Goal: Task Accomplishment & Management: Manage account settings

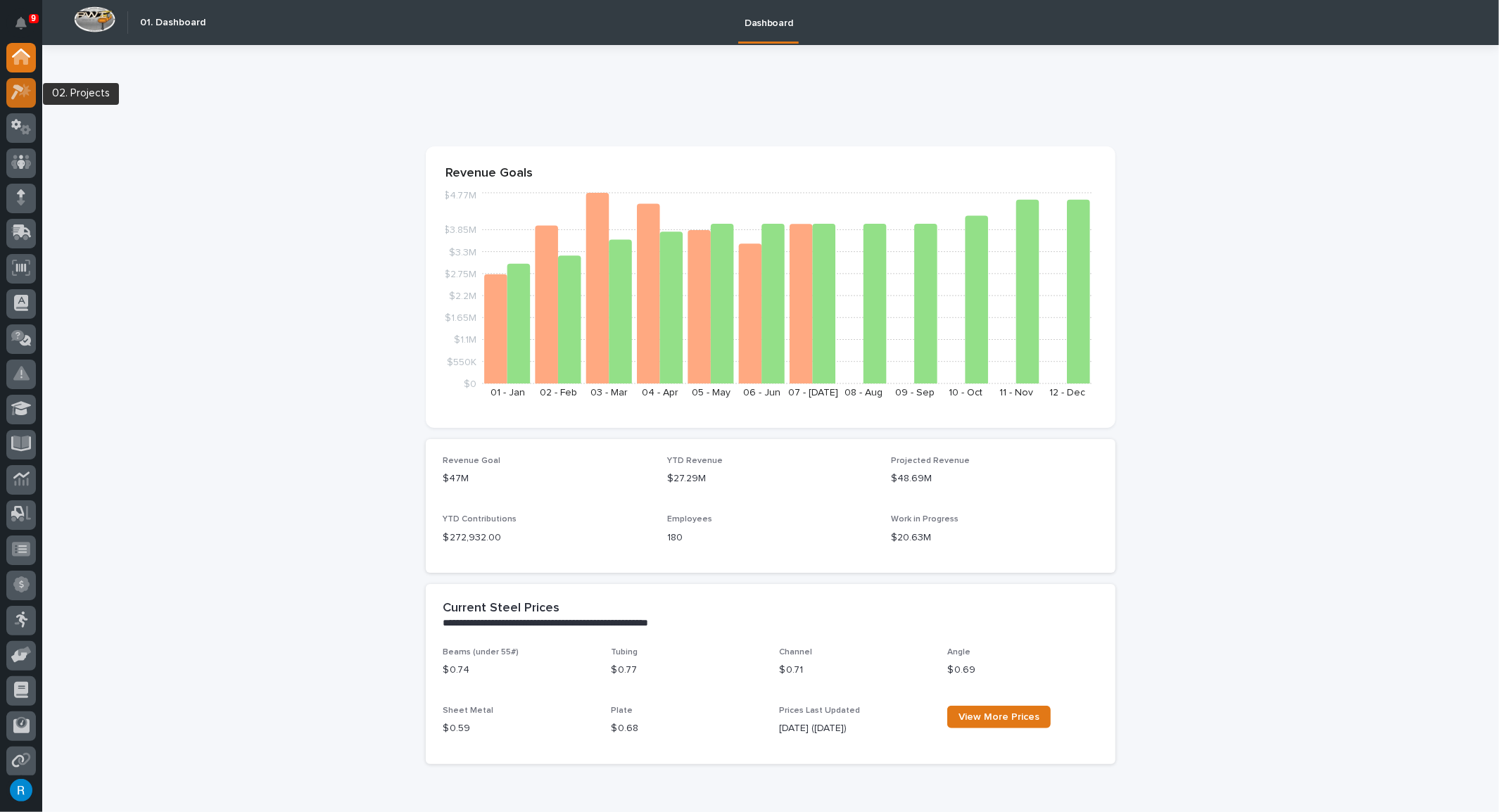
click at [16, 83] on icon at bounding box center [22, 91] width 21 height 16
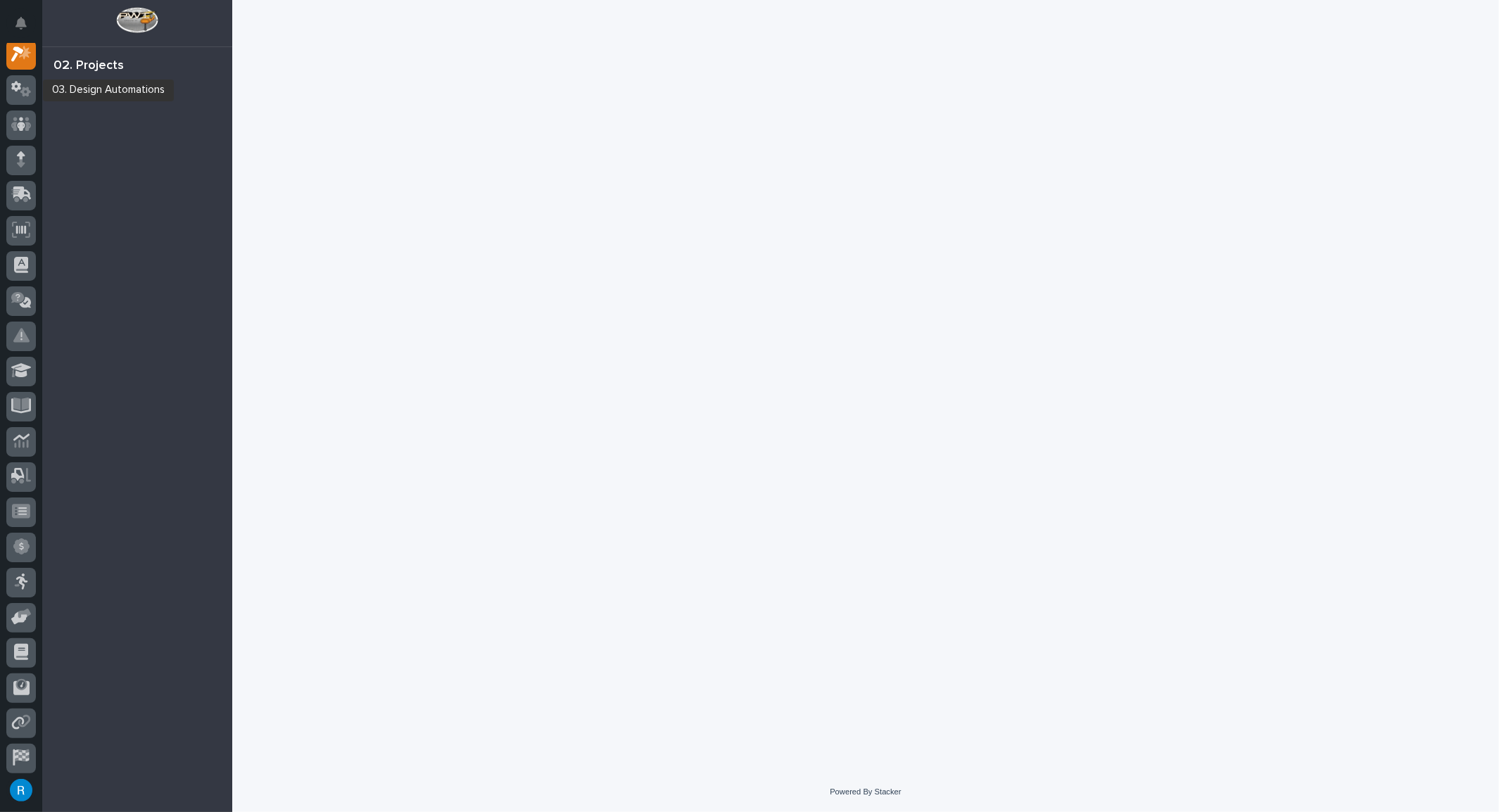
scroll to position [35, 0]
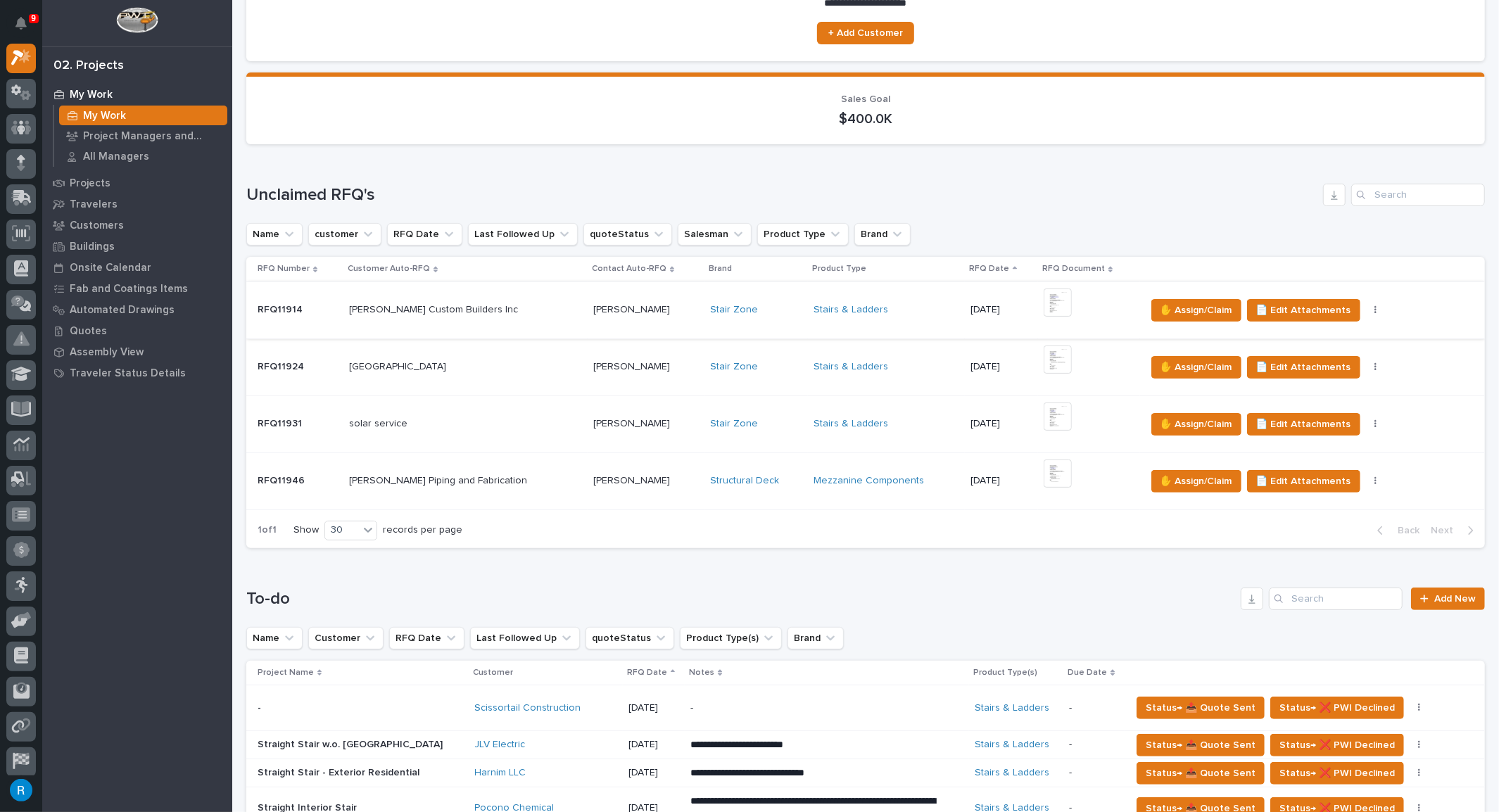
scroll to position [191, 0]
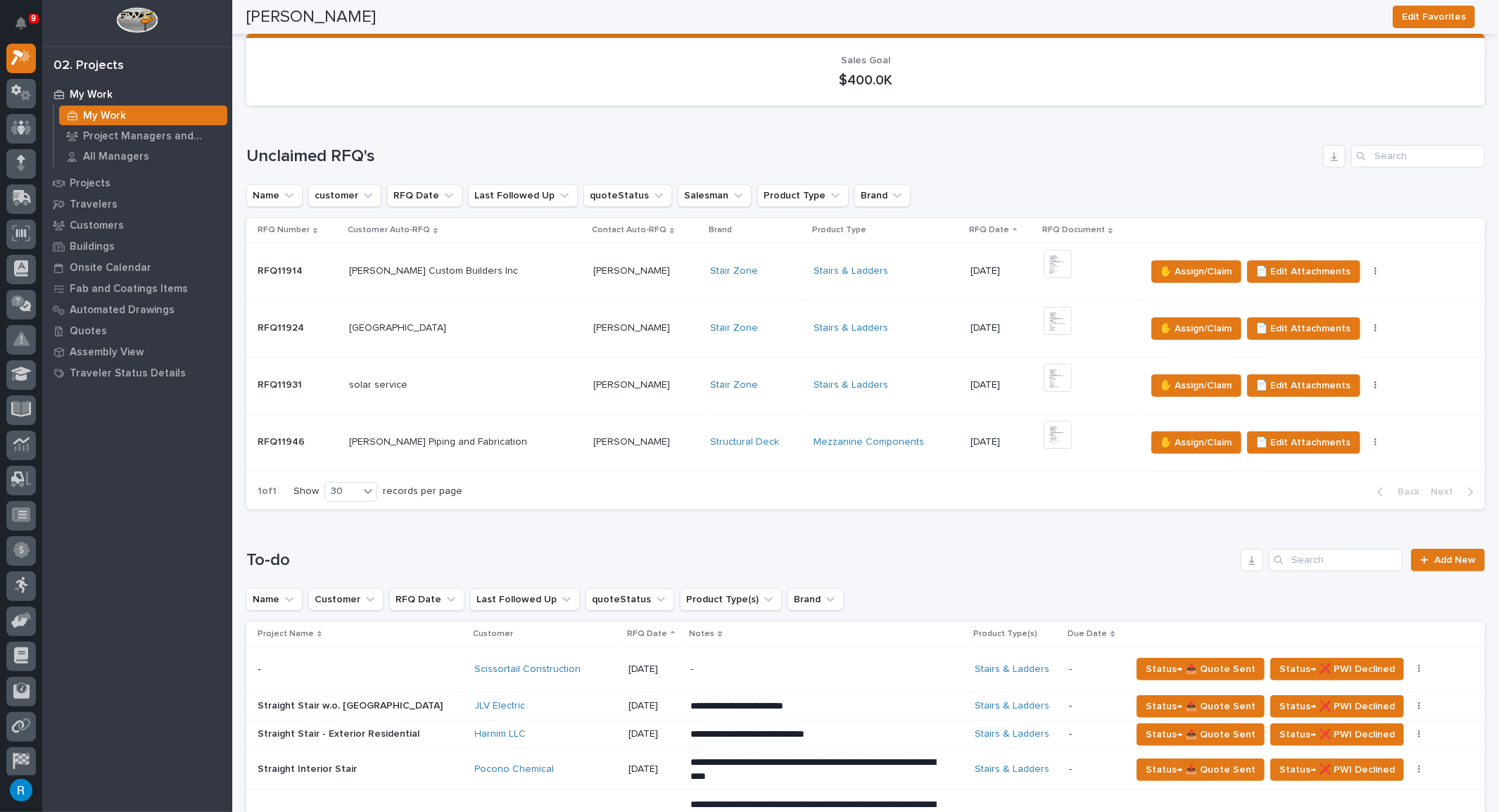
click at [482, 381] on p at bounding box center [465, 385] width 233 height 12
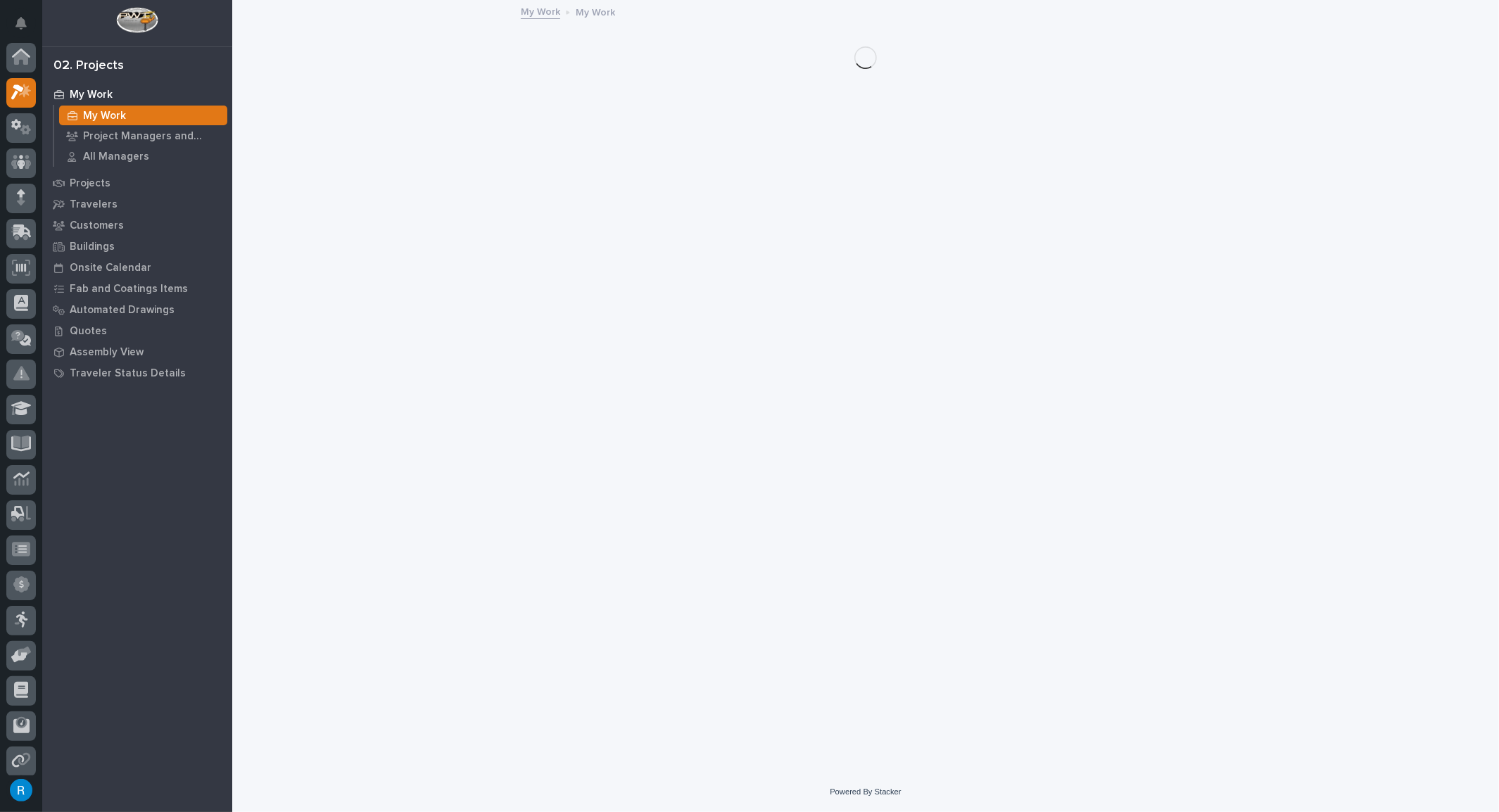
scroll to position [38, 0]
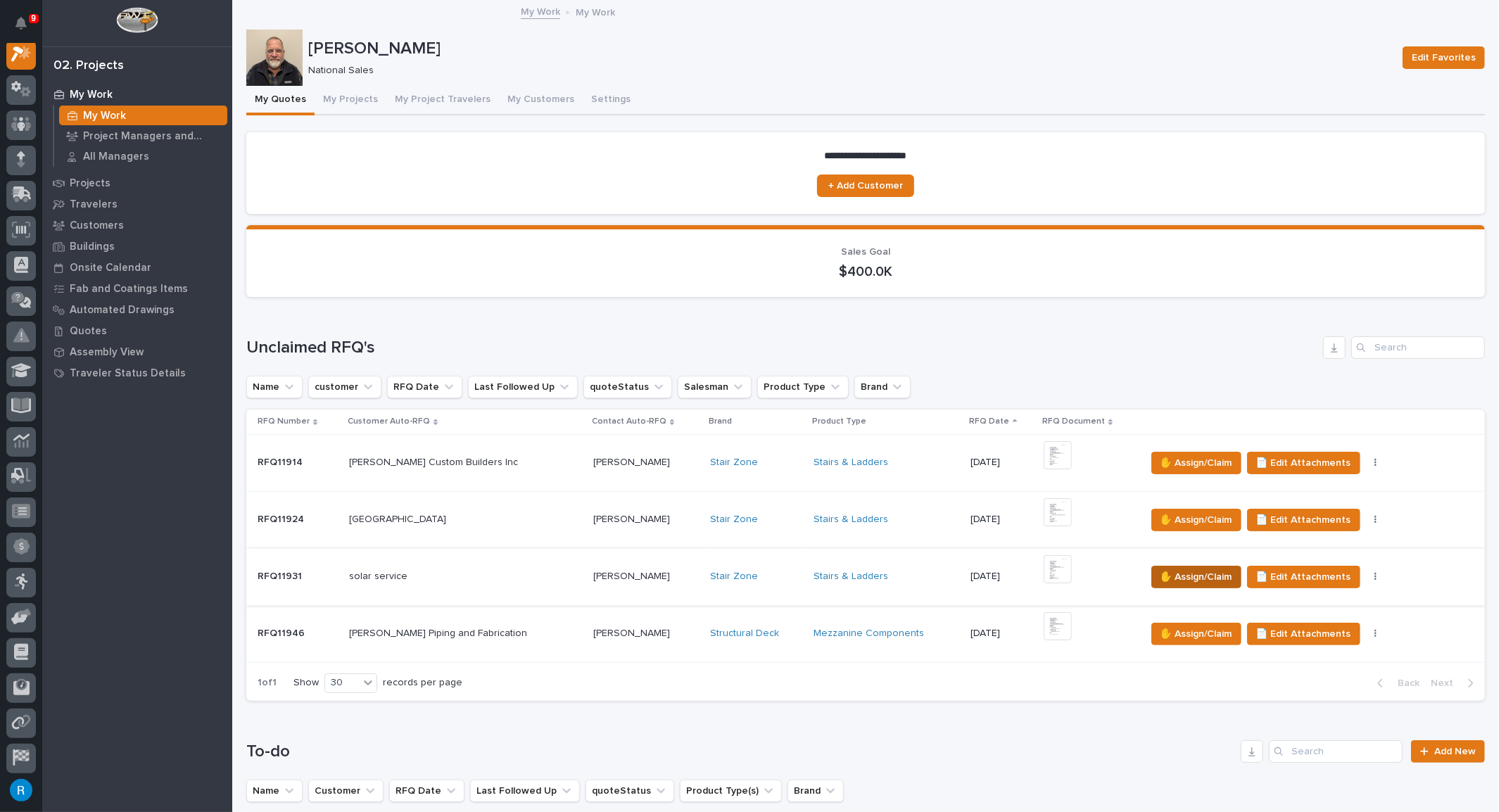
click at [1187, 575] on span "✋ Assign/Claim" at bounding box center [1195, 577] width 72 height 17
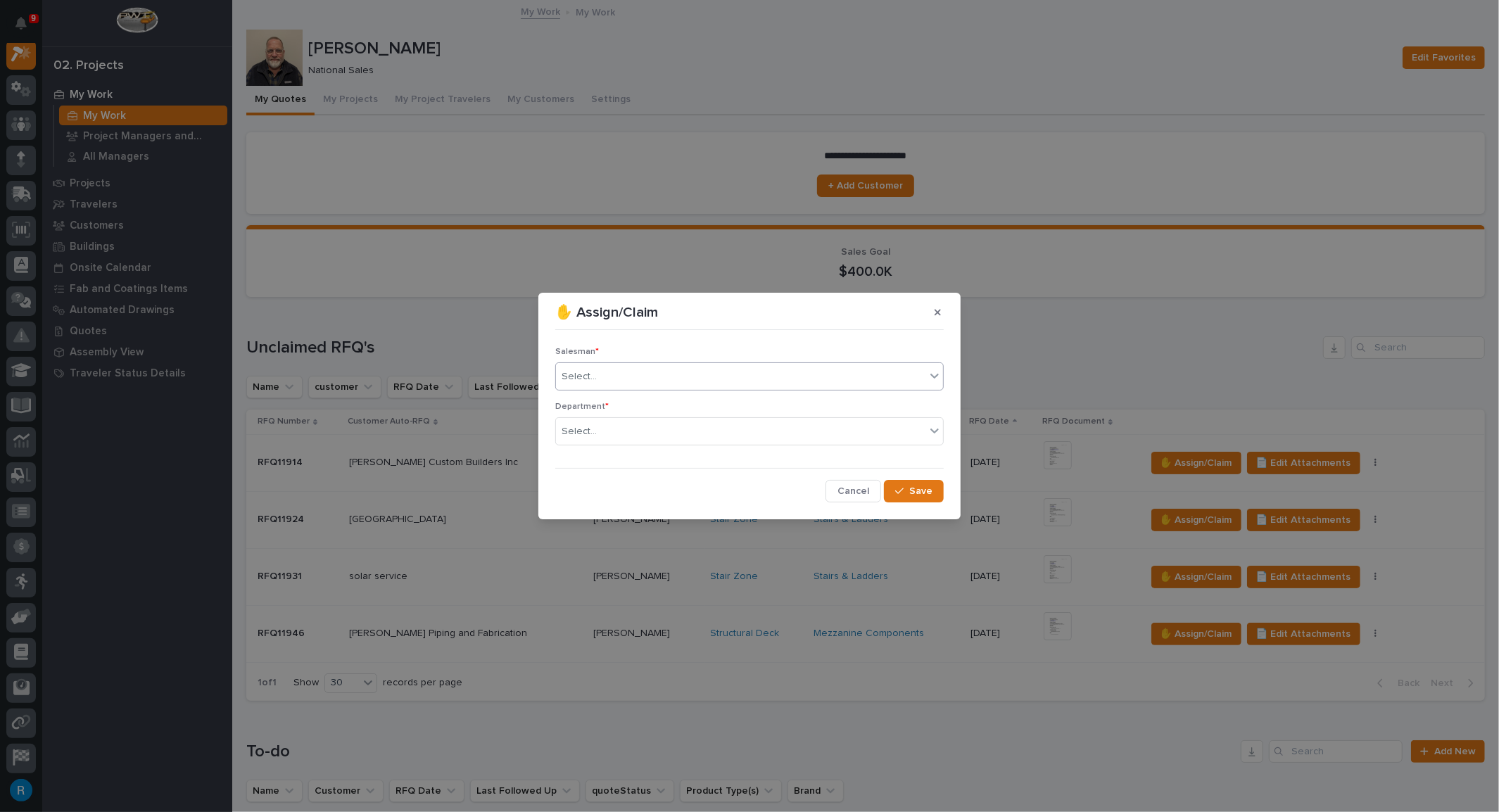
click at [634, 382] on div "Select..." at bounding box center [740, 376] width 369 height 23
type input "*****"
click at [595, 406] on div "[PERSON_NAME]" at bounding box center [749, 404] width 387 height 24
click at [607, 435] on div "Select..." at bounding box center [740, 431] width 369 height 23
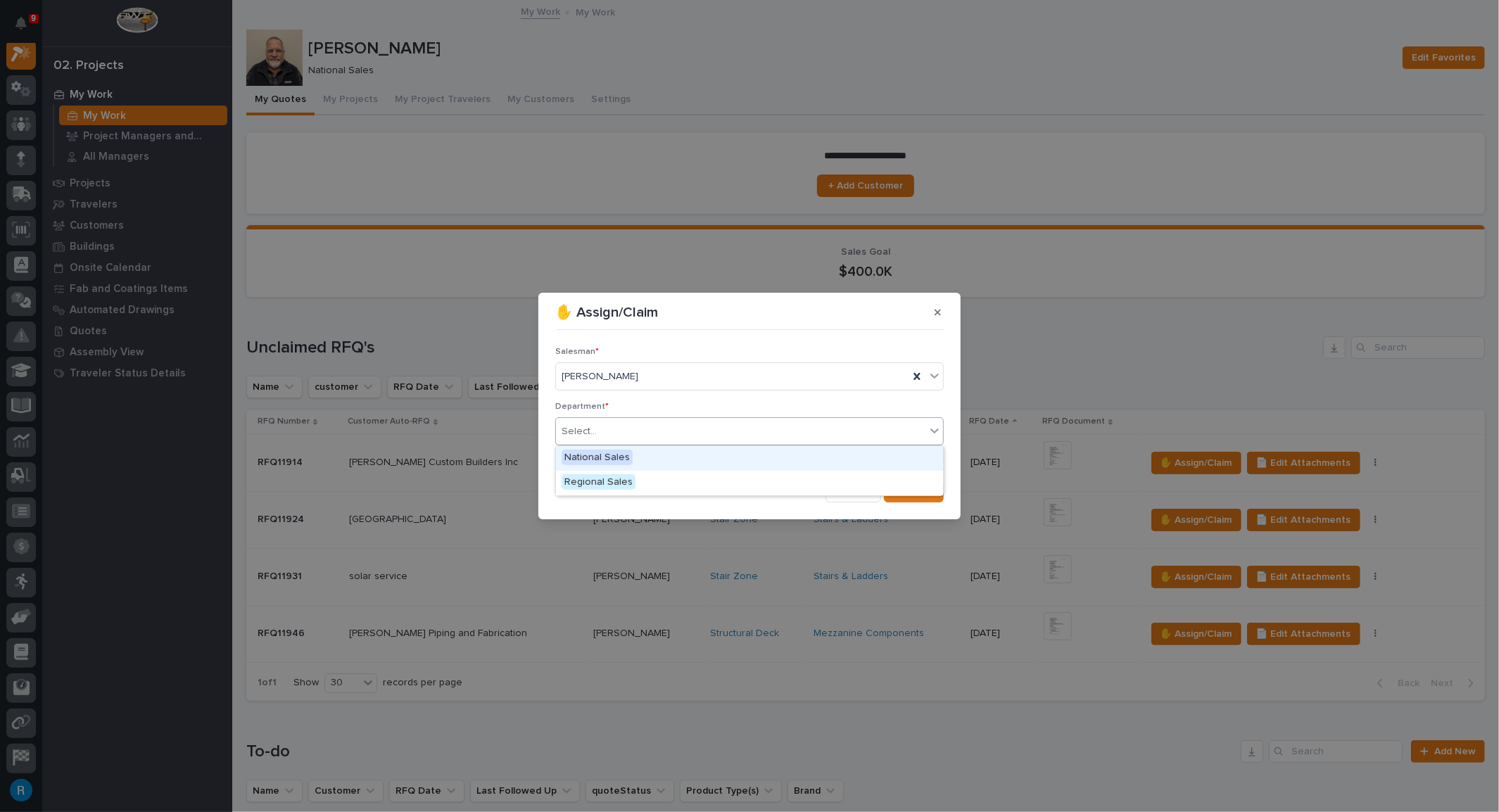
click at [596, 457] on span "National Sales" at bounding box center [597, 457] width 71 height 16
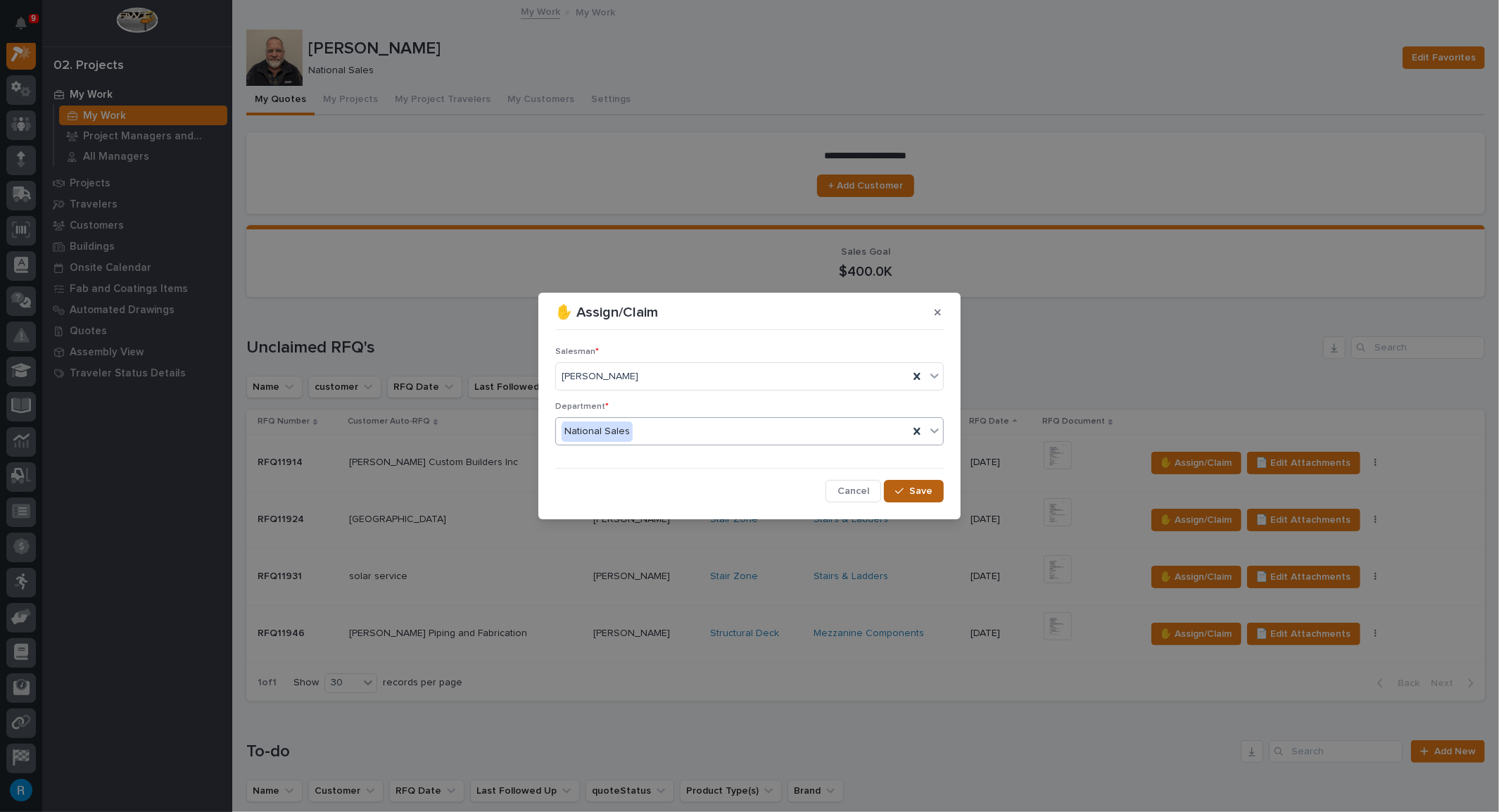
click at [923, 493] on span "Save" at bounding box center [920, 491] width 23 height 13
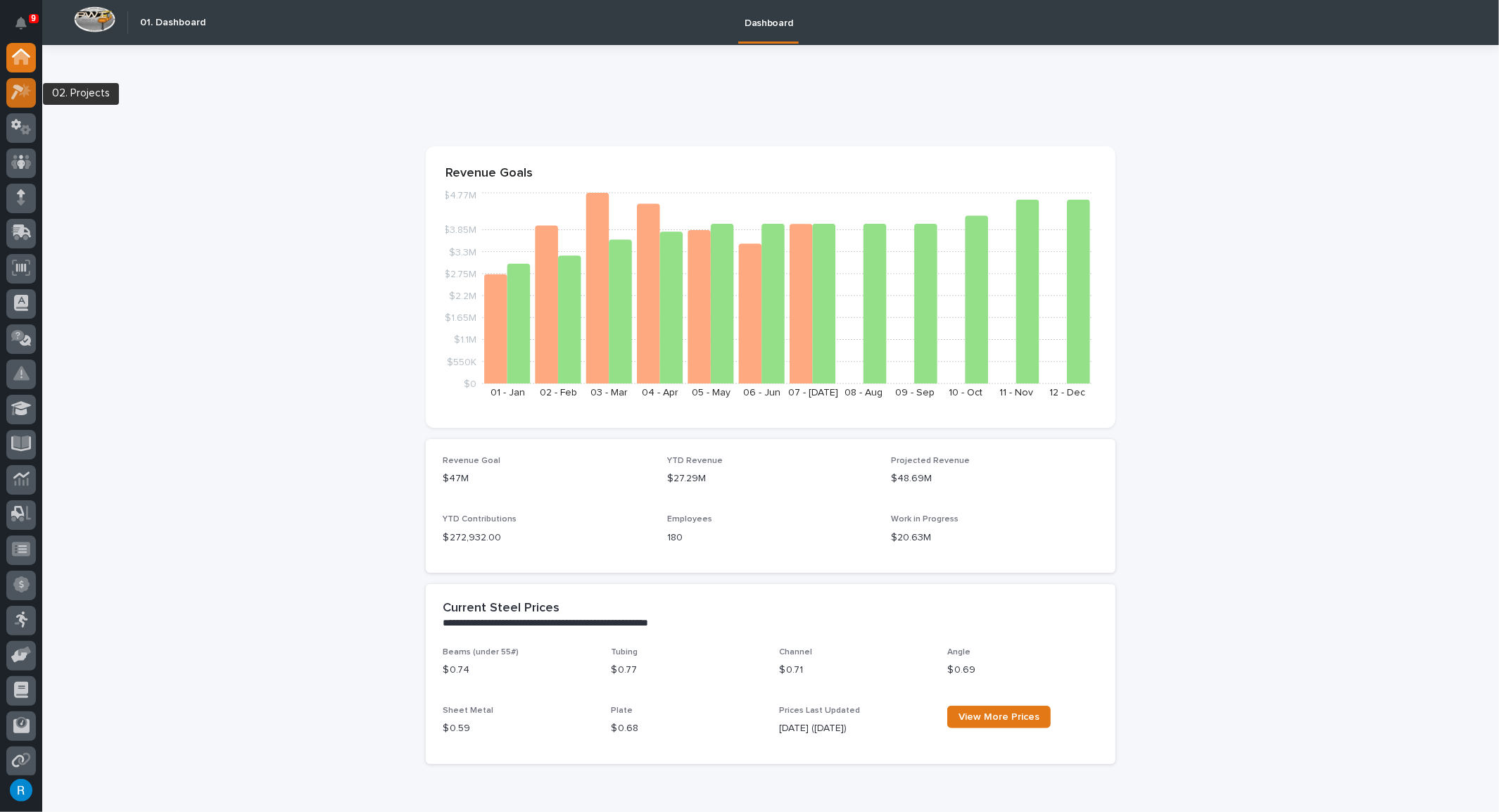
click at [19, 92] on icon at bounding box center [22, 91] width 21 height 16
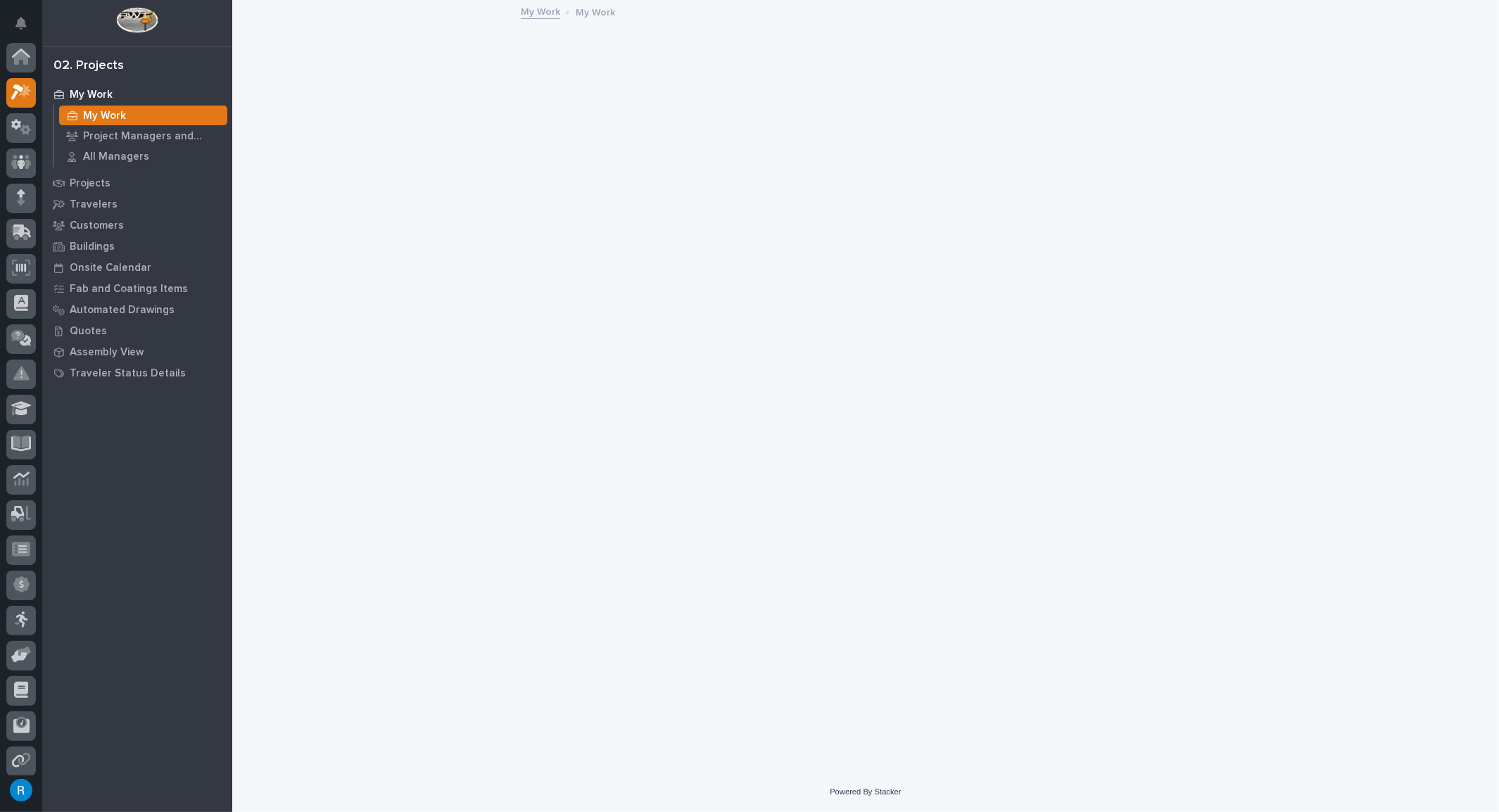
scroll to position [35, 0]
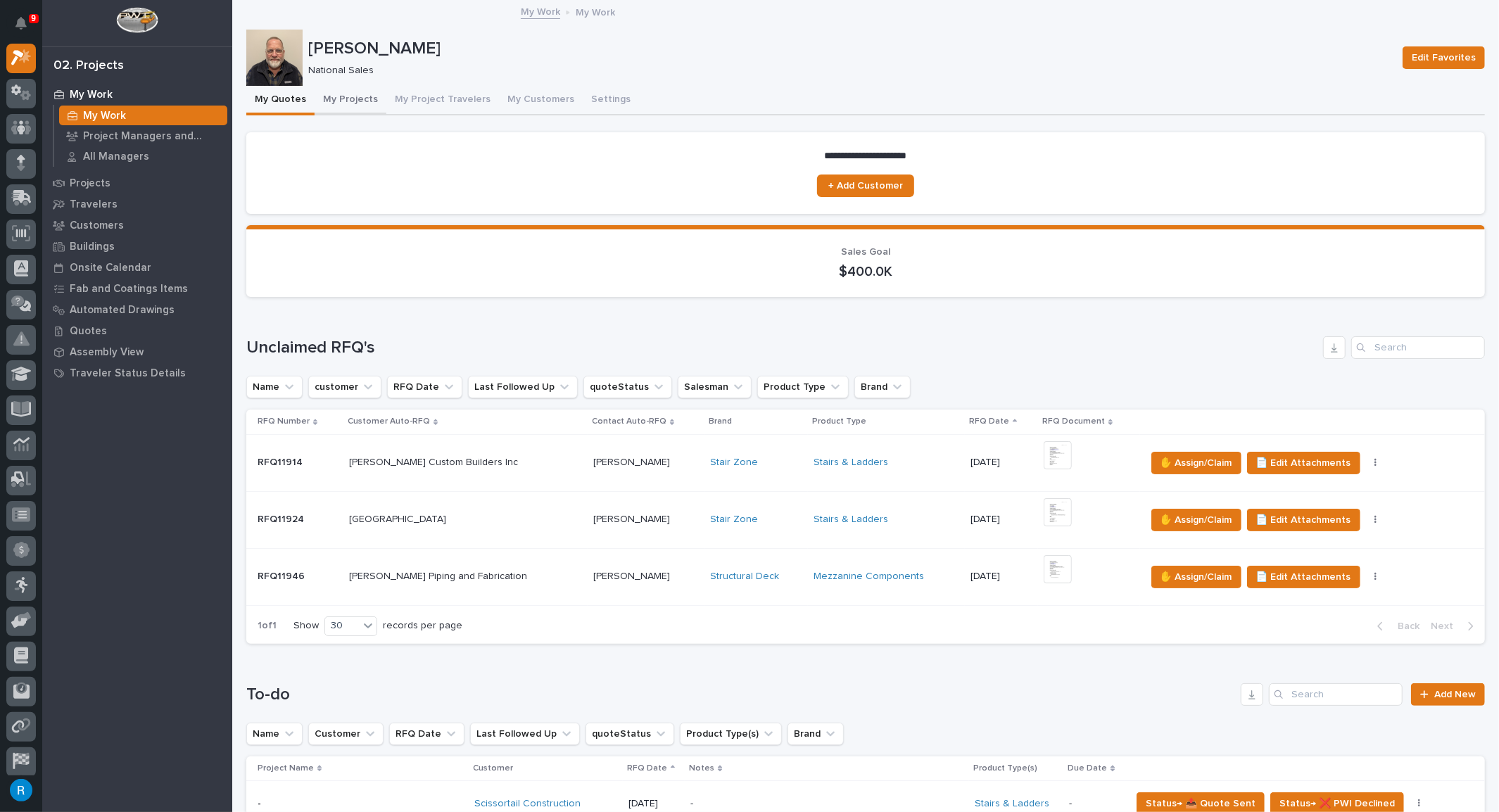
click at [344, 100] on button "My Projects" at bounding box center [350, 101] width 72 height 30
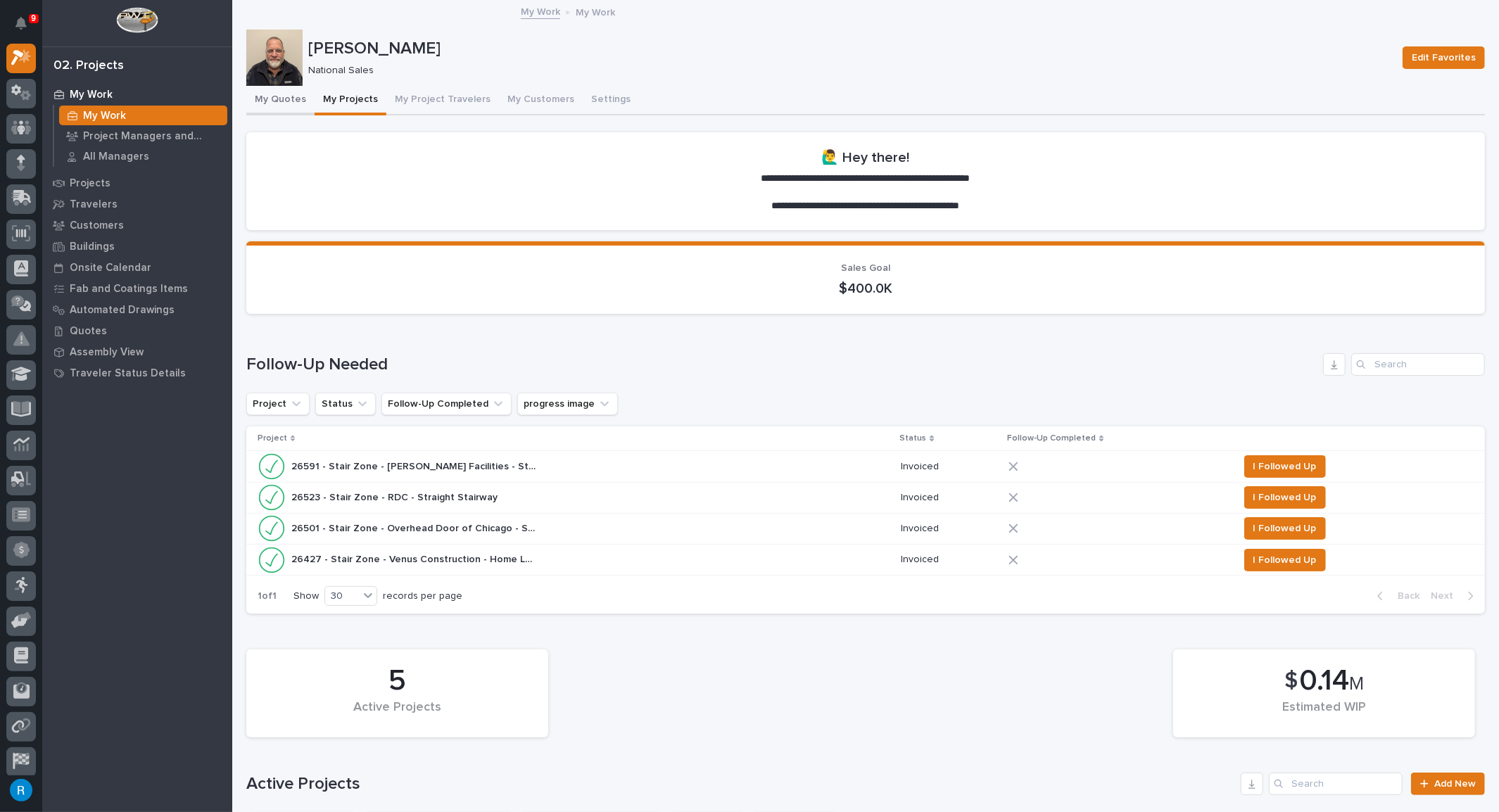
click at [278, 98] on button "My Quotes" at bounding box center [280, 101] width 68 height 30
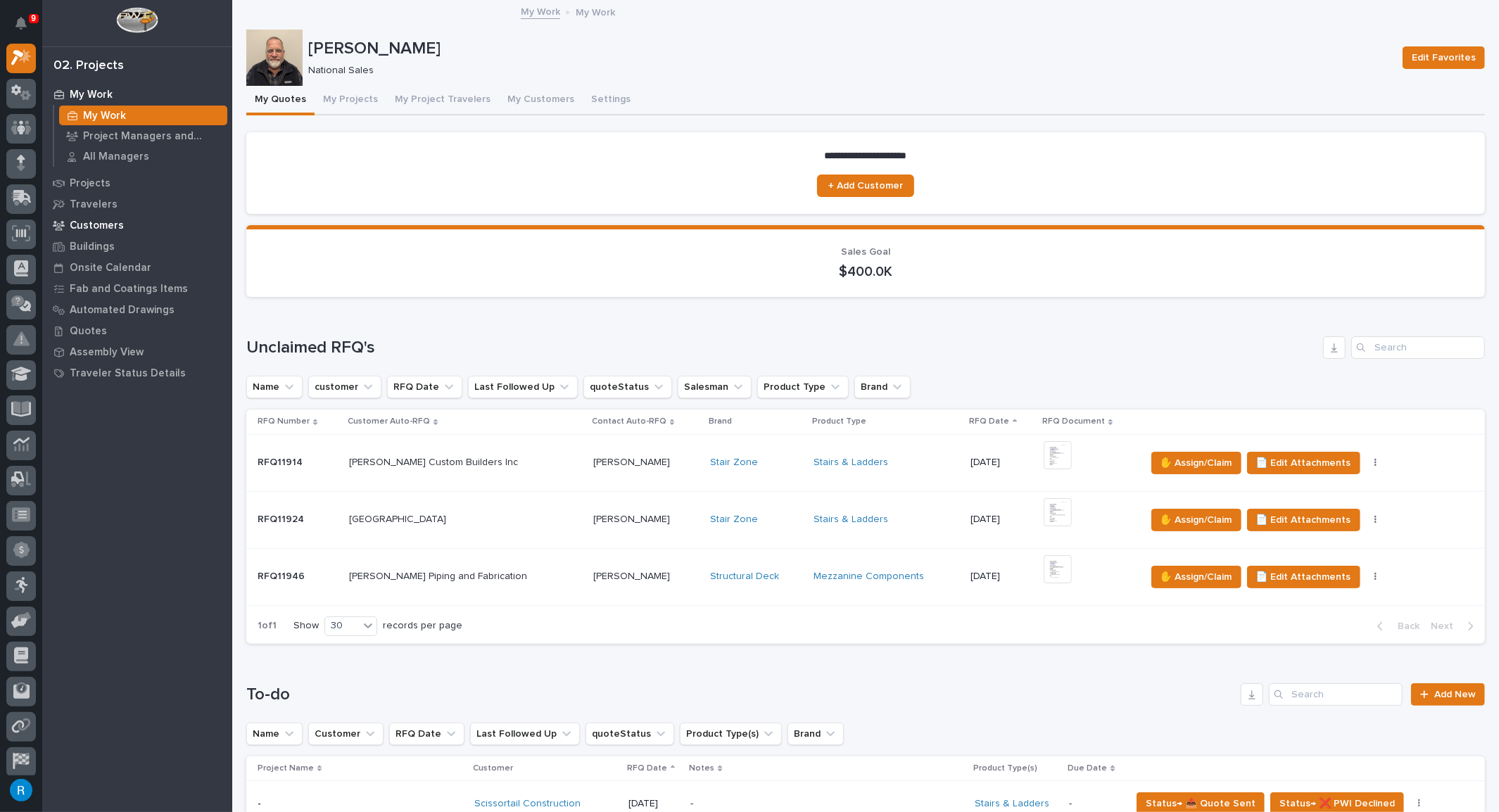
click at [96, 223] on p "Customers" at bounding box center [96, 226] width 54 height 13
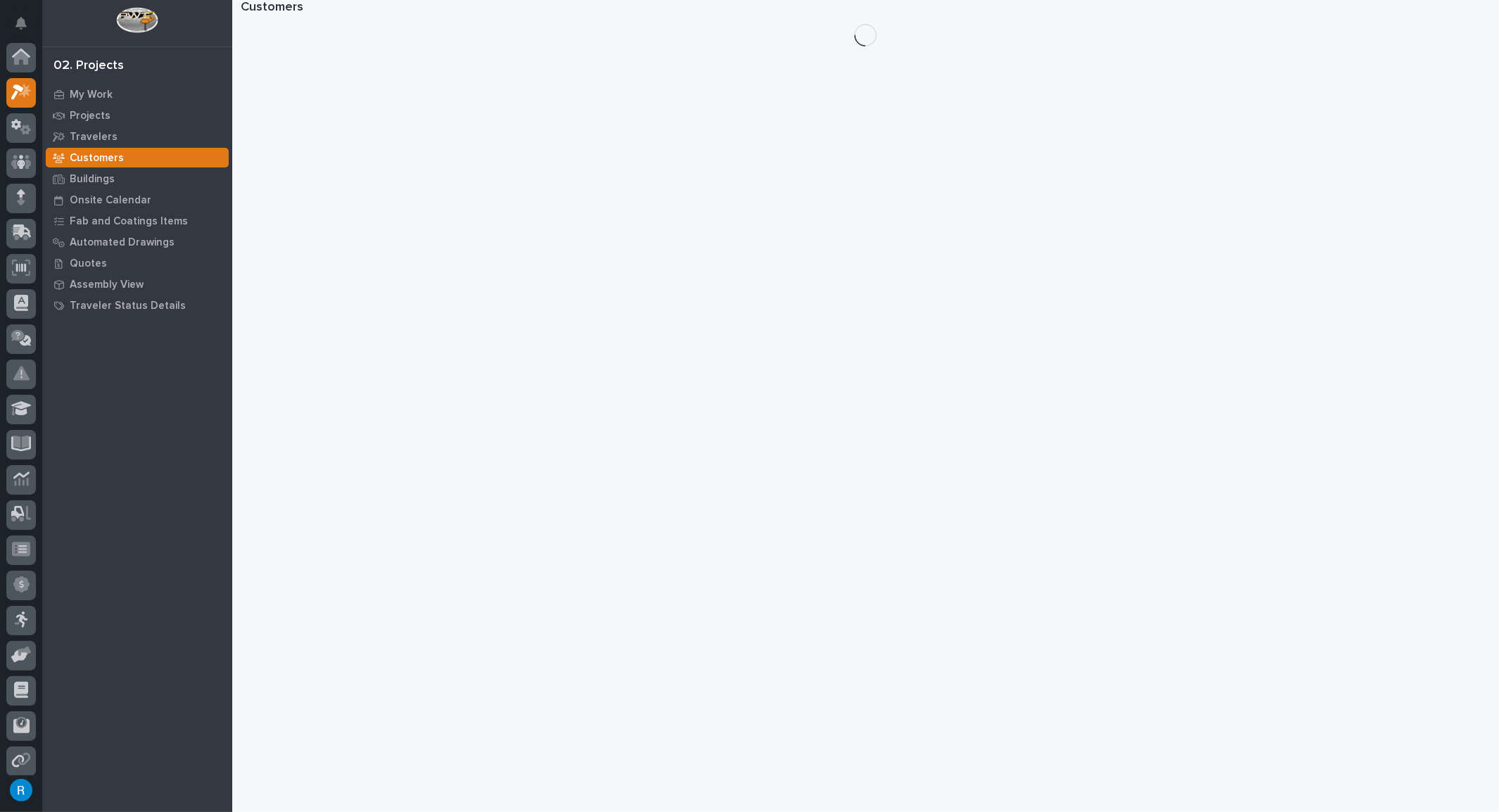
scroll to position [35, 0]
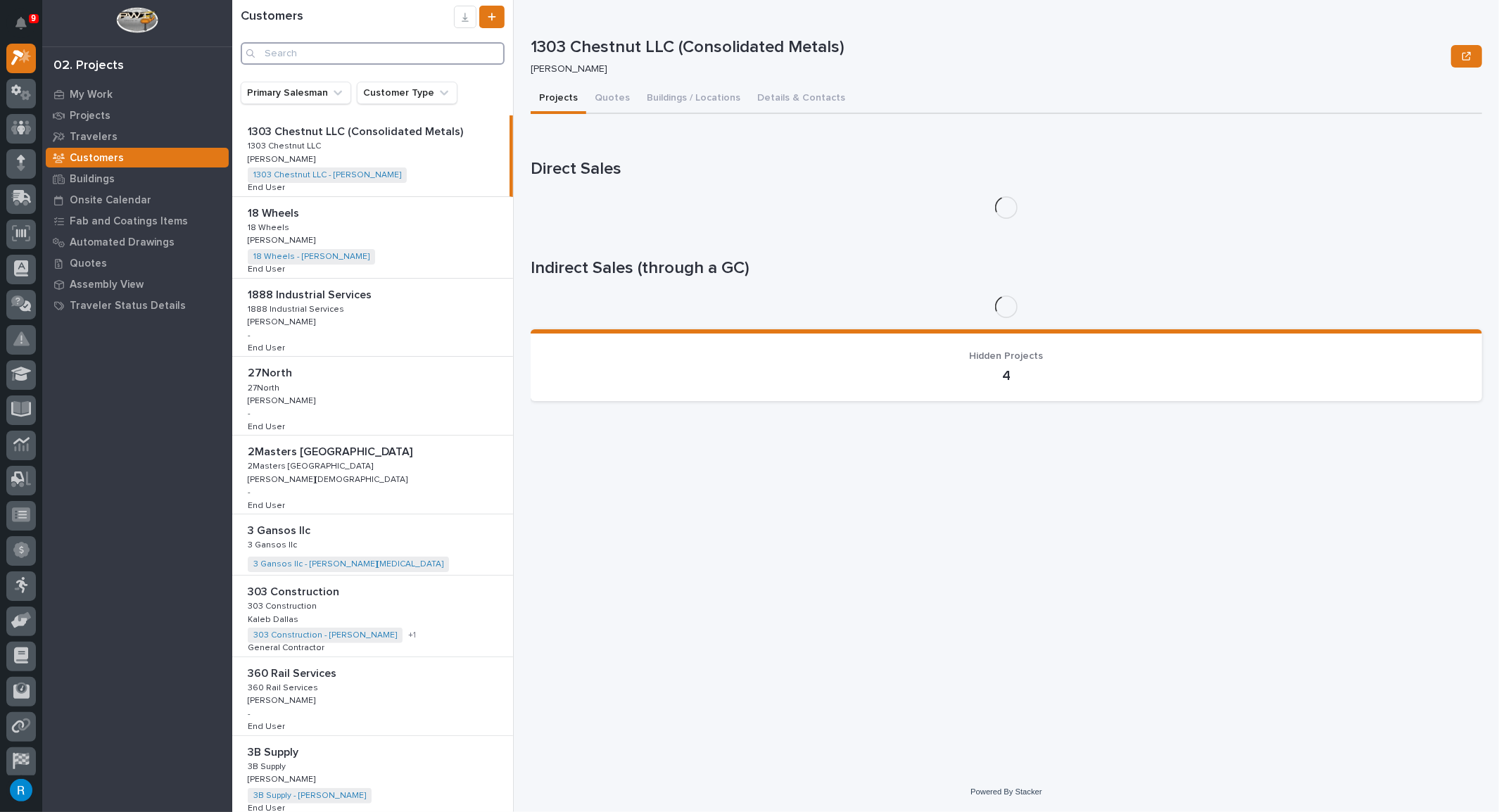
click at [275, 53] on input "Search" at bounding box center [373, 53] width 264 height 22
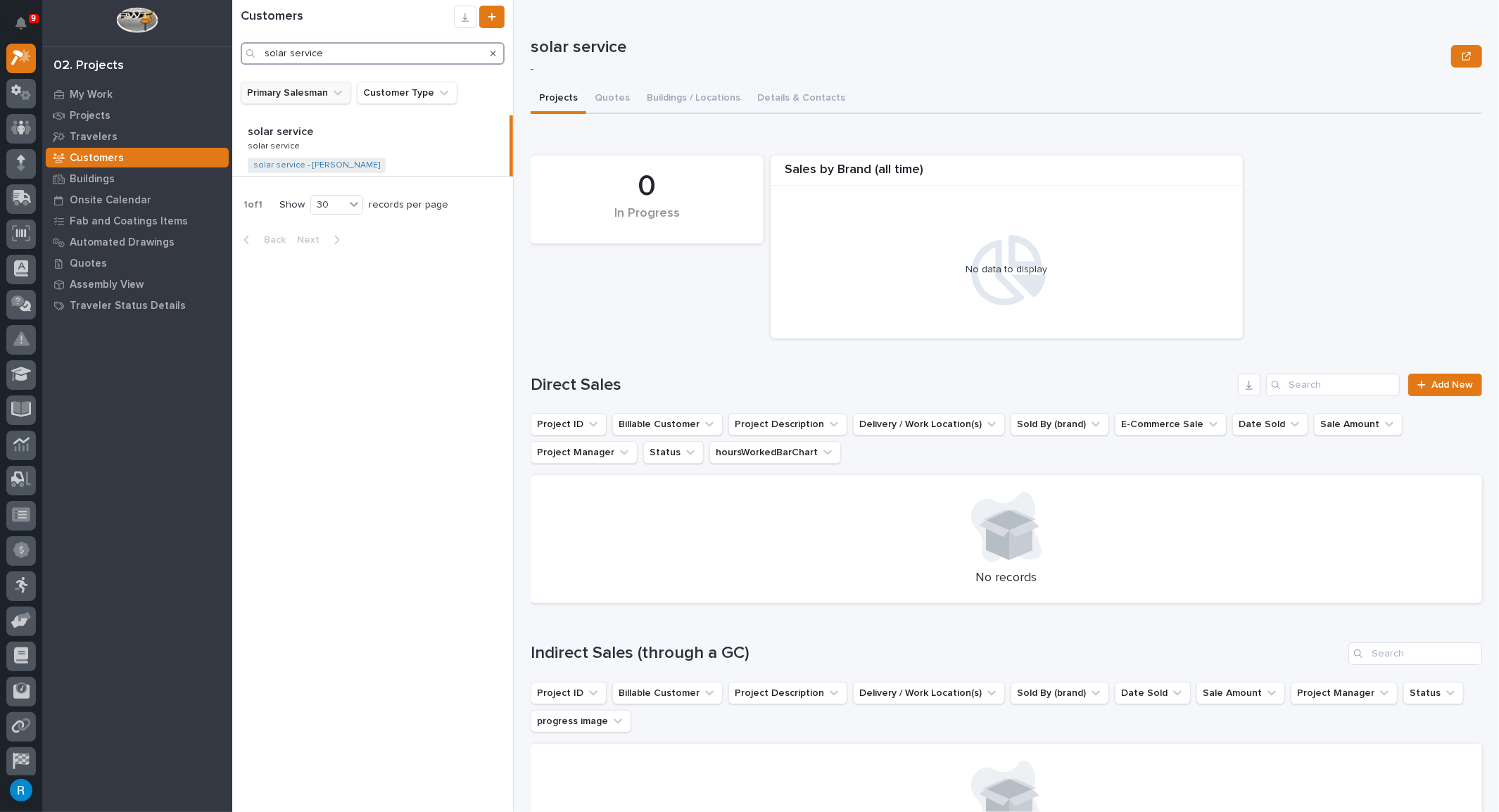
type input "solar service"
click at [337, 92] on icon "Primary Salesman" at bounding box center [337, 93] width 14 height 14
type input "[PERSON_NAME]"
click at [275, 181] on p "[PERSON_NAME]" at bounding box center [329, 183] width 149 height 10
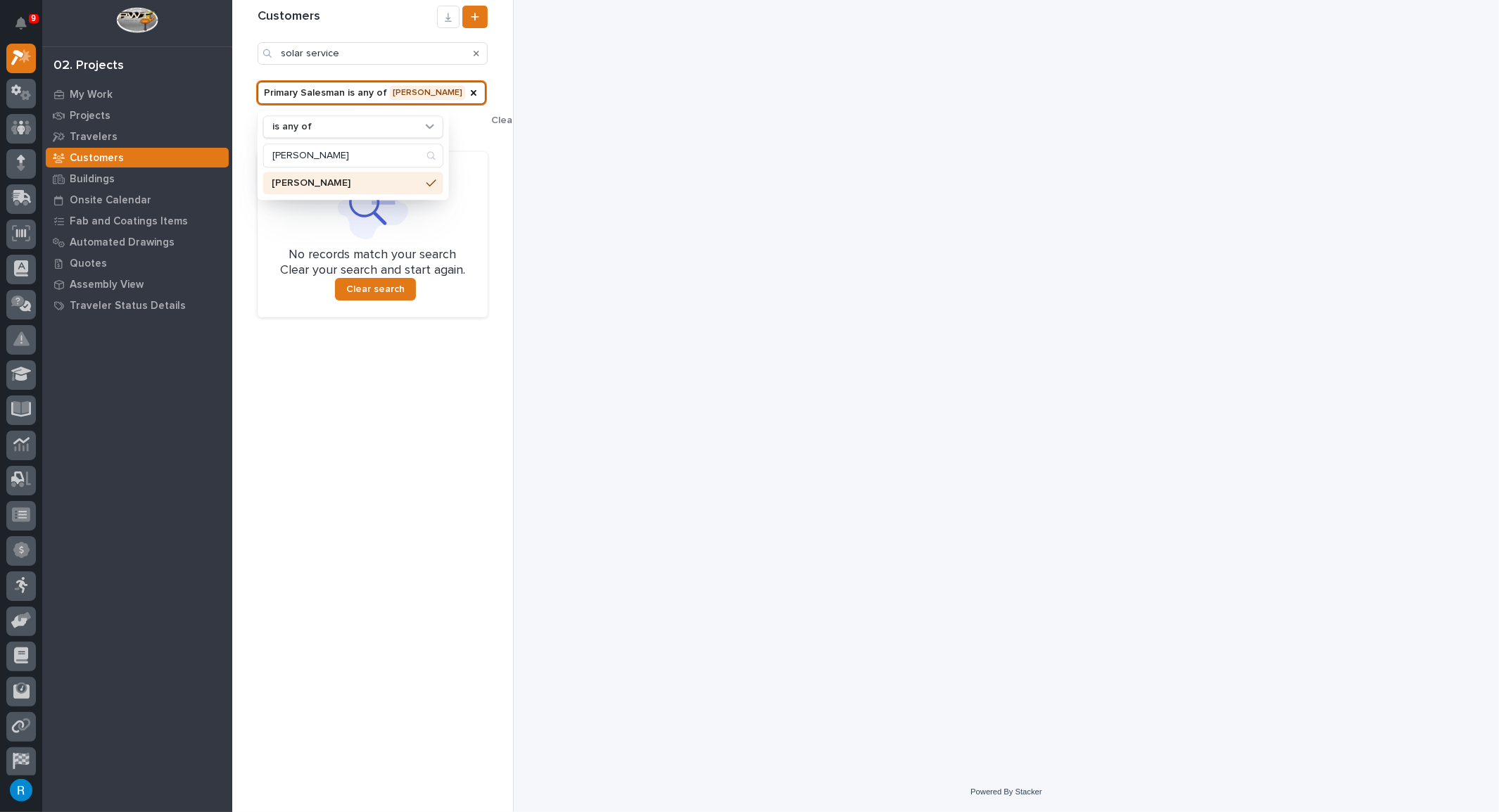
click at [291, 185] on p "[PERSON_NAME]" at bounding box center [346, 183] width 149 height 10
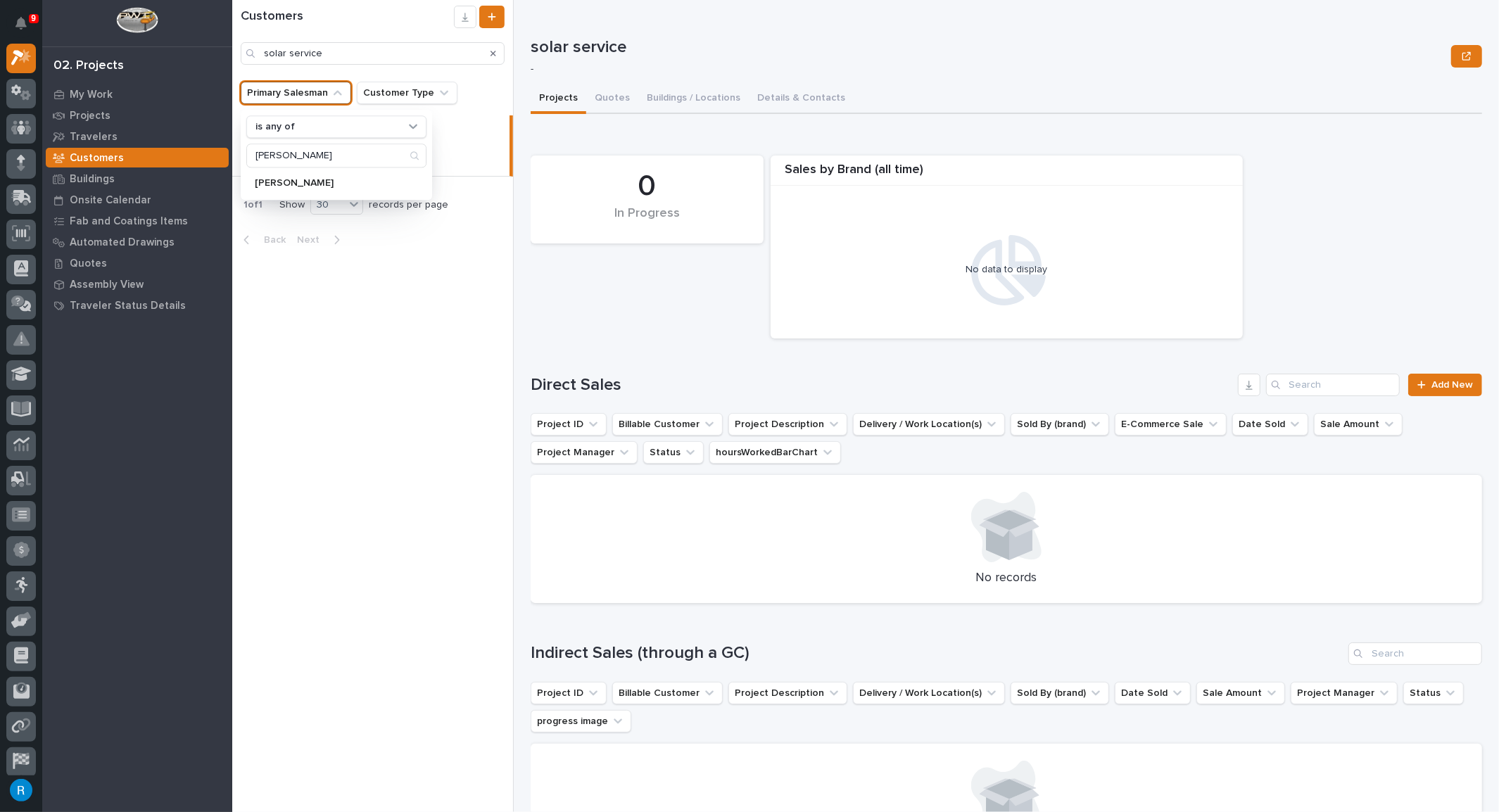
click at [643, 300] on div "0 In Progress Sales by Brand (all time) No data to display" at bounding box center [1006, 246] width 965 height 197
click at [272, 165] on link "solar service - Allen Kesger" at bounding box center [316, 165] width 126 height 10
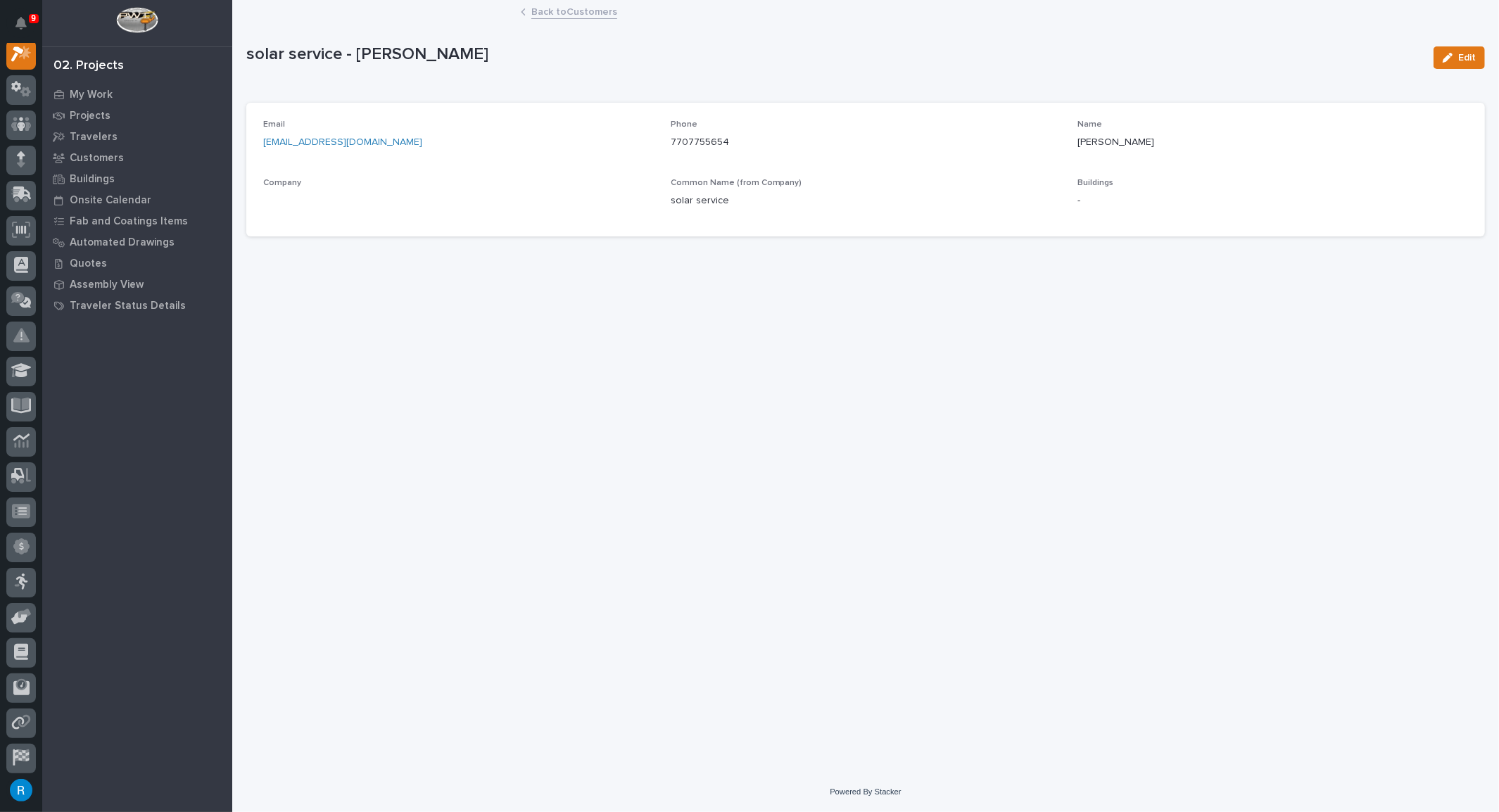
scroll to position [35, 0]
click at [292, 200] on link "solar service" at bounding box center [292, 201] width 58 height 15
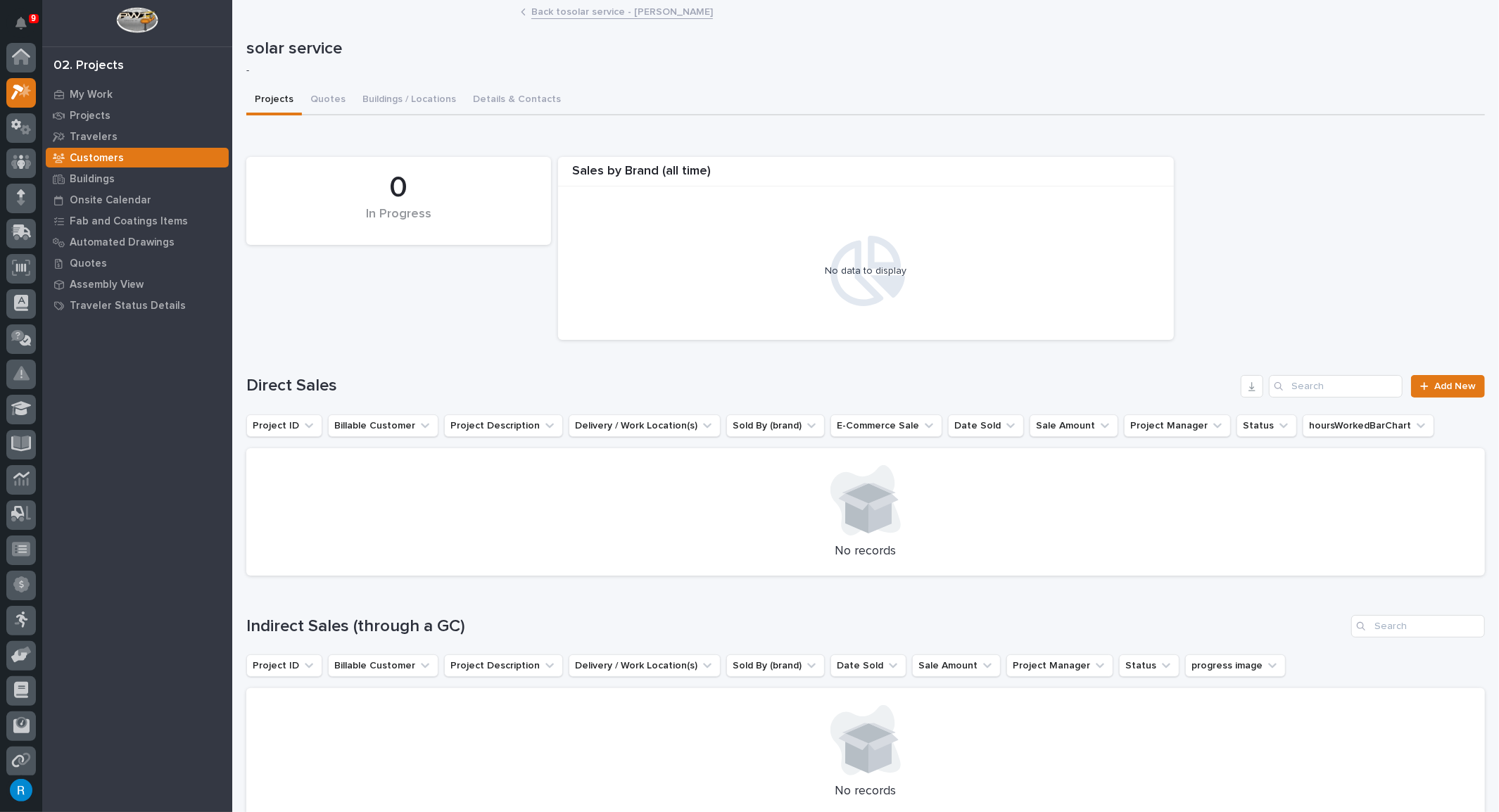
scroll to position [35, 0]
click at [321, 100] on button "Quotes" at bounding box center [328, 101] width 52 height 30
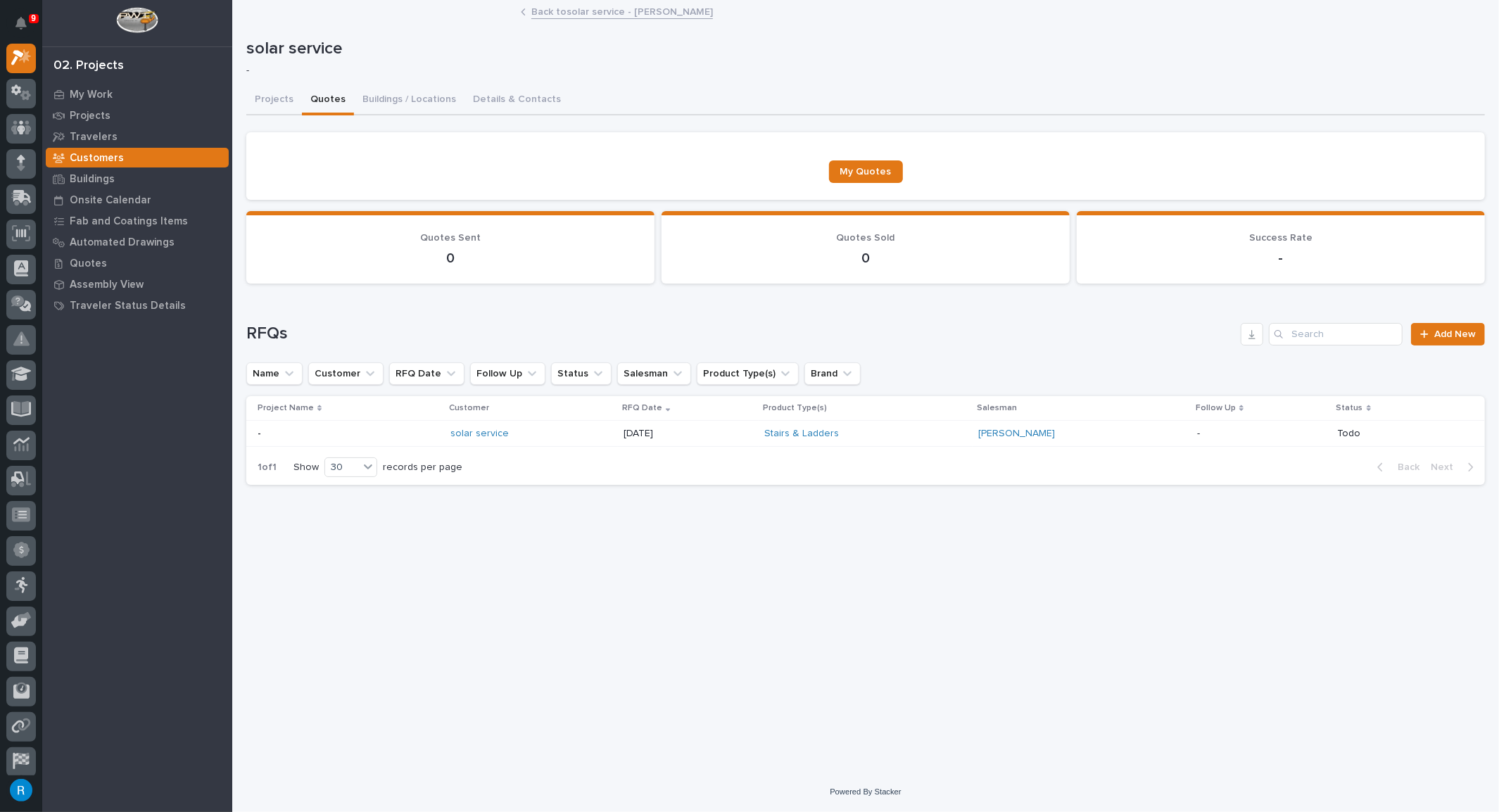
click at [364, 431] on p at bounding box center [349, 434] width 182 height 12
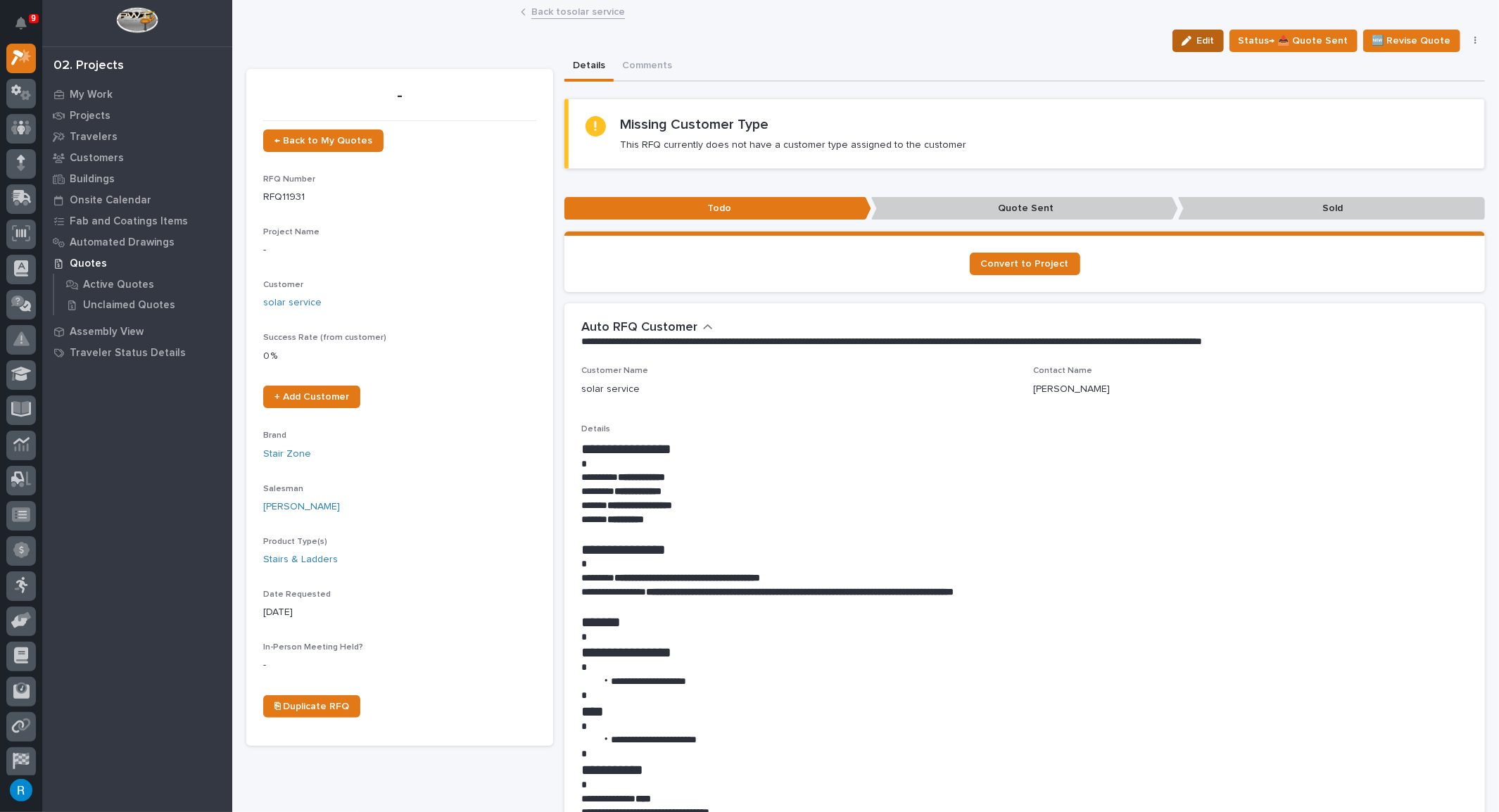
click at [1196, 36] on div "button" at bounding box center [1189, 40] width 16 height 10
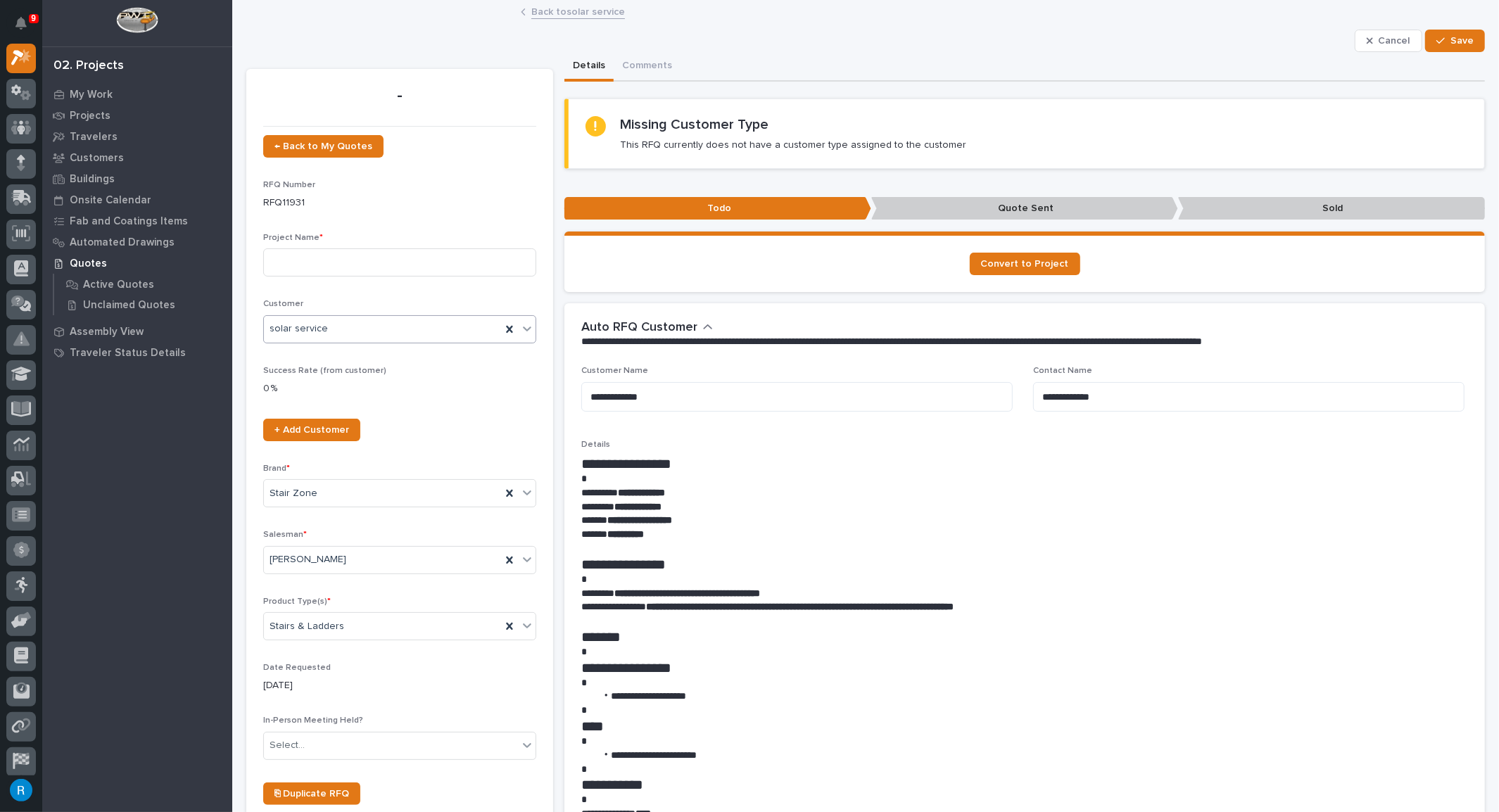
click at [352, 330] on div "solar service" at bounding box center [382, 329] width 237 height 23
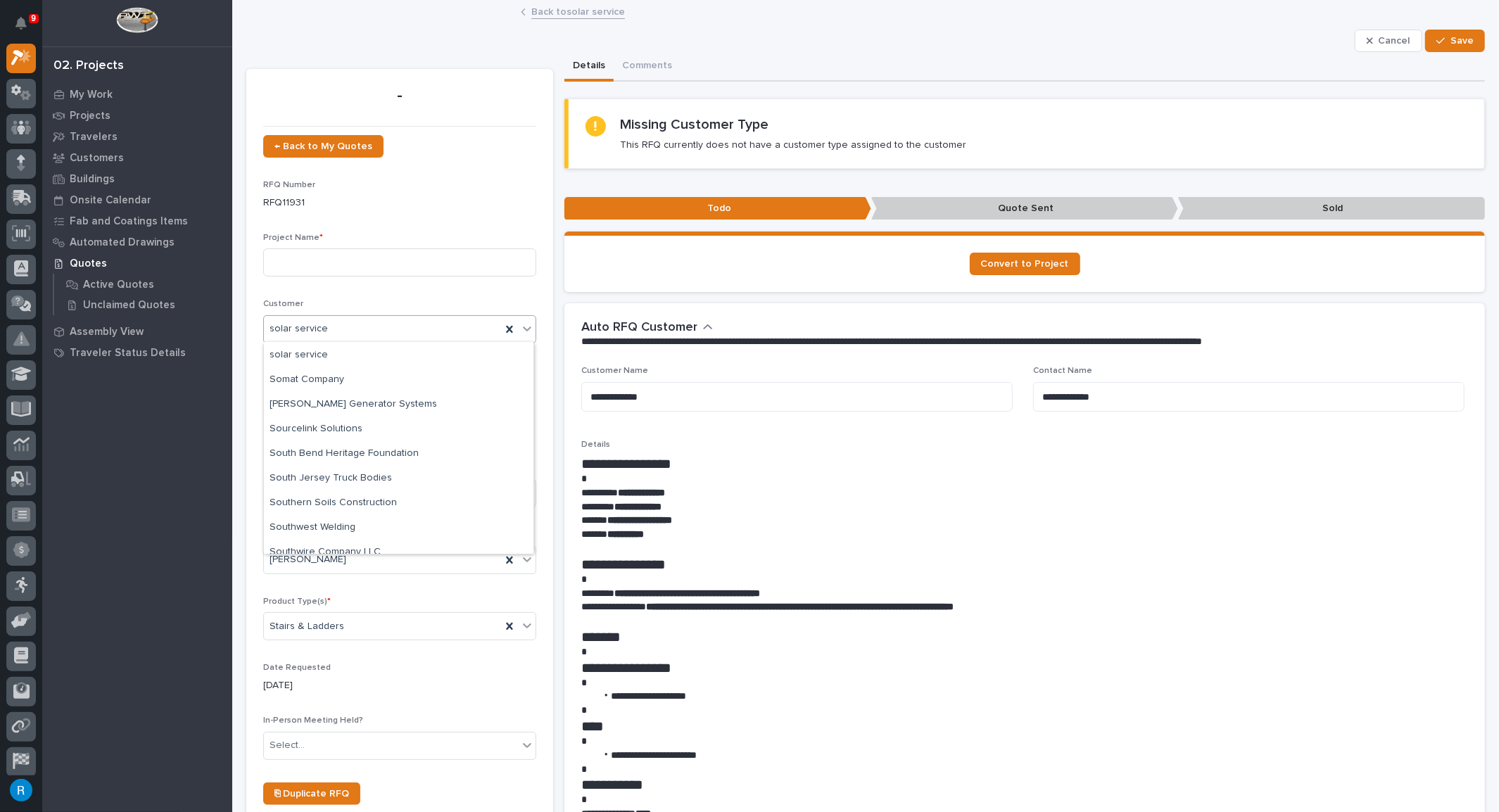
click at [272, 326] on span "solar service" at bounding box center [299, 329] width 58 height 15
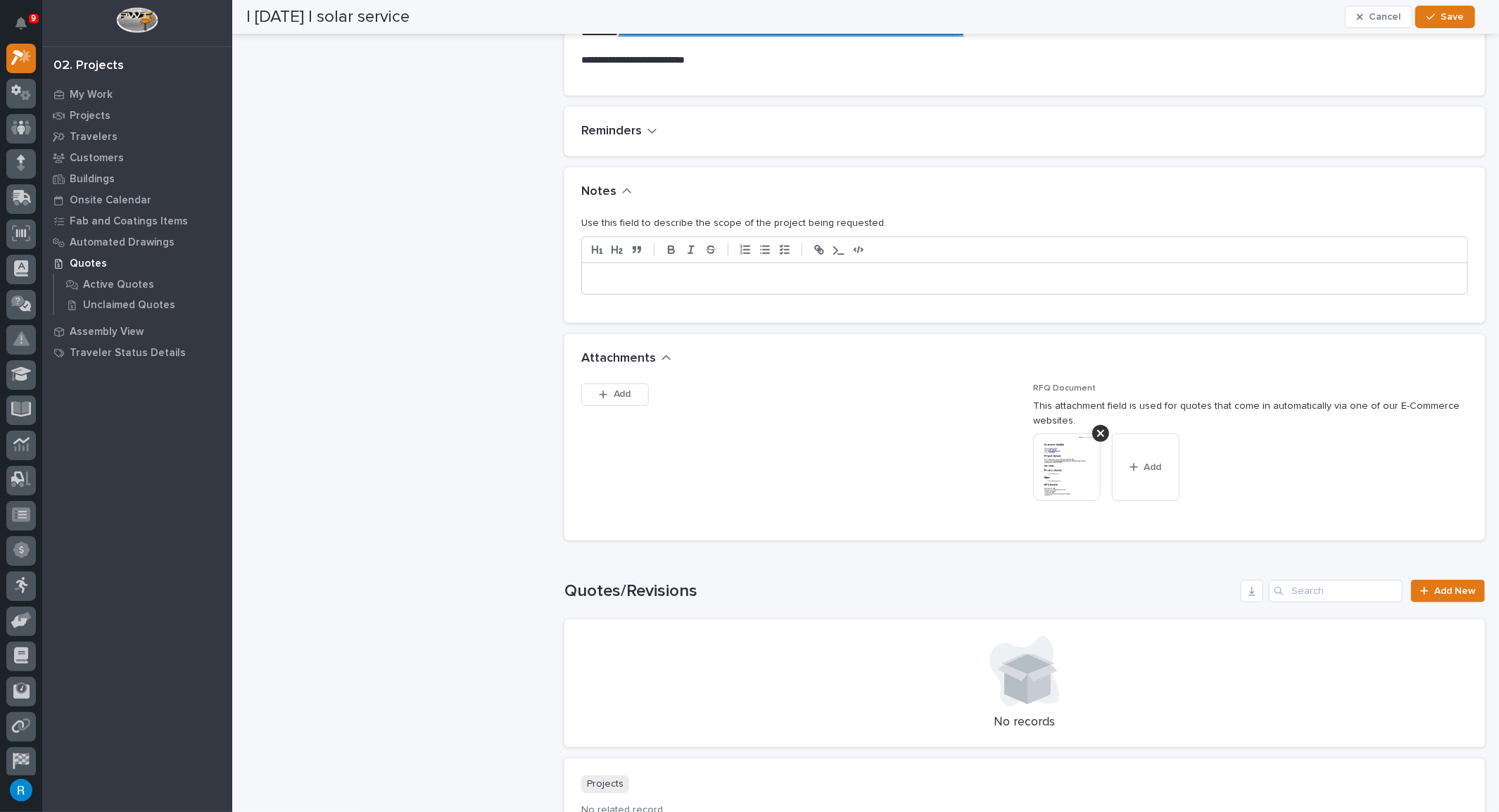
scroll to position [894, 0]
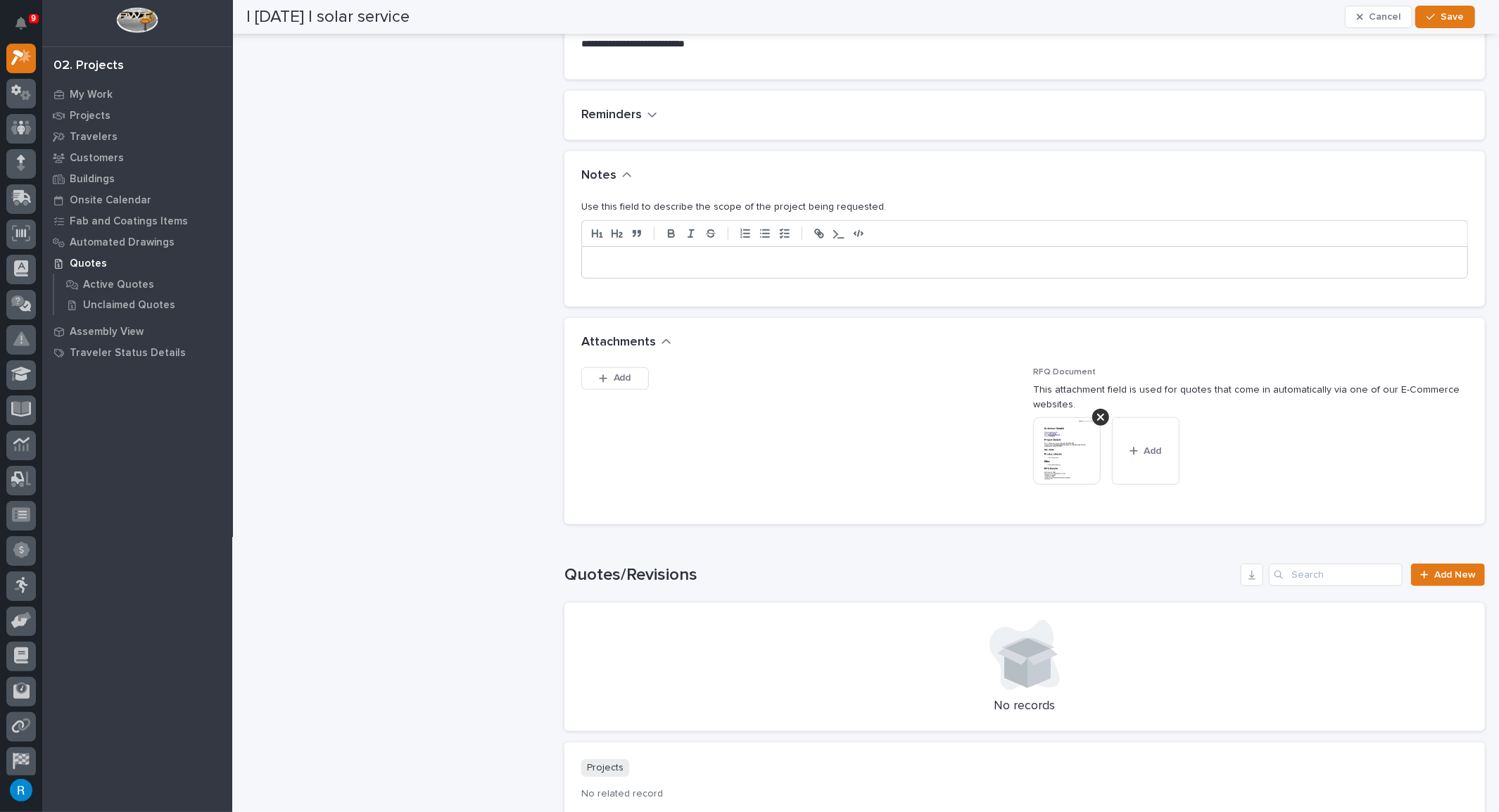
click at [1052, 458] on img at bounding box center [1066, 450] width 67 height 67
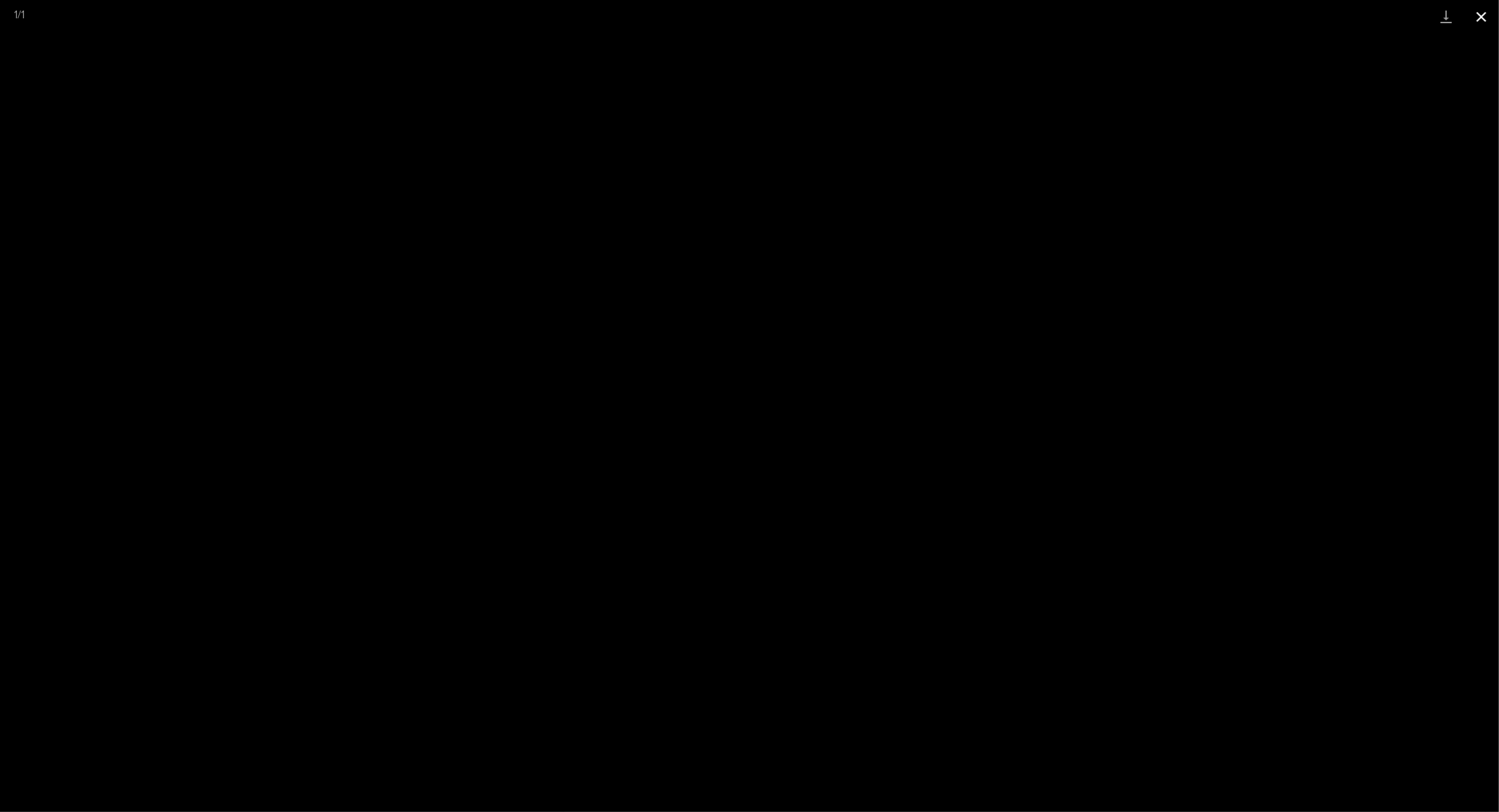
click at [1483, 22] on button "Close gallery" at bounding box center [1481, 16] width 36 height 33
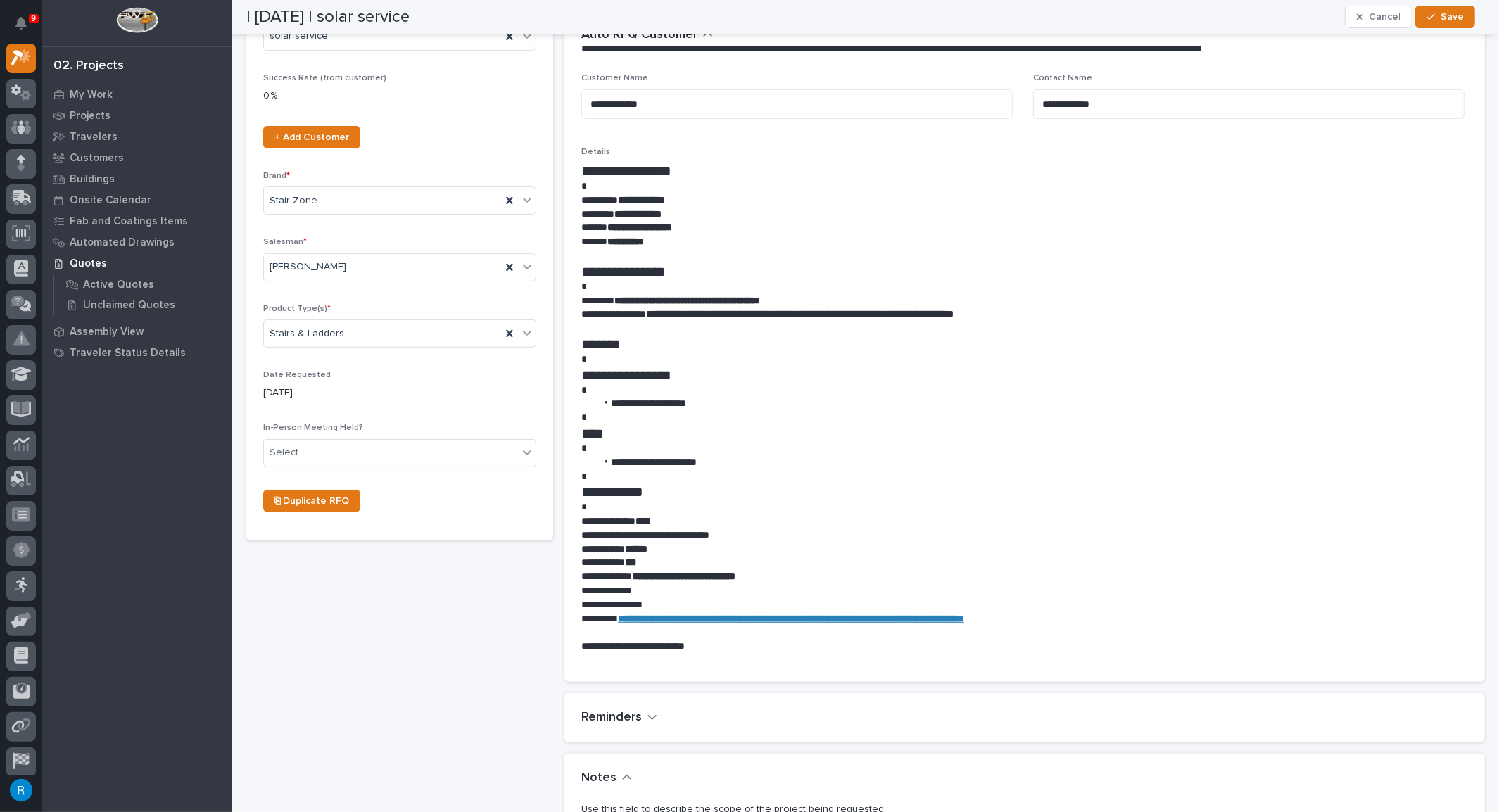
scroll to position [0, 0]
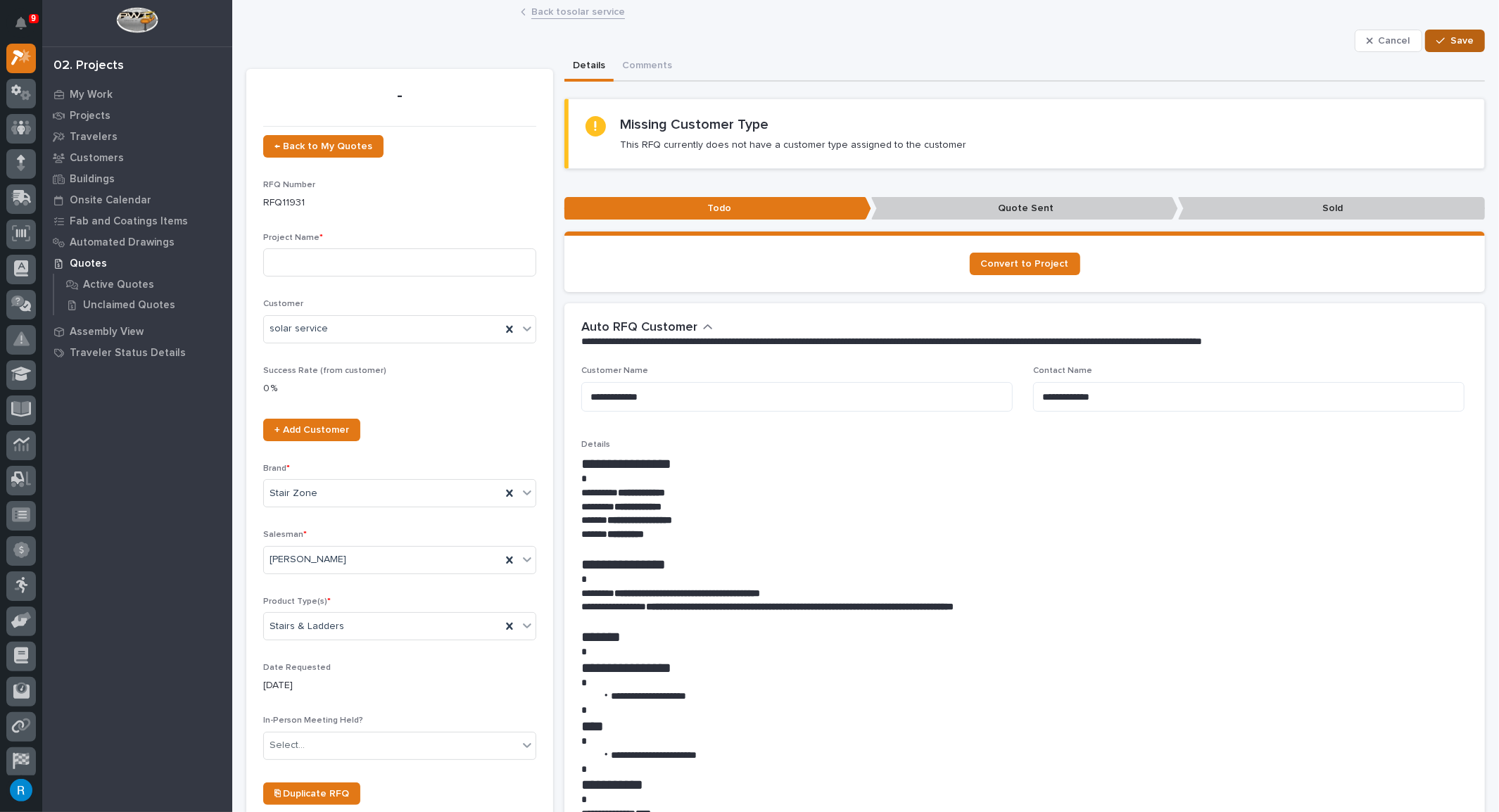
click at [1451, 45] on span "Save" at bounding box center [1462, 41] width 23 height 13
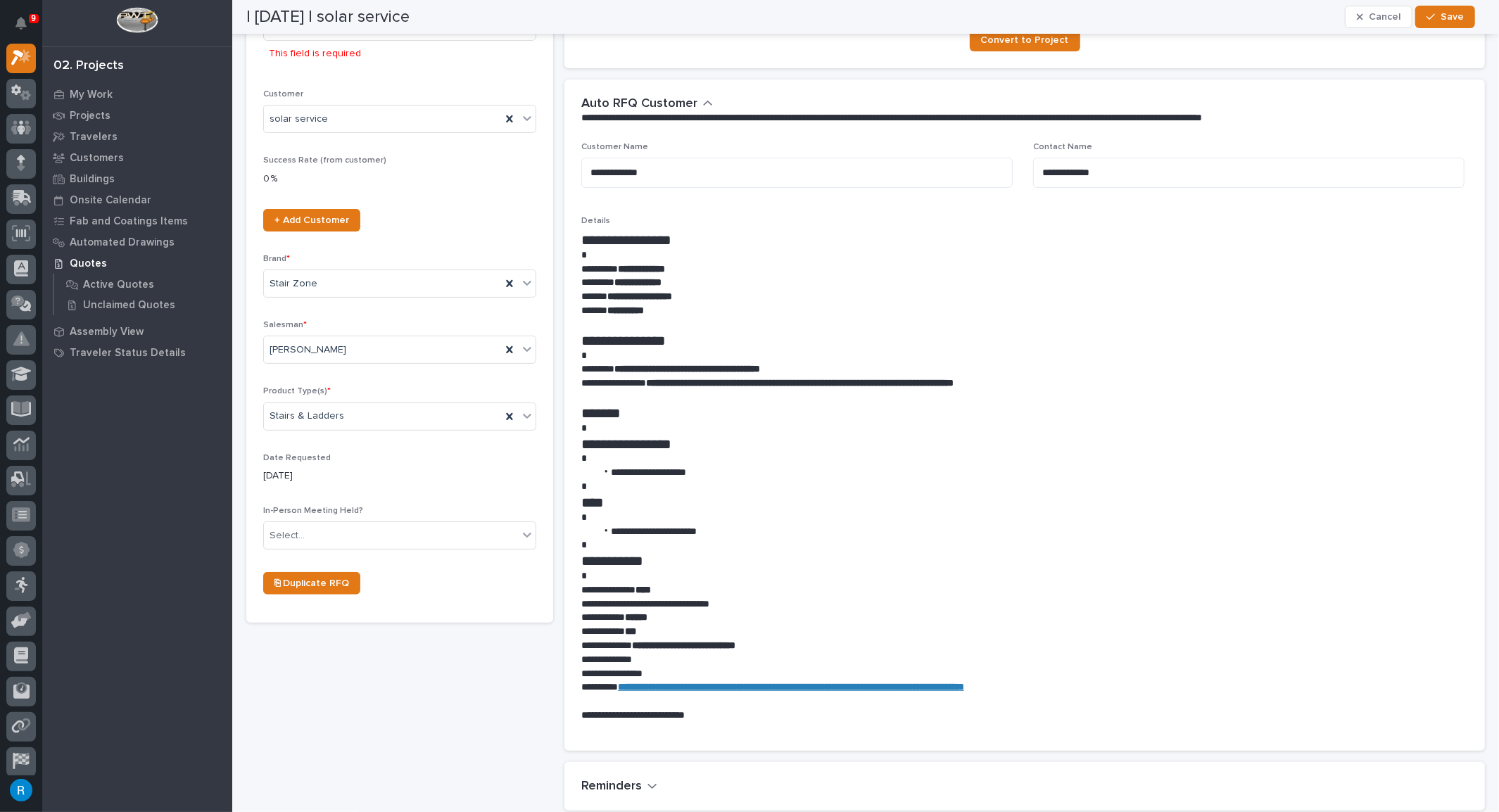
scroll to position [238, 0]
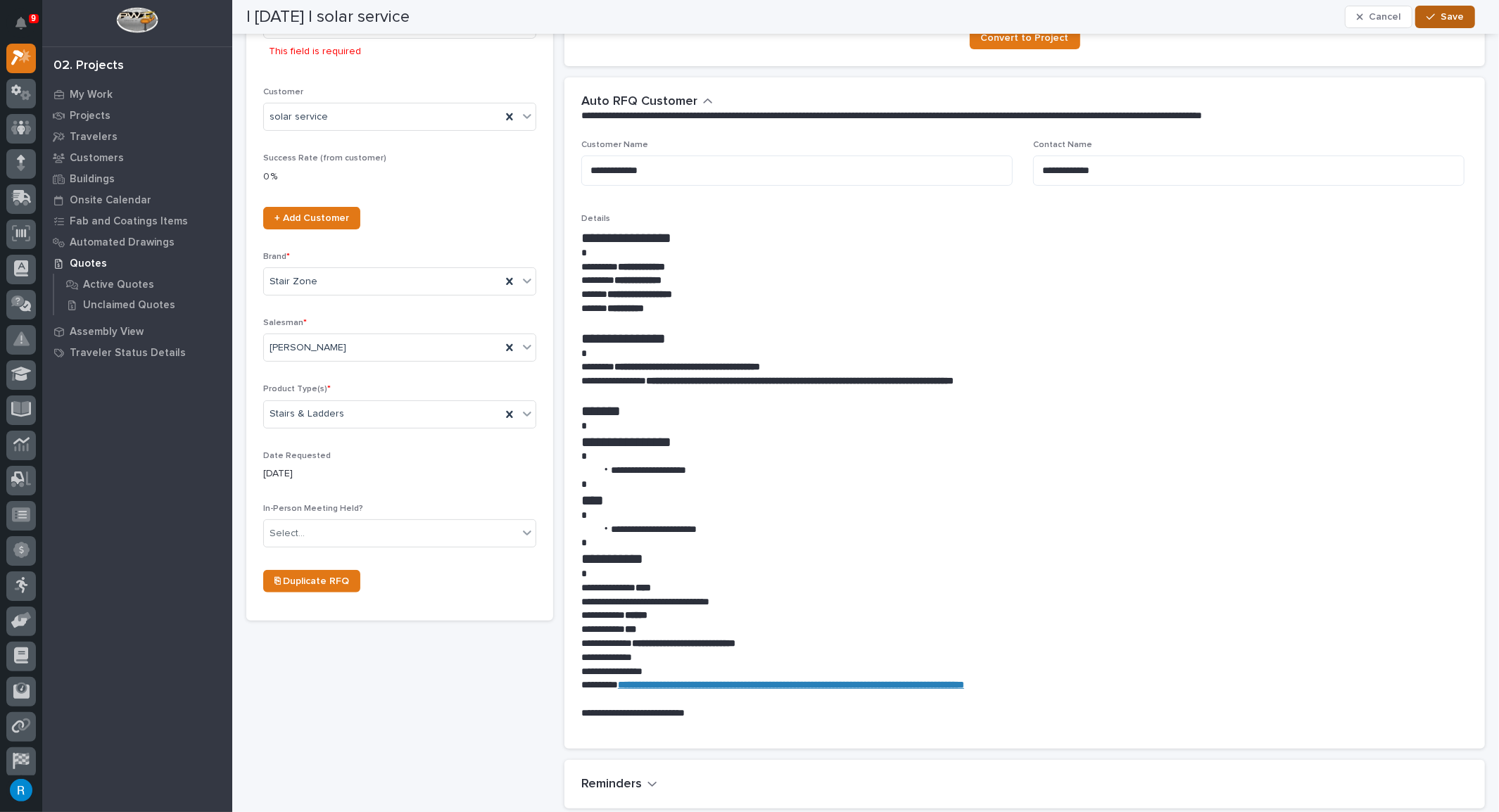
click at [1454, 20] on span "Save" at bounding box center [1451, 17] width 23 height 13
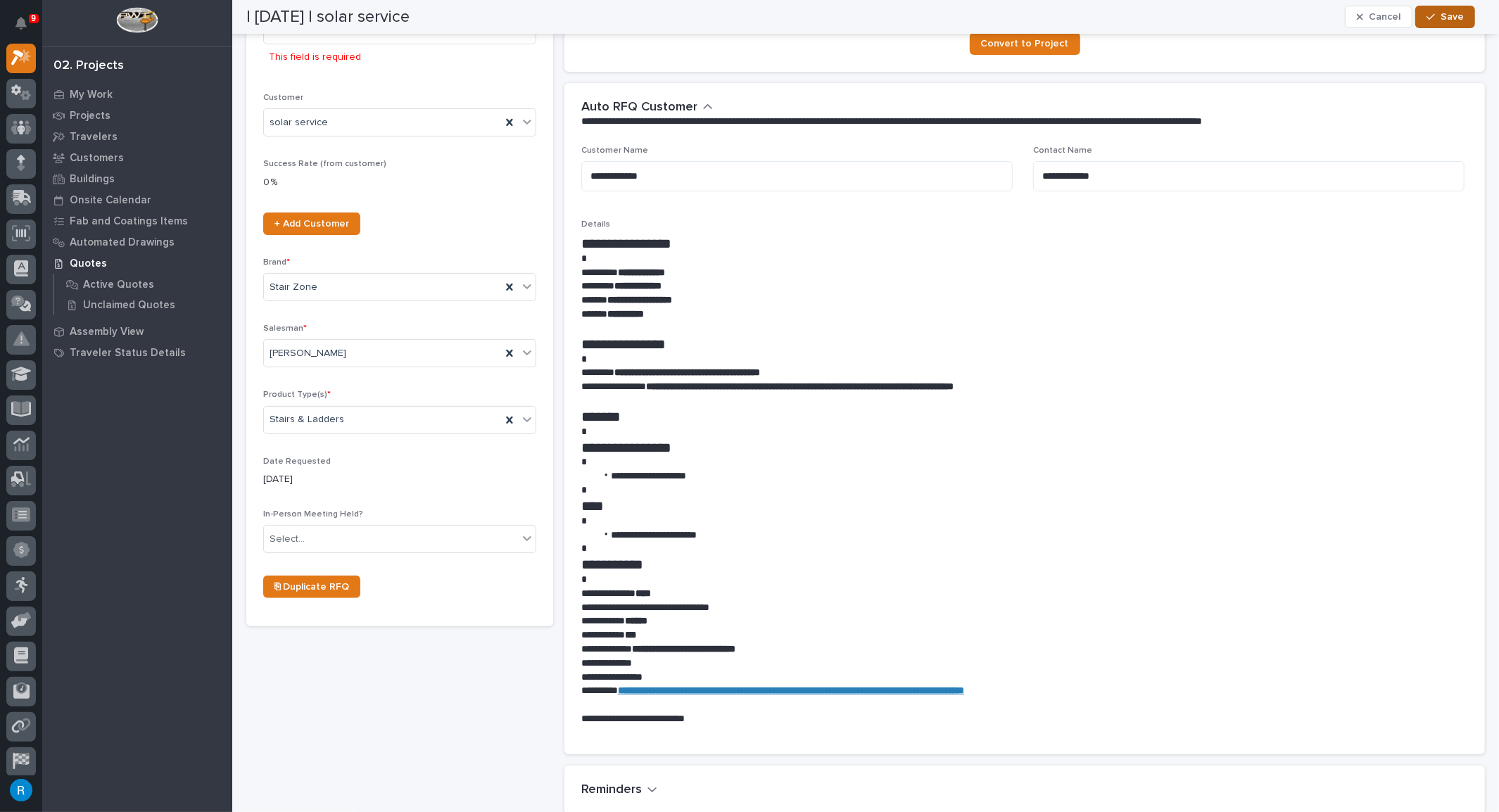
click at [1454, 19] on span "Save" at bounding box center [1451, 17] width 23 height 13
click at [1449, 20] on span "Save" at bounding box center [1451, 17] width 23 height 13
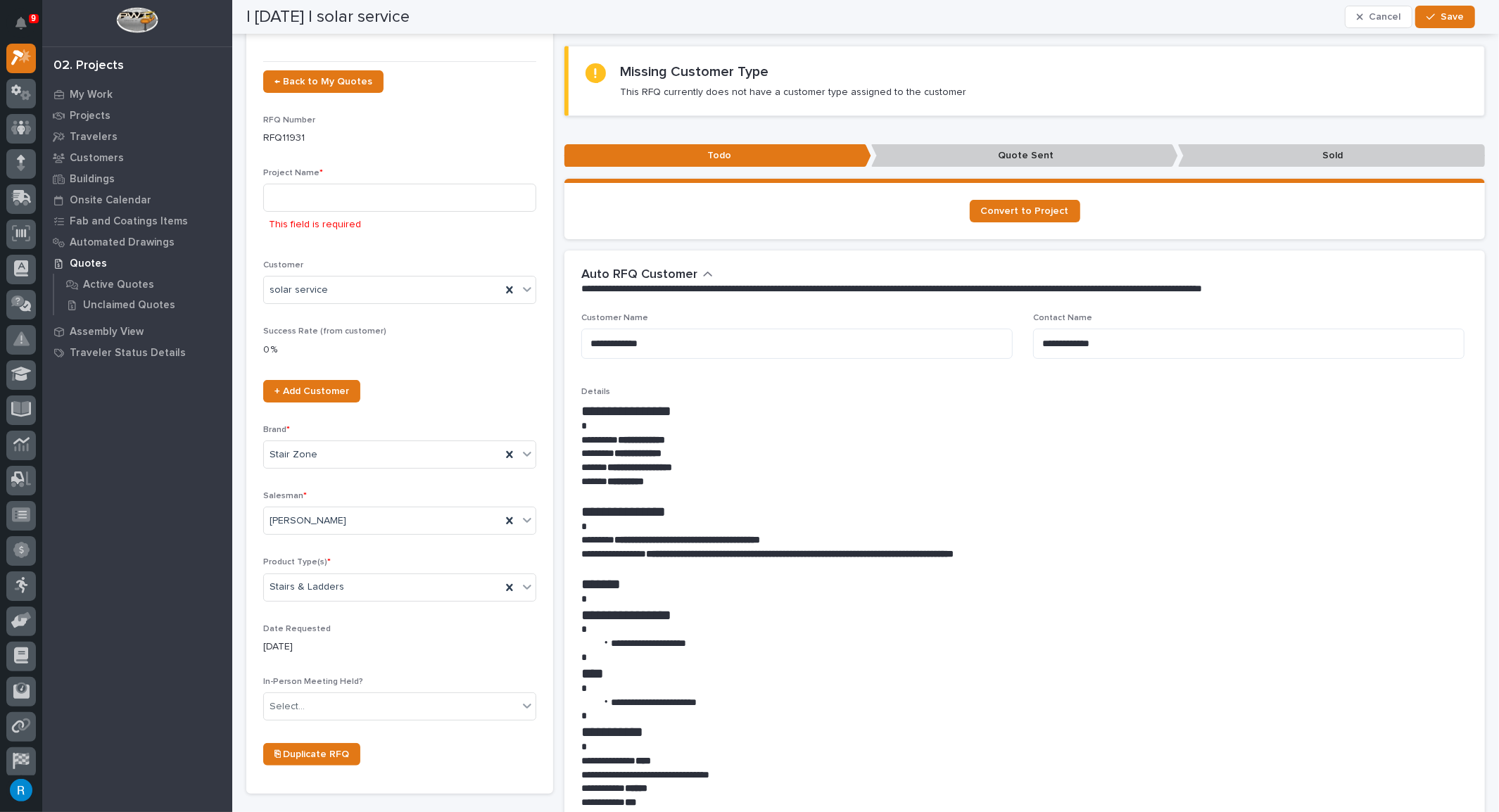
scroll to position [0, 0]
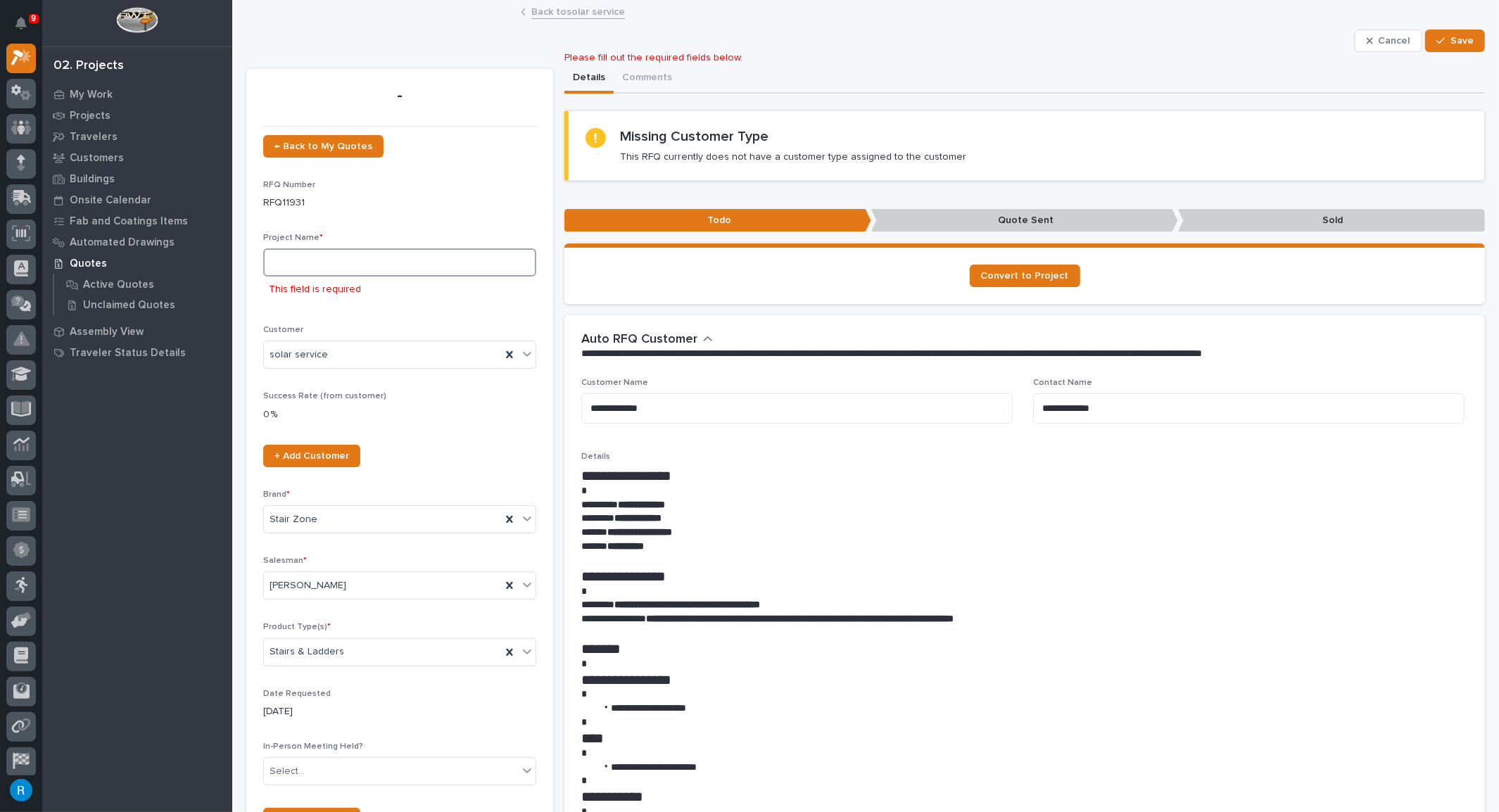
click at [314, 258] on input at bounding box center [399, 262] width 273 height 28
click at [1377, 33] on button "Cancel" at bounding box center [1388, 41] width 67 height 22
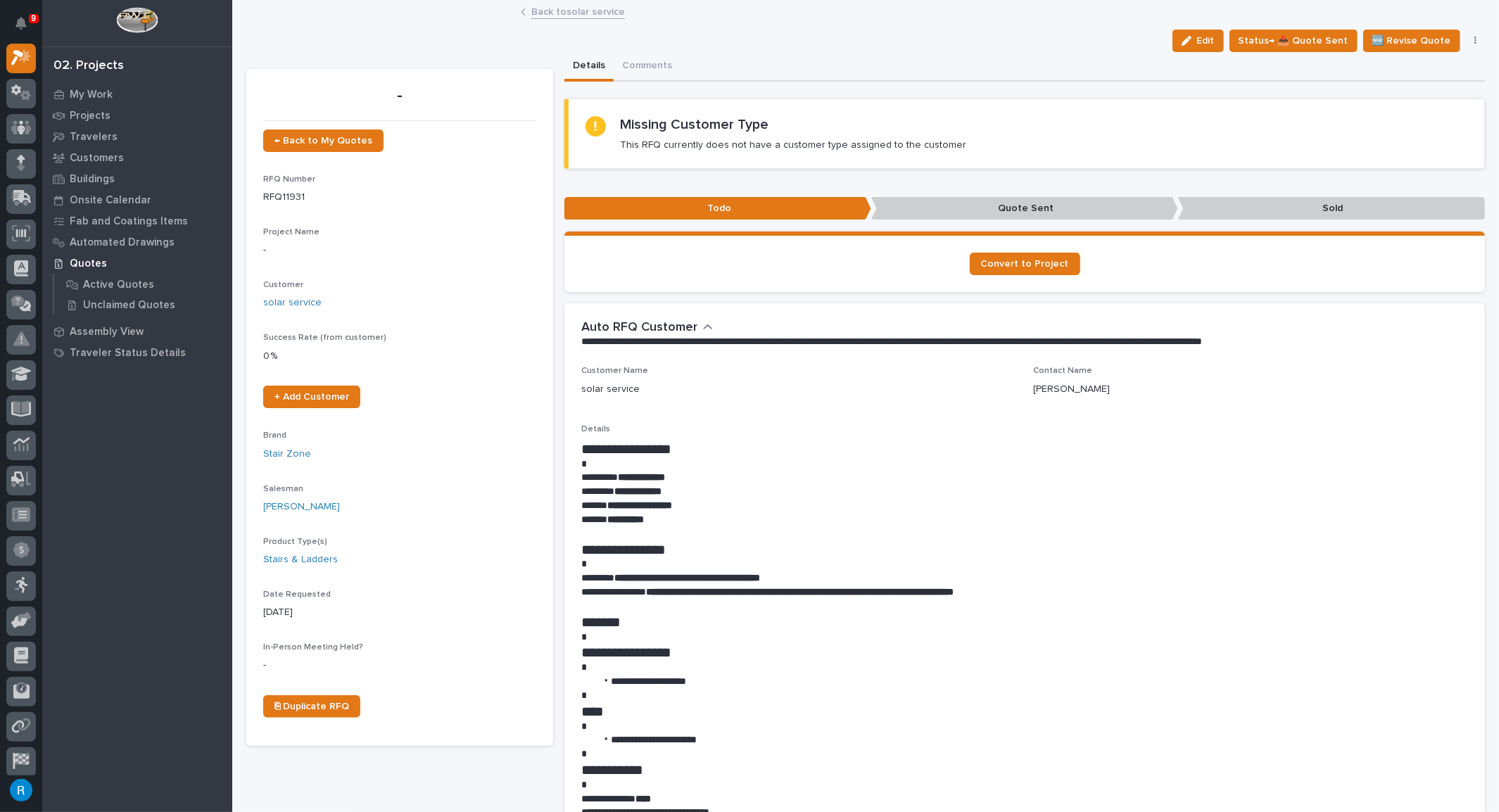
click at [1474, 44] on icon "button" at bounding box center [1475, 40] width 3 height 10
click at [1397, 69] on span "📝 Edit Description" at bounding box center [1404, 69] width 85 height 17
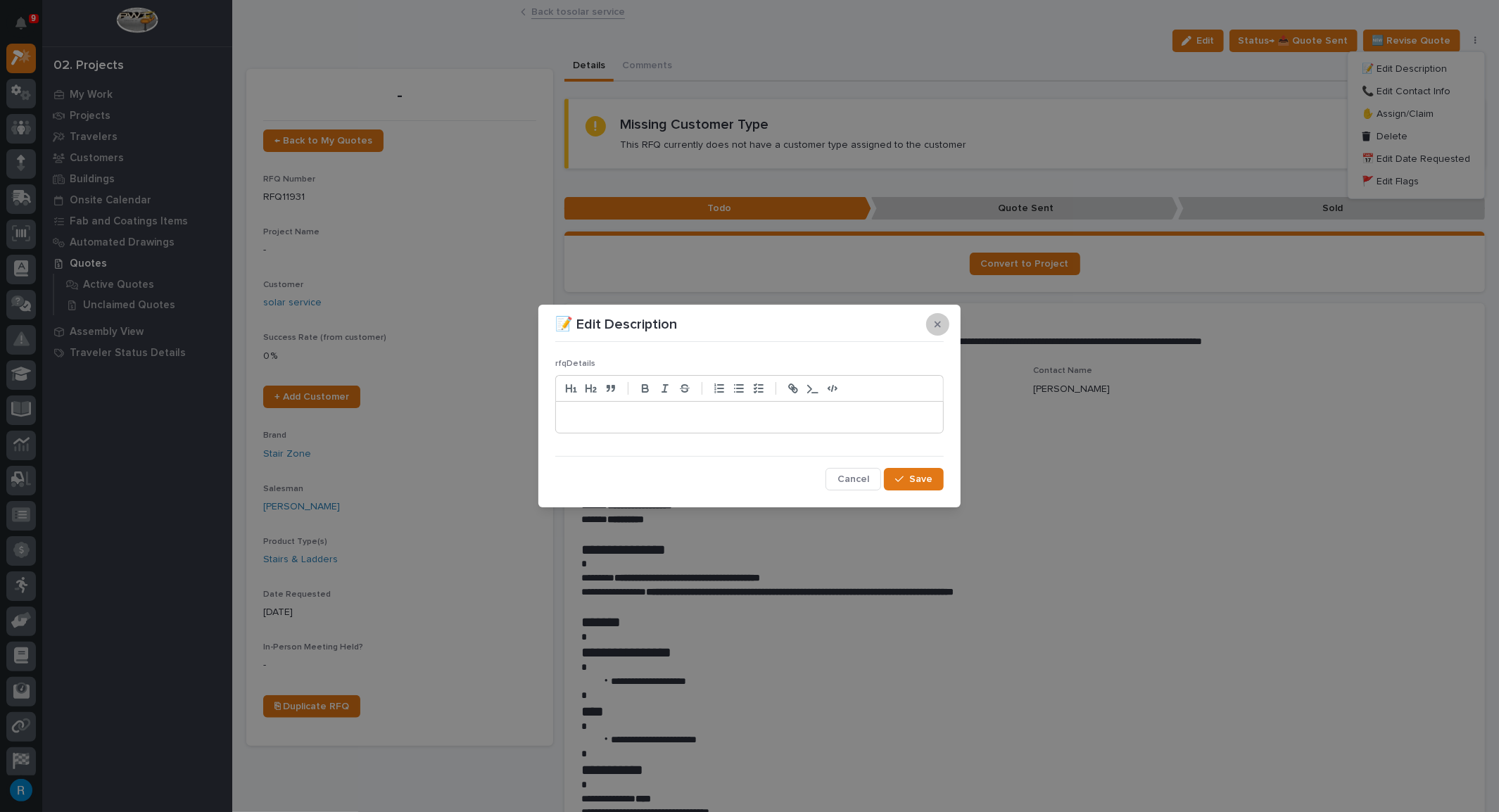
click at [940, 325] on icon "button" at bounding box center [937, 324] width 7 height 10
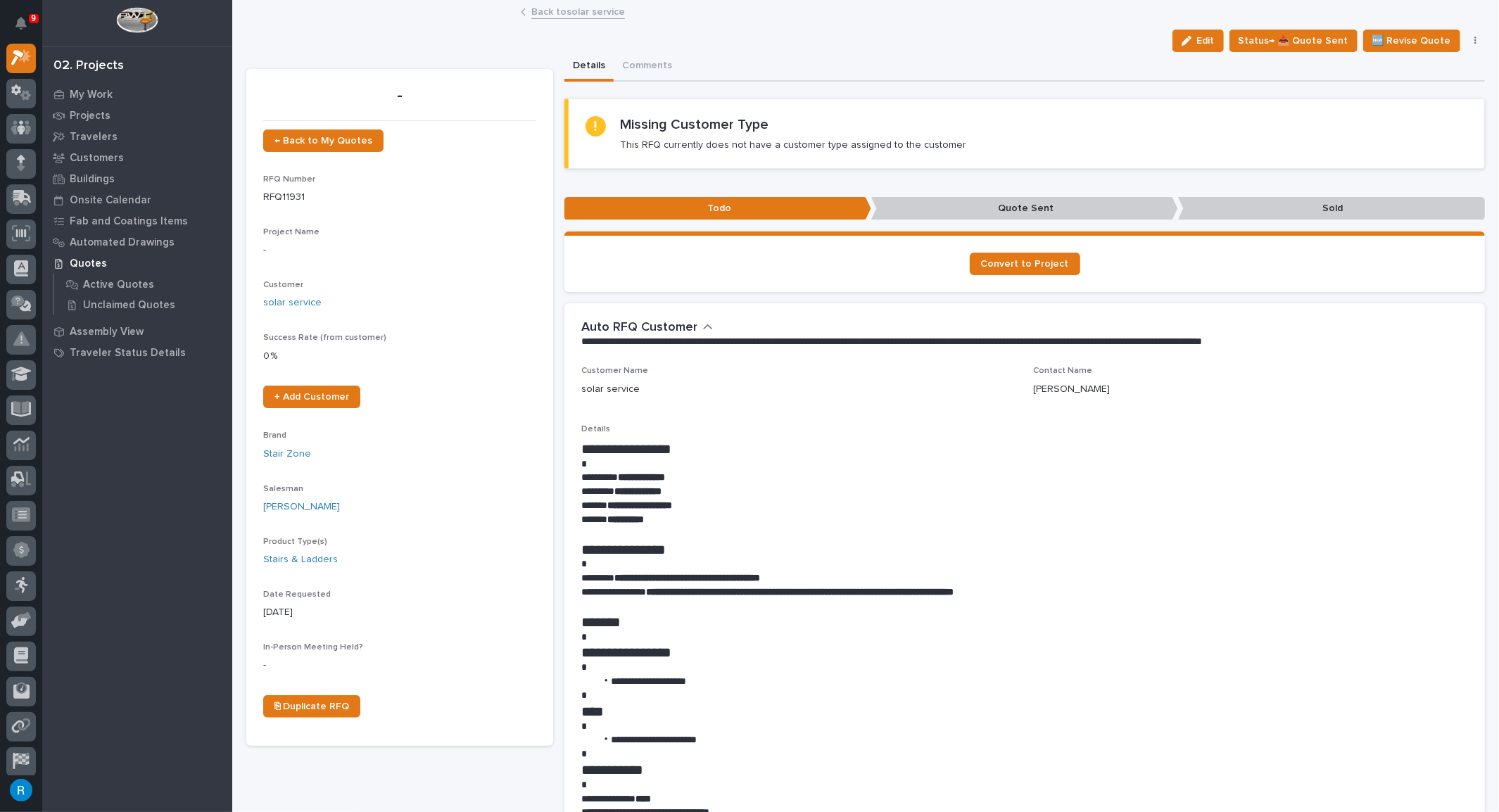
click at [1465, 41] on button "button" at bounding box center [1475, 40] width 20 height 10
click at [994, 45] on div "Edit Status→ 📤 Quote Sent 🆕 Revise Quote 📝 Edit Description 📞 Edit Contact Info…" at bounding box center [866, 41] width 1239 height 22
click at [82, 91] on p "My Work" at bounding box center [91, 96] width 43 height 13
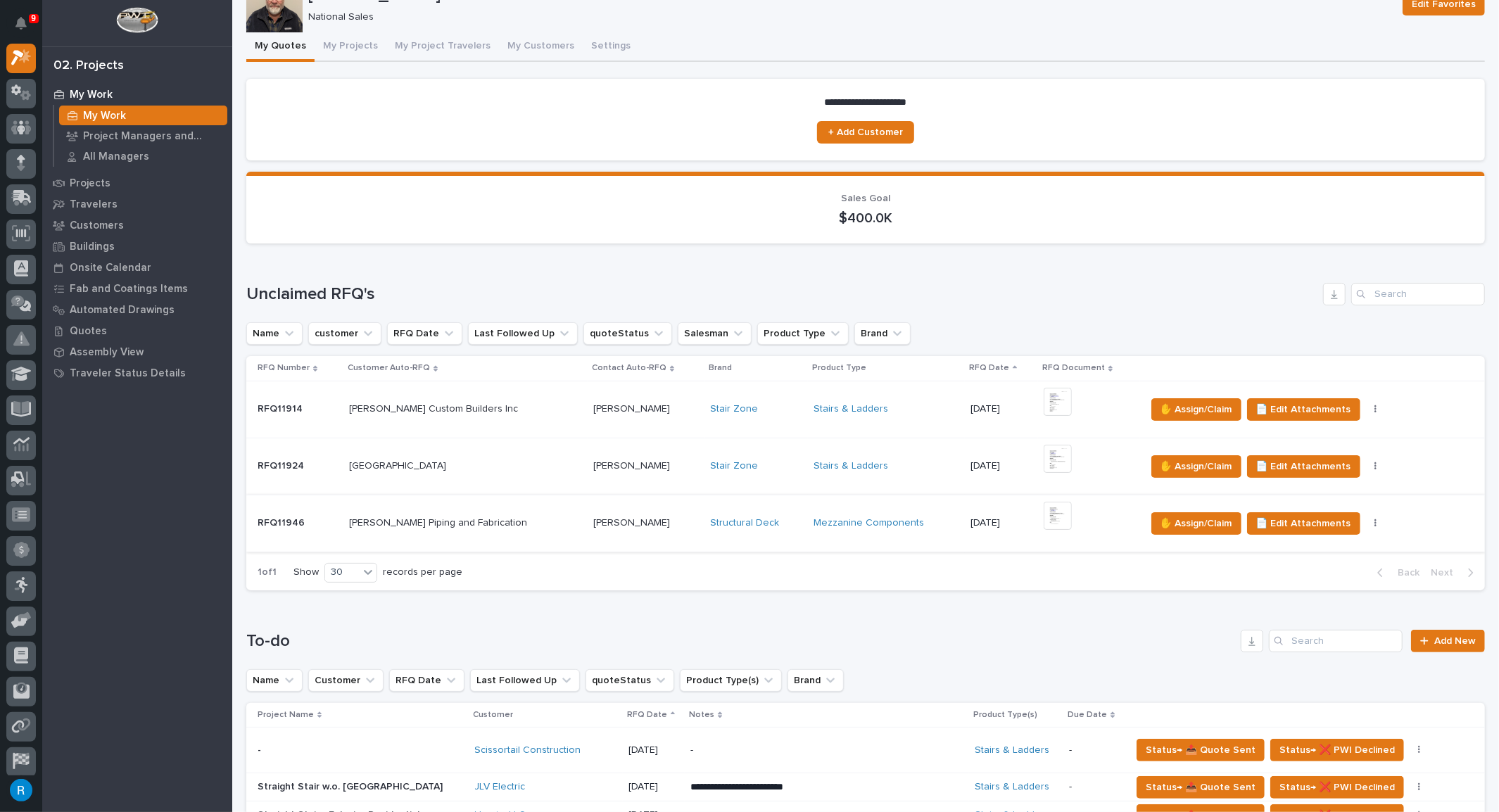
scroll to position [127, 0]
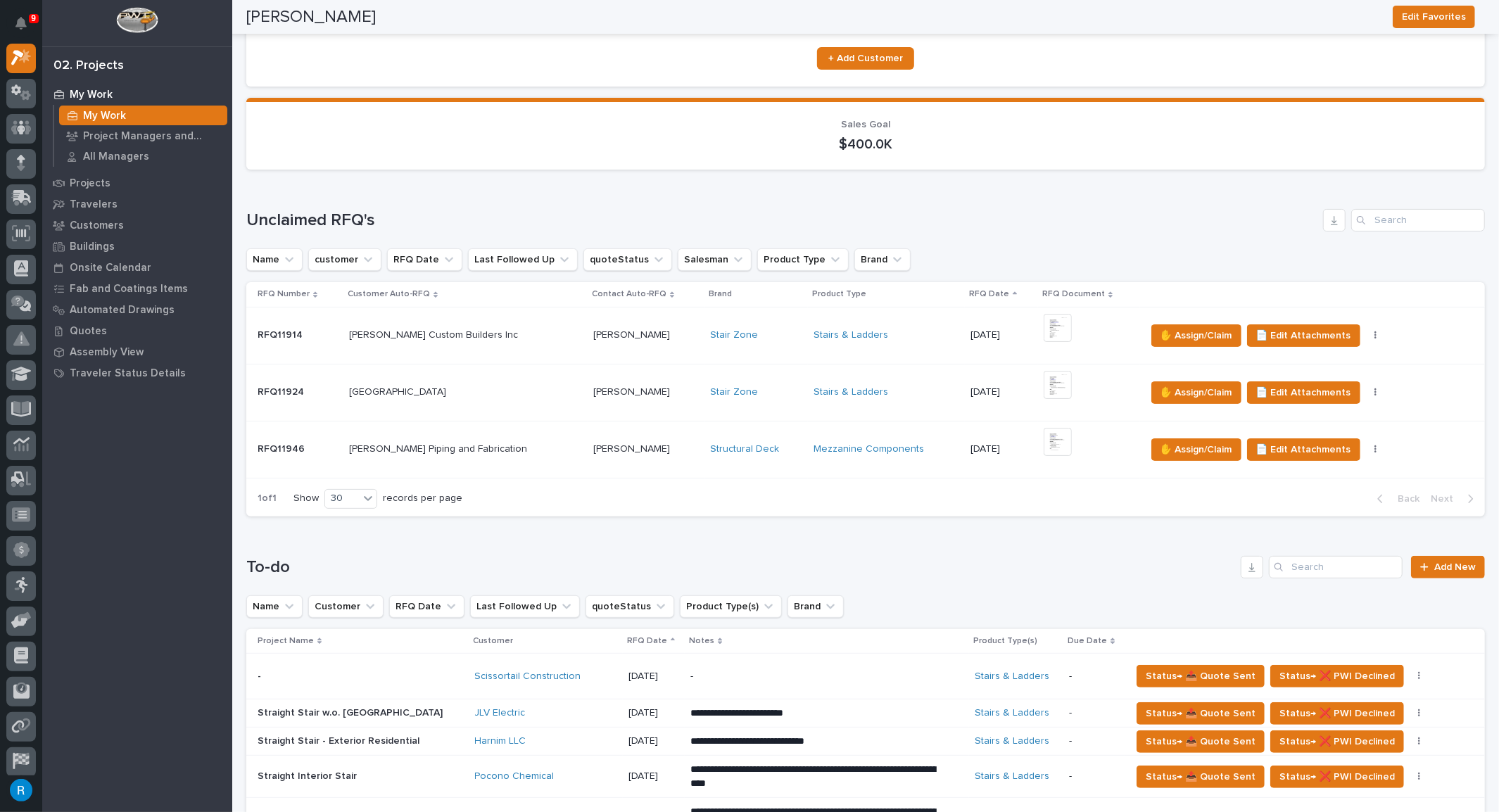
click at [501, 343] on div "Chumbley Custom Builders Inc Chumbley Custom Builders Inc" at bounding box center [465, 334] width 233 height 23
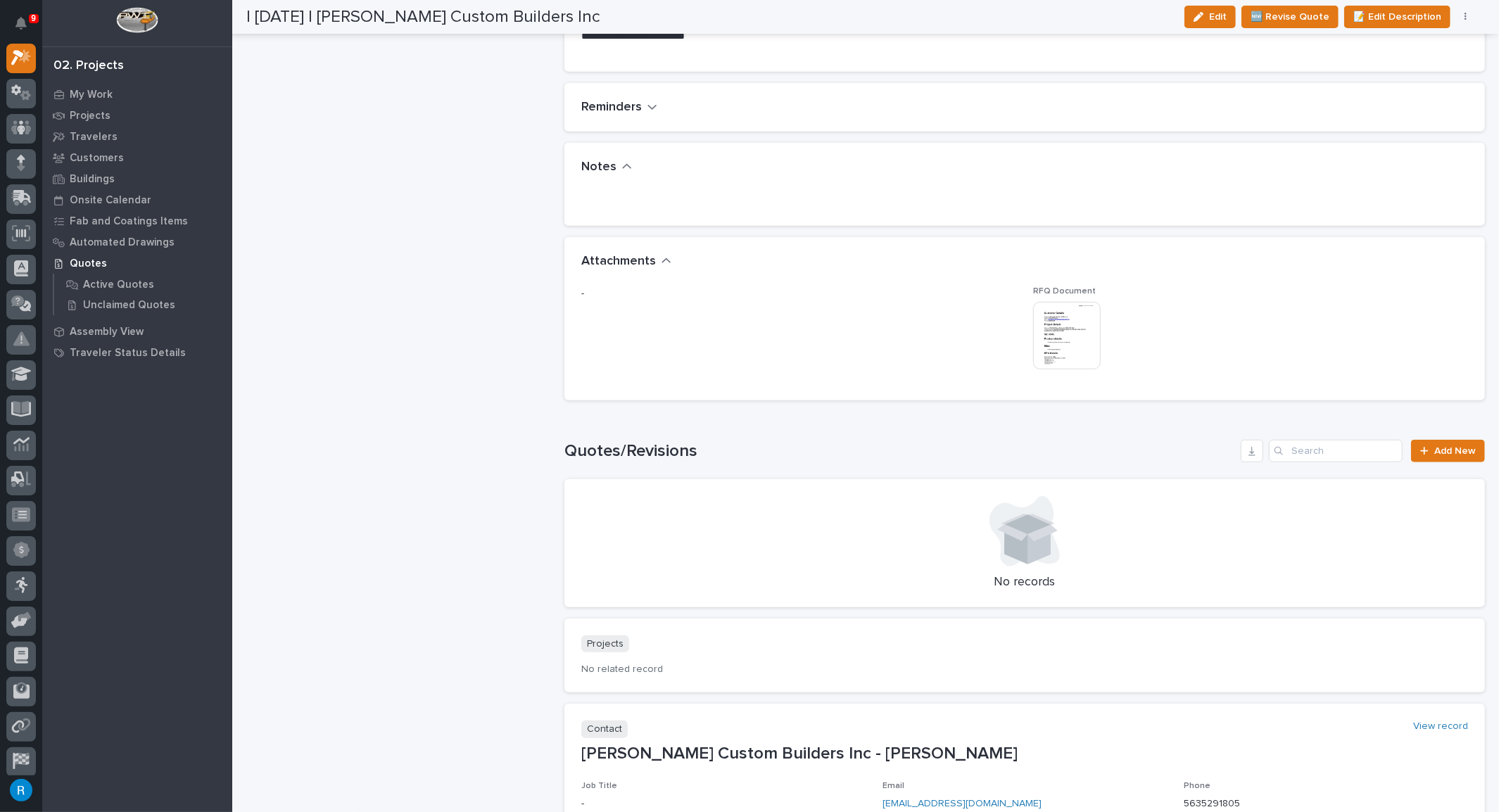
scroll to position [959, 0]
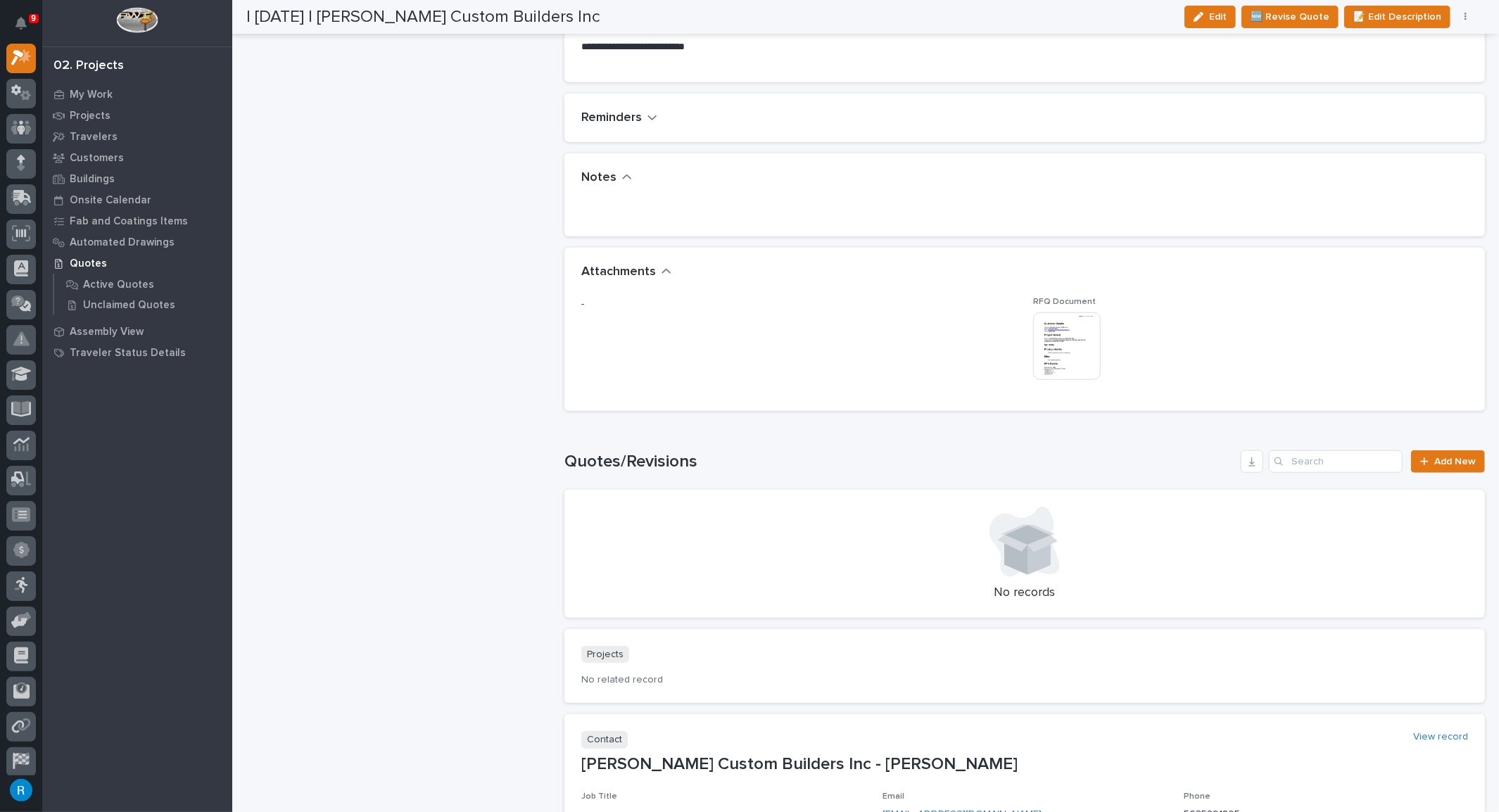
click at [1056, 366] on img at bounding box center [1066, 346] width 67 height 67
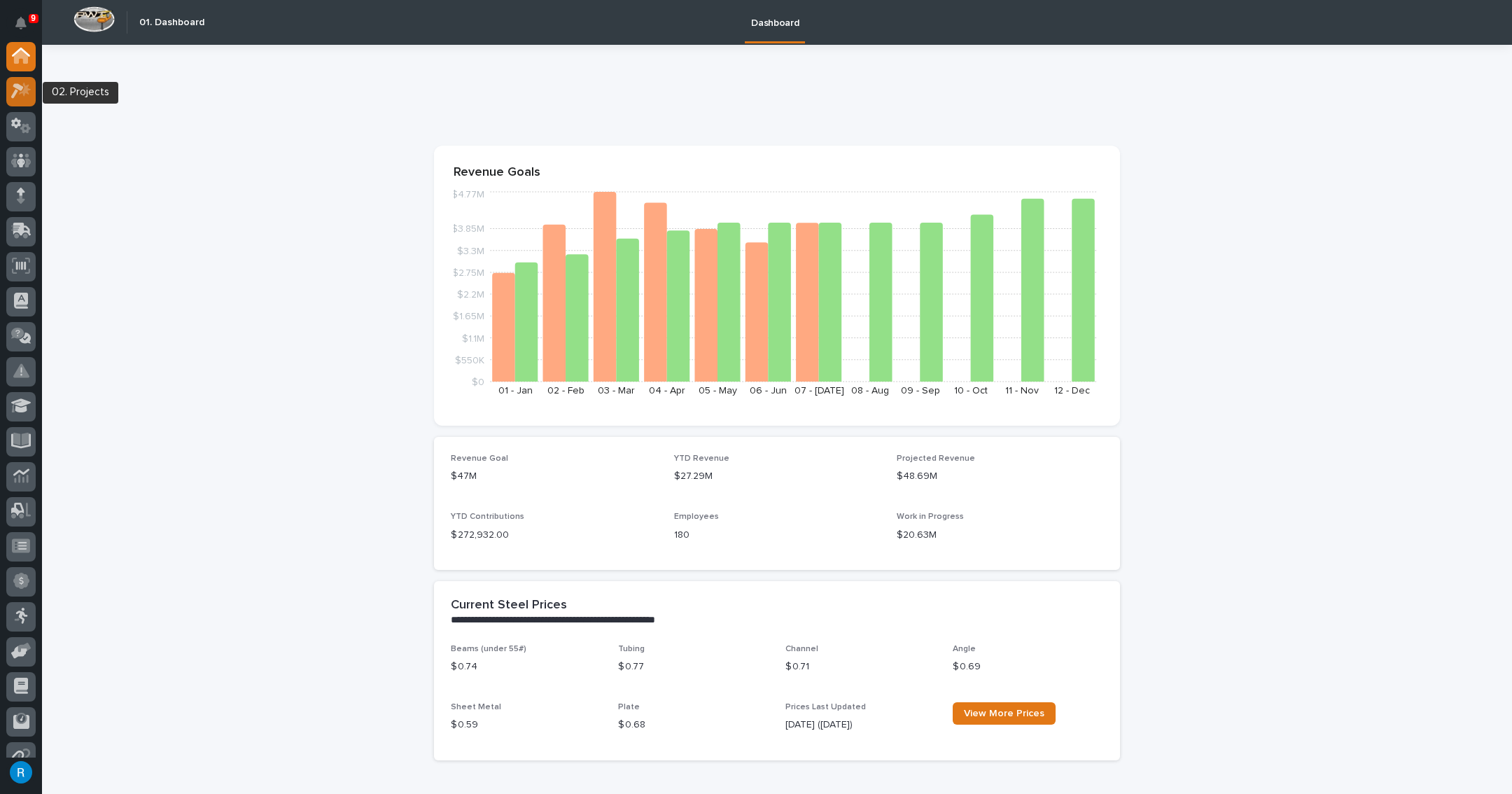
click at [19, 90] on icon at bounding box center [21, 90] width 21 height 16
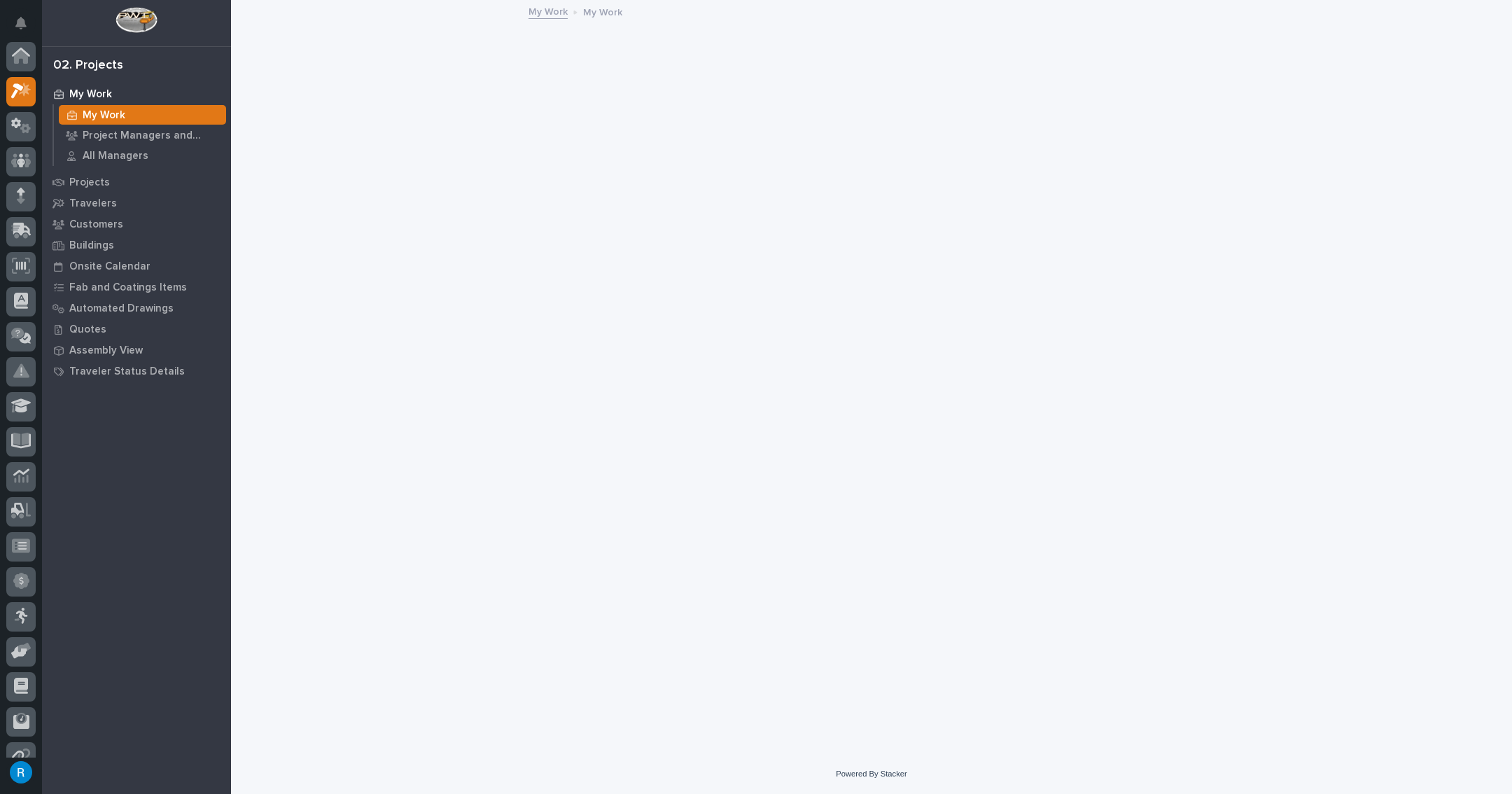
scroll to position [34, 0]
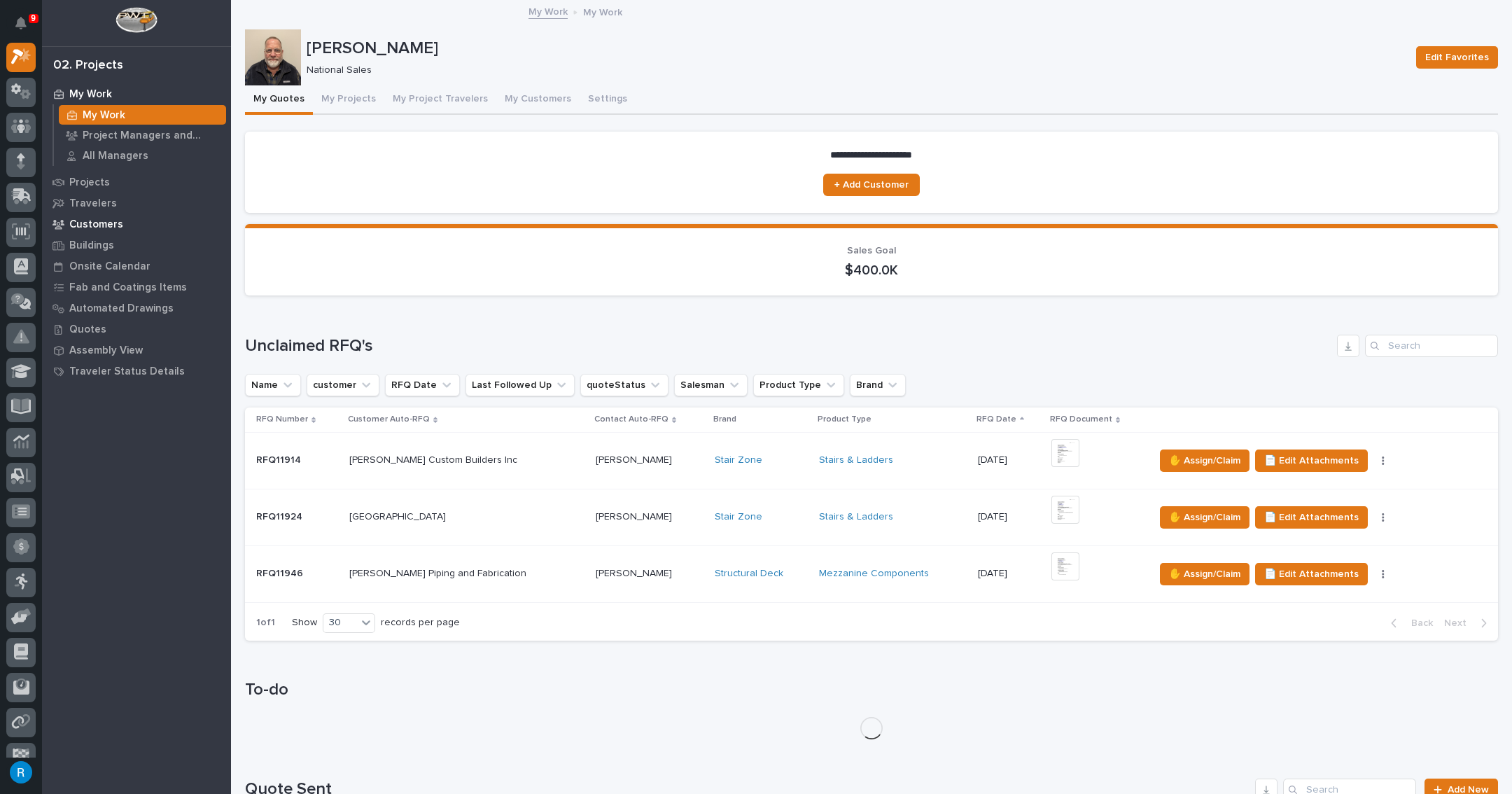
click at [89, 227] on p "Customers" at bounding box center [96, 225] width 54 height 13
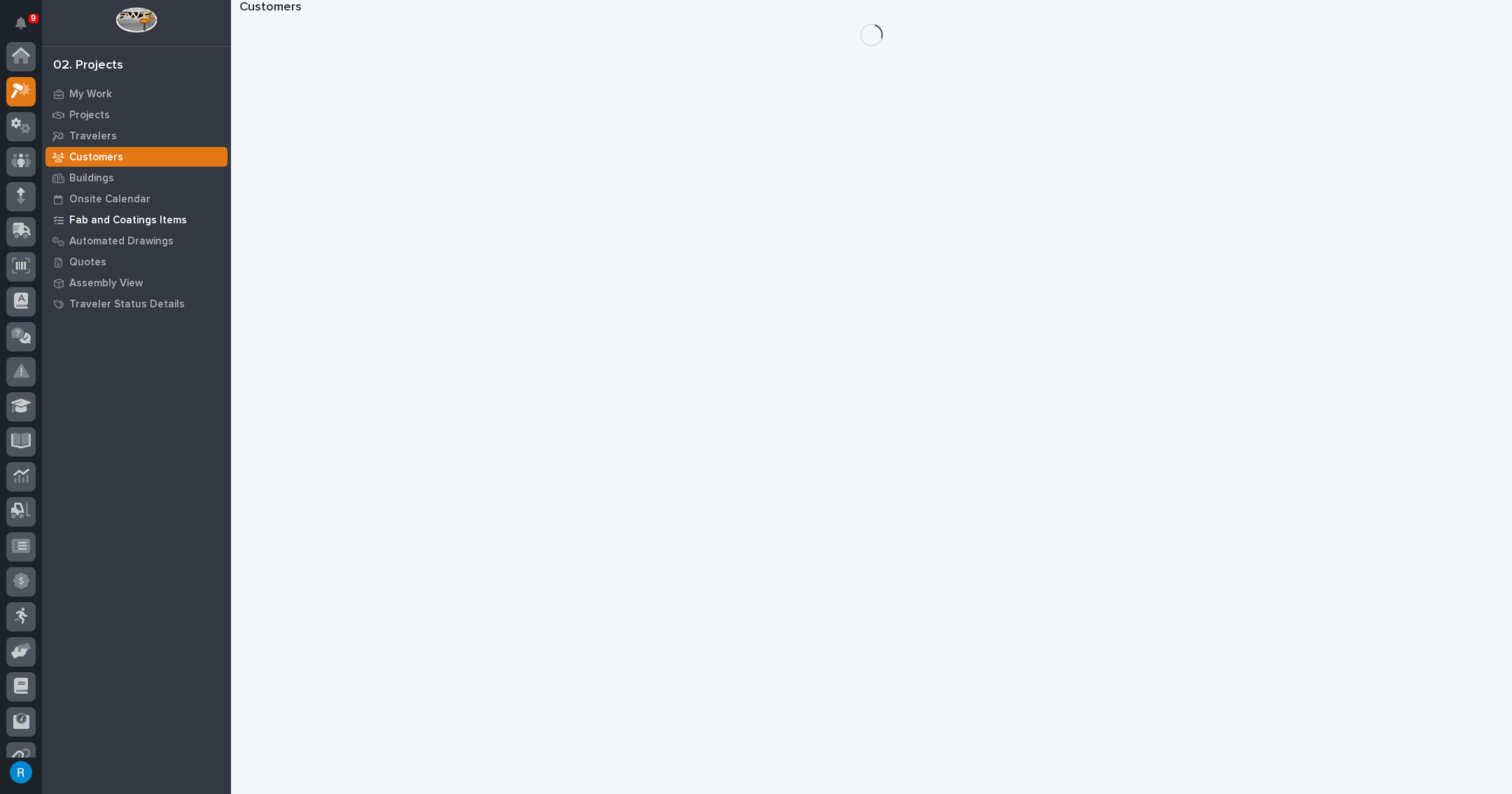
scroll to position [34, 0]
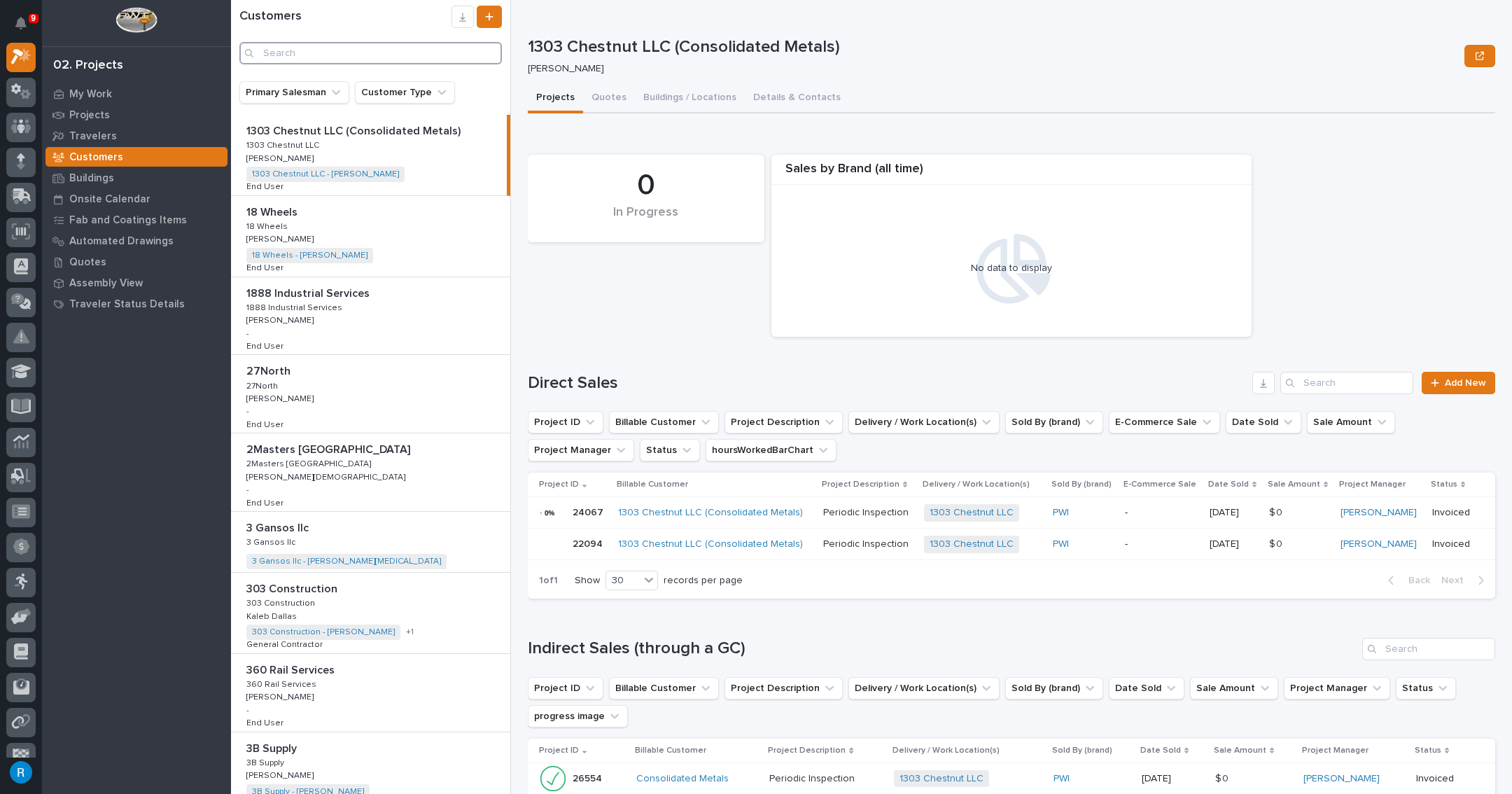
click at [275, 58] on input "Search" at bounding box center [371, 53] width 263 height 22
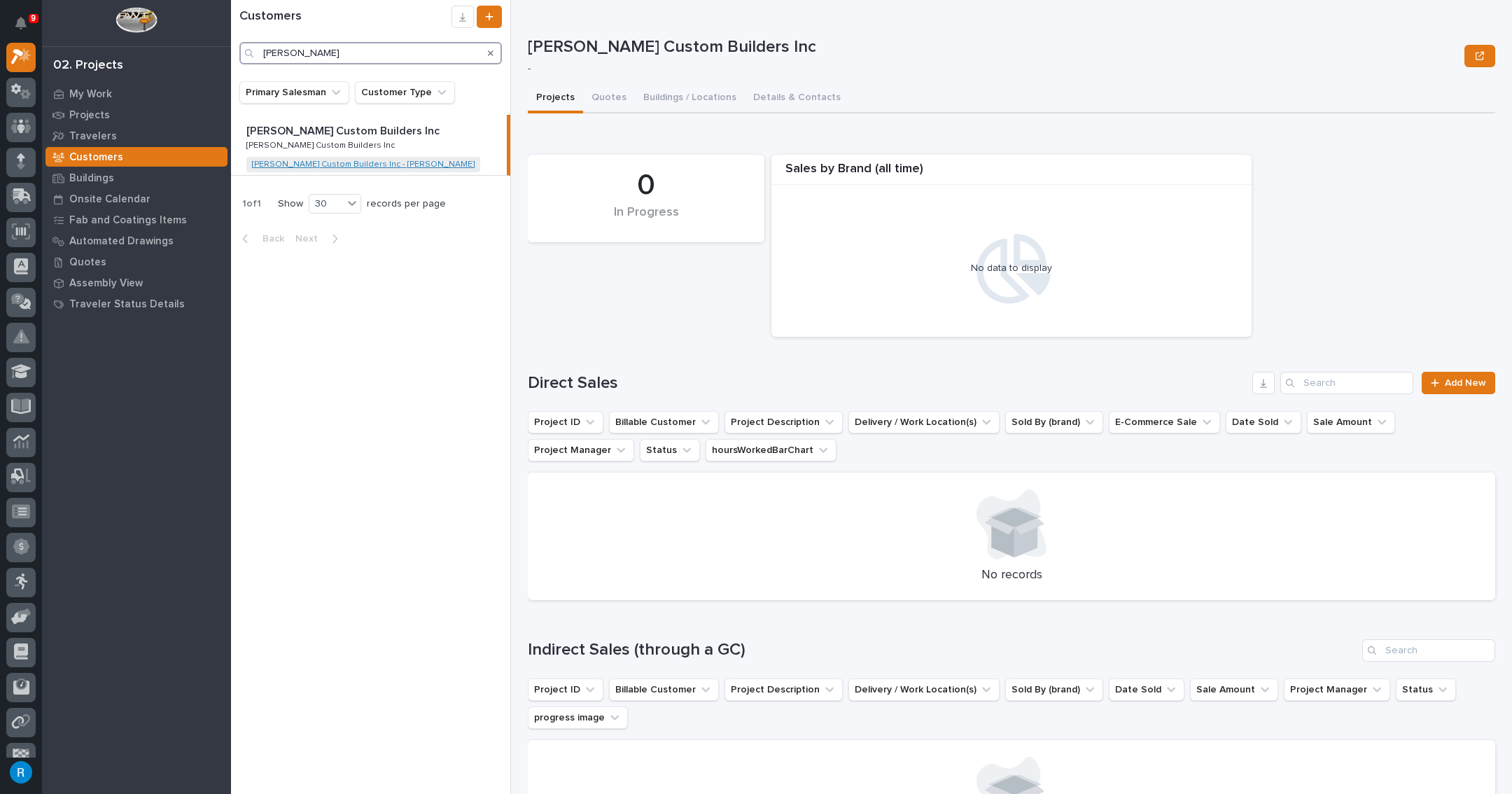
type input "chumbley"
click at [312, 166] on link "[PERSON_NAME] Custom Builders Inc - [PERSON_NAME]" at bounding box center [363, 164] width 223 height 10
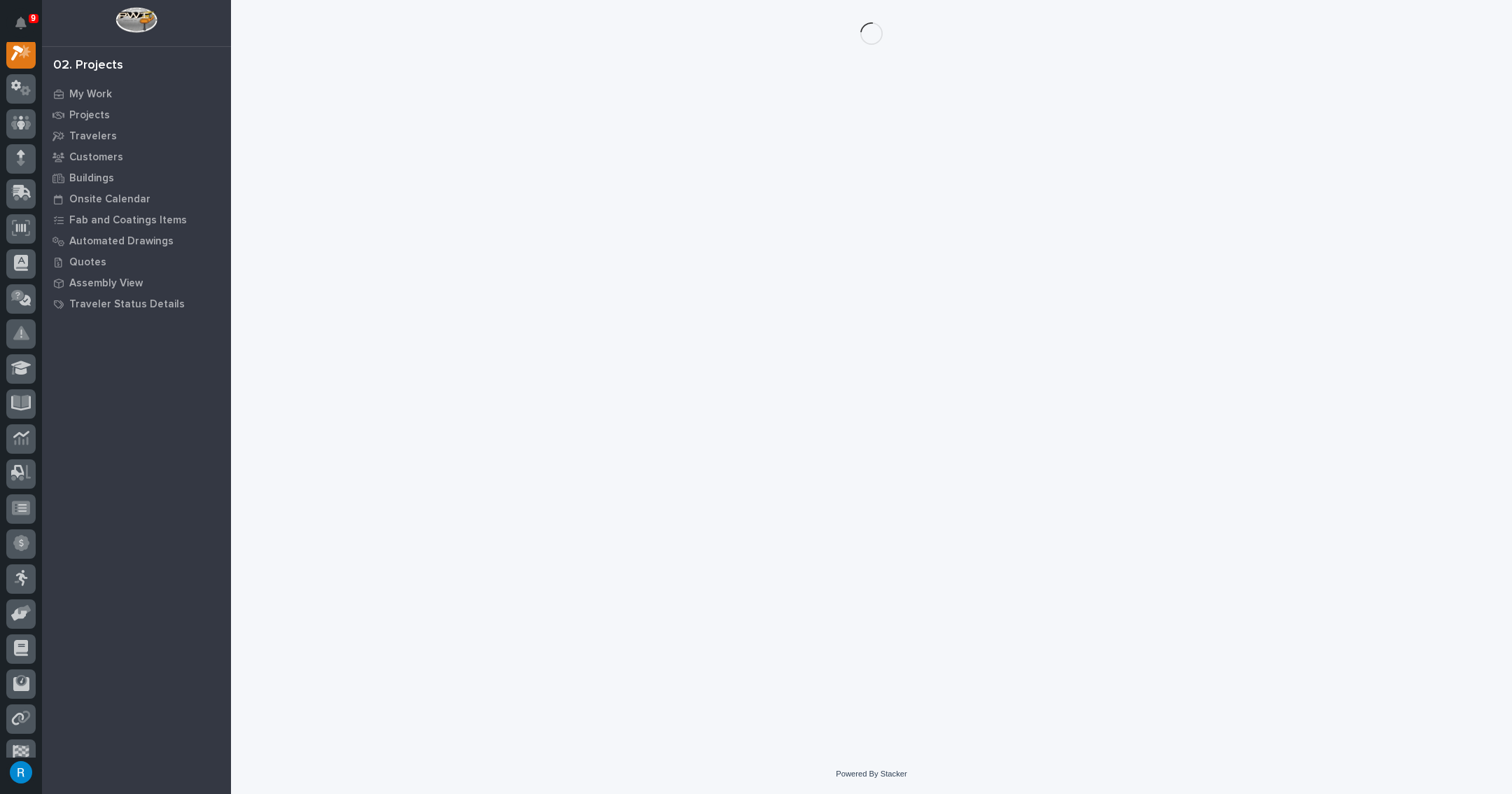
scroll to position [34, 0]
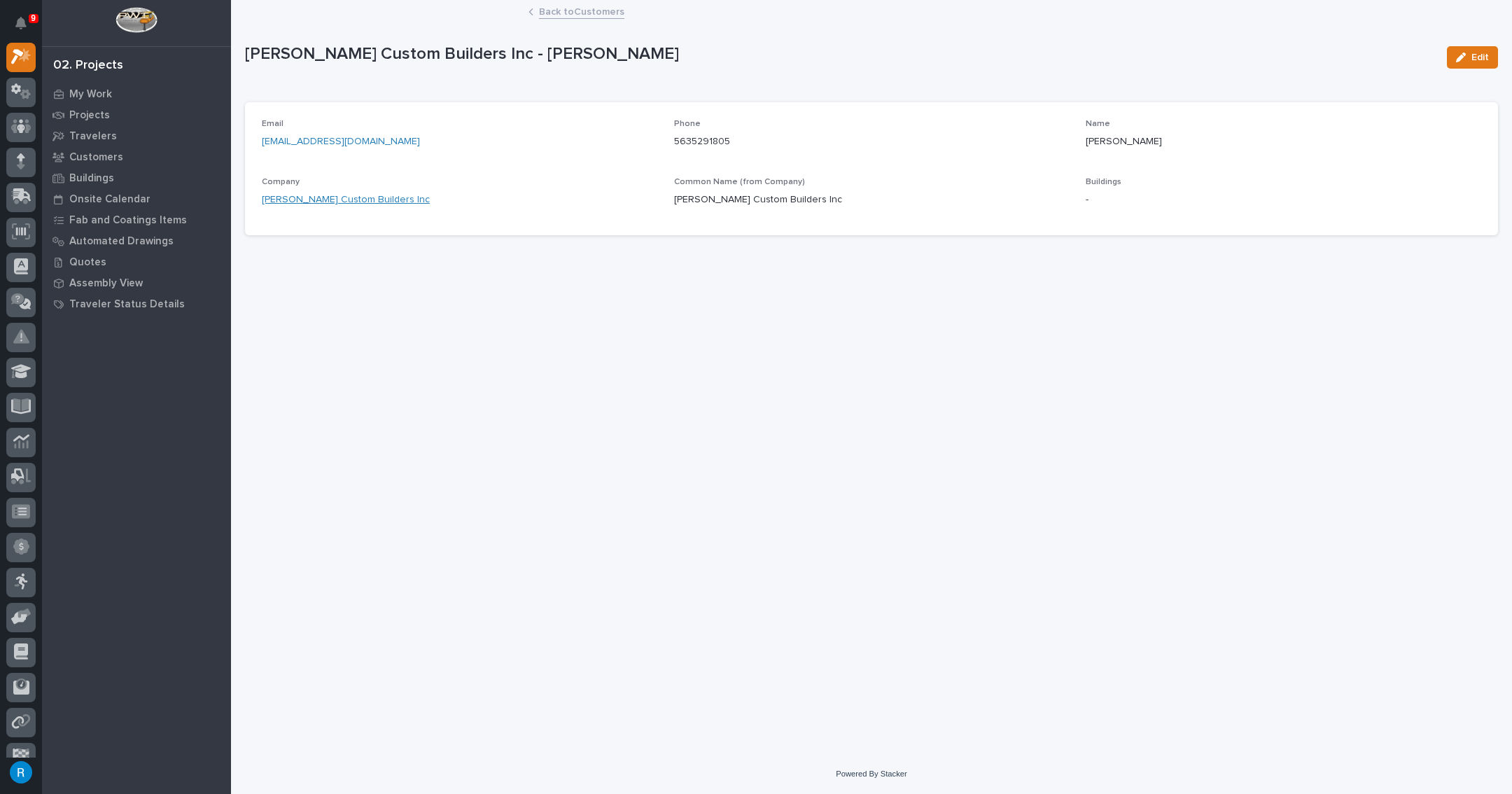
click at [318, 198] on link "[PERSON_NAME] Custom Builders Inc" at bounding box center [346, 200] width 168 height 15
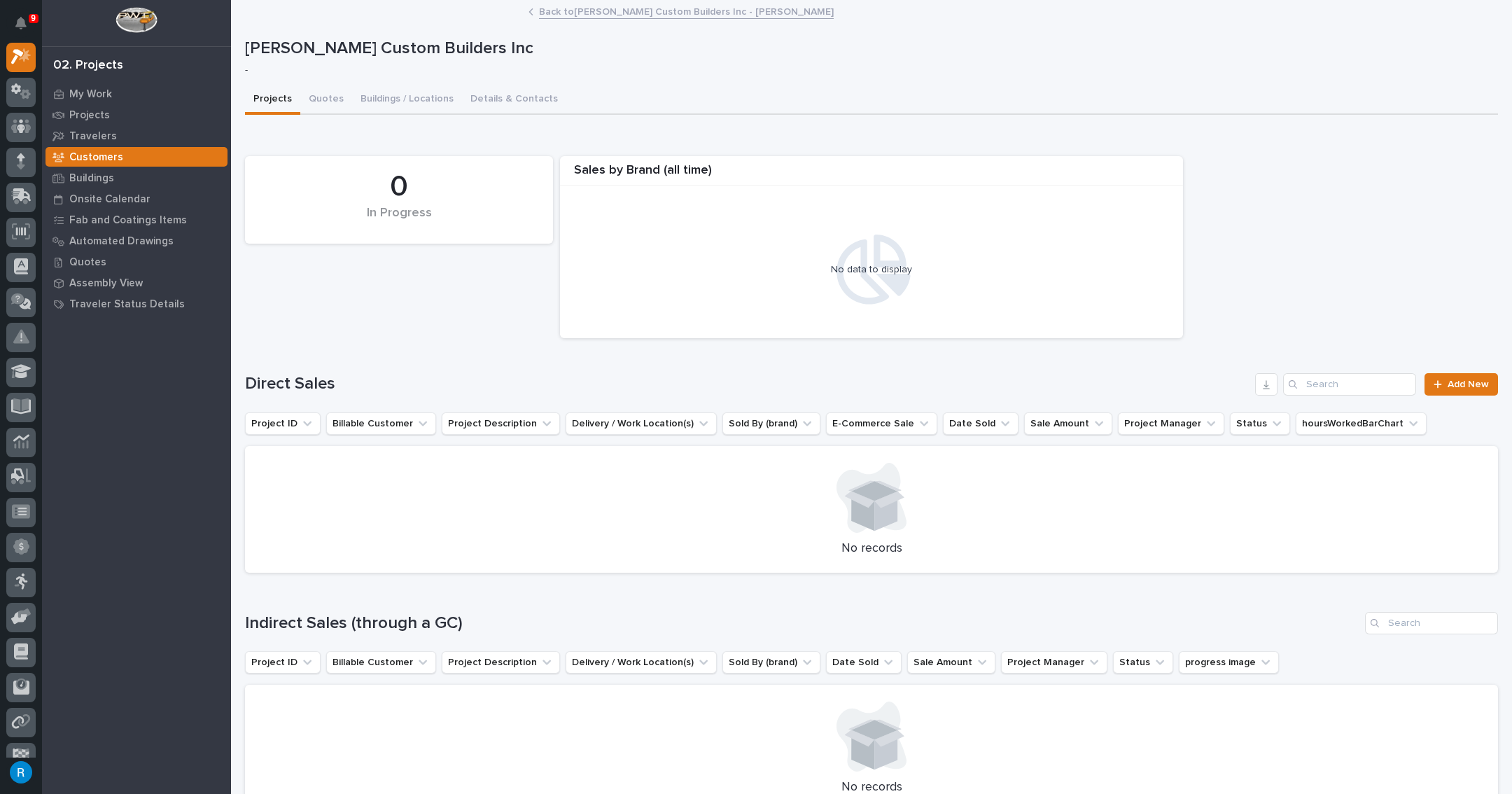
click at [625, 9] on link "Back to Chumbley Custom Builders Inc - Brad Chumbley" at bounding box center [686, 10] width 295 height 16
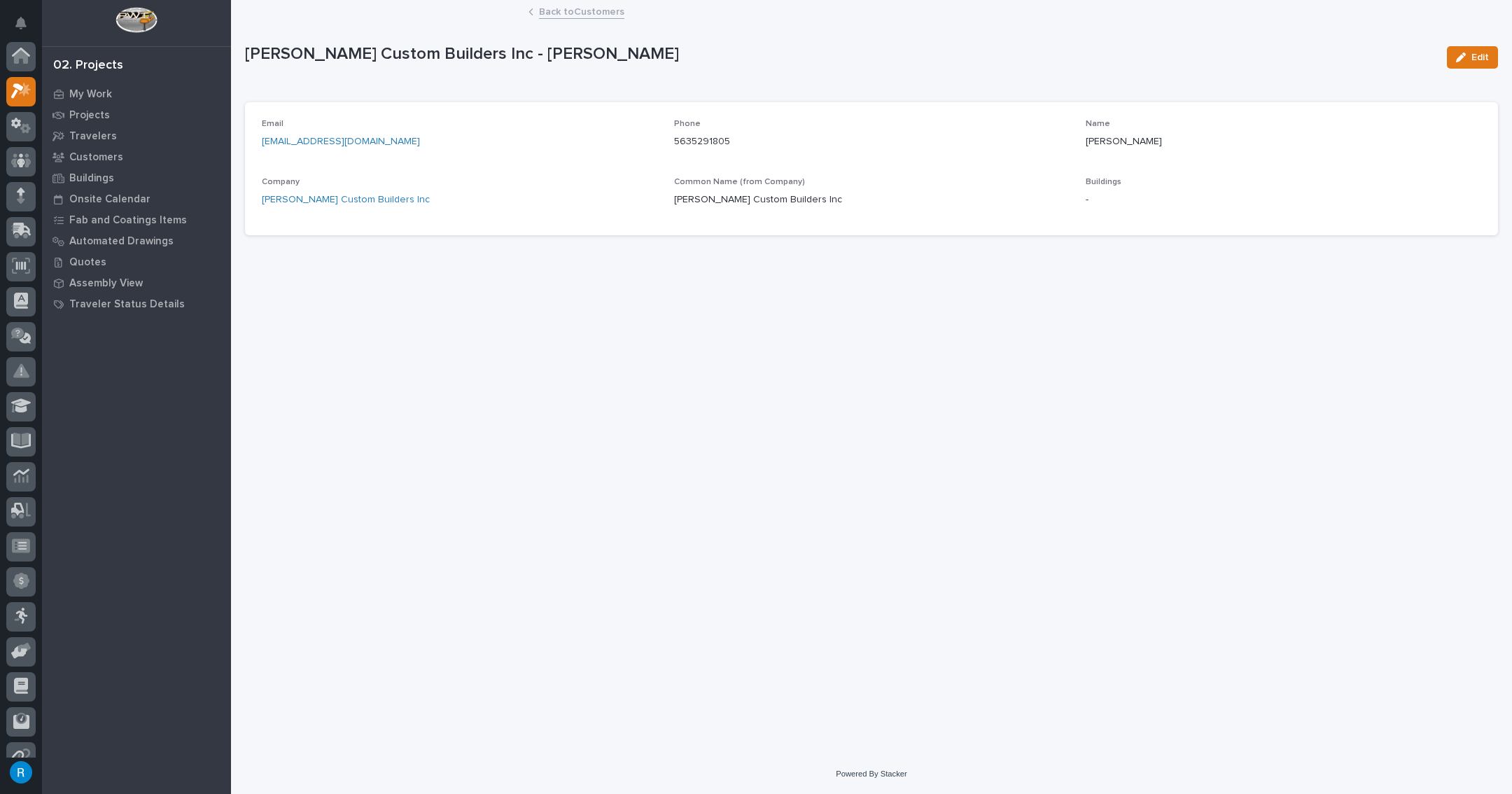
scroll to position [38, 0]
click at [1479, 61] on span "Edit" at bounding box center [1480, 58] width 18 height 13
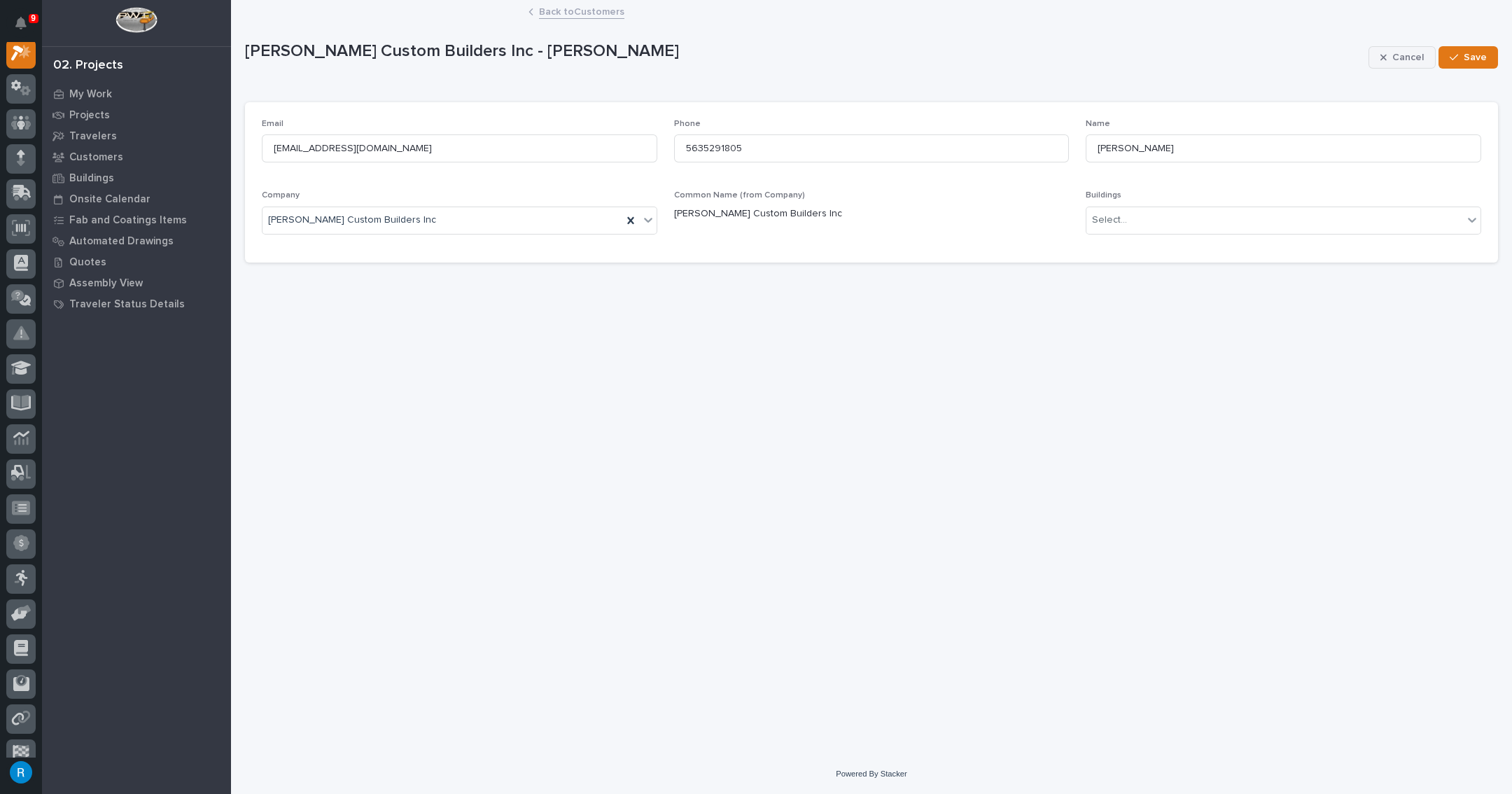
click at [1407, 62] on span "Cancel" at bounding box center [1409, 58] width 32 height 13
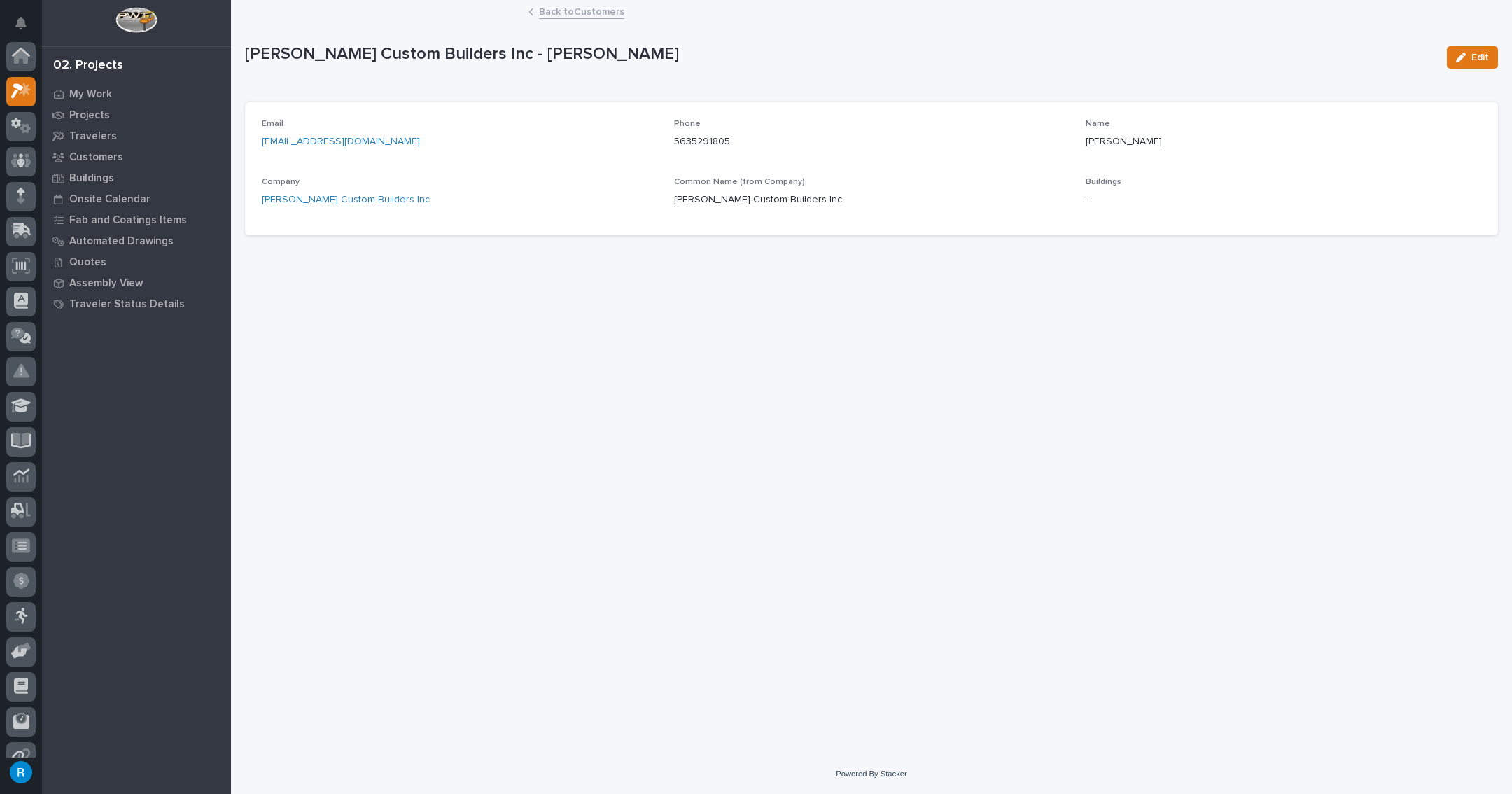
scroll to position [38, 0]
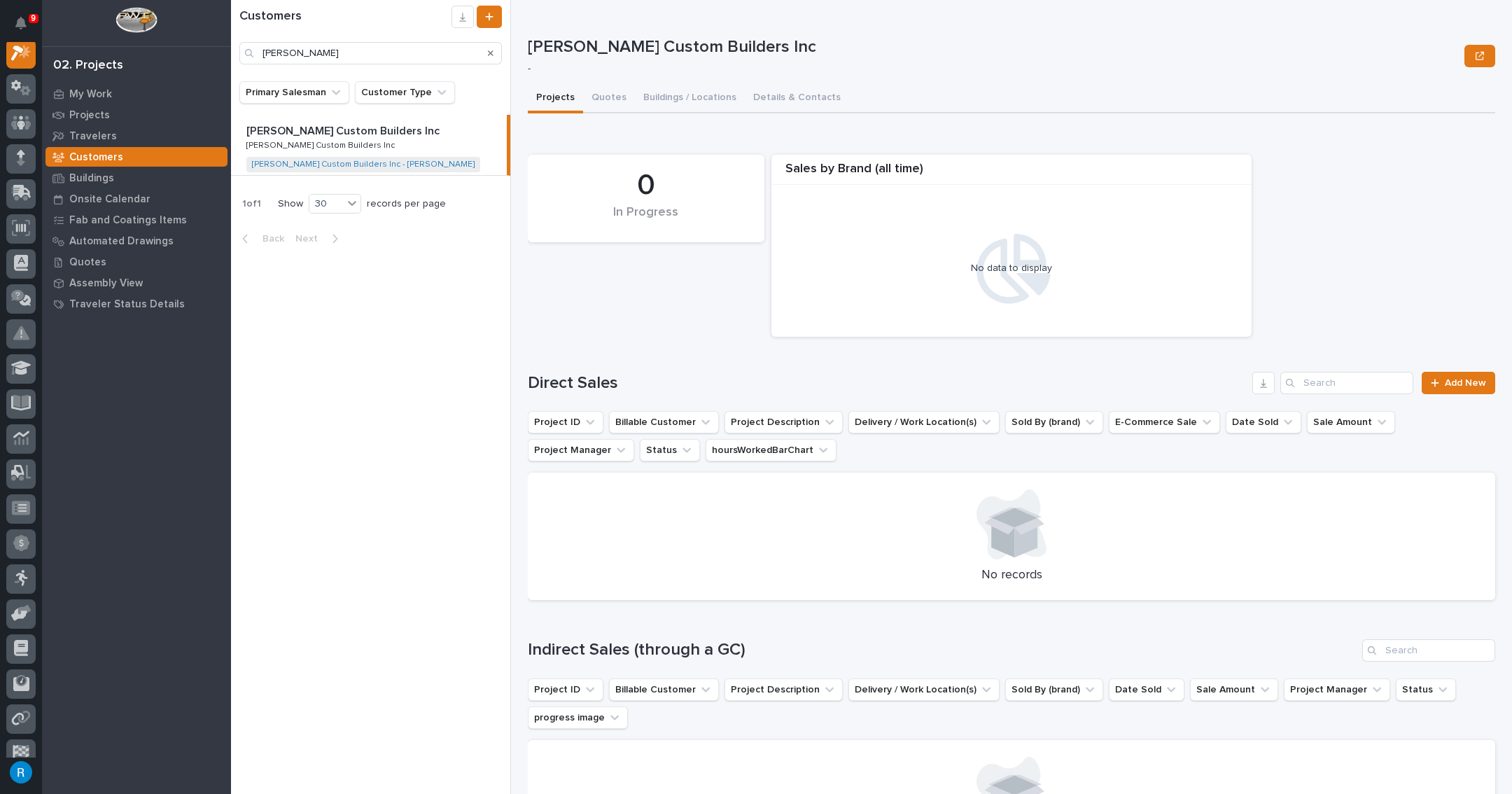
scroll to position [34, 0]
type input "chumble"
click at [284, 164] on link "Chumbley Custom Builders Inc - Brad Chumbley" at bounding box center [363, 164] width 223 height 10
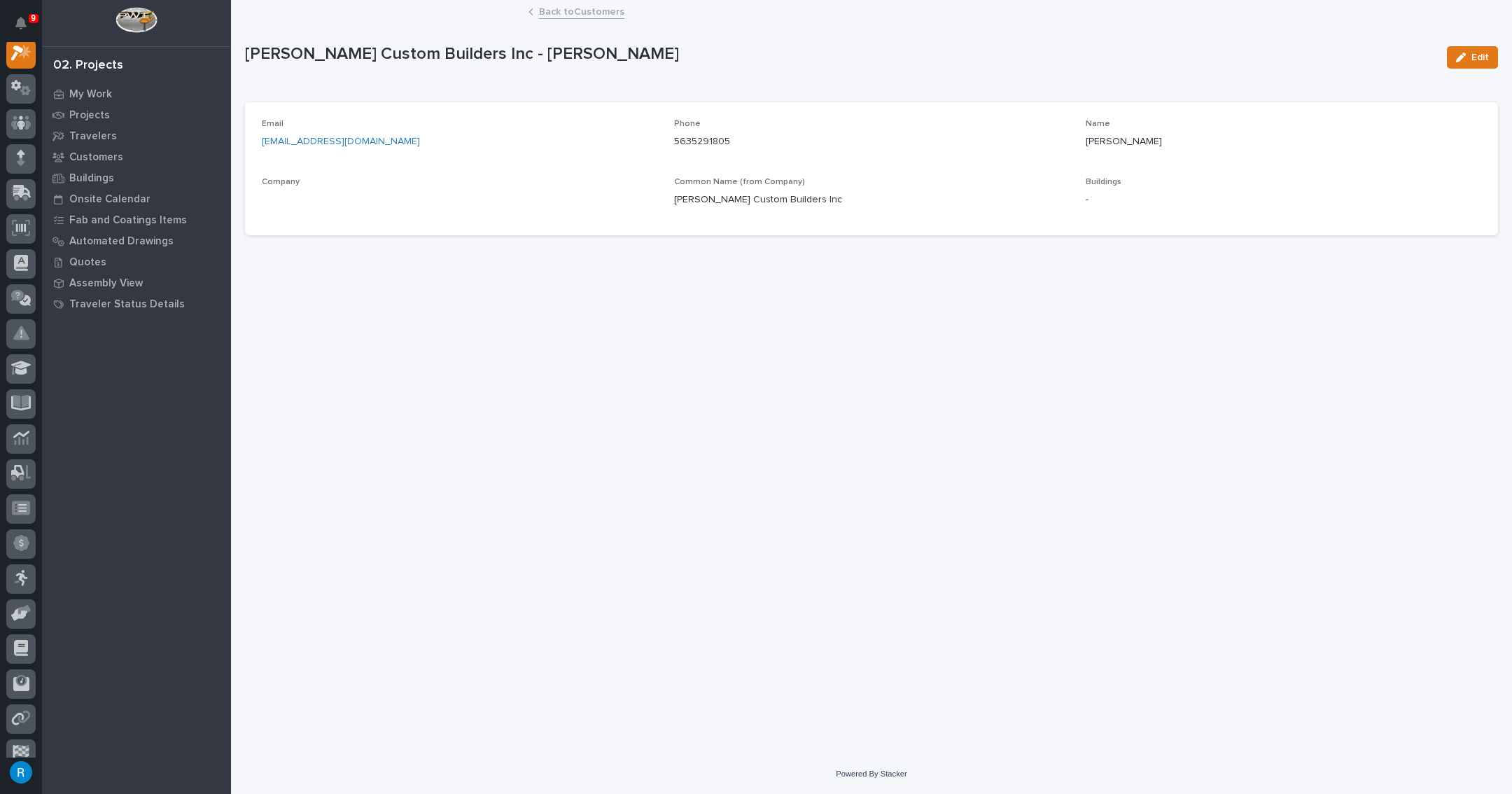
scroll to position [34, 0]
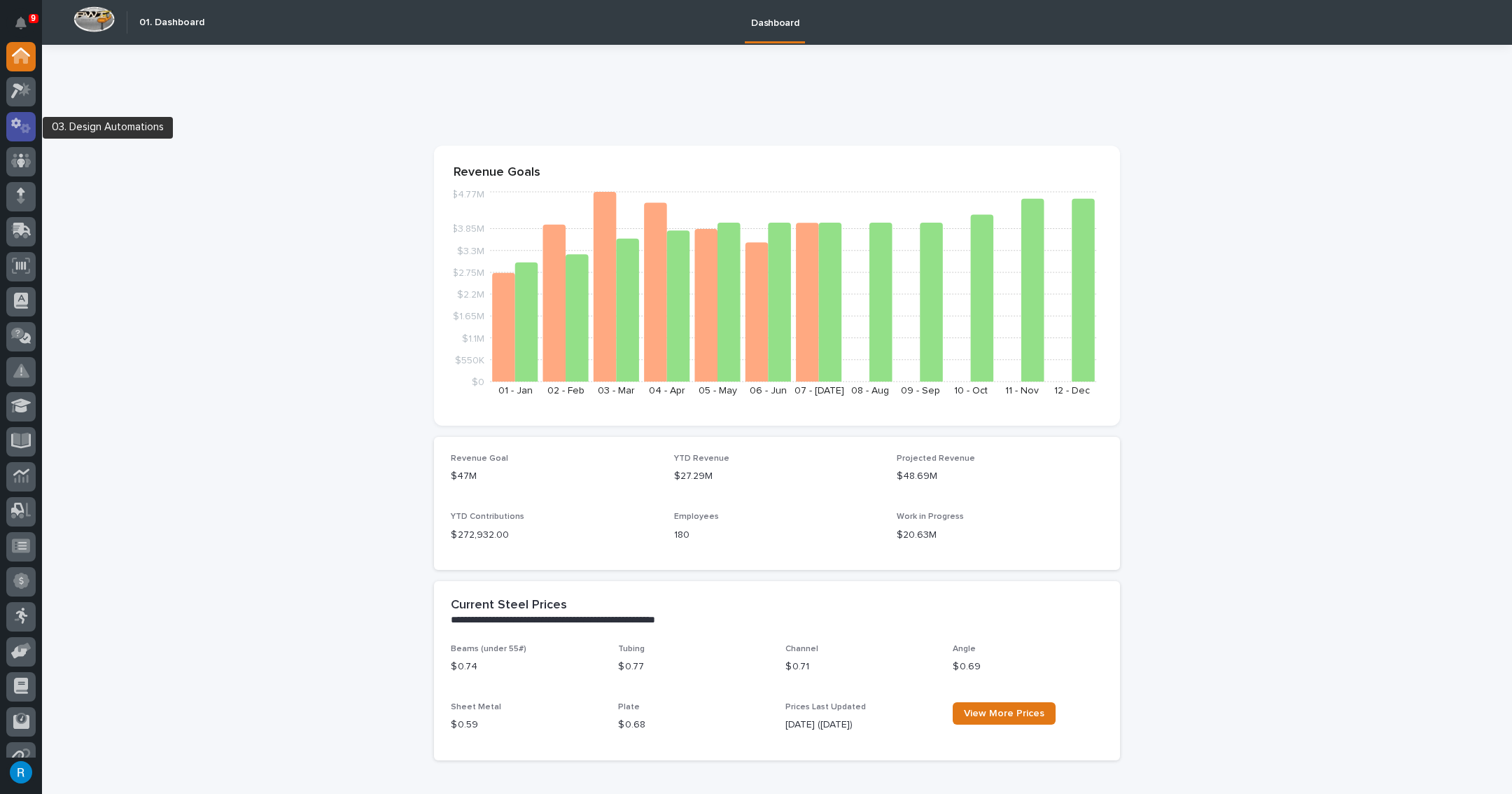
click at [17, 129] on icon at bounding box center [21, 125] width 21 height 16
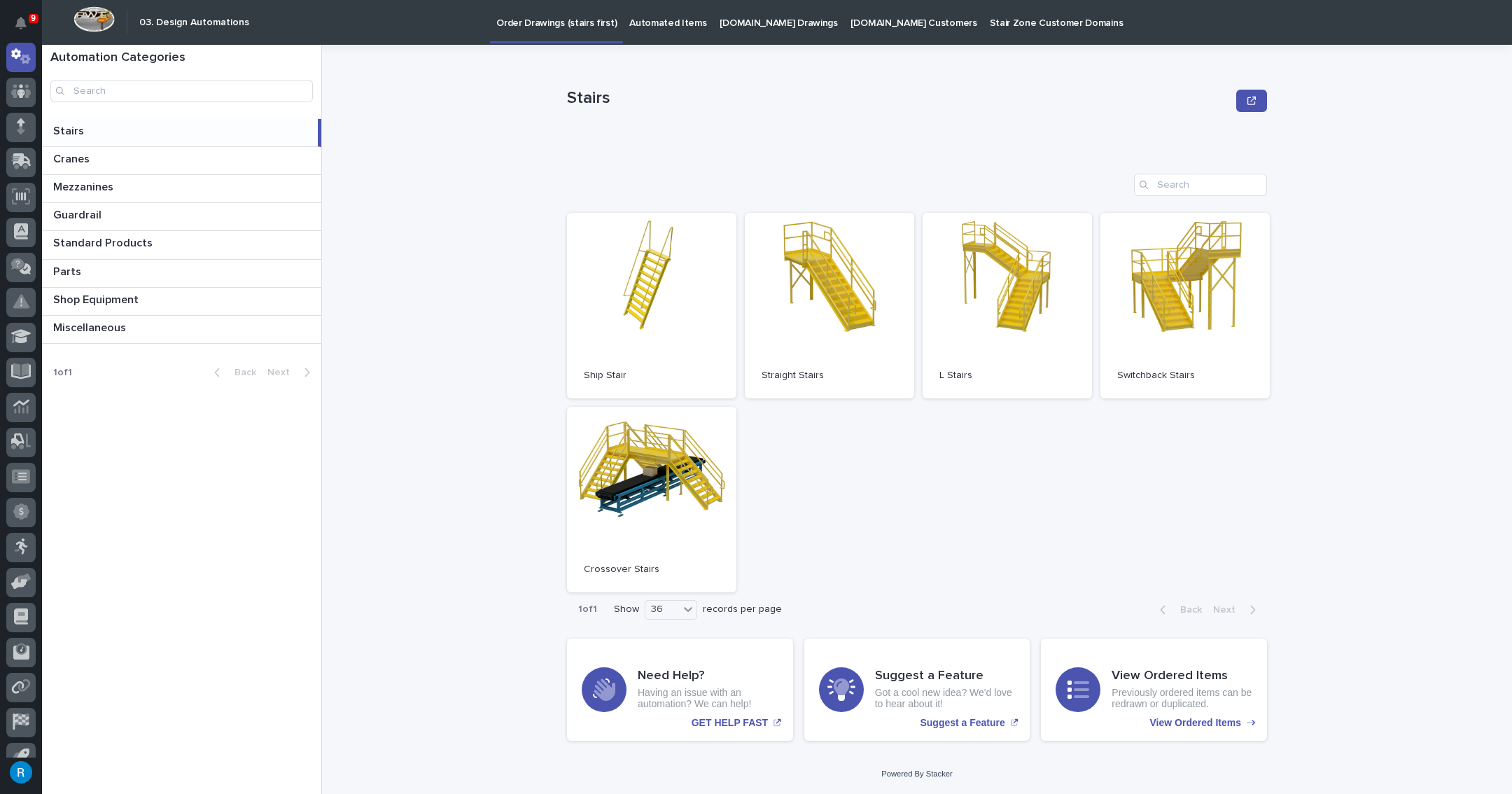
click at [741, 23] on p "[DOMAIN_NAME] Drawings" at bounding box center [778, 15] width 118 height 30
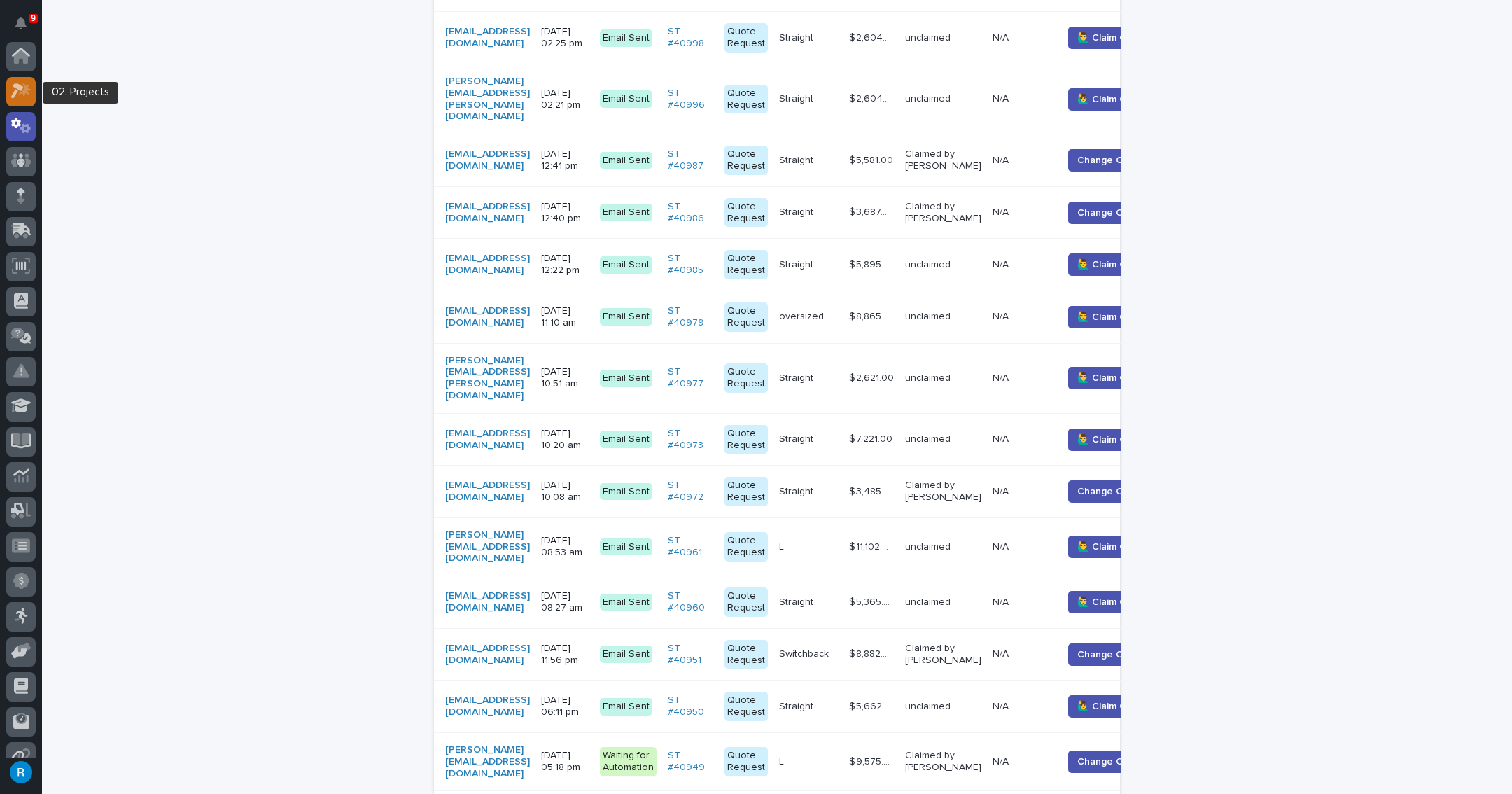
click at [13, 88] on icon at bounding box center [21, 90] width 21 height 16
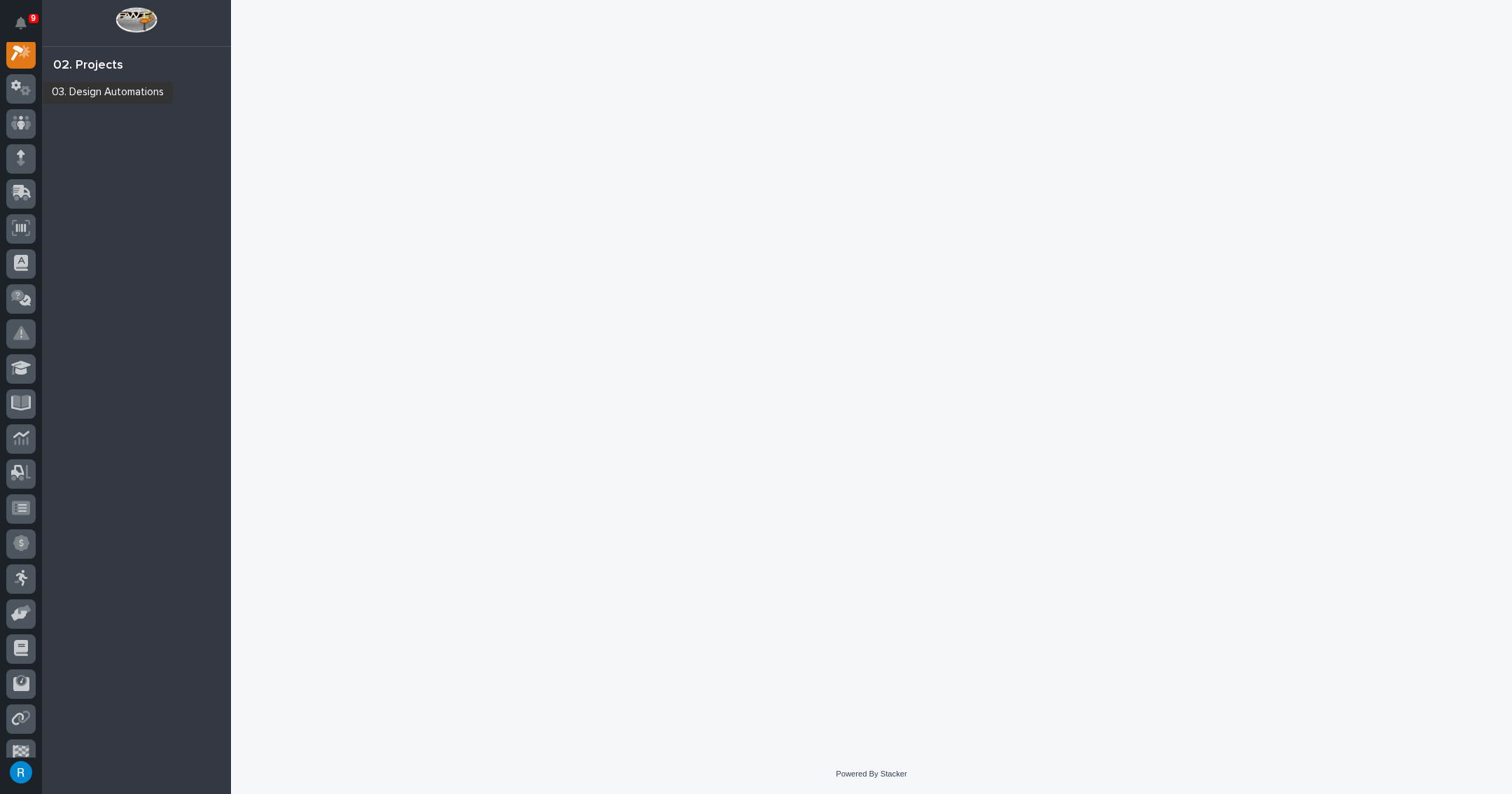
scroll to position [34, 0]
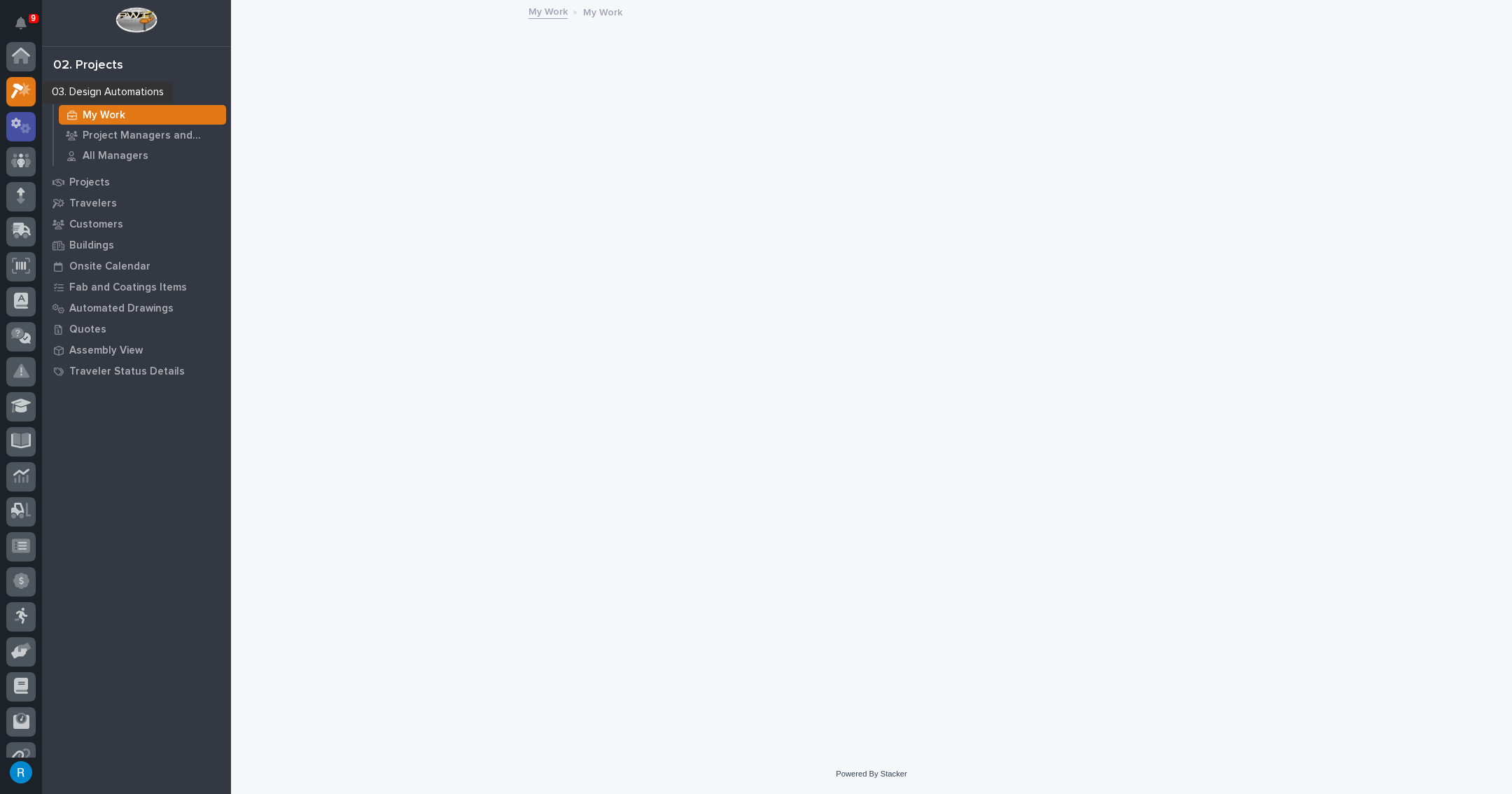
scroll to position [34, 0]
click at [21, 94] on icon at bounding box center [25, 94] width 10 height 10
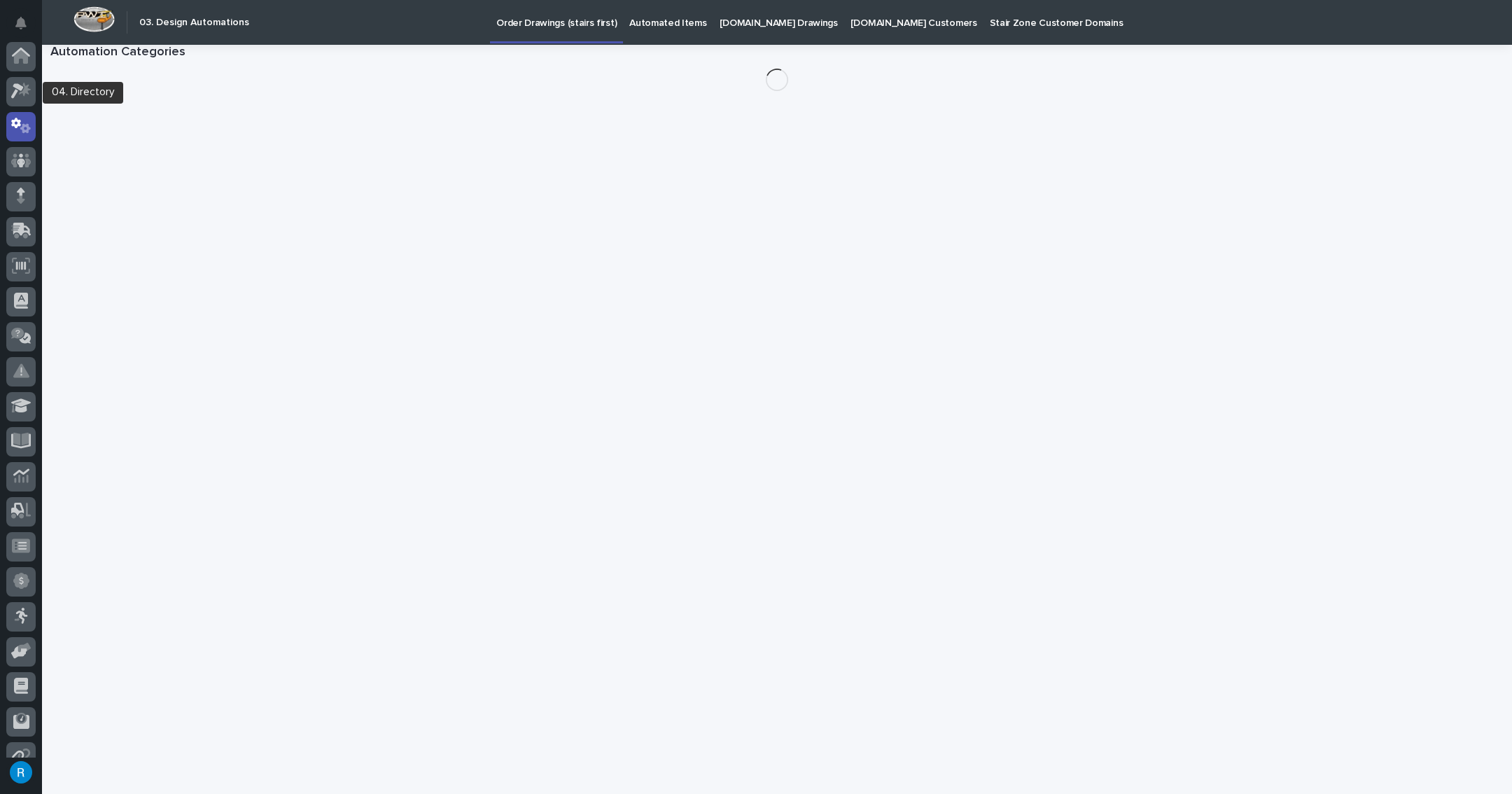
scroll to position [69, 0]
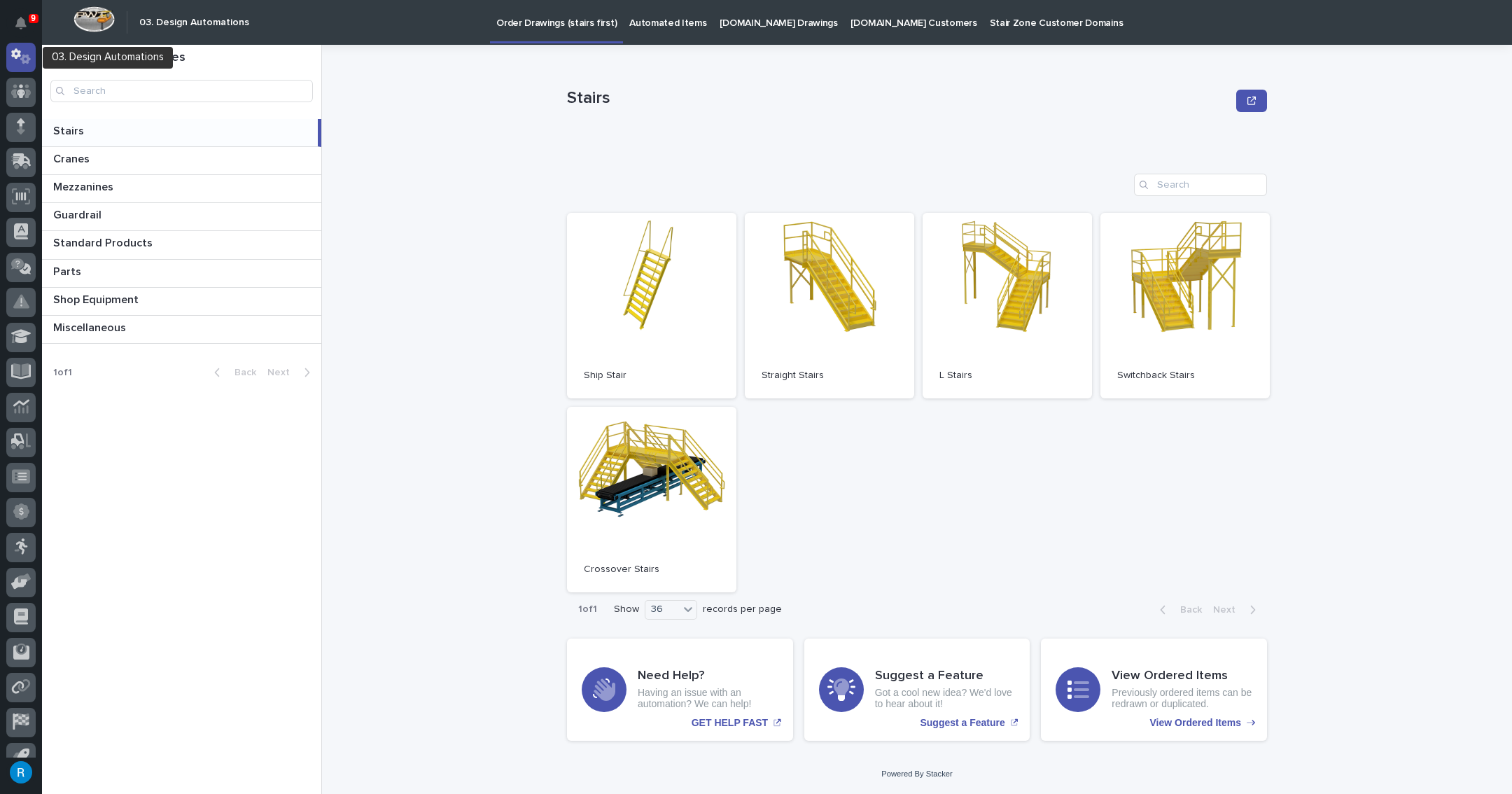
click at [20, 64] on div at bounding box center [21, 58] width 30 height 30
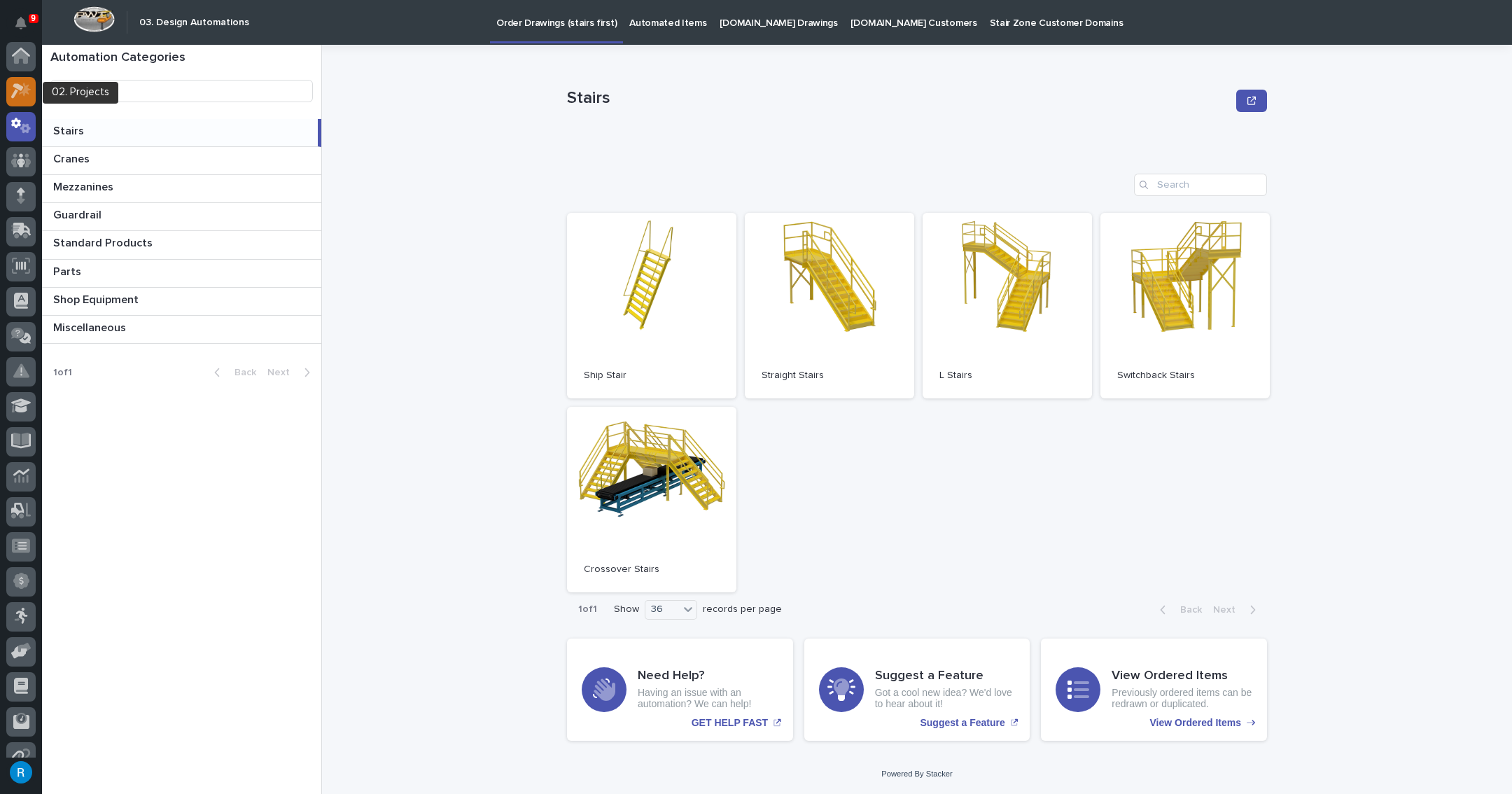
click at [16, 86] on icon at bounding box center [18, 90] width 13 height 16
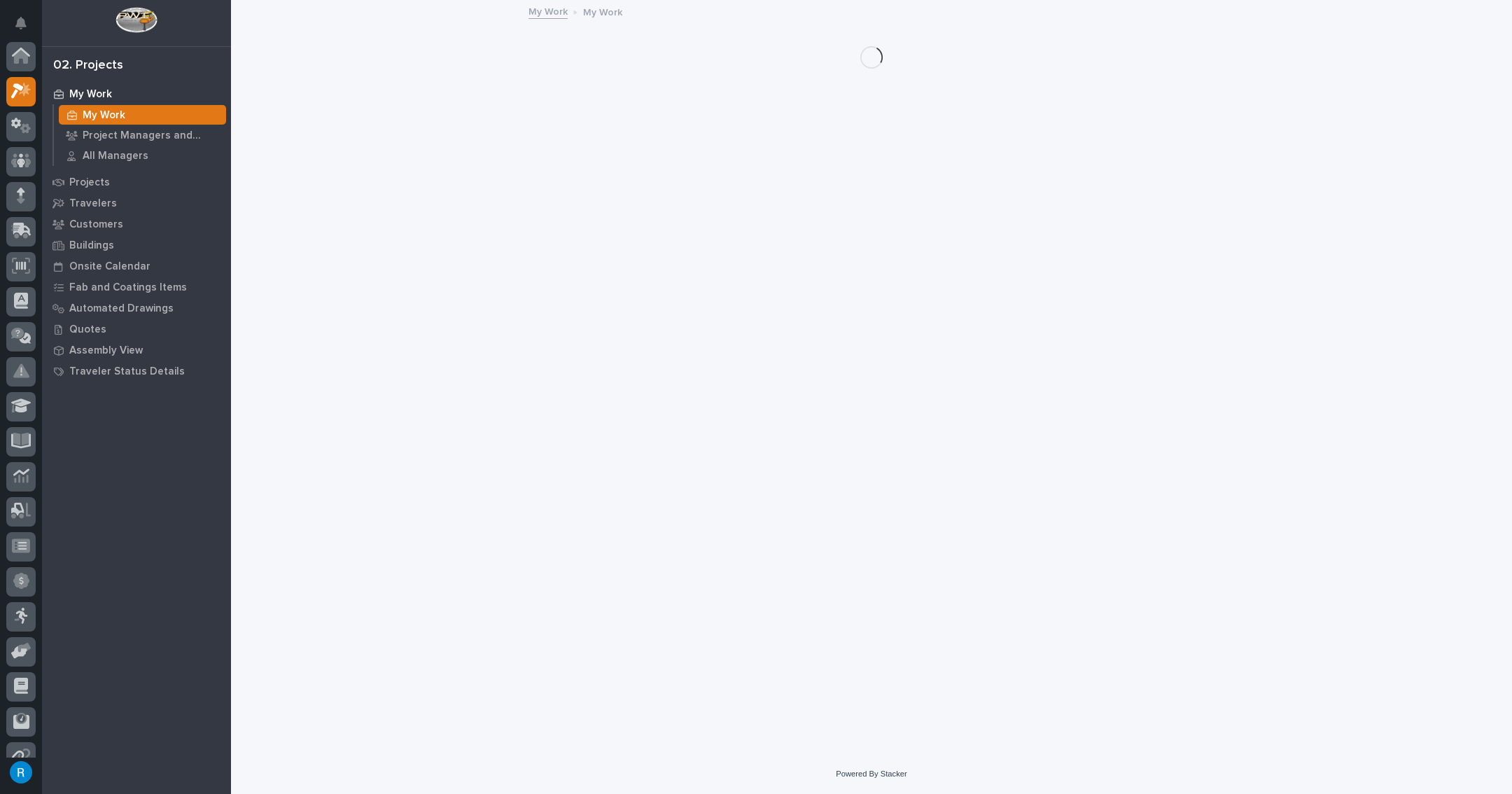
scroll to position [34, 0]
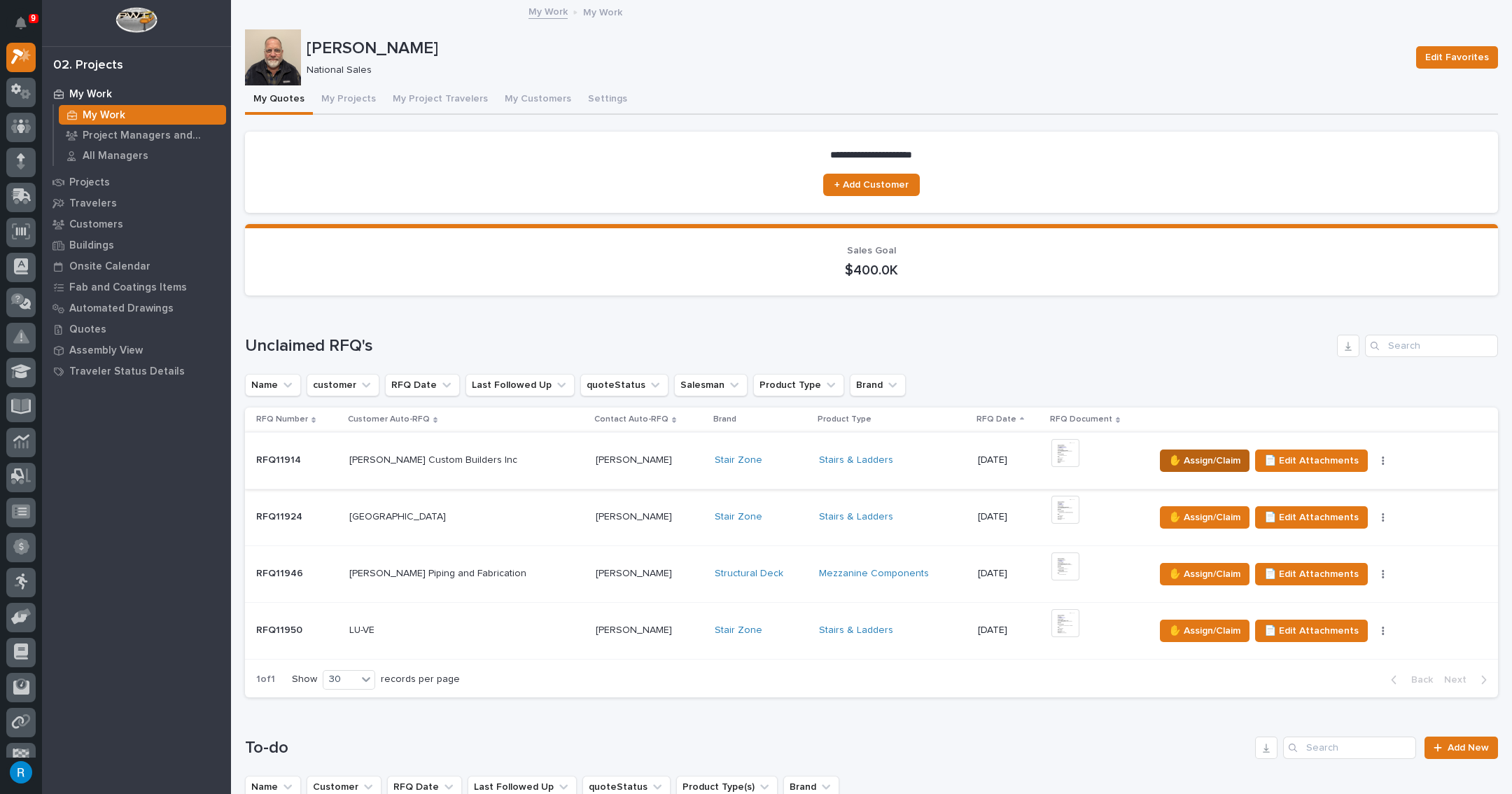
click at [1199, 460] on span "✋ Assign/Claim" at bounding box center [1204, 460] width 72 height 17
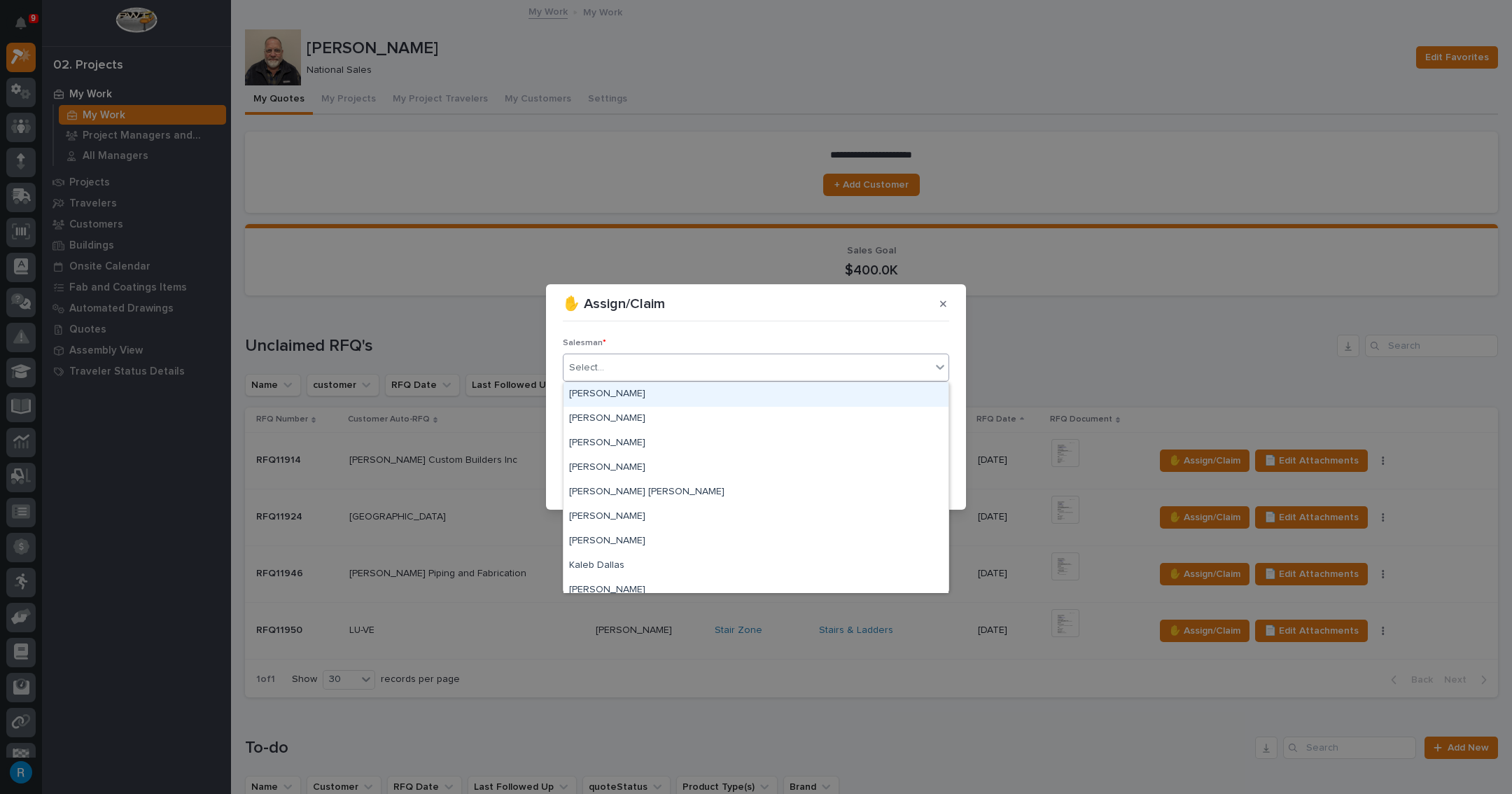
click at [585, 369] on div "Select..." at bounding box center [587, 368] width 35 height 15
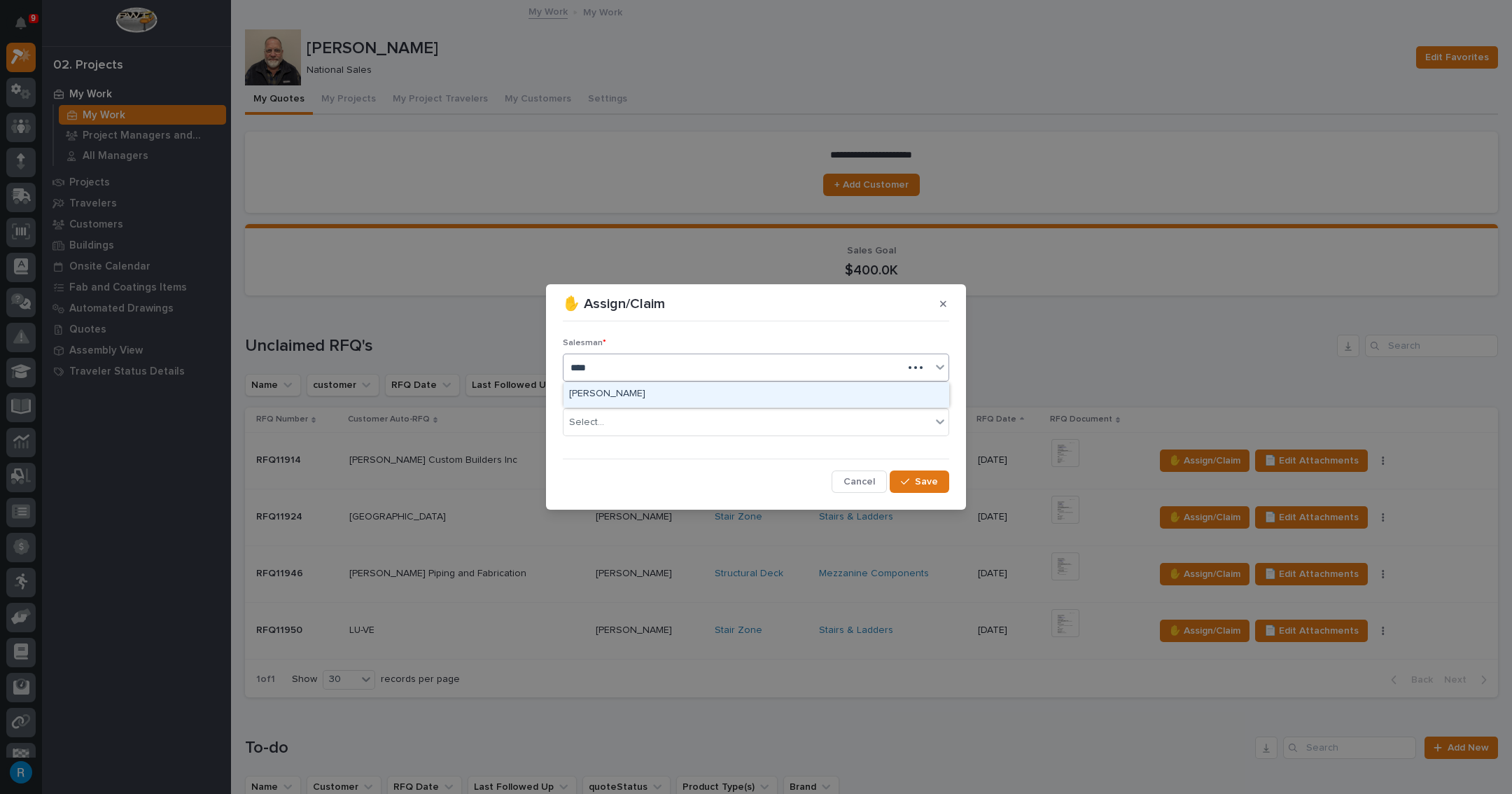
type input "*****"
click at [604, 395] on div "[PERSON_NAME]" at bounding box center [756, 394] width 385 height 24
click at [606, 424] on input "text" at bounding box center [607, 422] width 2 height 12
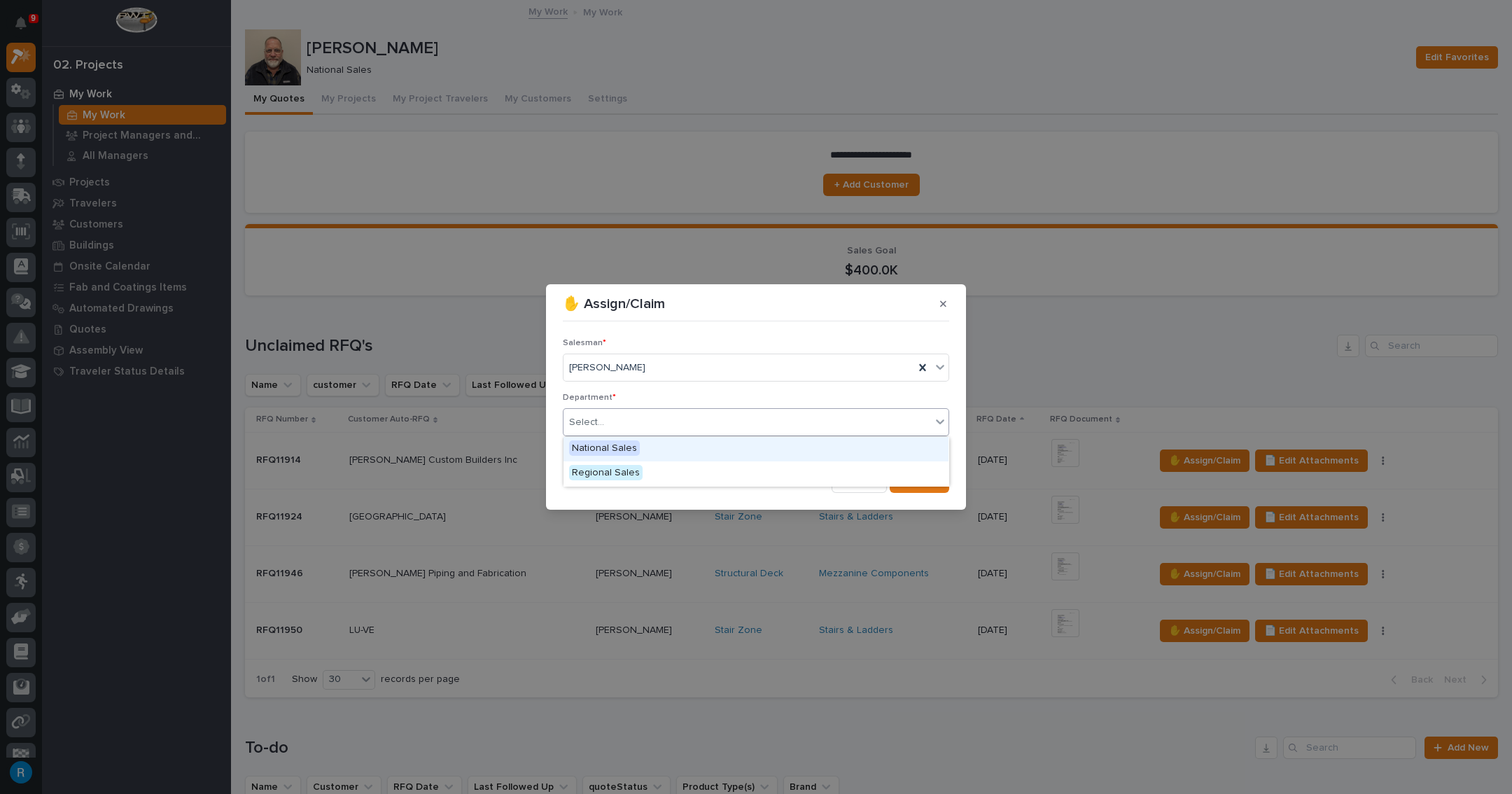
click at [589, 445] on span "National Sales" at bounding box center [605, 447] width 71 height 16
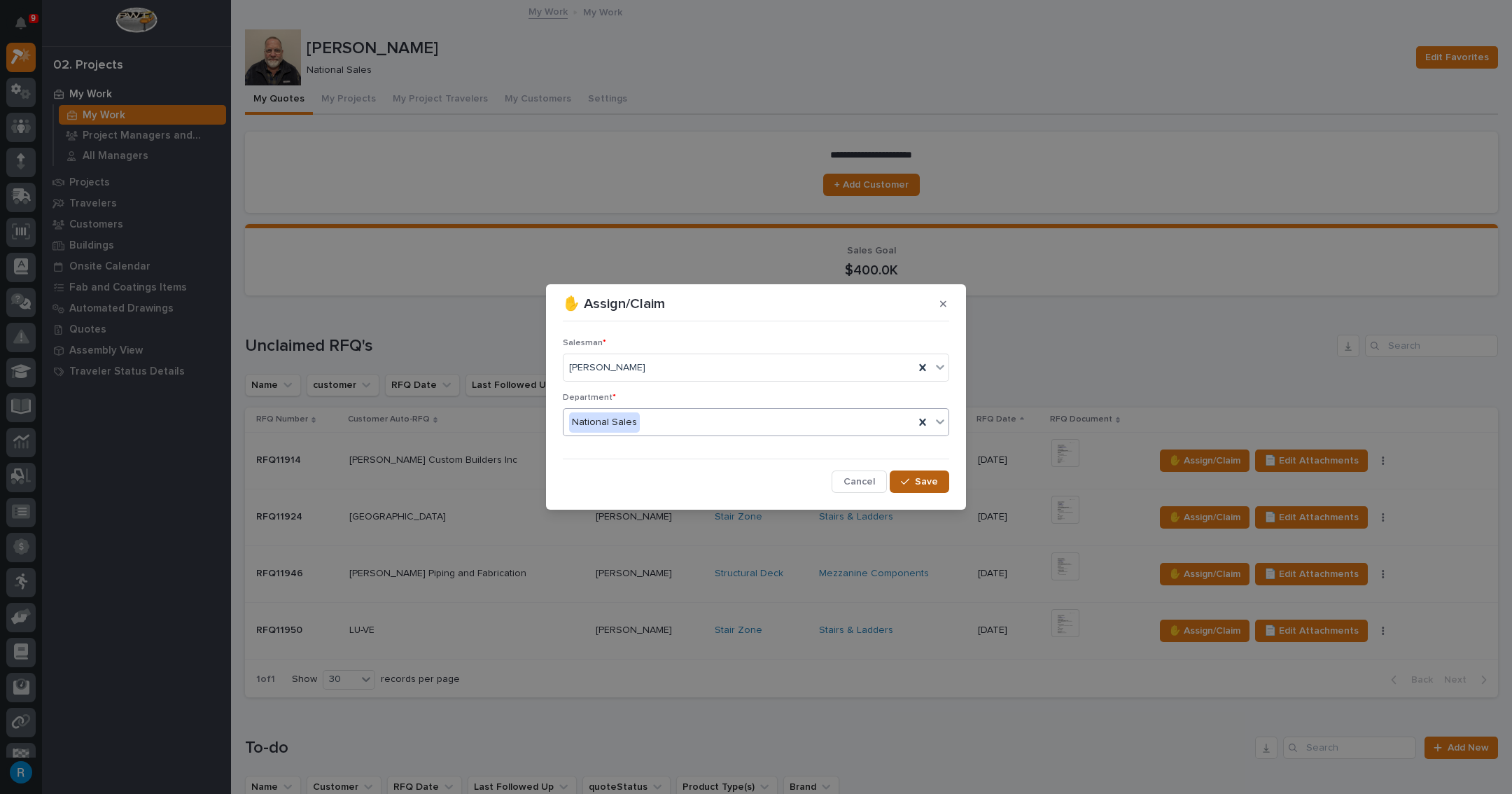
click at [916, 487] on button "Save" at bounding box center [919, 482] width 60 height 22
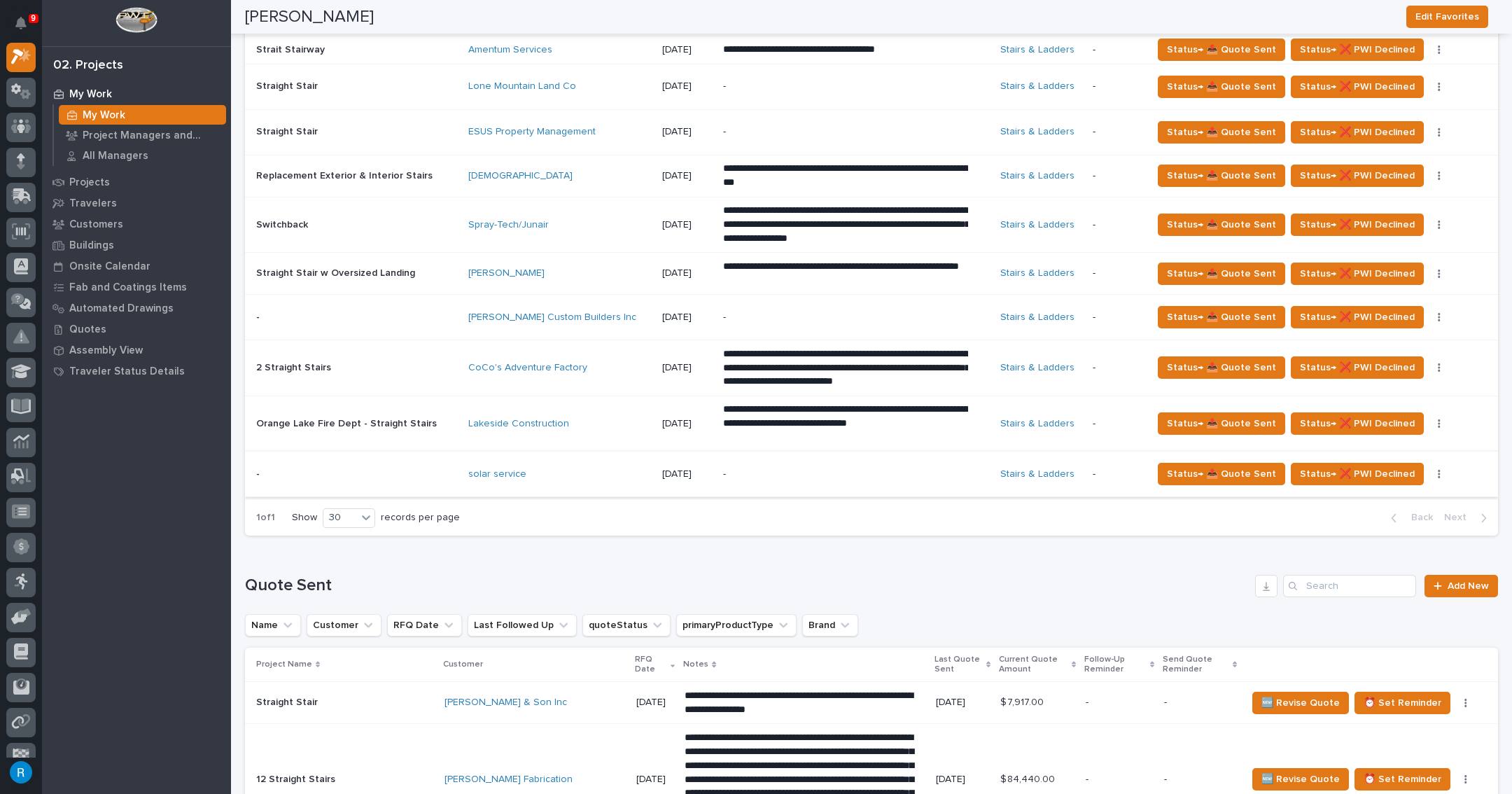
scroll to position [890, 0]
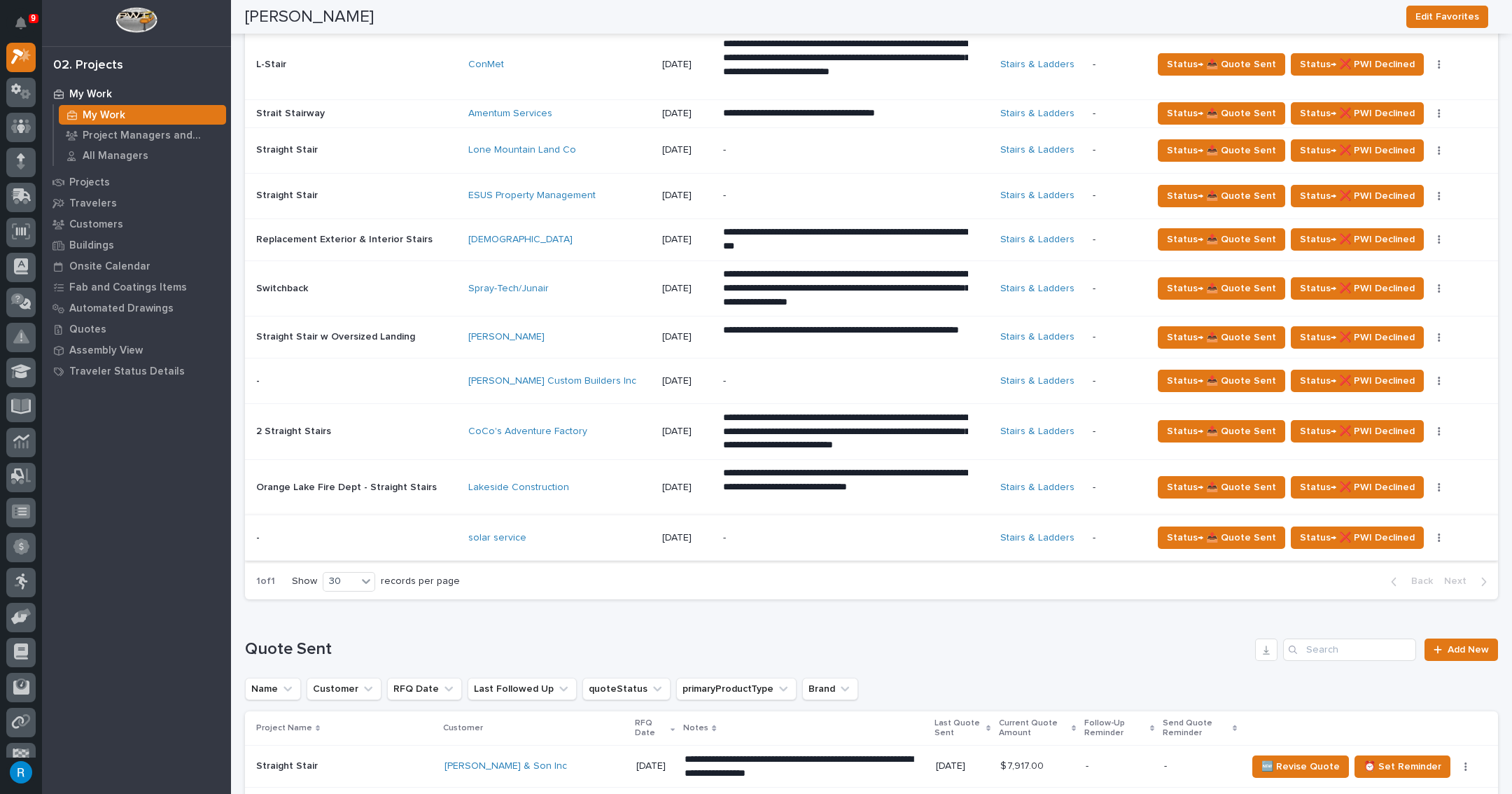
click at [1438, 533] on icon "button" at bounding box center [1439, 537] width 3 height 10
click at [1390, 559] on span "Status→ ⏳ Inactive" at bounding box center [1375, 562] width 86 height 17
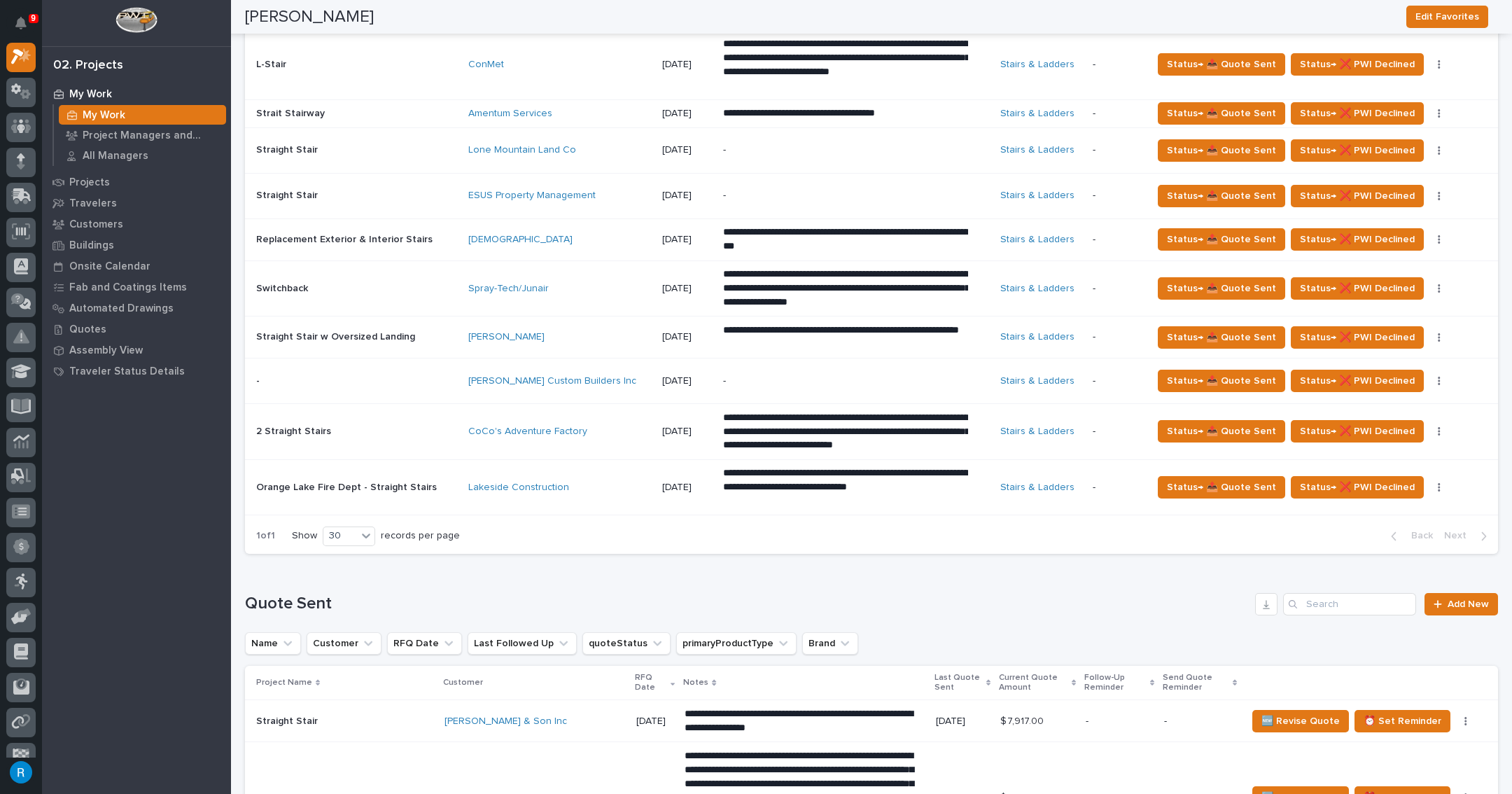
click at [729, 379] on p "-" at bounding box center [845, 381] width 245 height 12
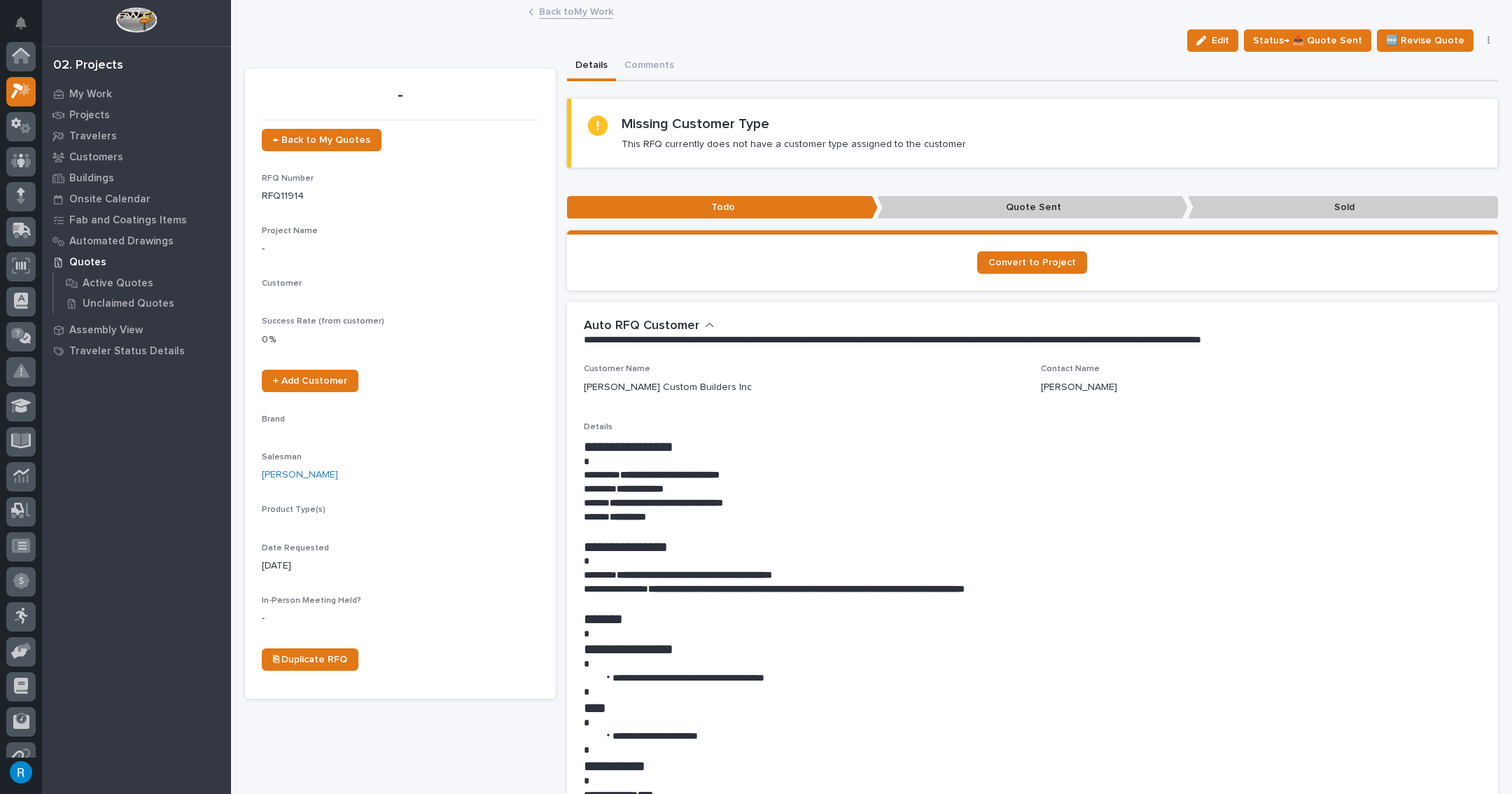
scroll to position [34, 0]
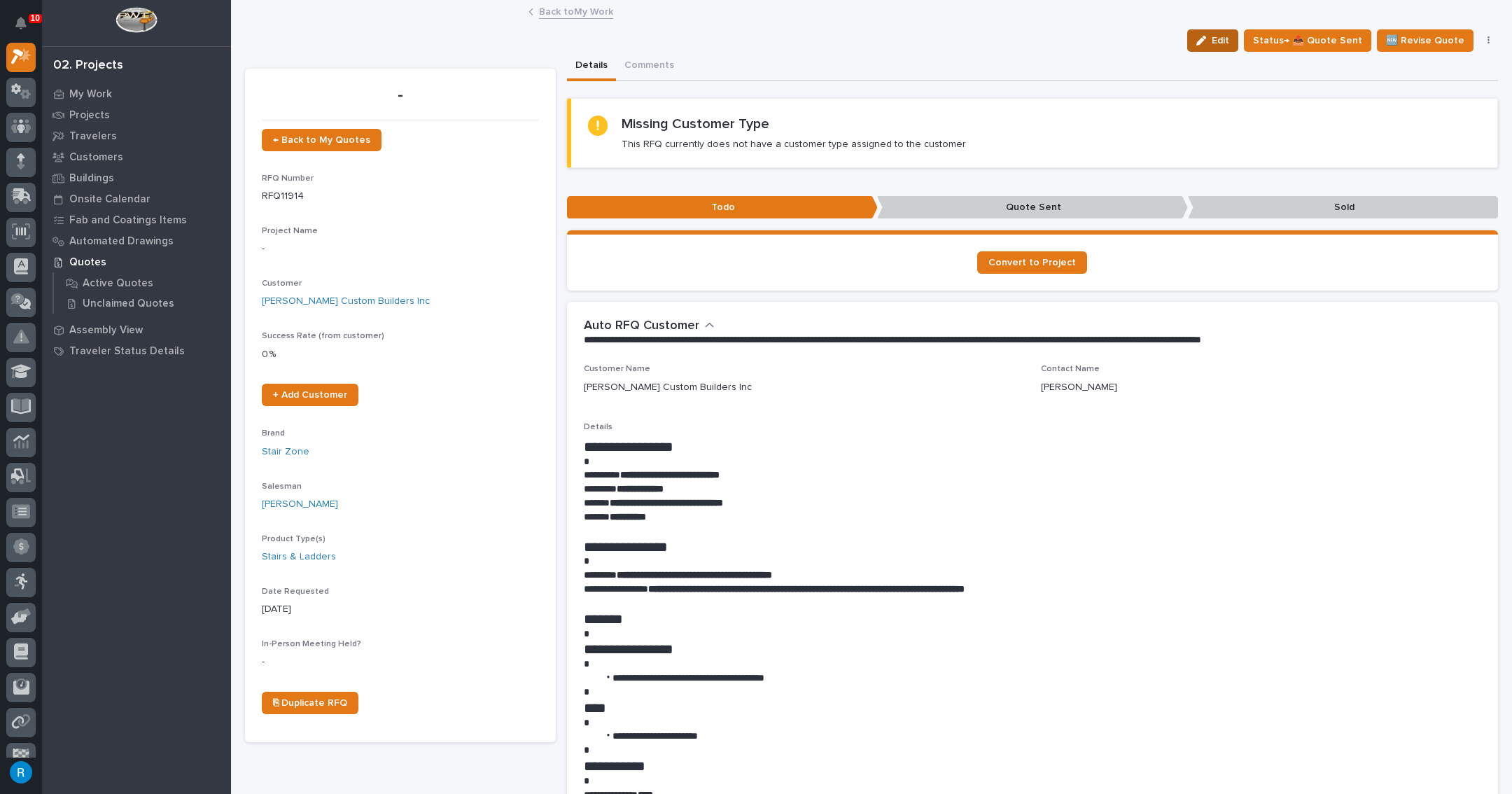
click at [1227, 40] on span "Edit" at bounding box center [1220, 41] width 18 height 13
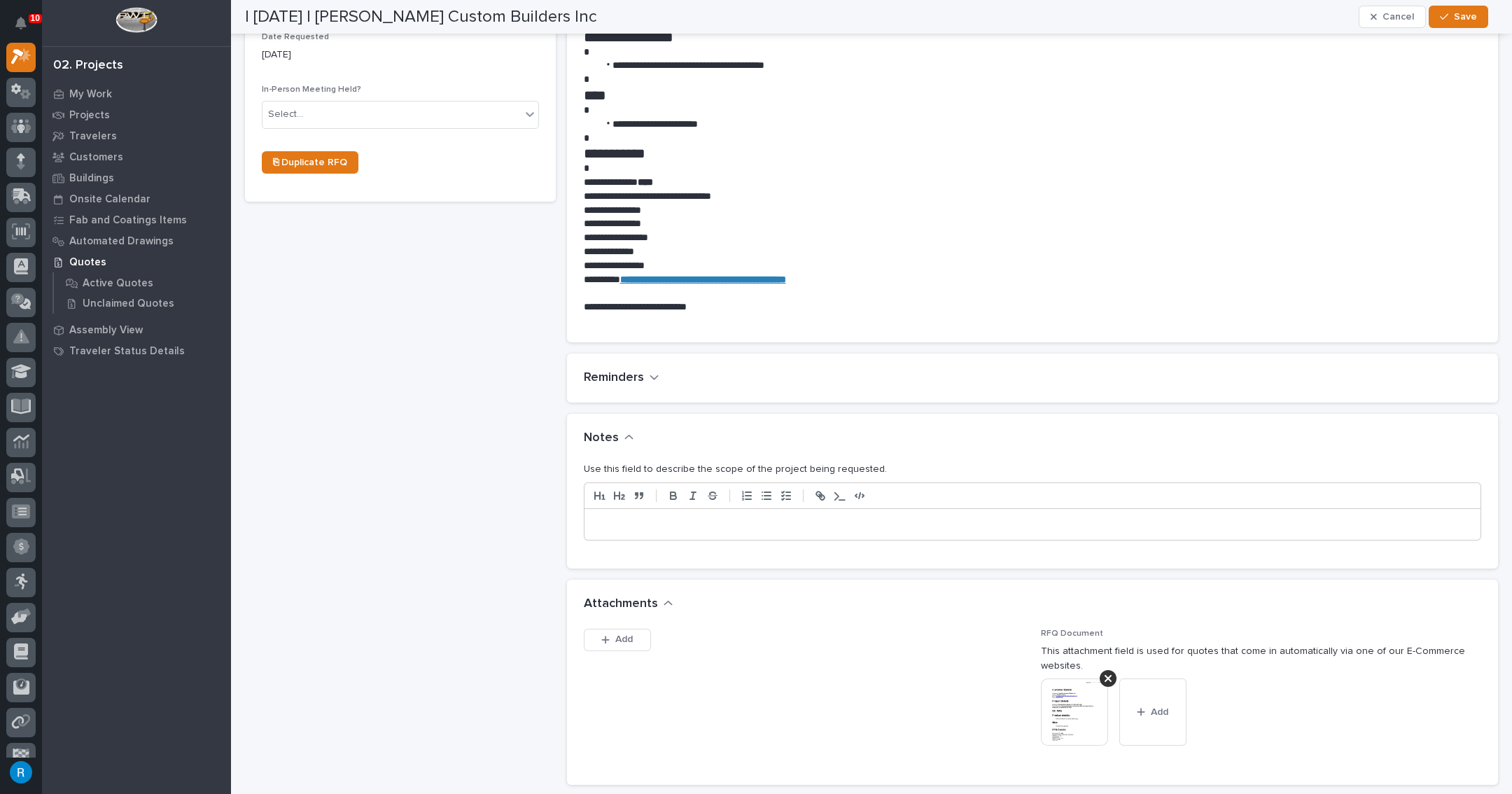
scroll to position [637, 0]
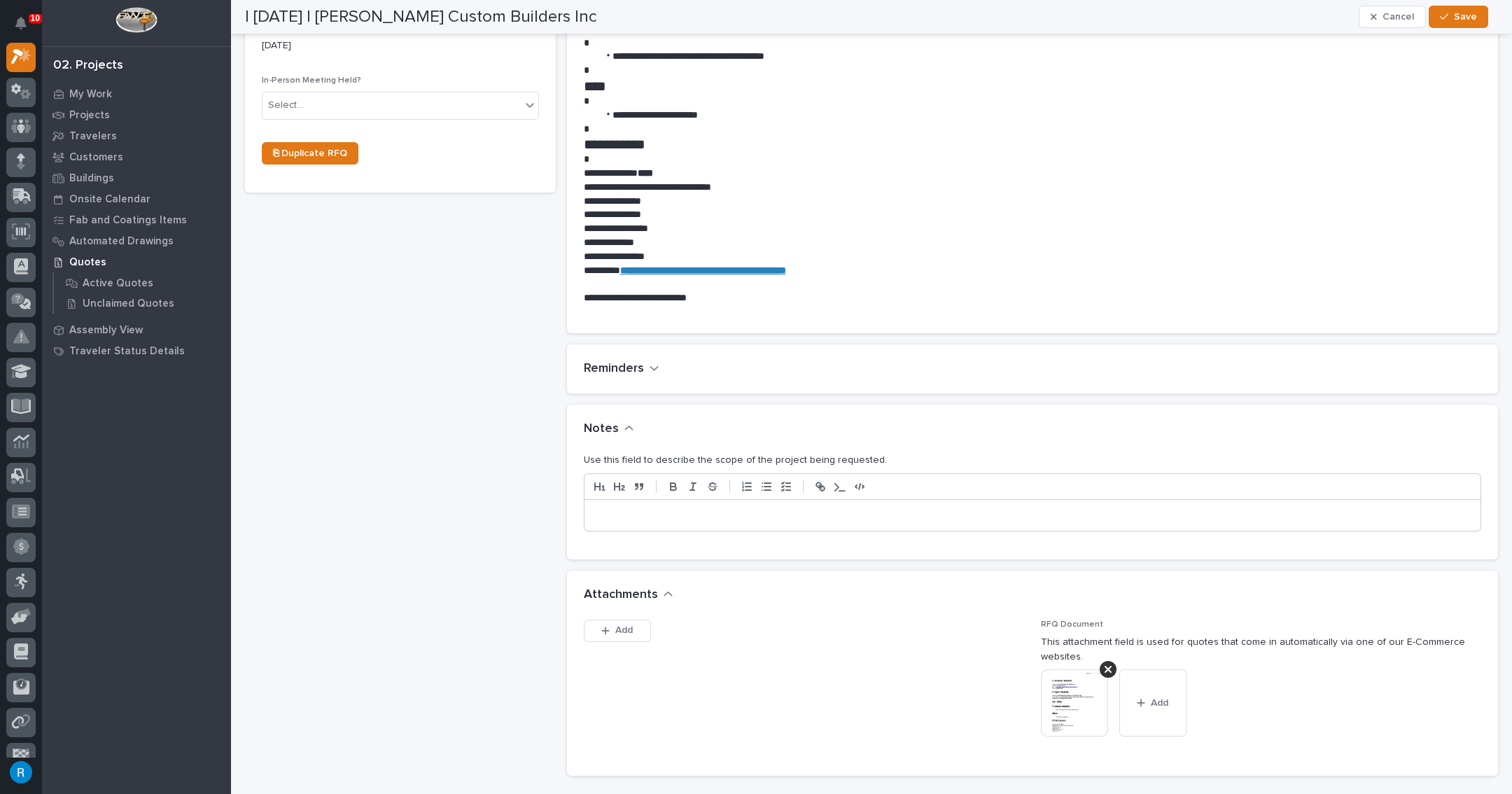
click at [595, 513] on p at bounding box center [1032, 514] width 875 height 14
click at [1469, 21] on span "Save" at bounding box center [1465, 17] width 23 height 13
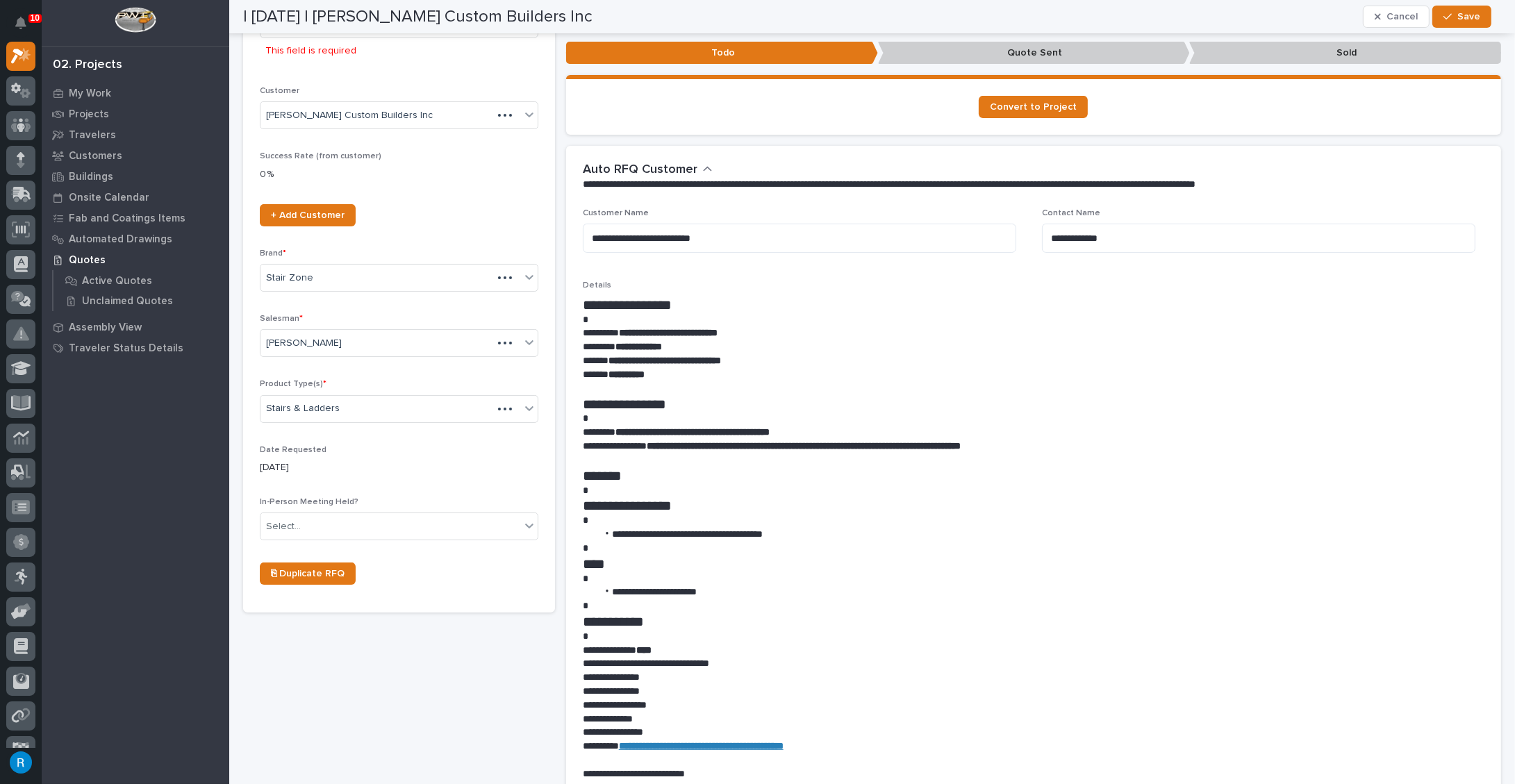
scroll to position [270, 0]
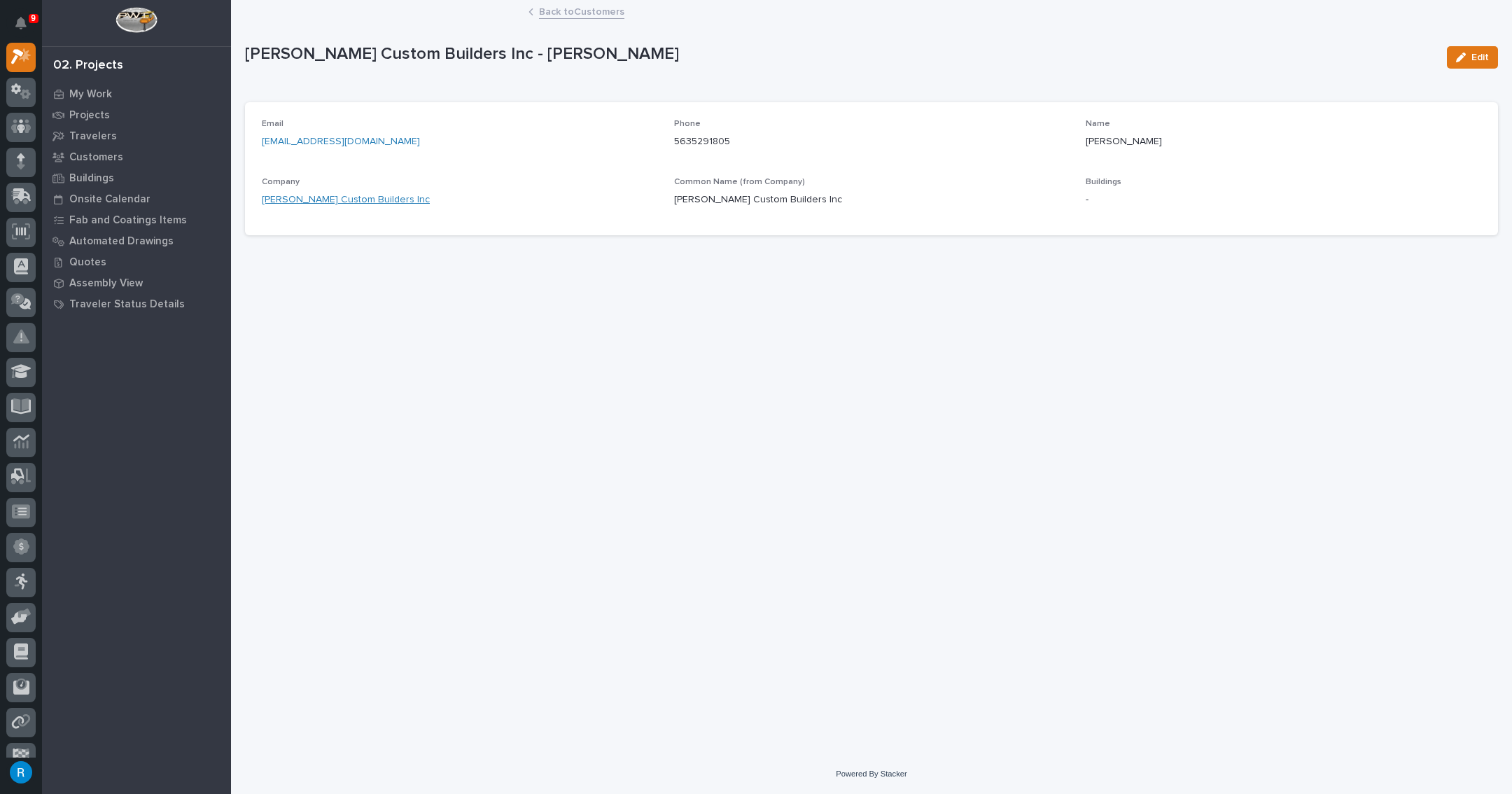
click at [314, 199] on link "[PERSON_NAME] Custom Builders Inc" at bounding box center [346, 200] width 168 height 15
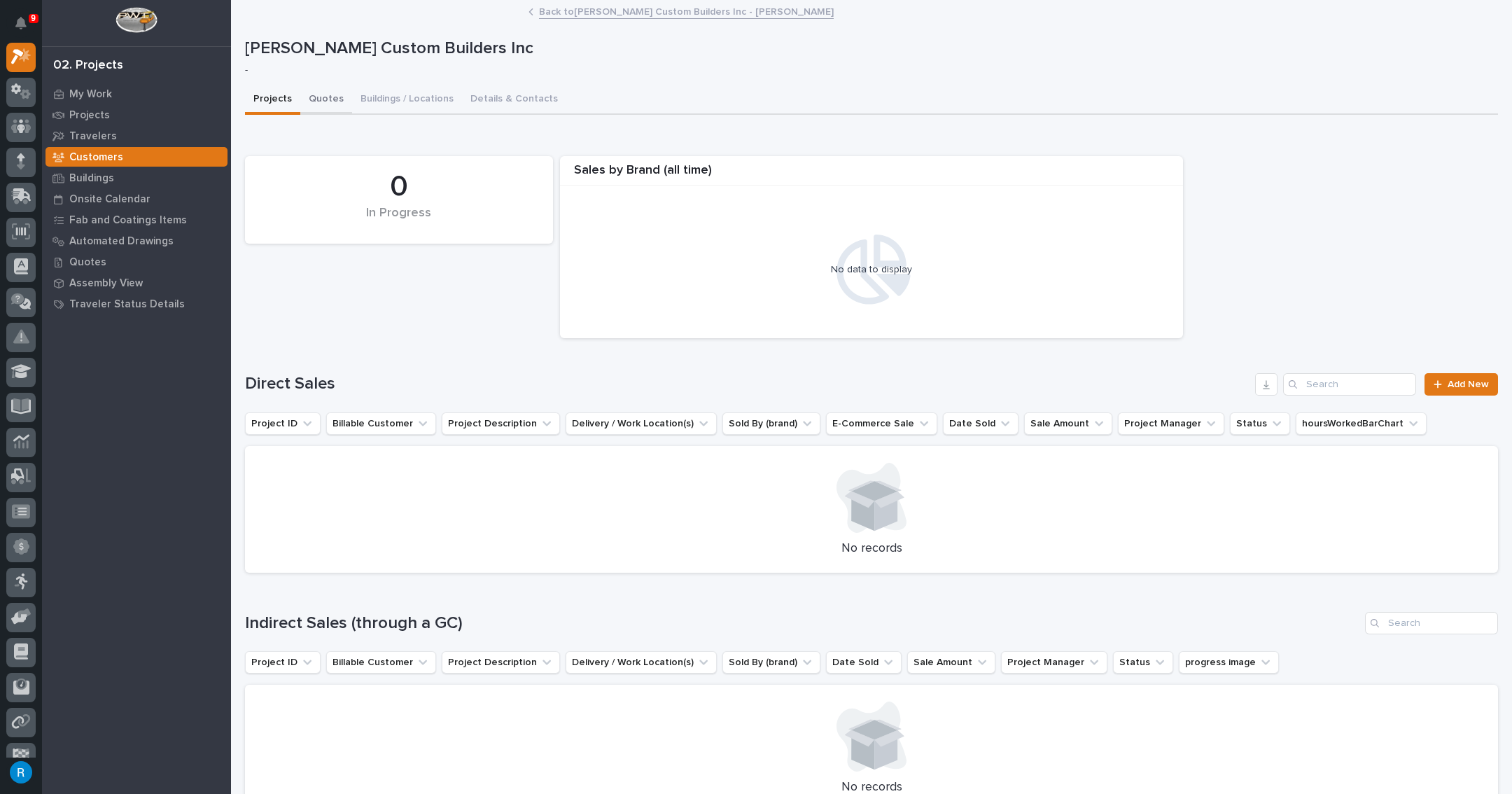
click at [317, 99] on button "Quotes" at bounding box center [326, 101] width 52 height 30
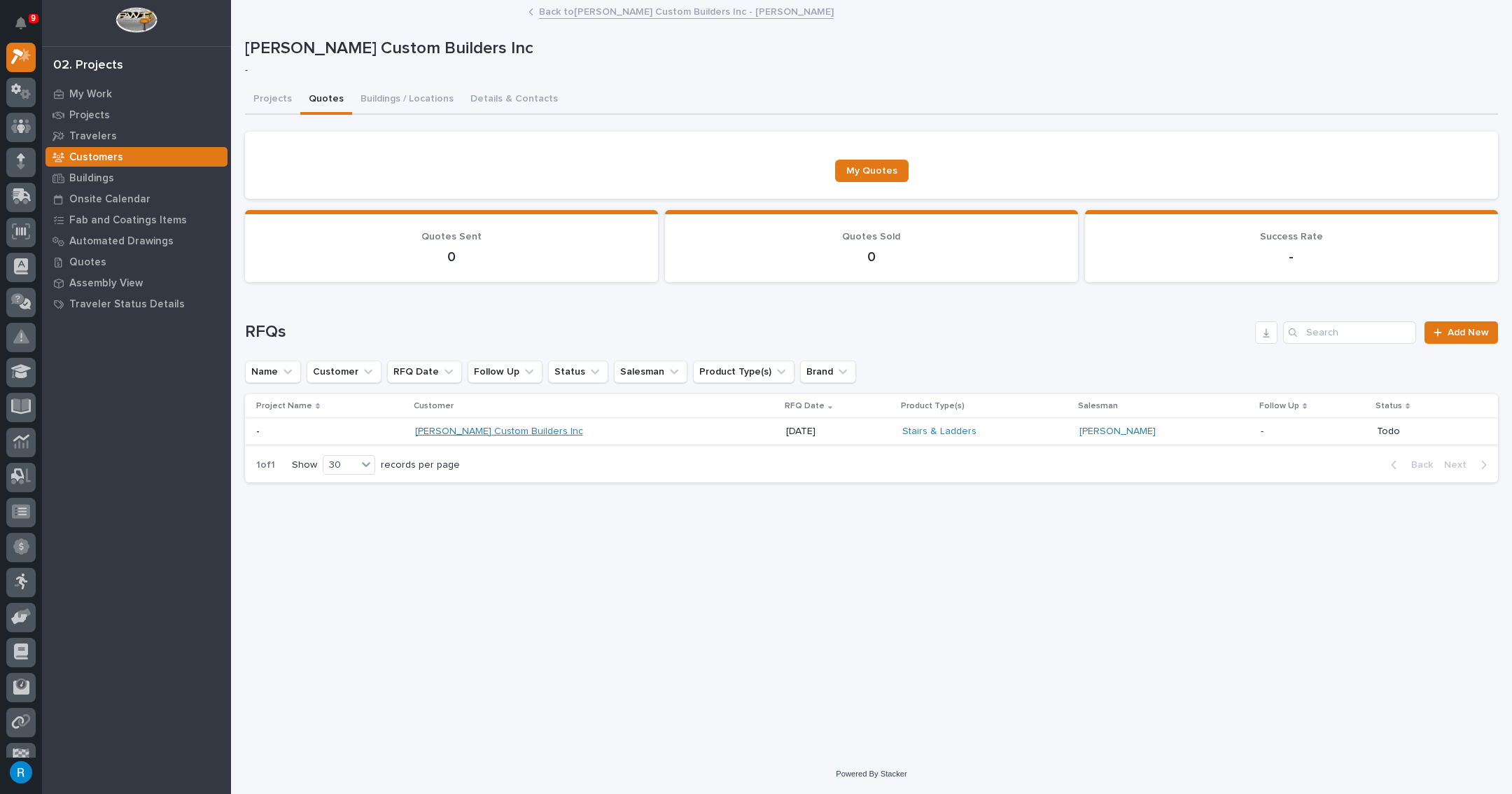
click at [501, 428] on link "[PERSON_NAME] Custom Builders Inc" at bounding box center [499, 431] width 168 height 12
drag, startPoint x: 614, startPoint y: 426, endPoint x: 614, endPoint y: 434, distance: 8.0
click at [614, 434] on div "[PERSON_NAME] Custom Builders Inc" at bounding box center [537, 431] width 245 height 12
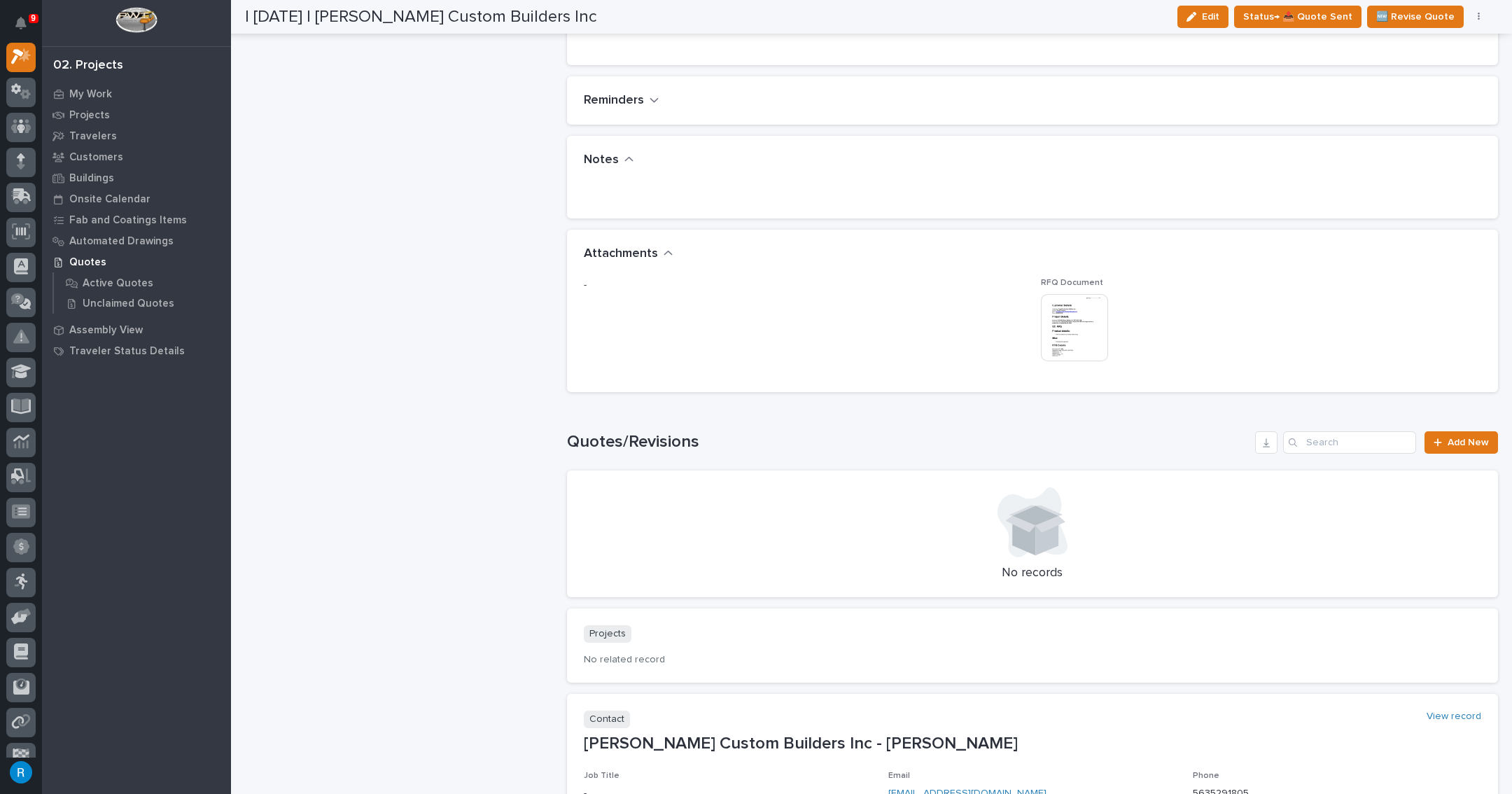
scroll to position [890, 0]
click at [1081, 338] on img at bounding box center [1075, 327] width 67 height 67
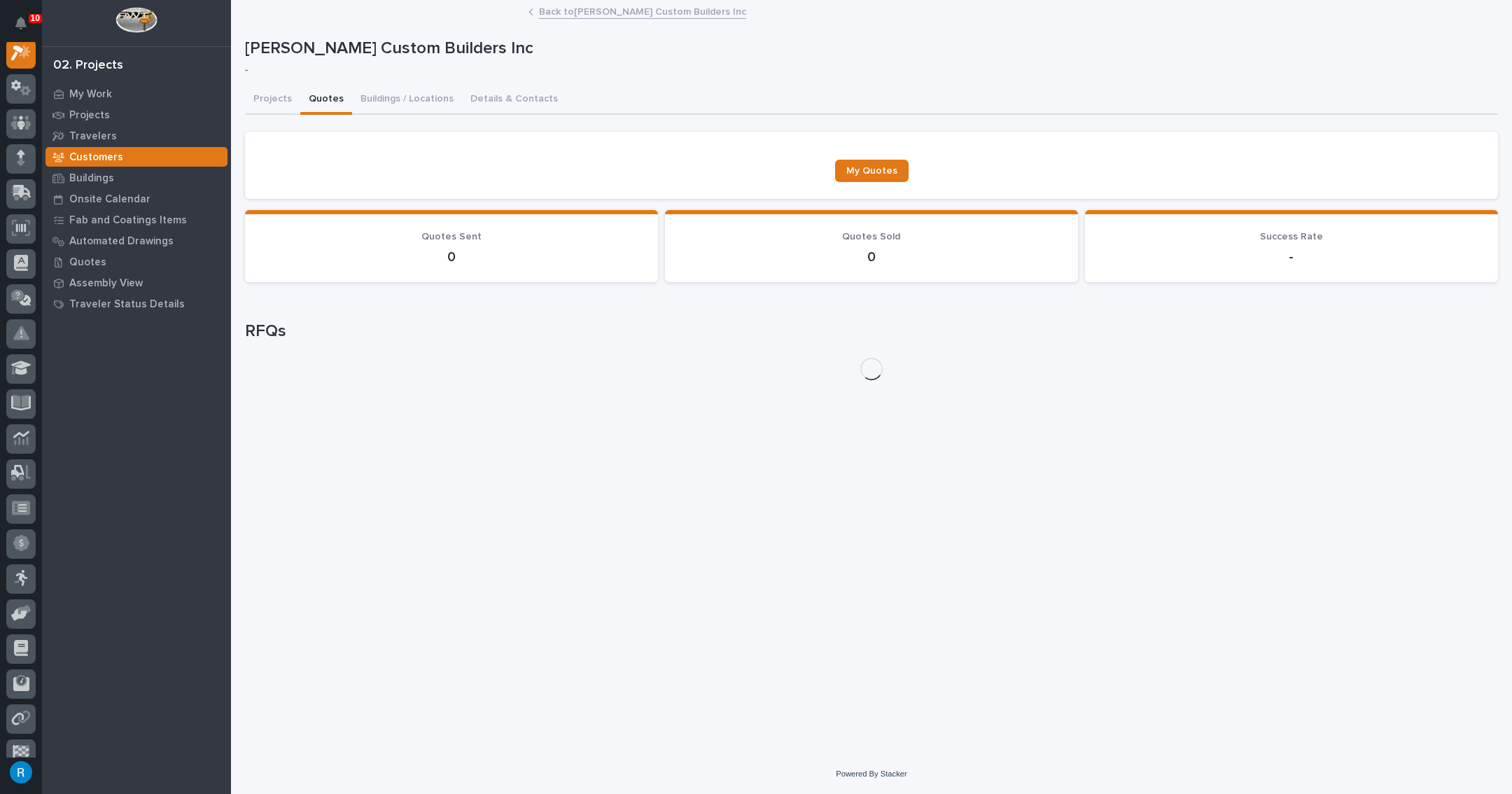
click at [326, 96] on button "Quotes" at bounding box center [326, 101] width 52 height 30
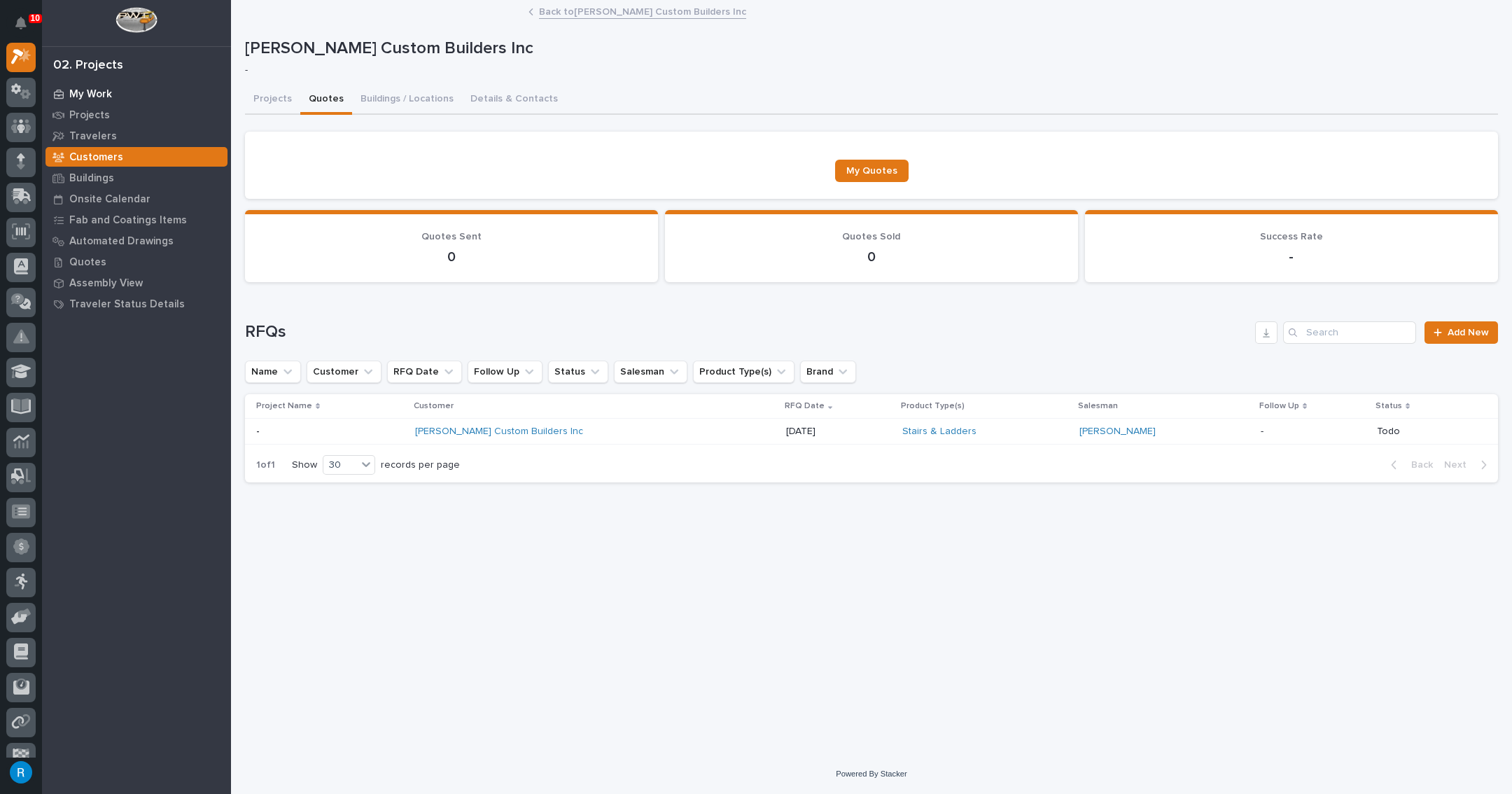
click at [88, 94] on p "My Work" at bounding box center [90, 95] width 43 height 13
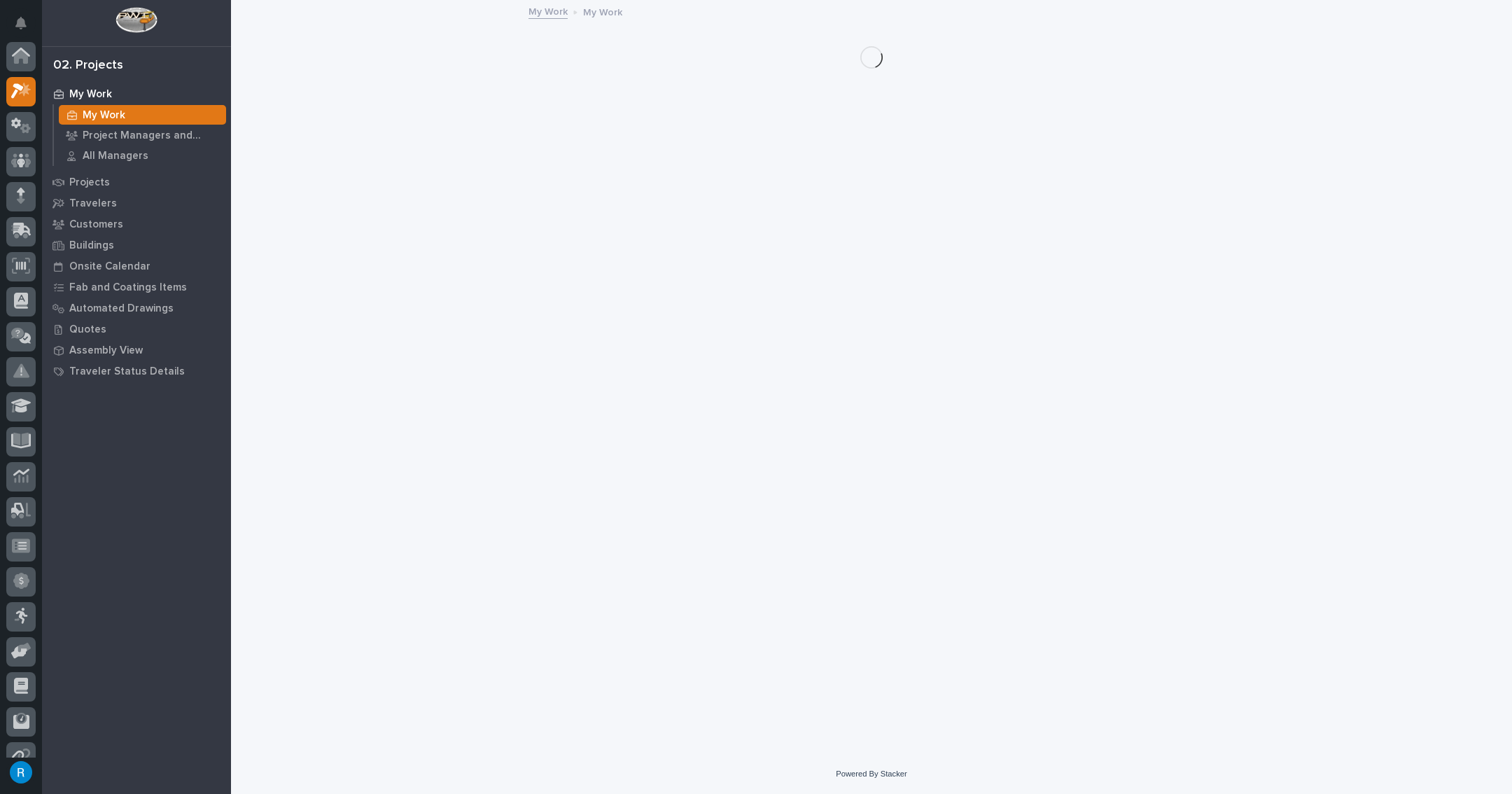
scroll to position [34, 0]
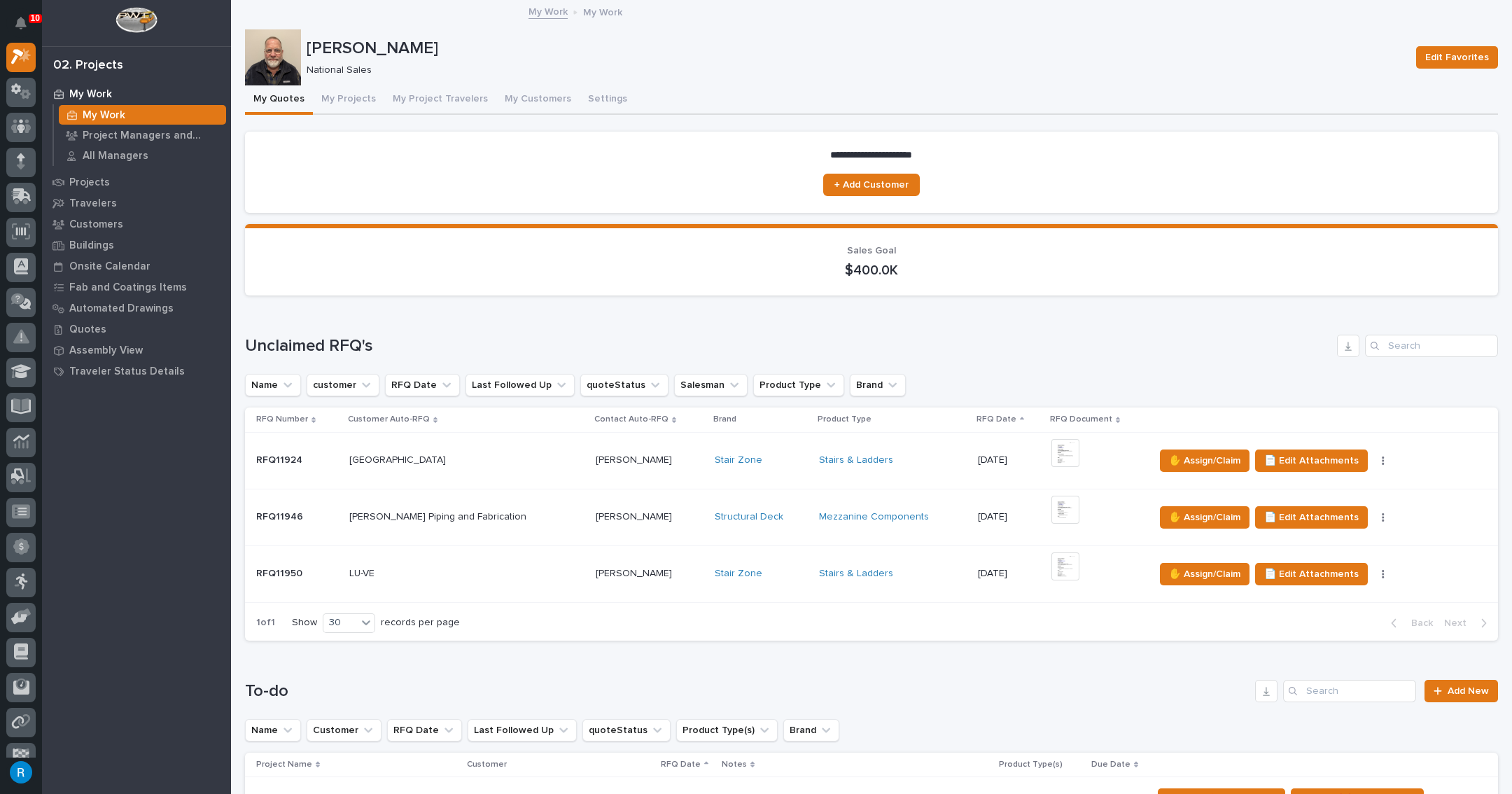
click at [503, 568] on p at bounding box center [467, 573] width 236 height 12
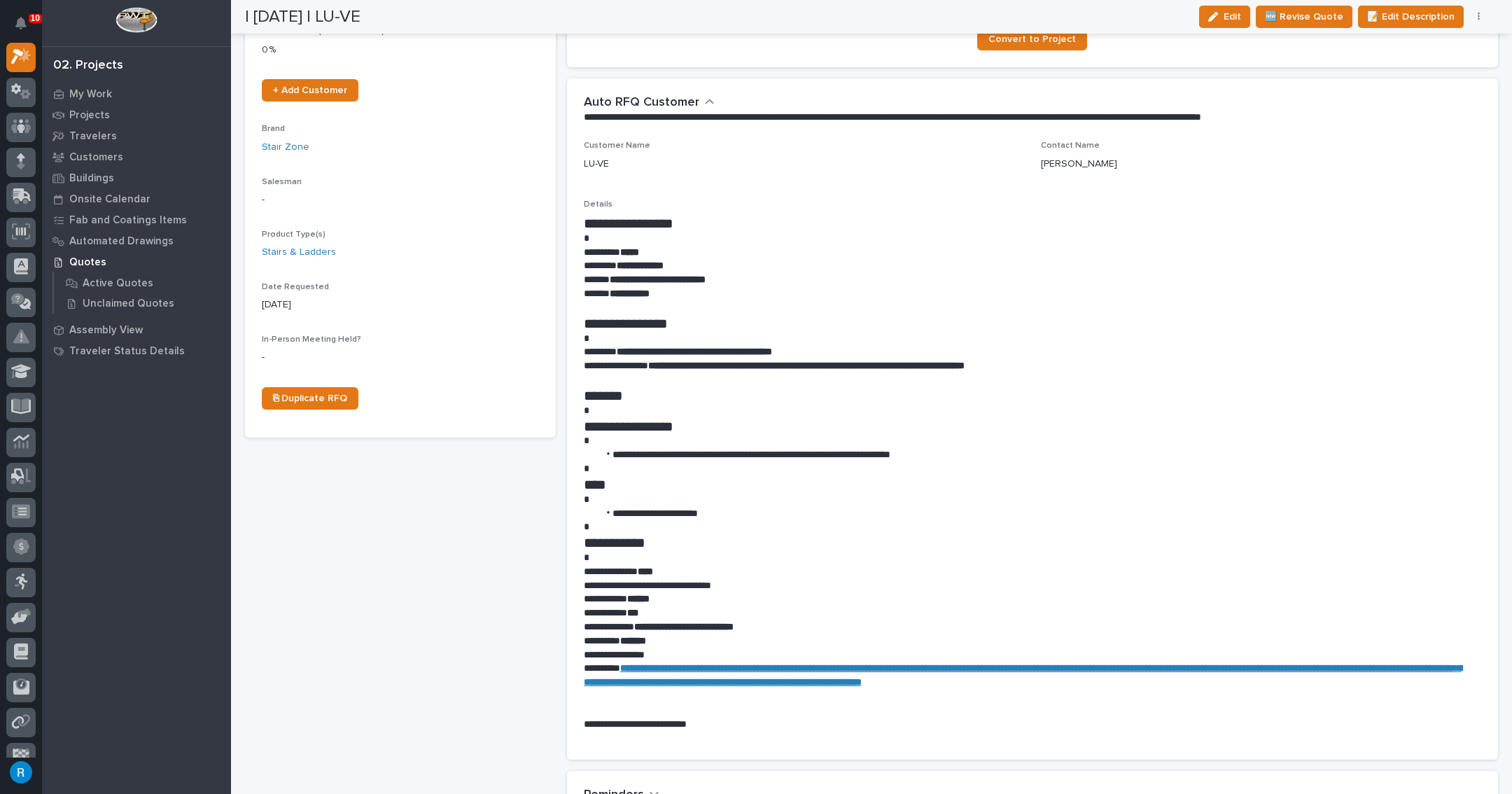
scroll to position [763, 0]
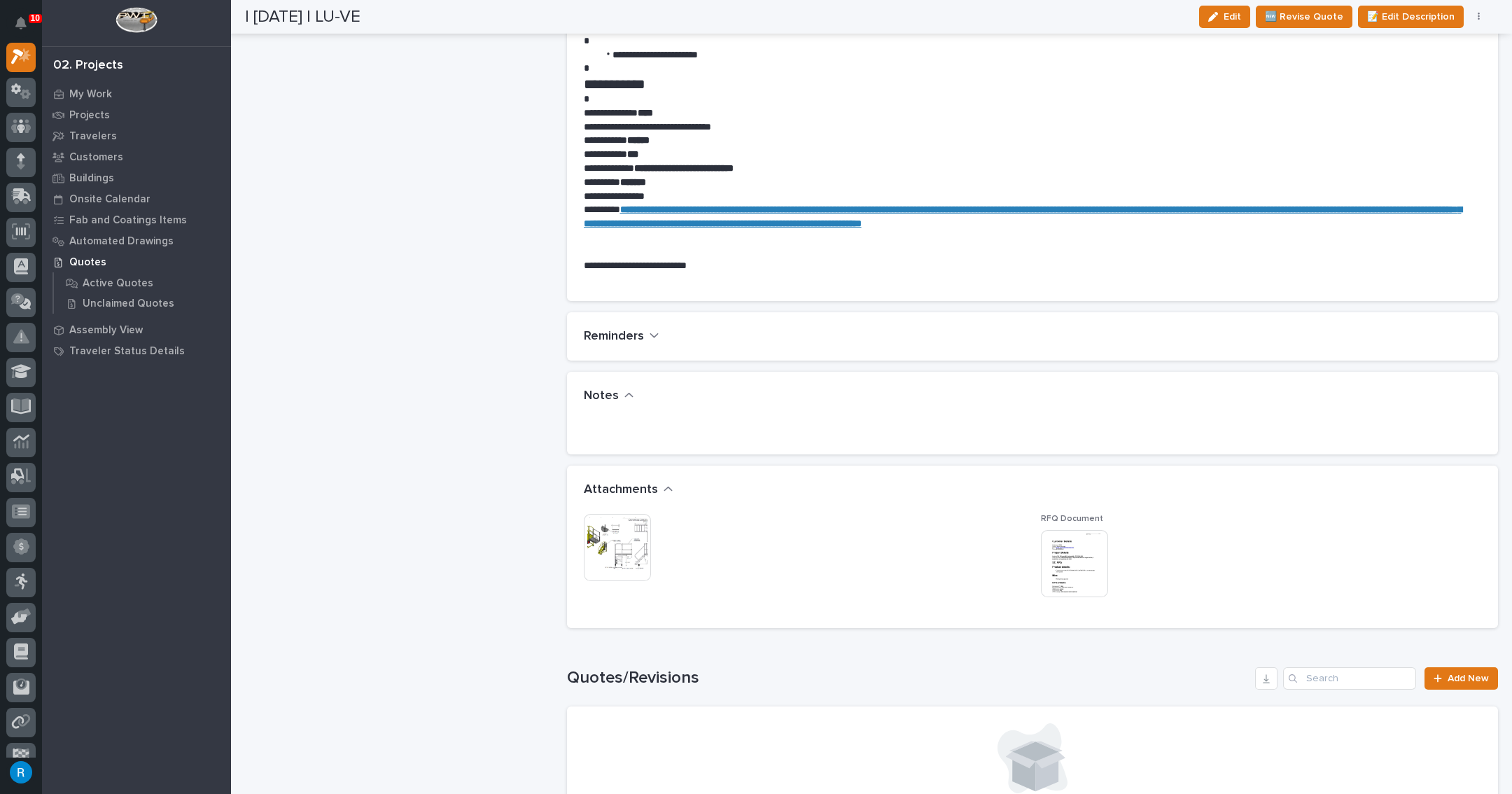
click at [1069, 583] on img at bounding box center [1075, 563] width 67 height 67
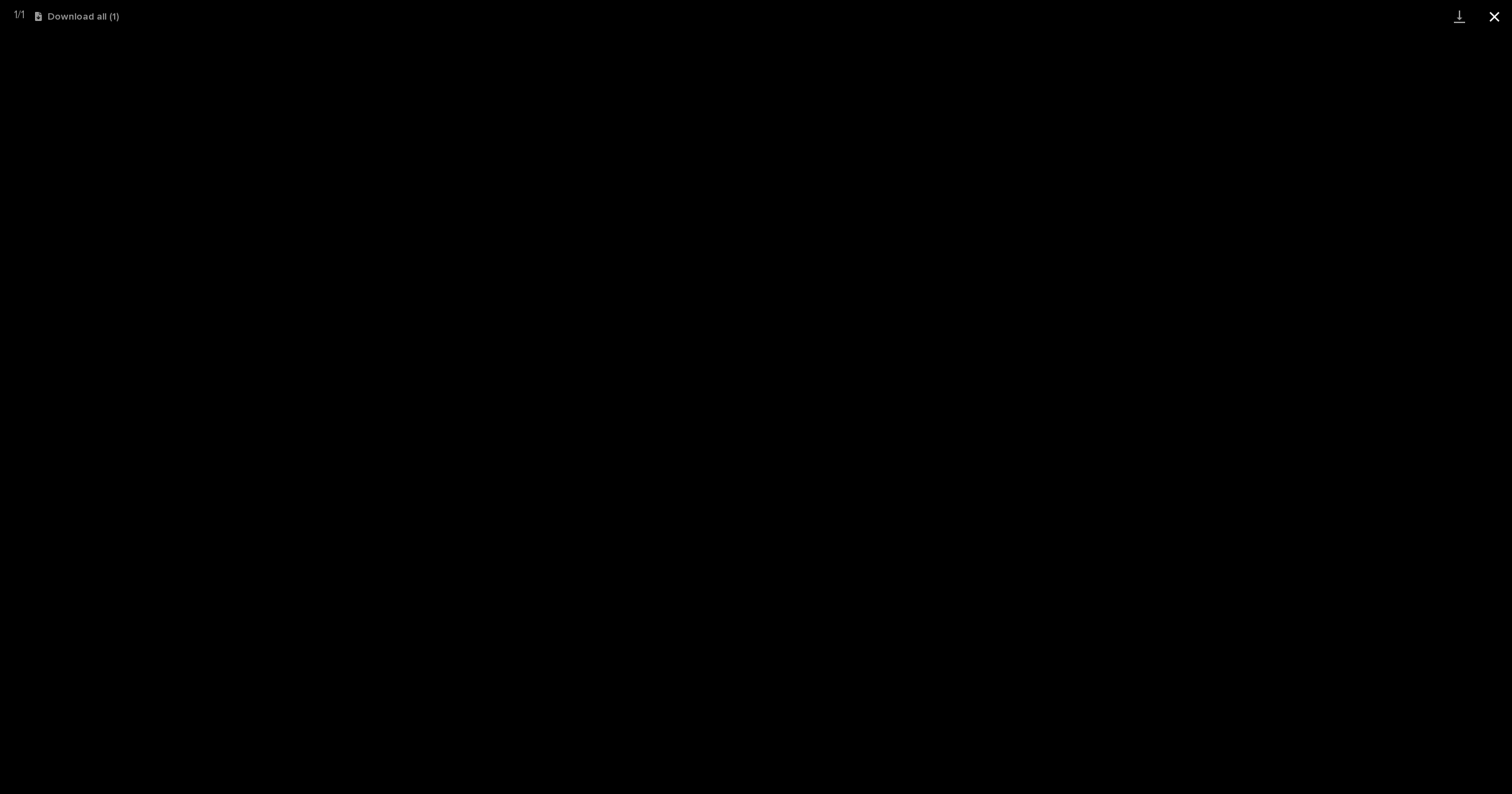
click at [1495, 21] on button "Close gallery" at bounding box center [1495, 16] width 35 height 33
click at [1492, 16] on button "Close gallery" at bounding box center [1495, 16] width 35 height 33
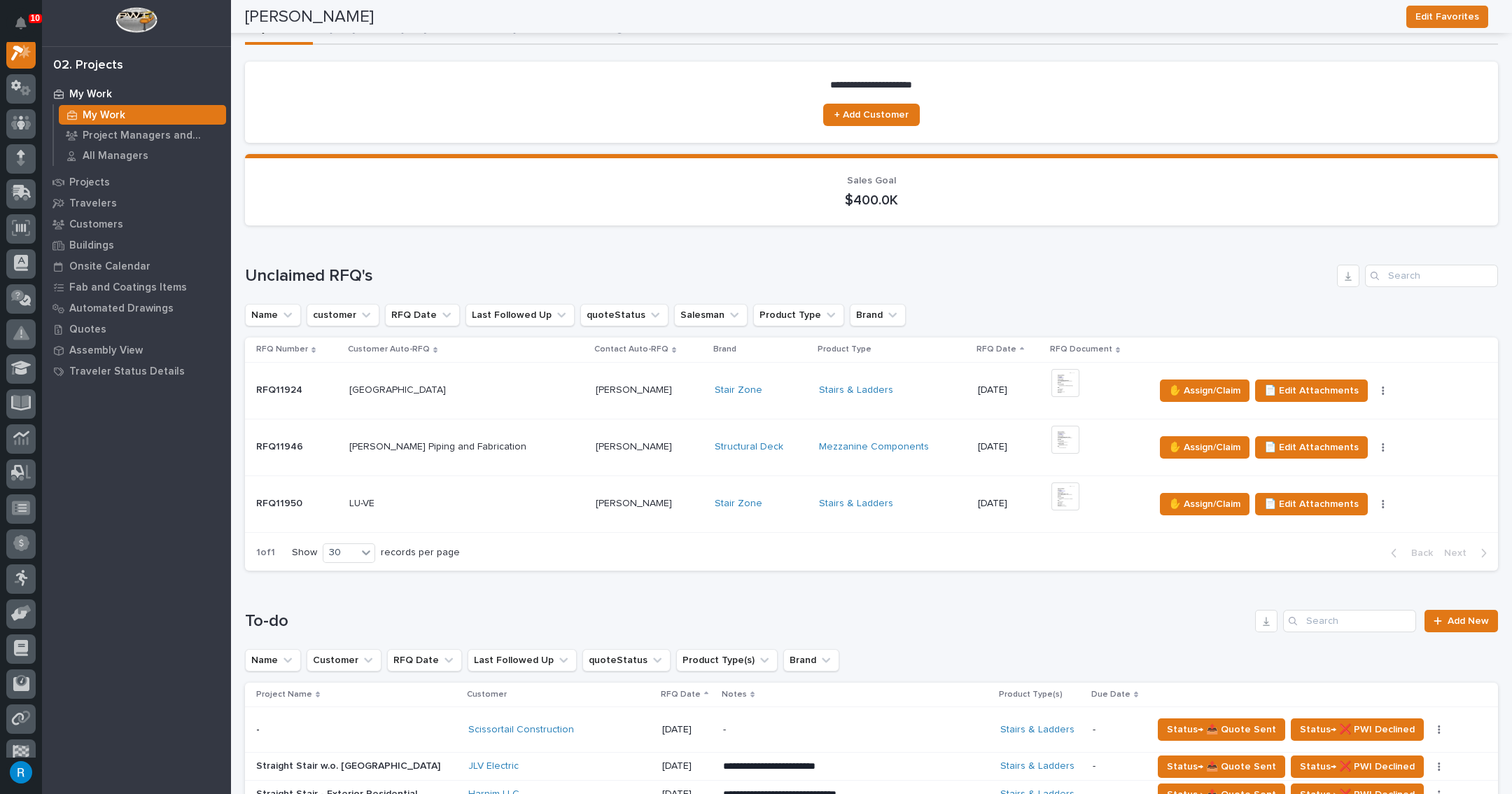
scroll to position [63, 0]
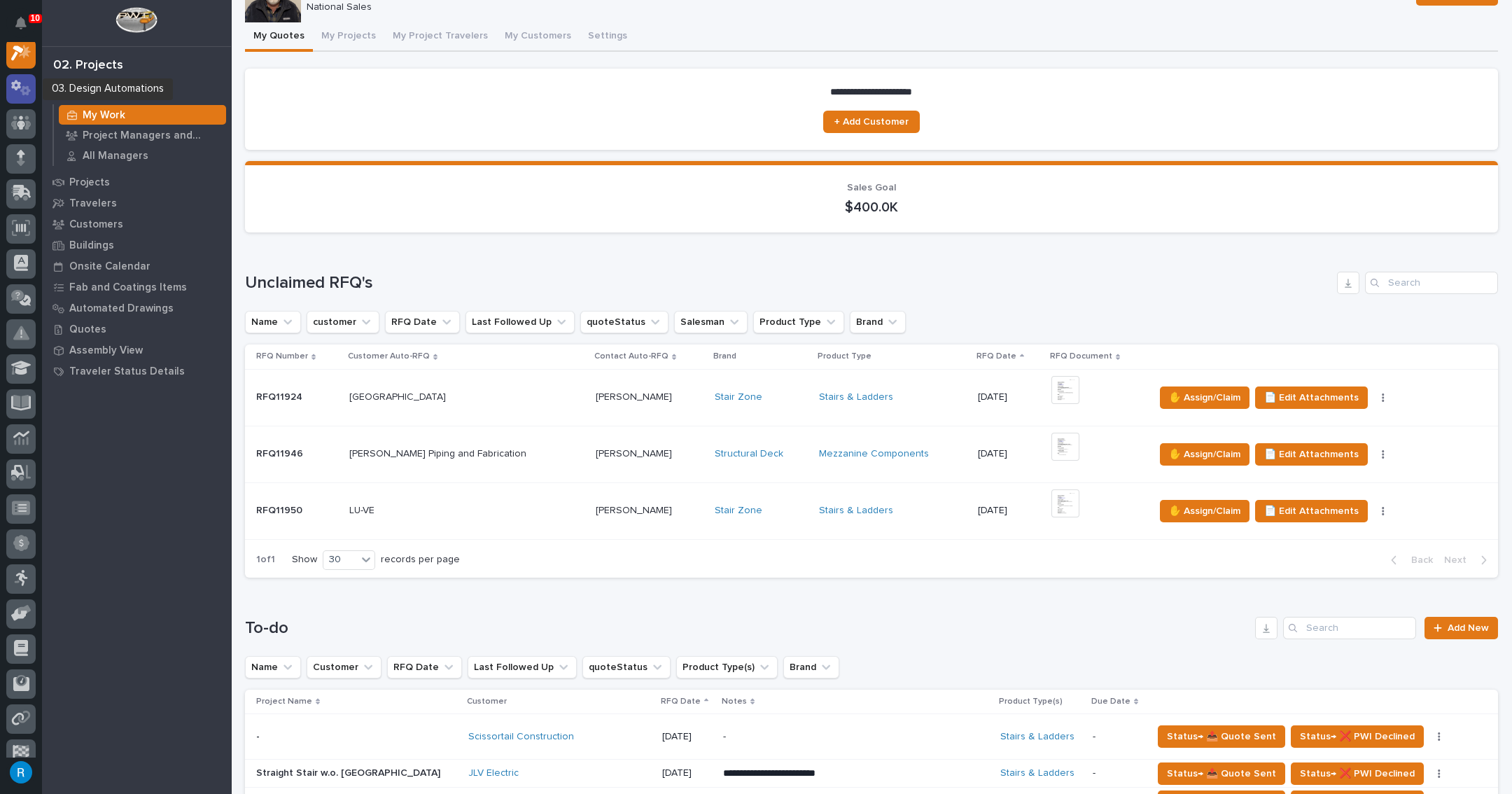
click at [16, 91] on icon at bounding box center [21, 88] width 21 height 16
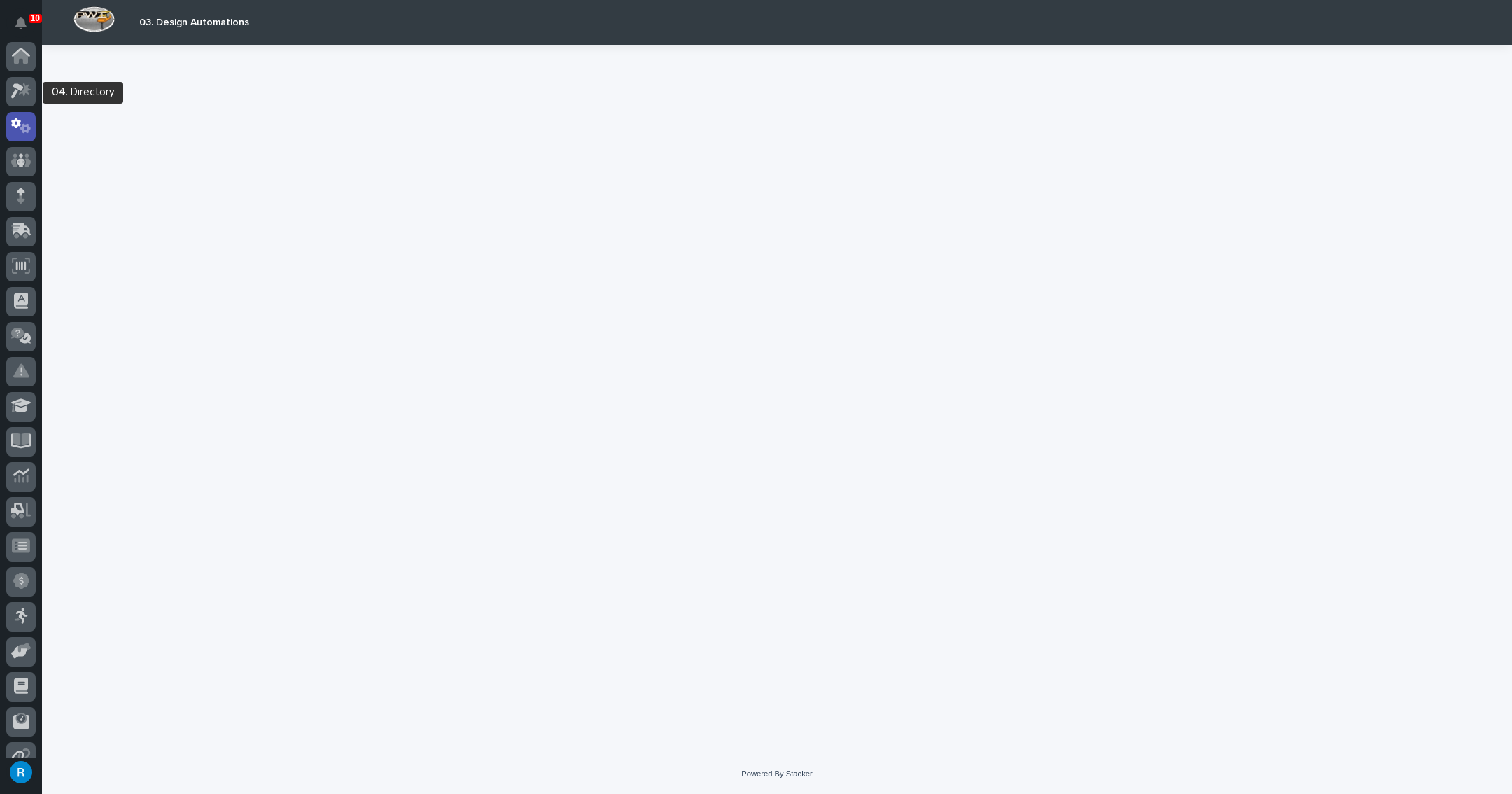
scroll to position [69, 0]
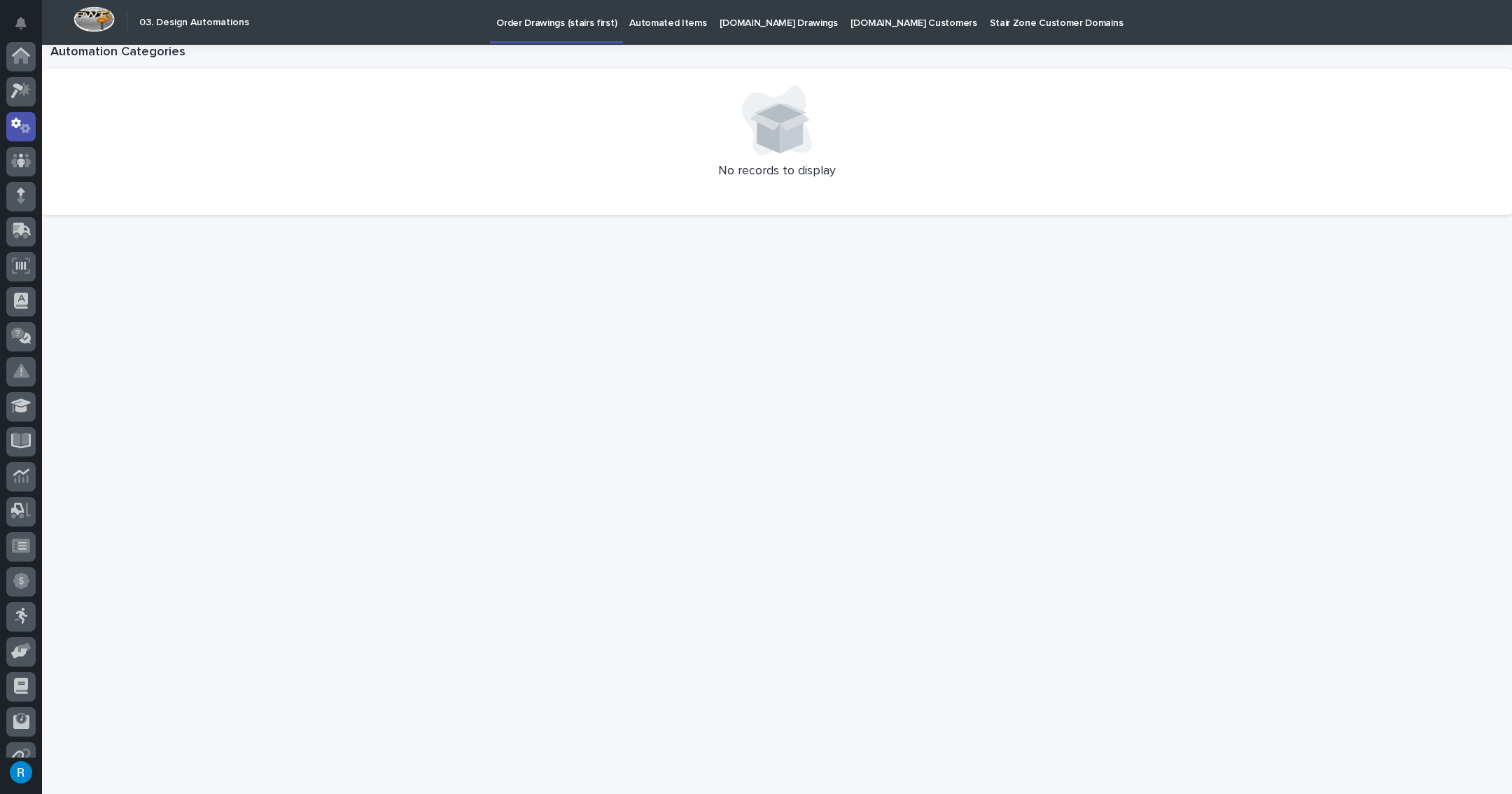
scroll to position [69, 0]
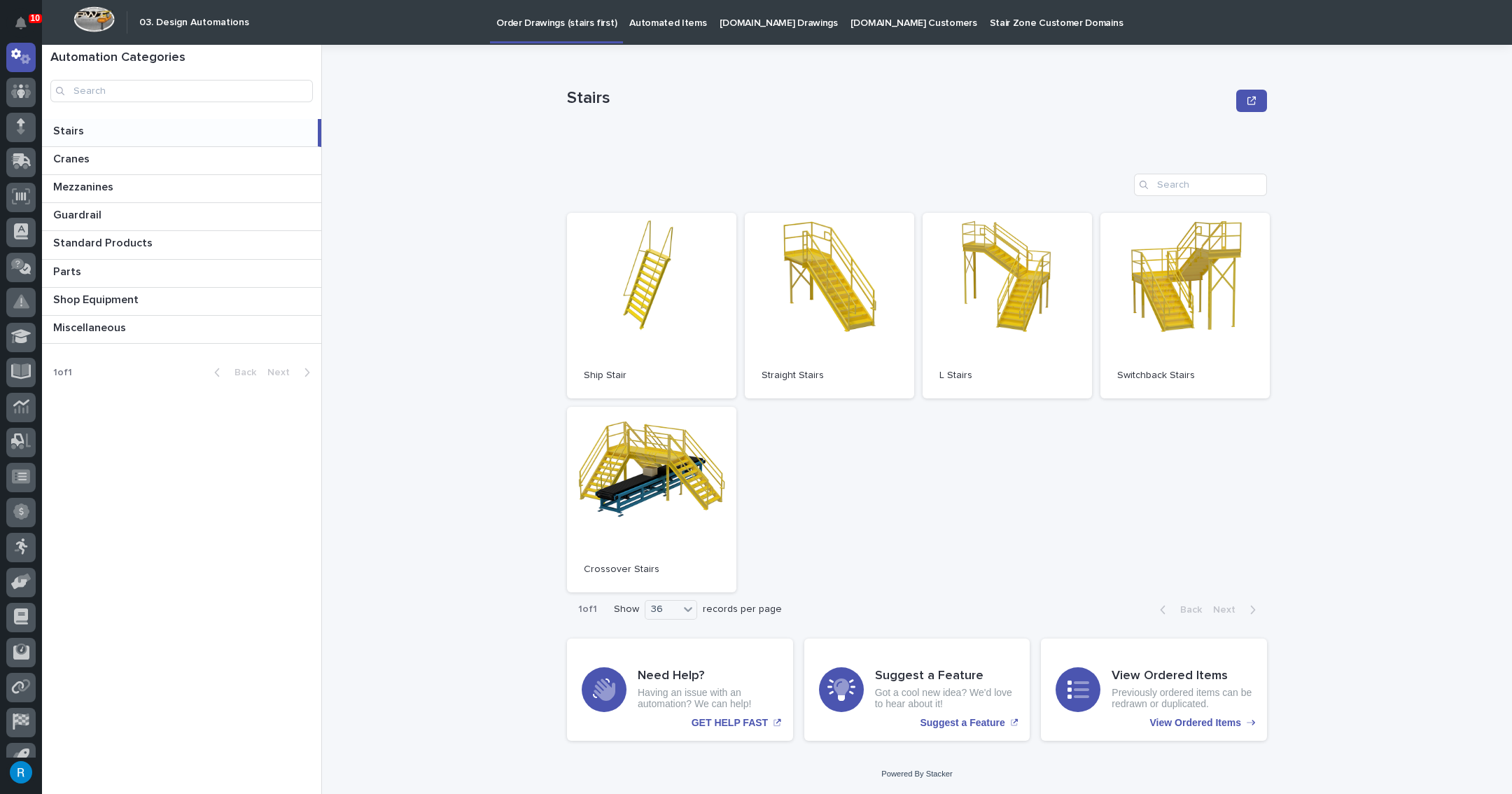
click at [728, 21] on p "StairZone.com Drawings" at bounding box center [778, 15] width 118 height 30
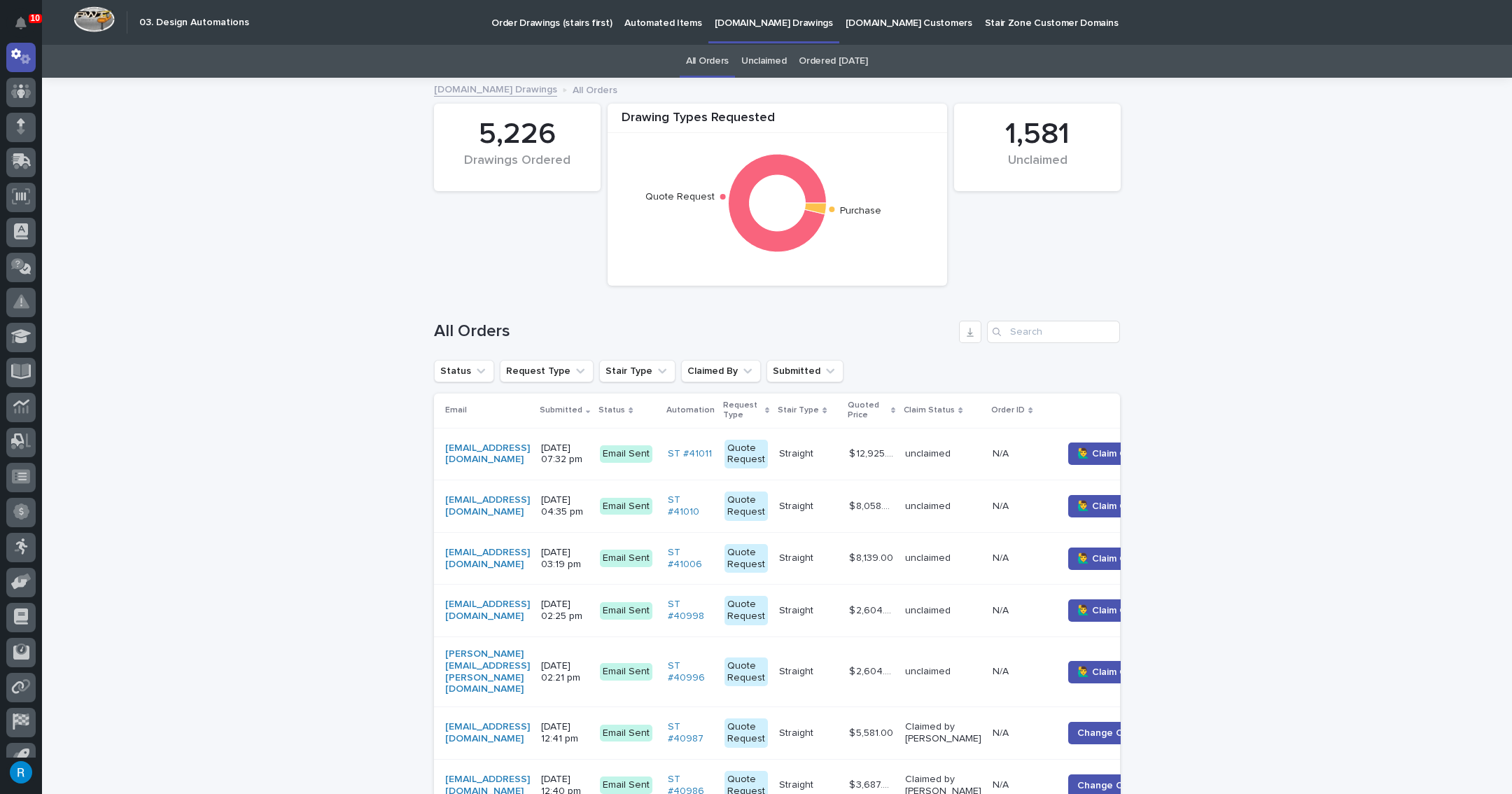
click at [536, 466] on td "[EMAIL_ADDRESS][DOMAIN_NAME]" at bounding box center [485, 454] width 102 height 52
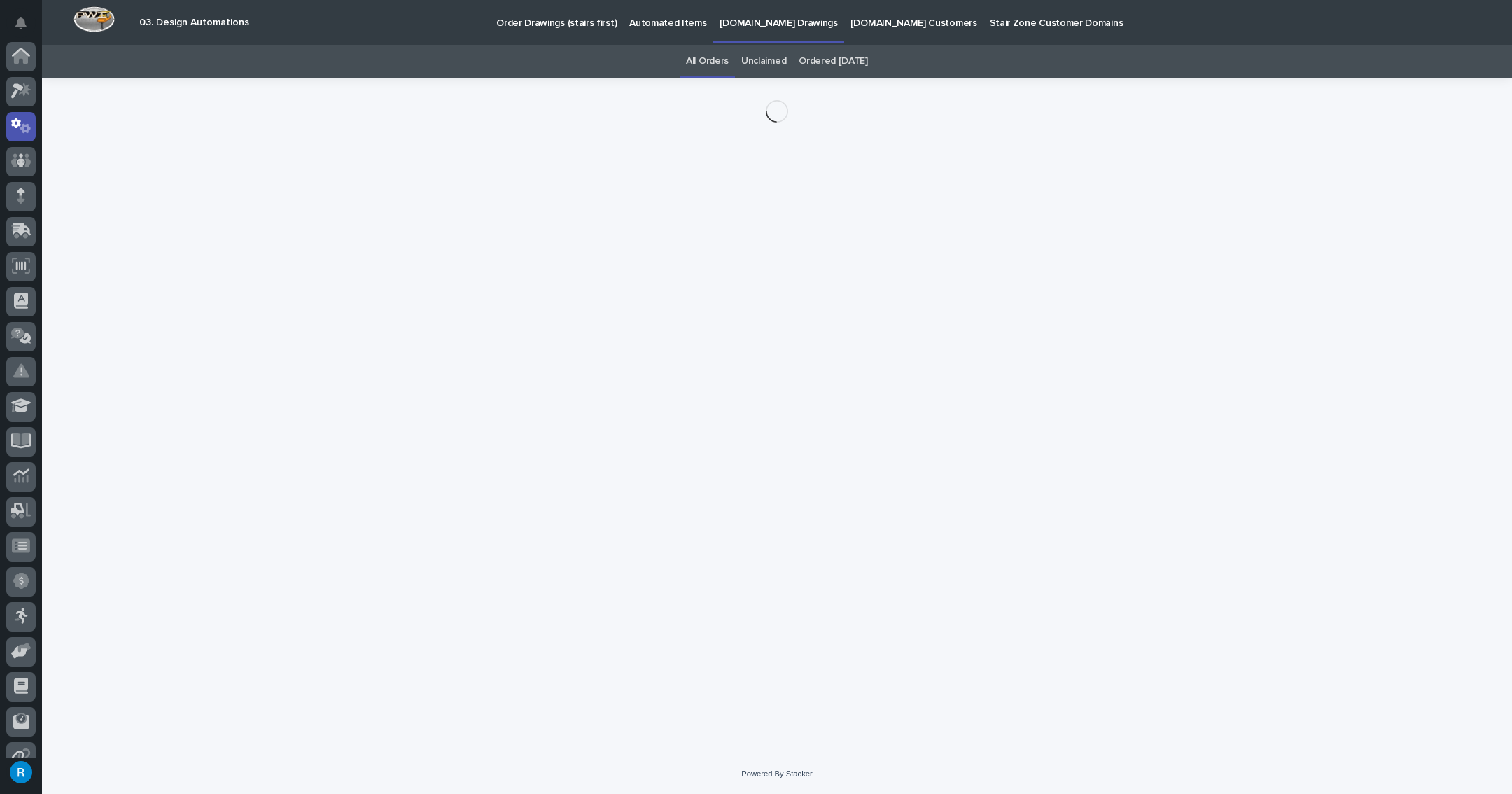
scroll to position [69, 0]
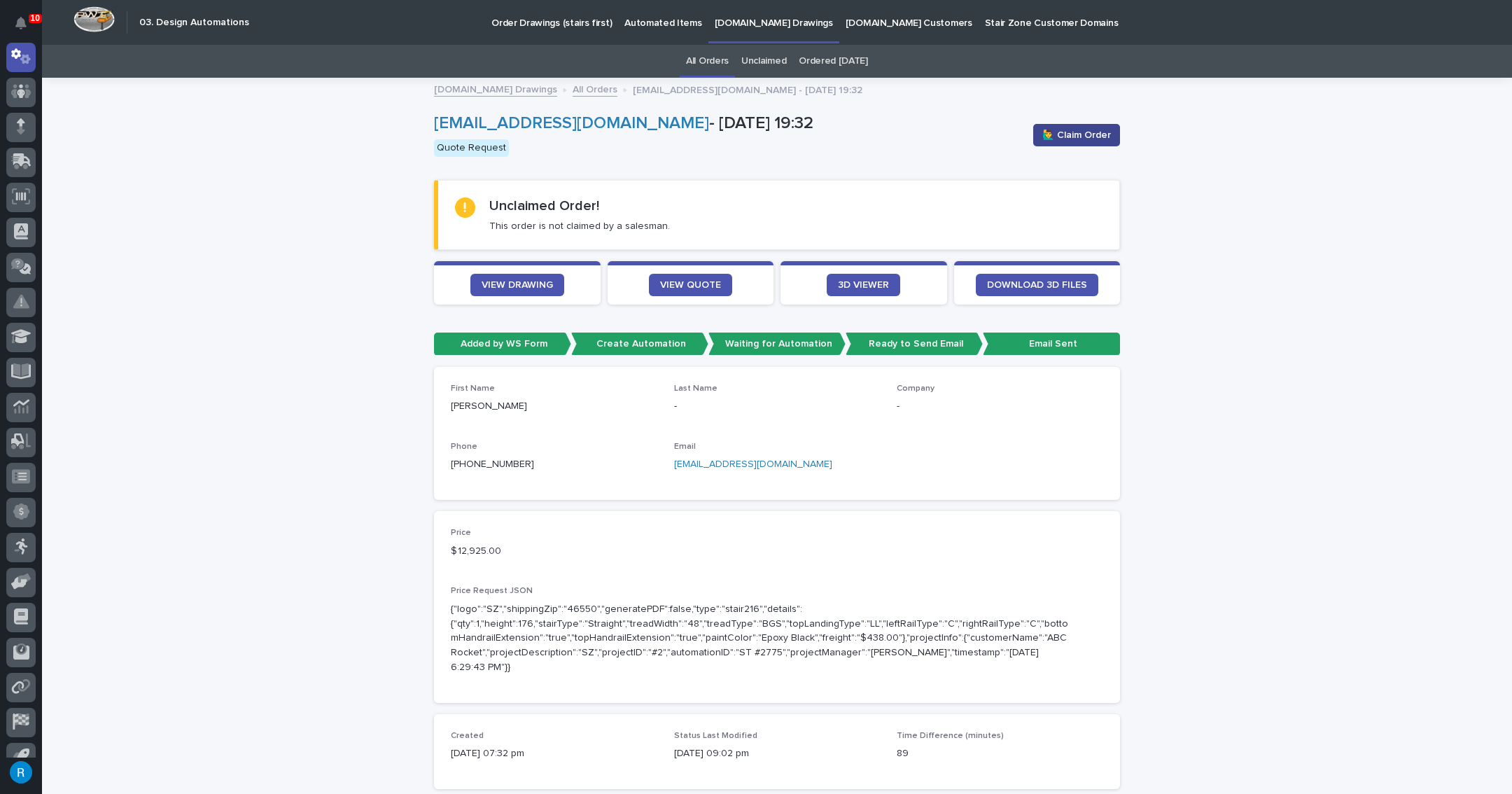
click at [1062, 140] on span "🙋‍♂️ Claim Order" at bounding box center [1077, 134] width 69 height 14
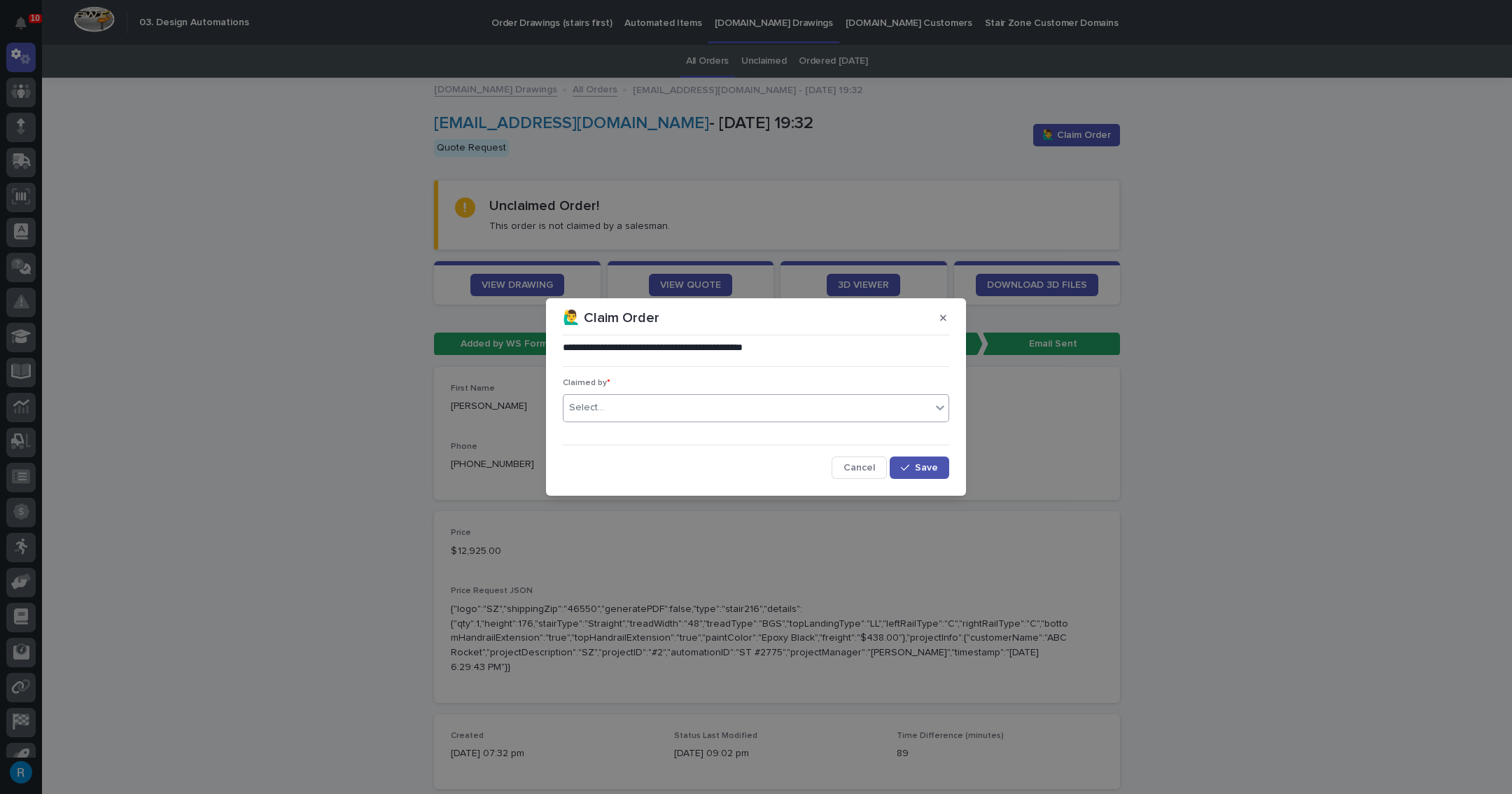
click at [597, 411] on div "Select..." at bounding box center [587, 408] width 35 height 15
type input "*****"
click at [599, 443] on div "[PERSON_NAME]" at bounding box center [756, 434] width 385 height 24
click at [925, 464] on span "Save" at bounding box center [927, 467] width 23 height 10
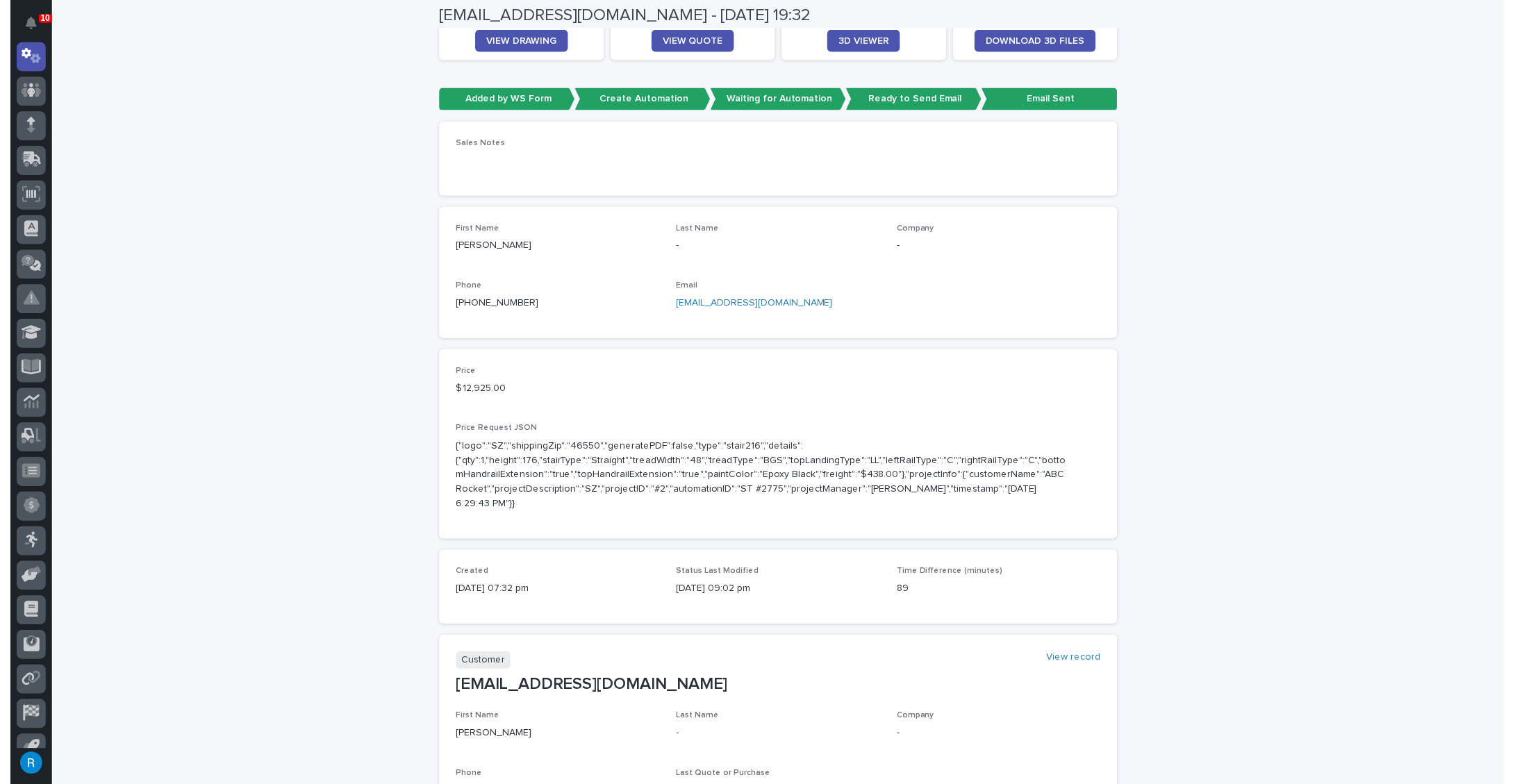
scroll to position [73, 0]
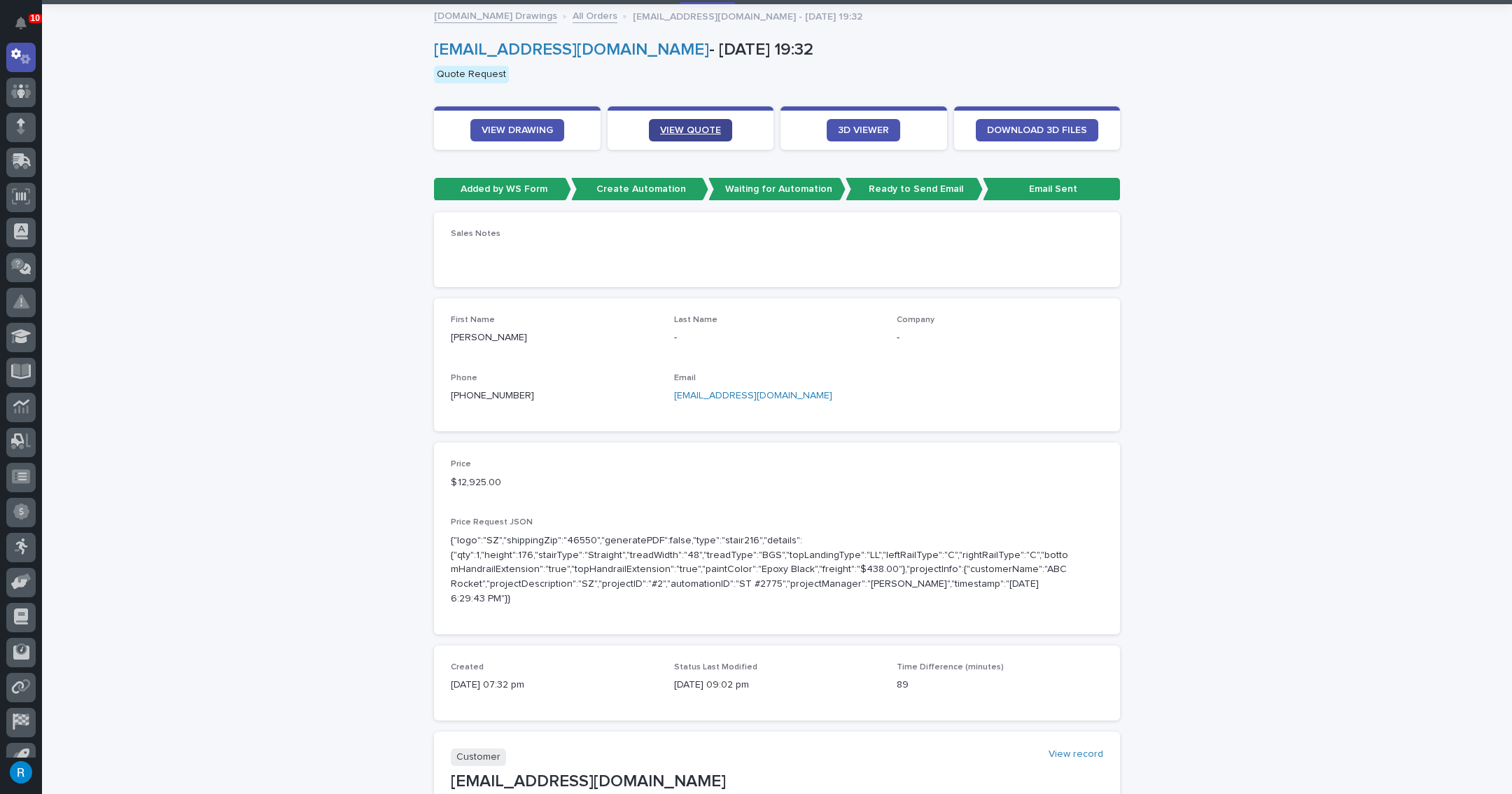
click at [694, 130] on span "VIEW QUOTE" at bounding box center [690, 130] width 61 height 10
click at [507, 130] on span "VIEW DRAWING" at bounding box center [517, 130] width 72 height 10
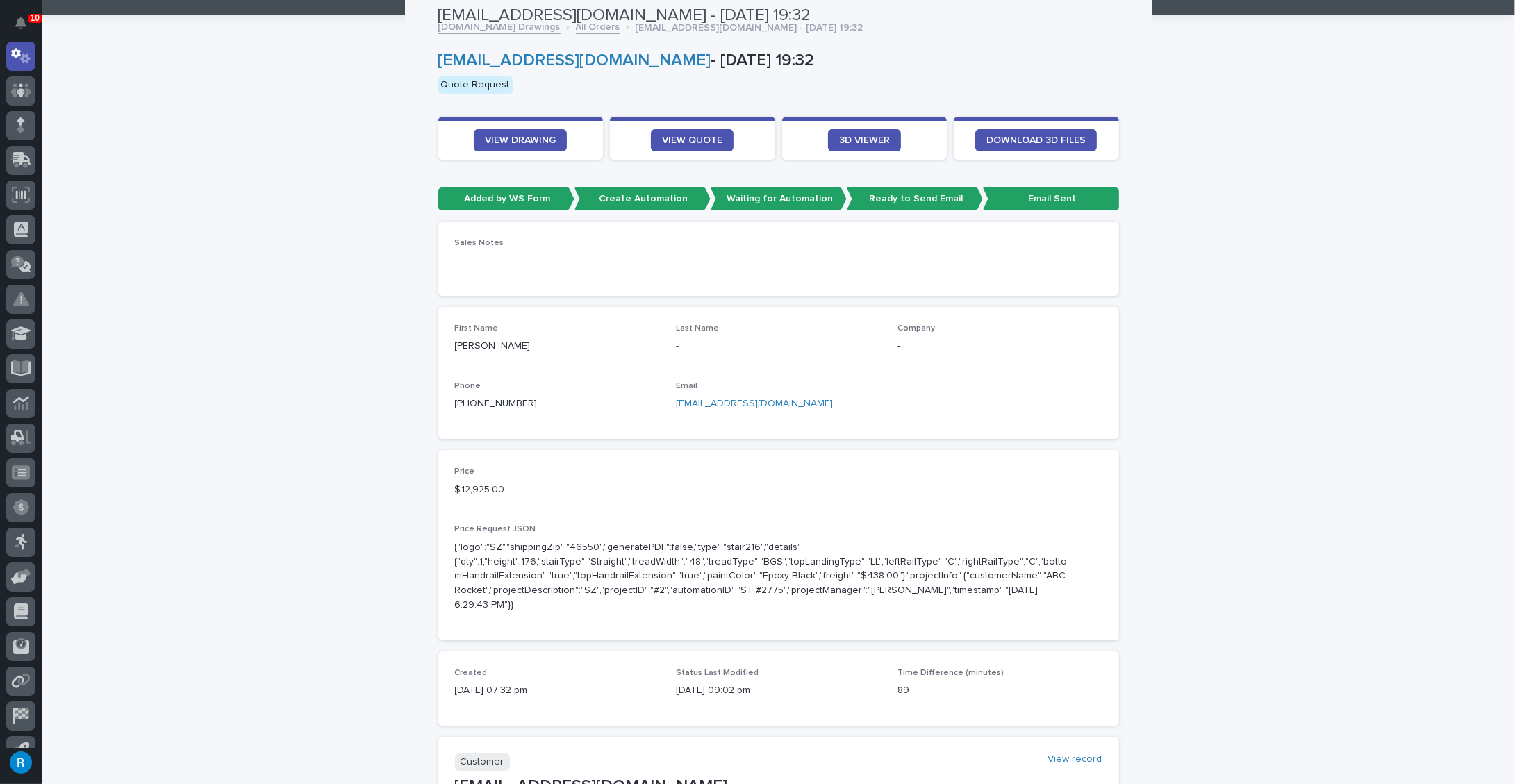
scroll to position [0, 0]
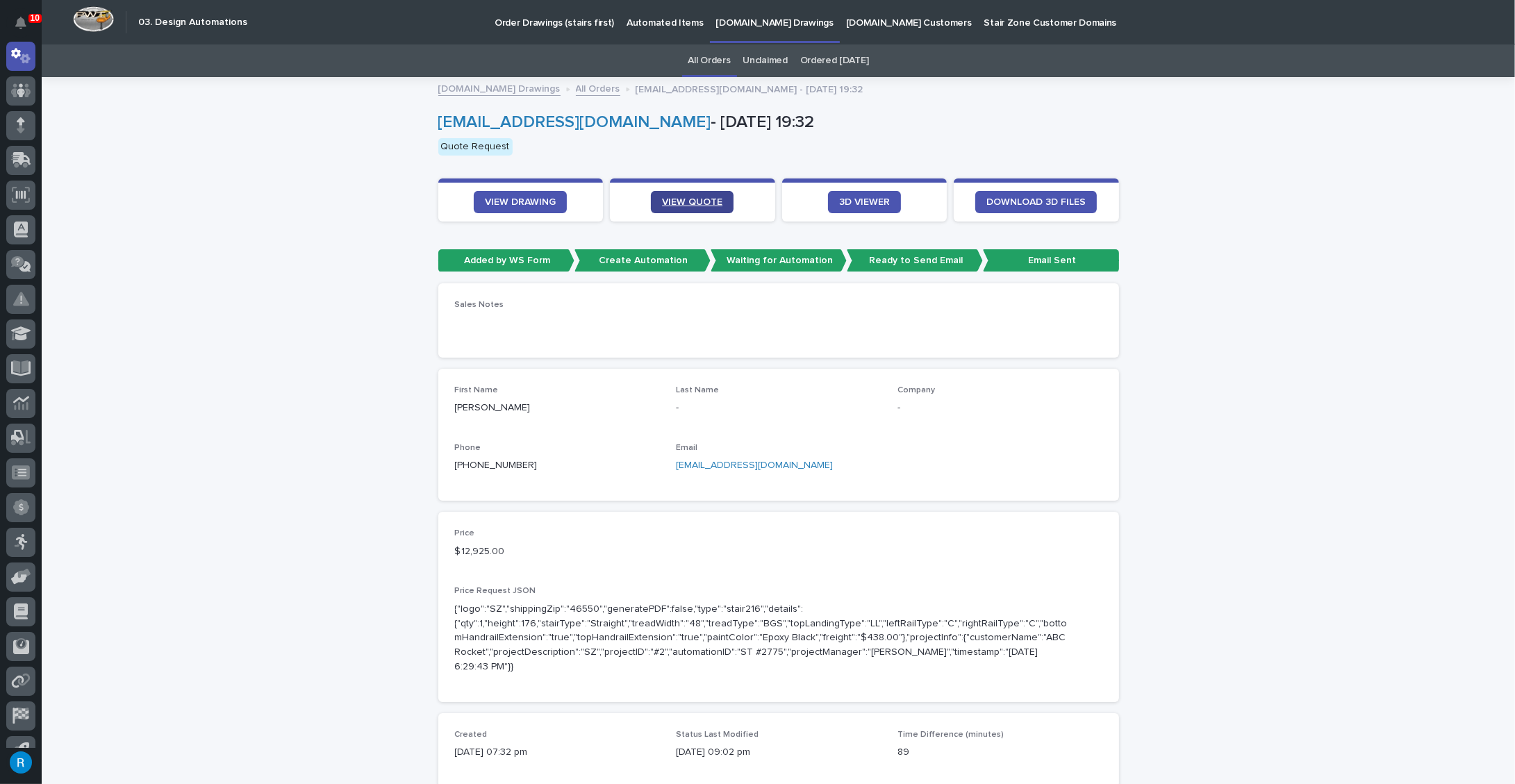
click at [685, 200] on span "VIEW QUOTE" at bounding box center [692, 202] width 60 height 10
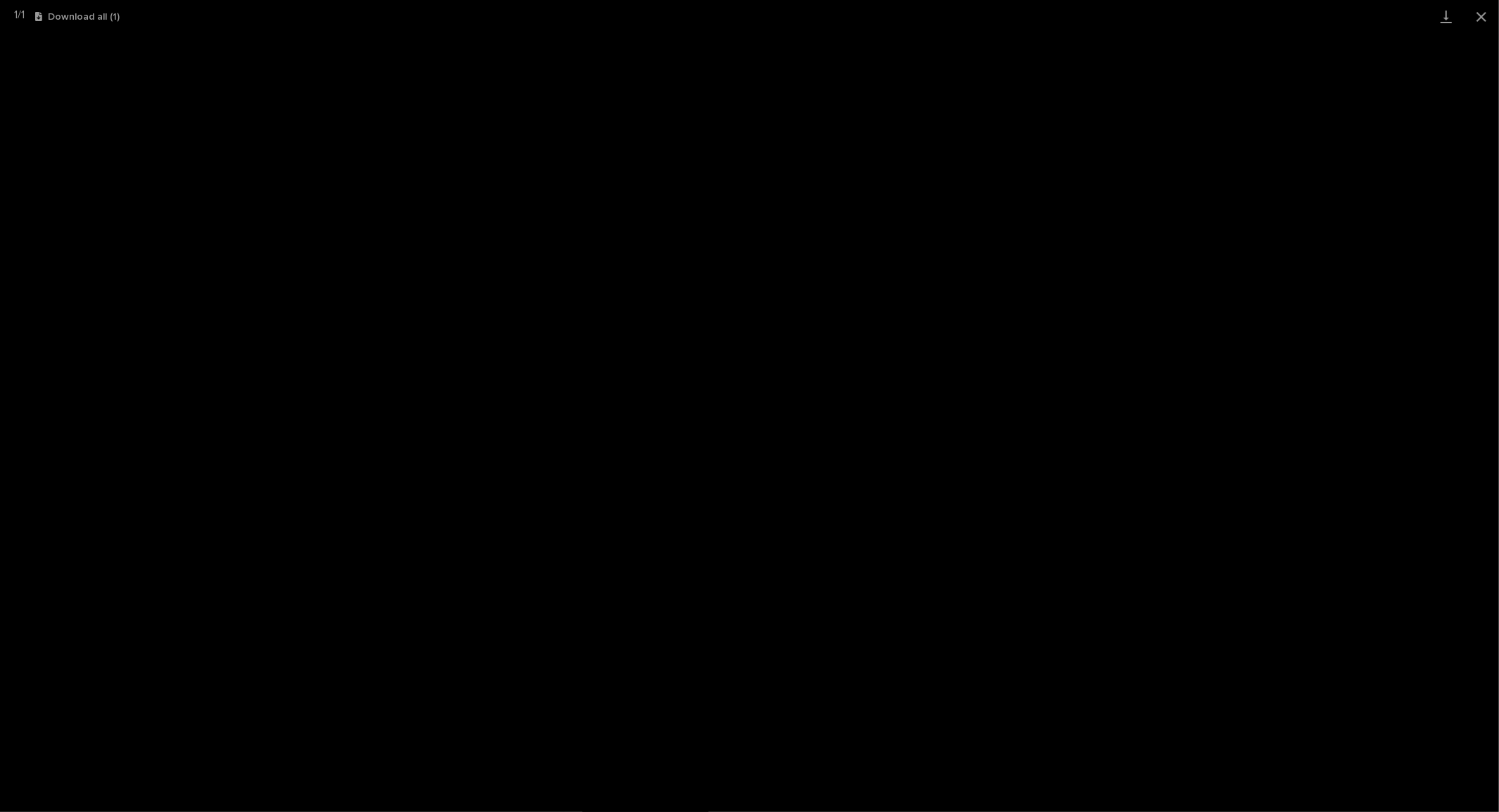
scroll to position [35, 0]
click at [1482, 19] on button "Close gallery" at bounding box center [1481, 16] width 36 height 33
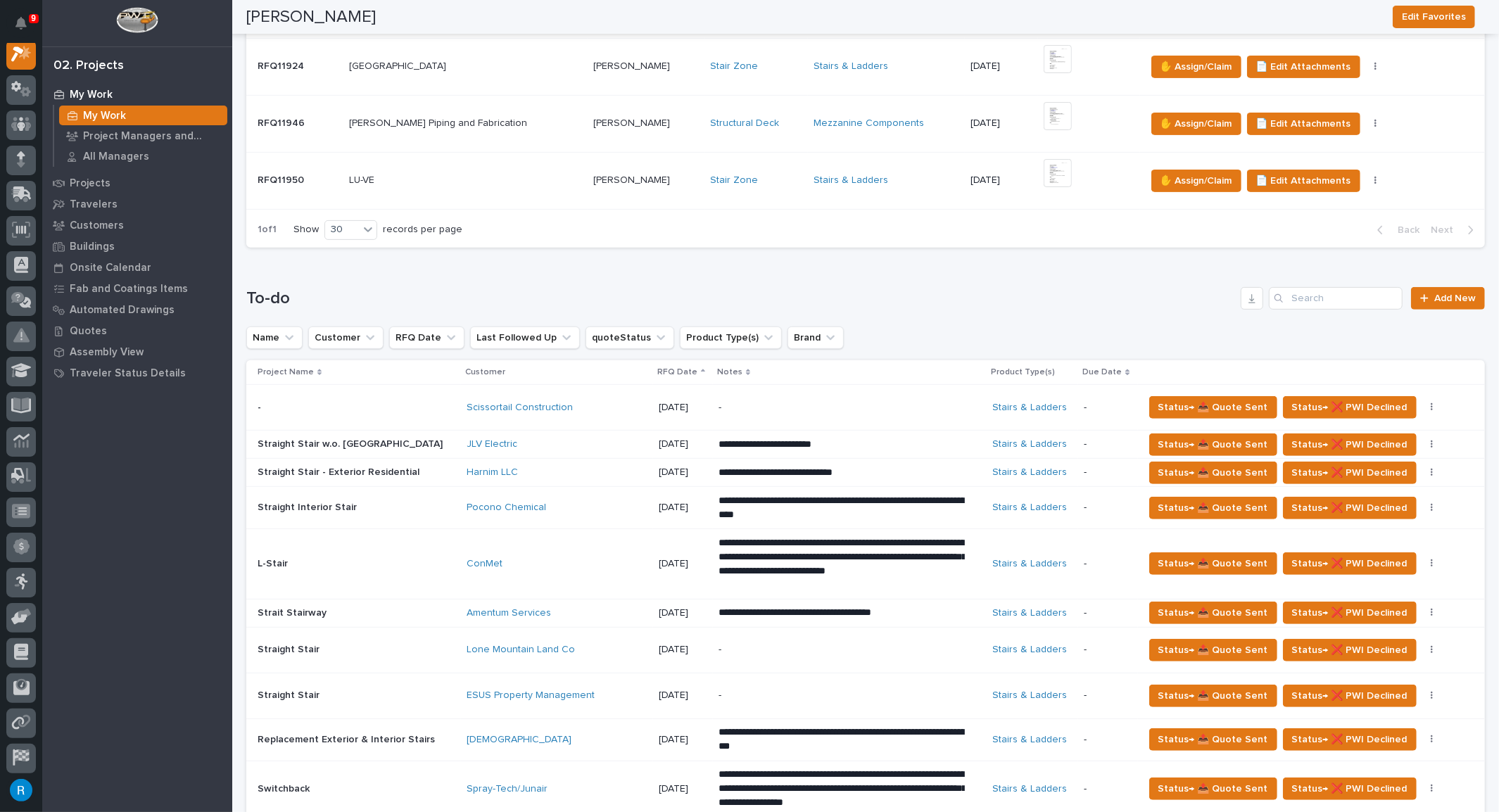
scroll to position [383, 0]
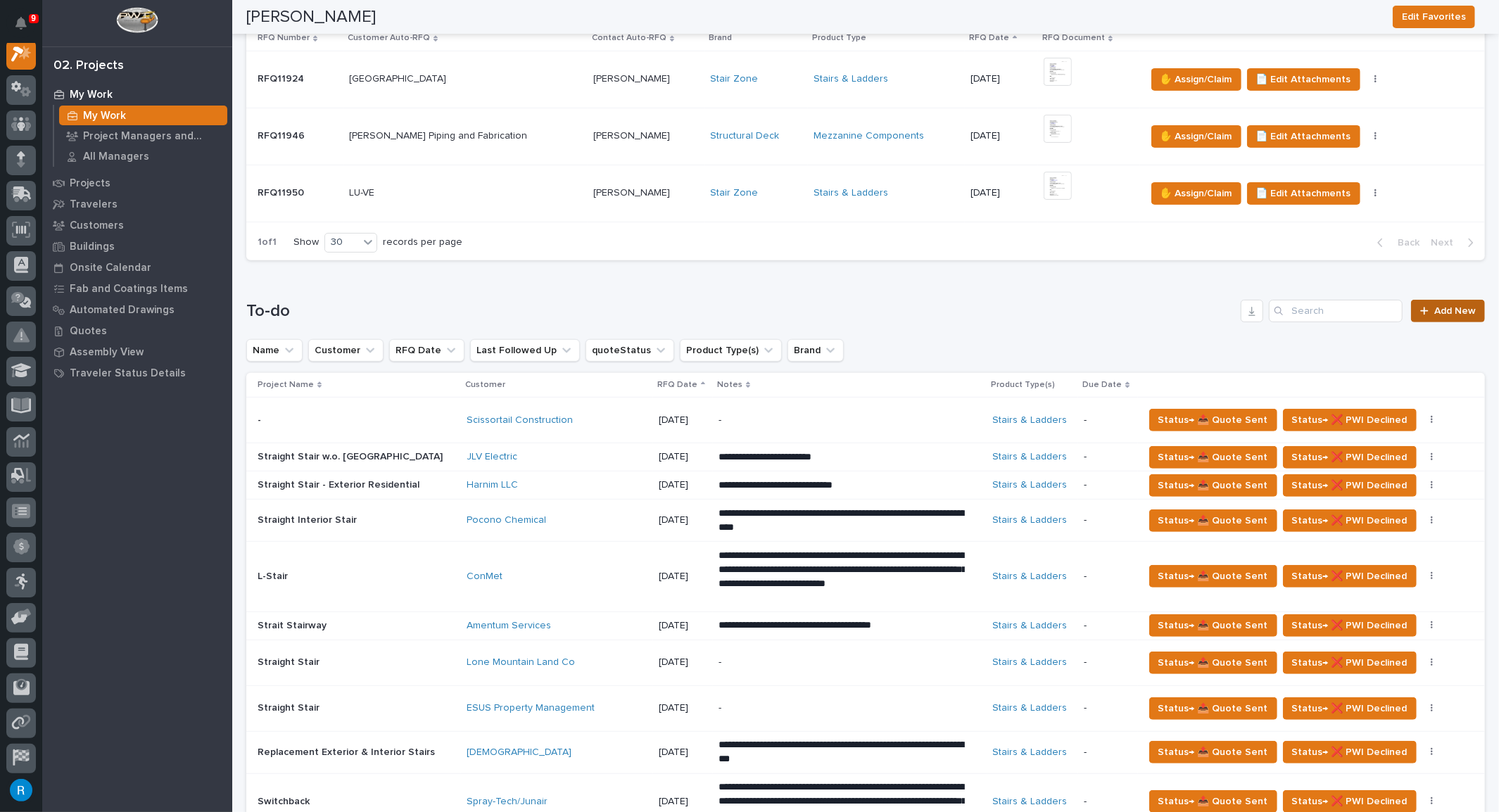
click at [1444, 314] on link "Add New" at bounding box center [1447, 311] width 74 height 22
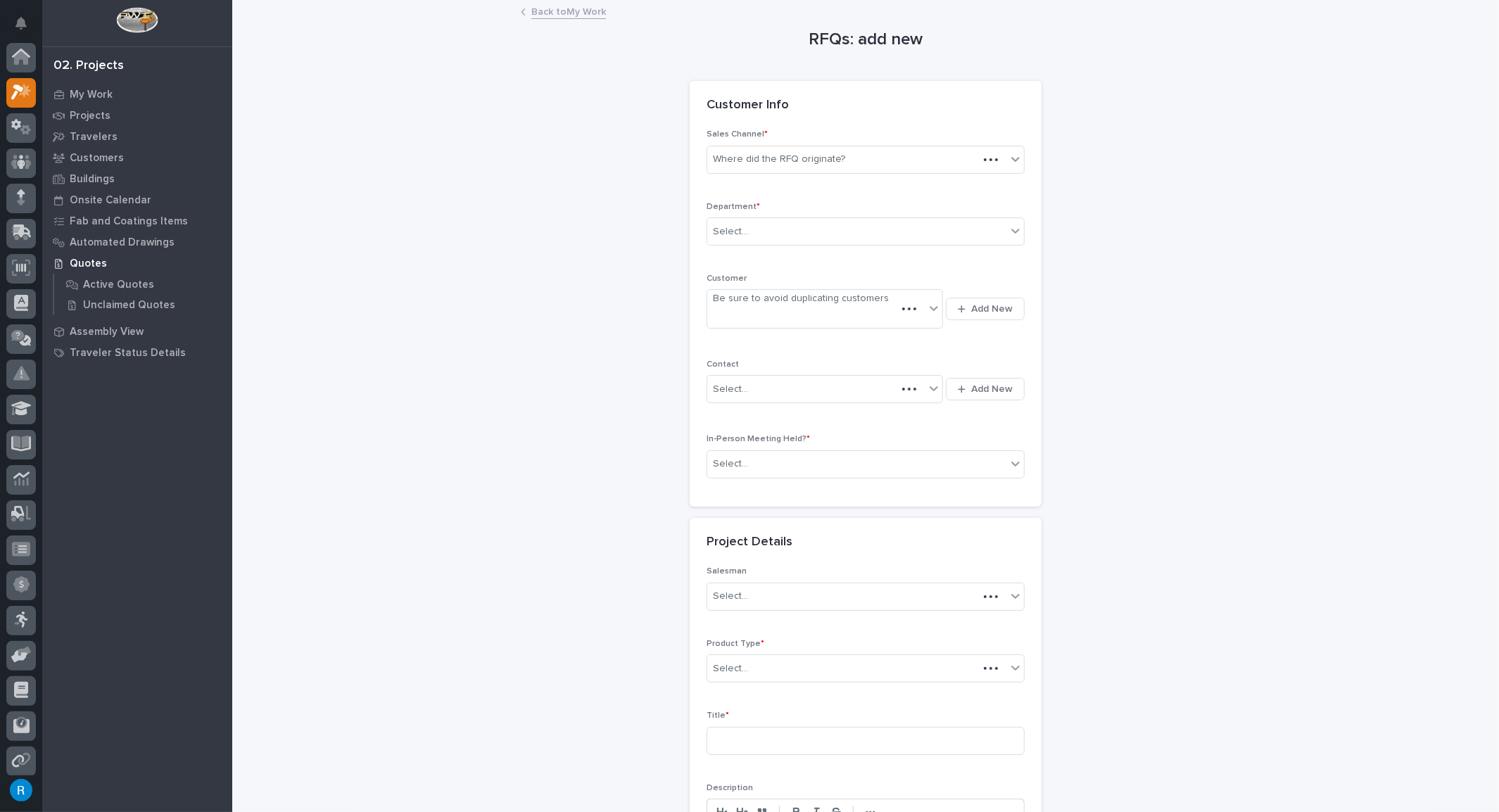
scroll to position [35, 0]
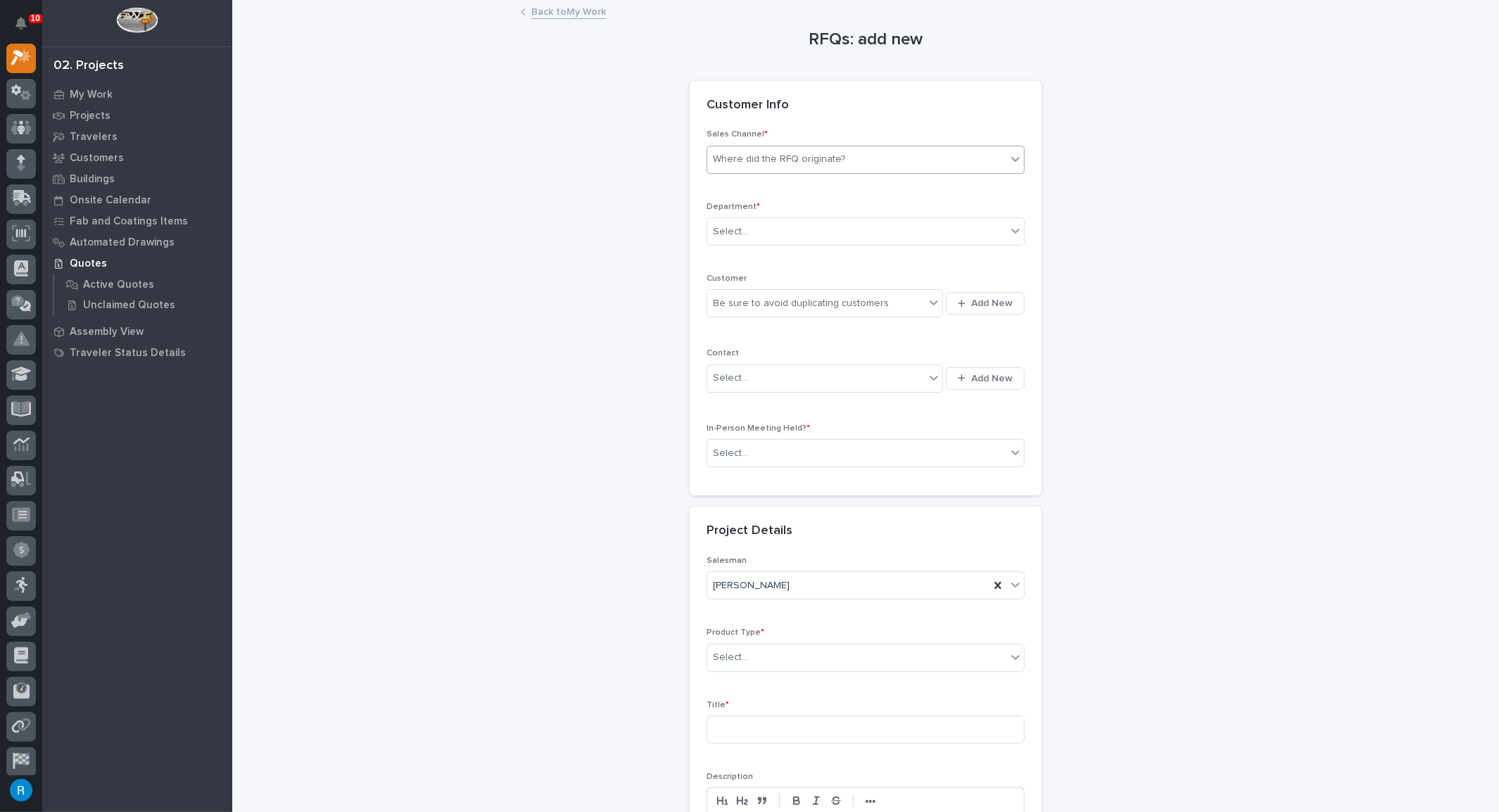
click at [750, 162] on div "Where did the RFQ originate?" at bounding box center [779, 159] width 132 height 15
click at [732, 230] on div "Stair Zone" at bounding box center [860, 234] width 317 height 24
click at [736, 229] on div "Select..." at bounding box center [731, 232] width 36 height 15
click at [730, 256] on span "National Sales" at bounding box center [743, 256] width 71 height 16
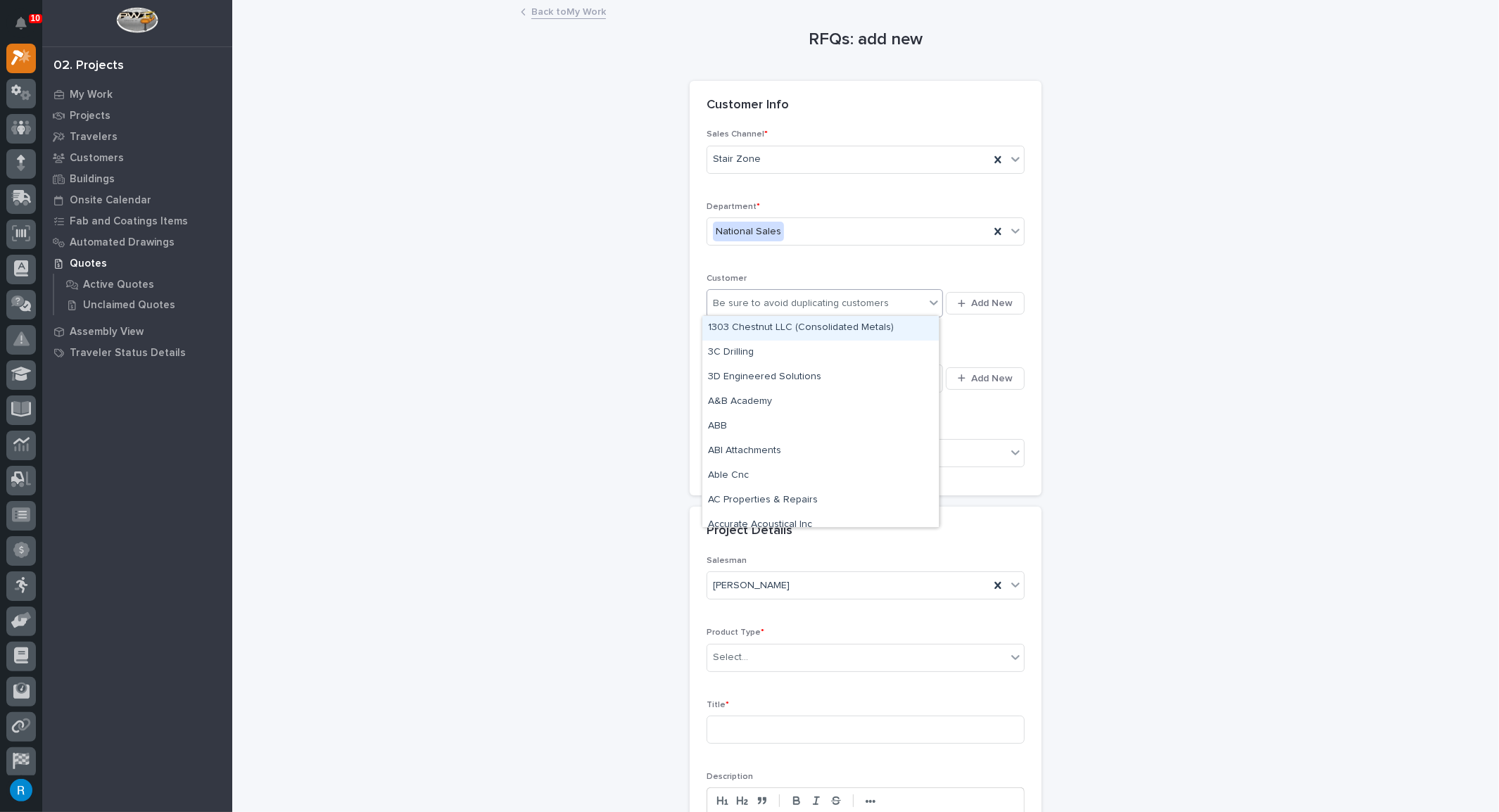
click at [898, 299] on div "Be sure to avoid duplicating customers" at bounding box center [816, 303] width 217 height 23
type input "*******"
click at [973, 301] on span "Add New" at bounding box center [991, 303] width 41 height 13
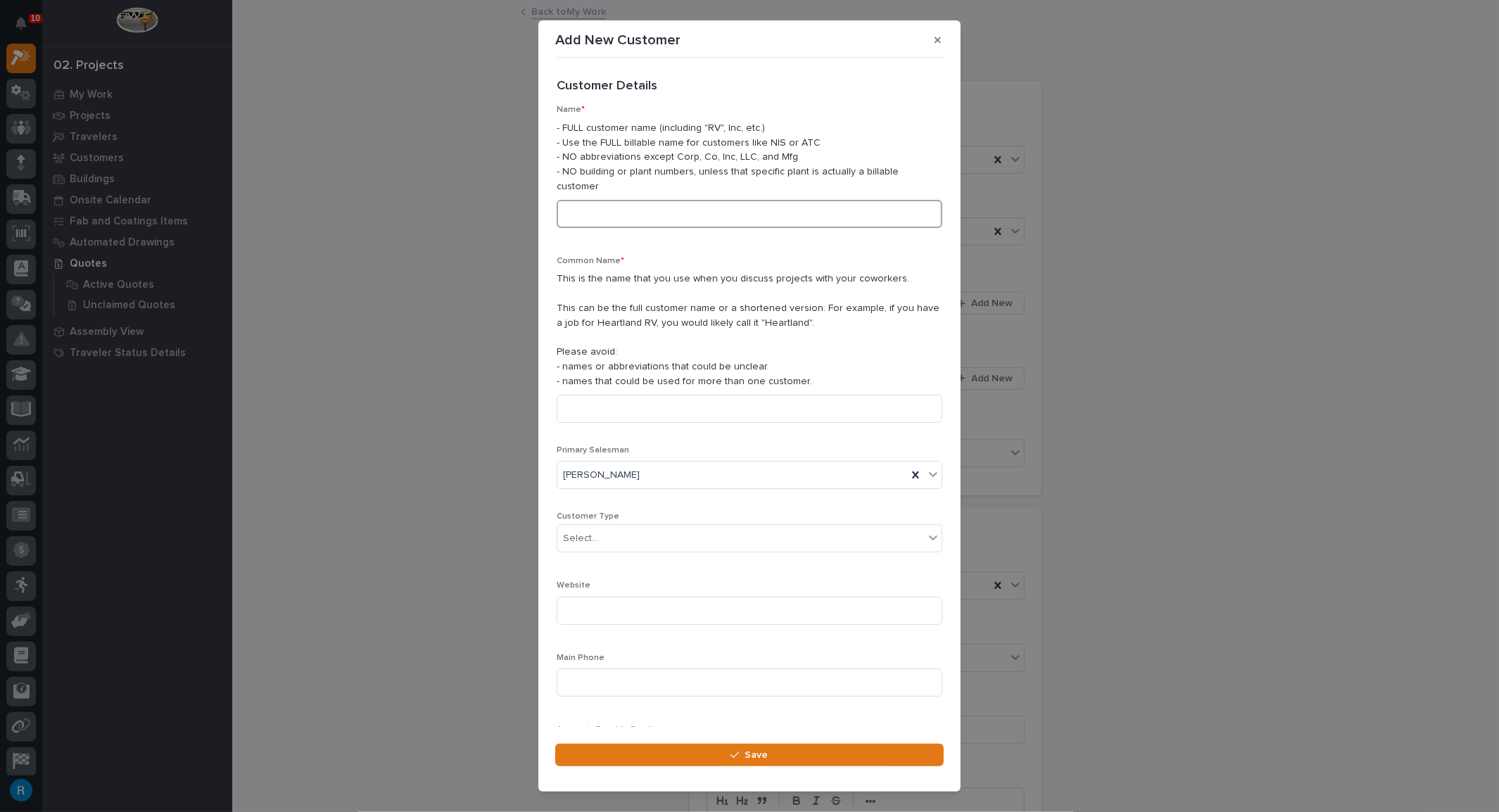
click at [586, 201] on input at bounding box center [750, 214] width 386 height 28
type input "Prairie Mechanical Corp."
click at [606, 526] on div "Select..." at bounding box center [740, 538] width 366 height 23
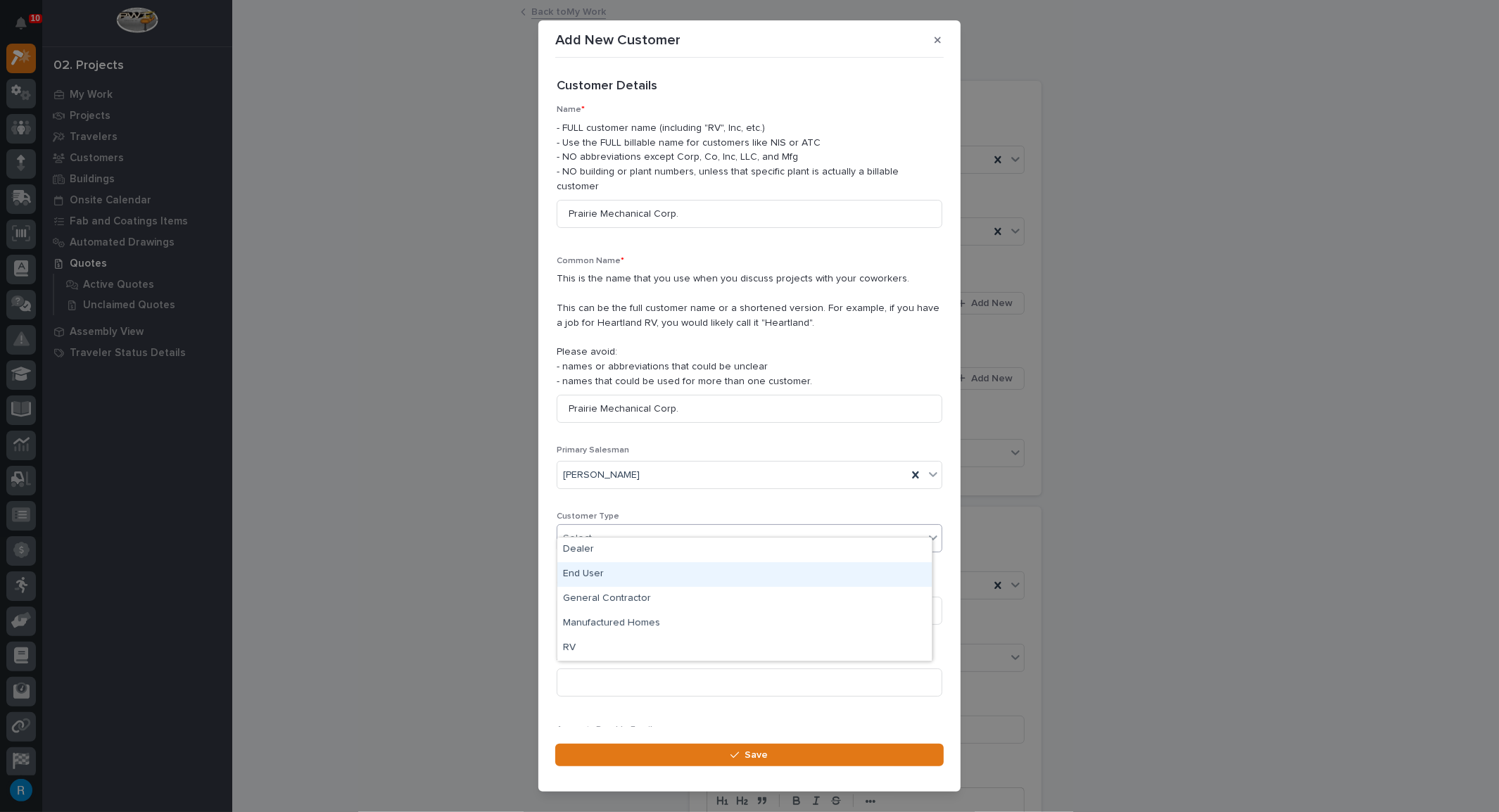
click at [592, 572] on div "End User" at bounding box center [745, 574] width 375 height 24
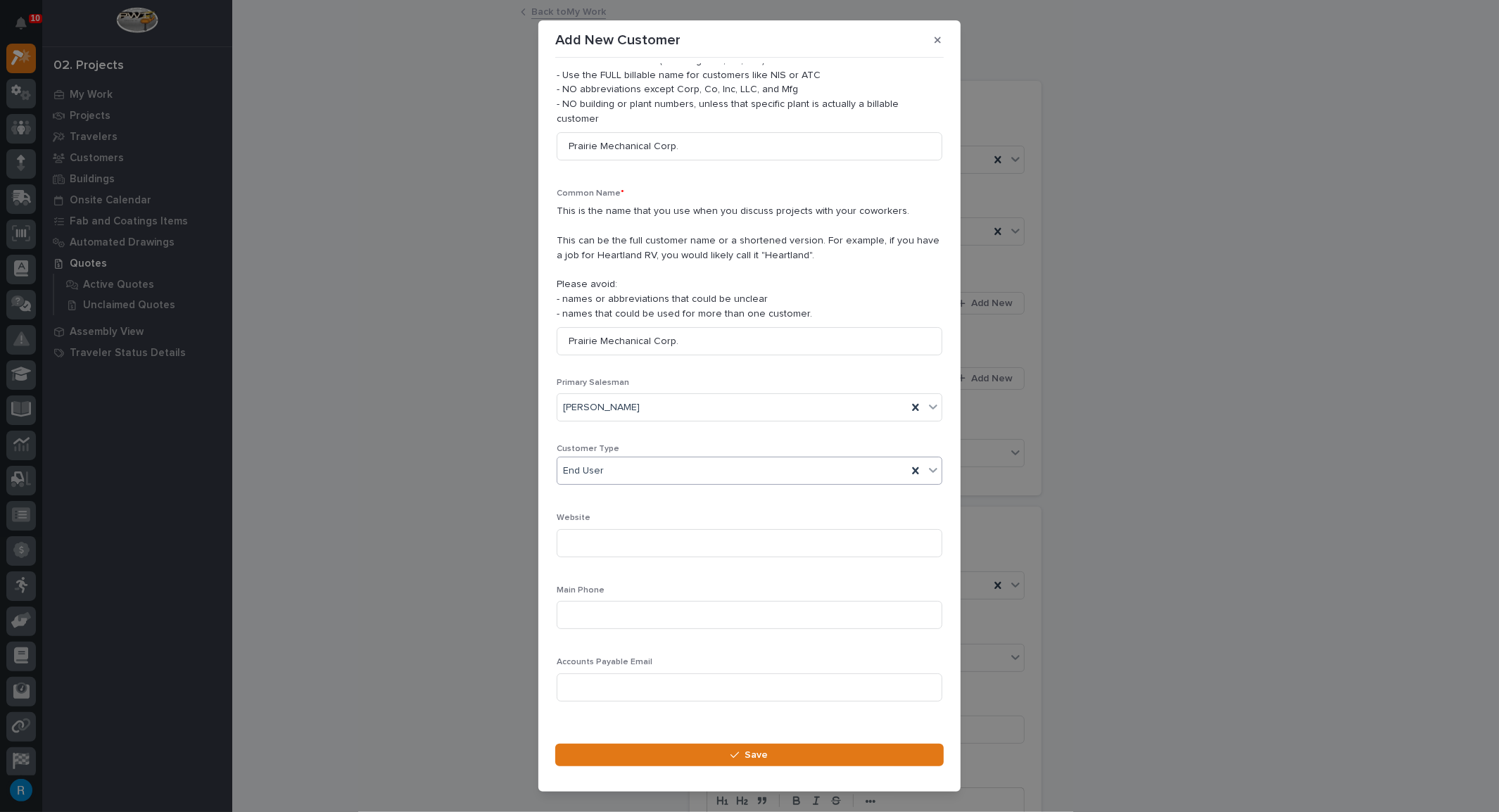
scroll to position [69, 0]
click at [586, 599] on input at bounding box center [750, 613] width 386 height 28
click at [585, 599] on input at bounding box center [750, 613] width 386 height 28
type input "[PHONE_NUMBER]"
click at [773, 758] on button "Save" at bounding box center [750, 755] width 389 height 22
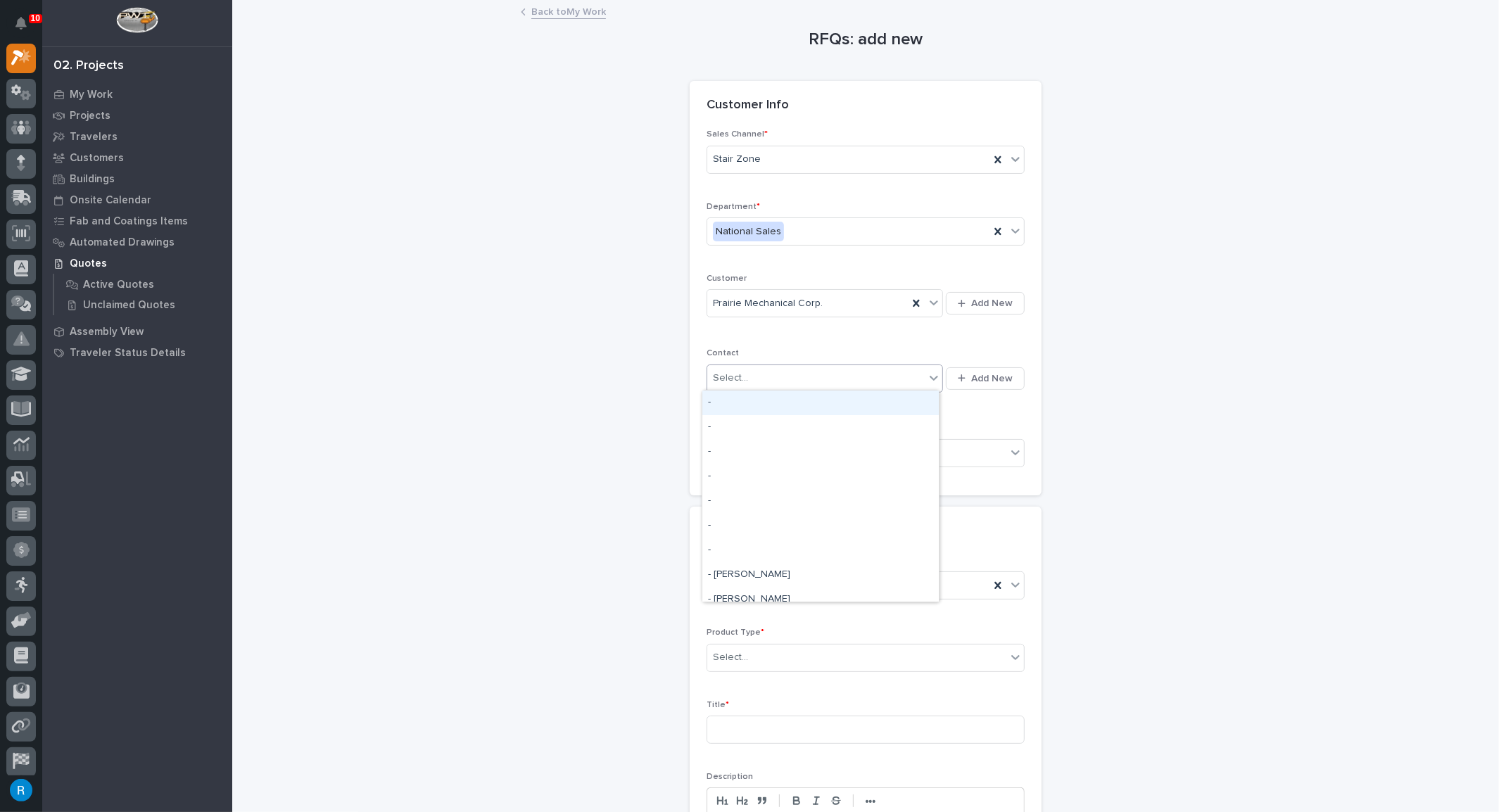
click at [791, 379] on div "Select..." at bounding box center [816, 377] width 217 height 23
click at [976, 375] on span "Add New" at bounding box center [991, 378] width 41 height 13
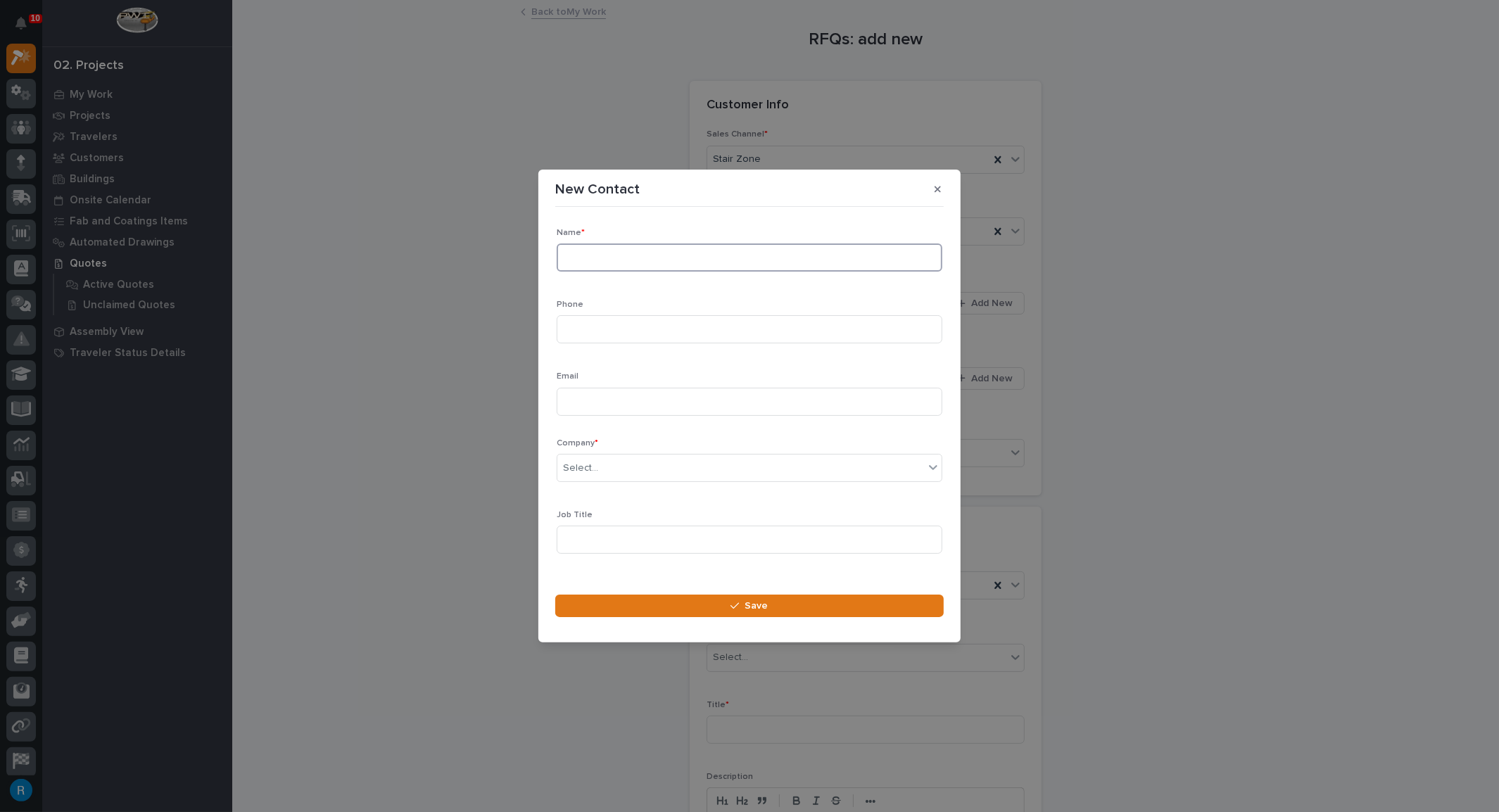
click at [576, 259] on input at bounding box center [750, 258] width 386 height 28
type input "Jim Fleming"
type input "402-909-6439"
type input "jfleming@prairiemech.com"
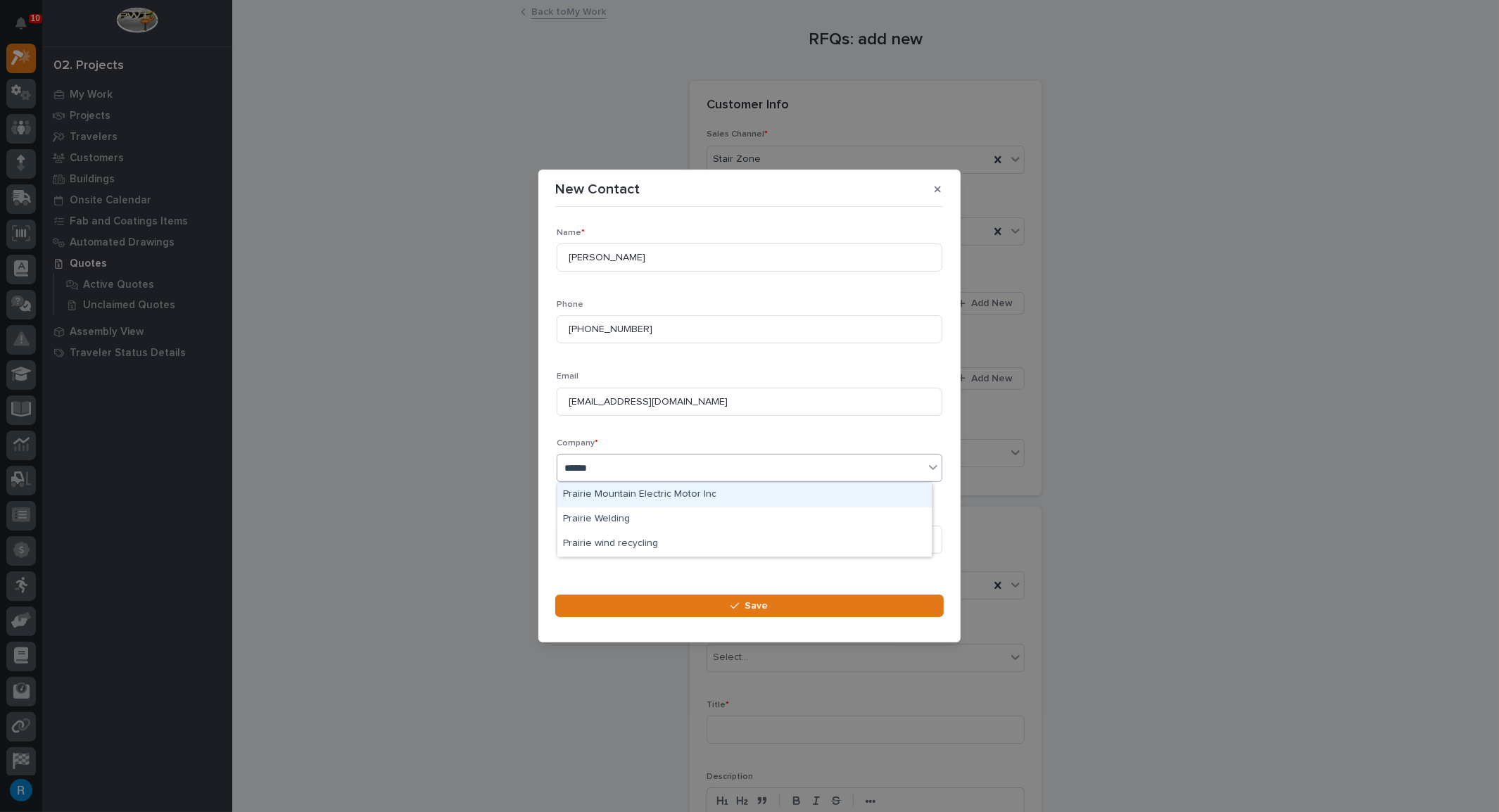
type input "*******"
click at [607, 491] on div "Prairie Mechanical Corp." at bounding box center [745, 495] width 375 height 24
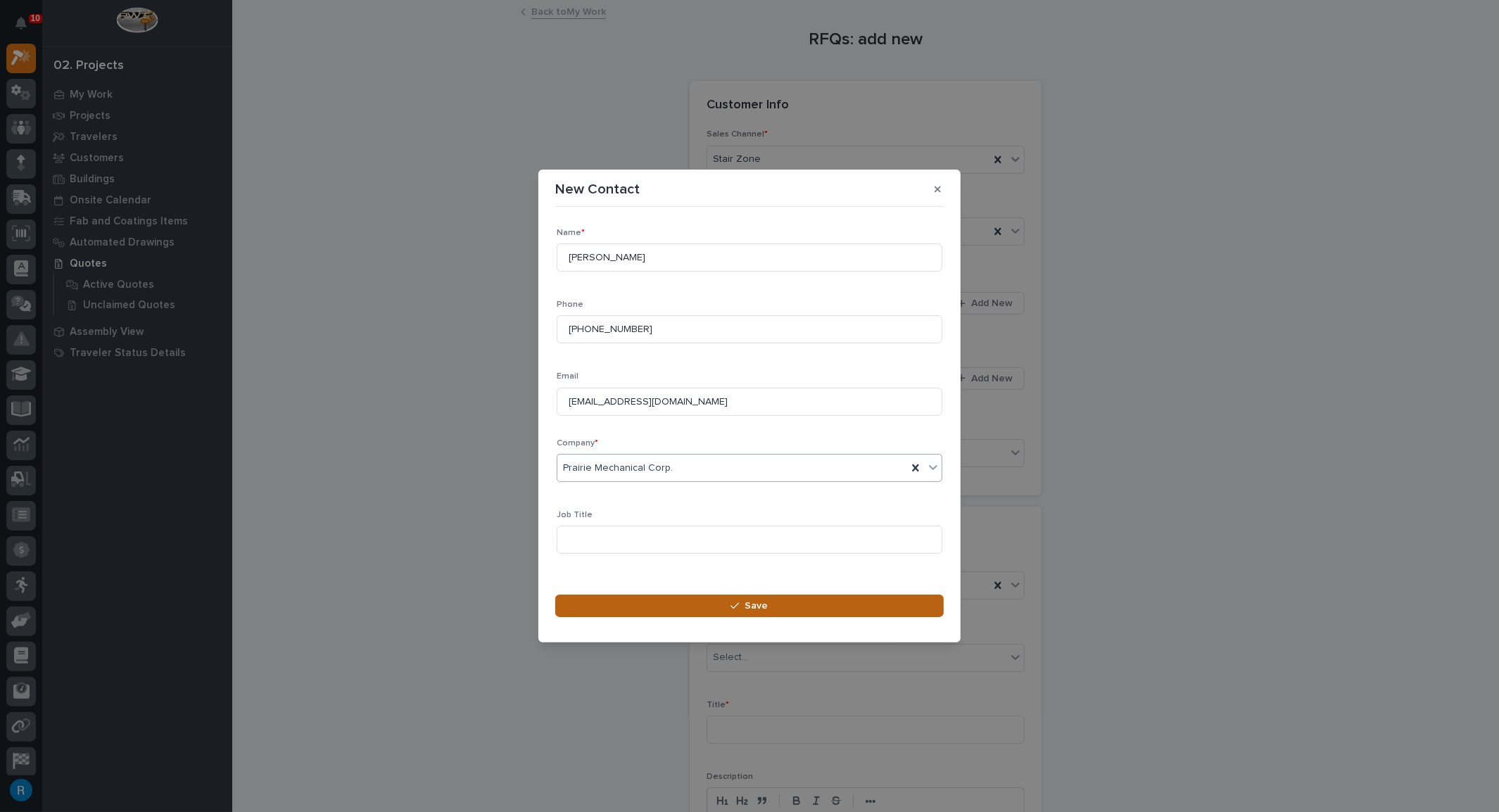
click at [755, 616] on button "Save" at bounding box center [750, 606] width 389 height 22
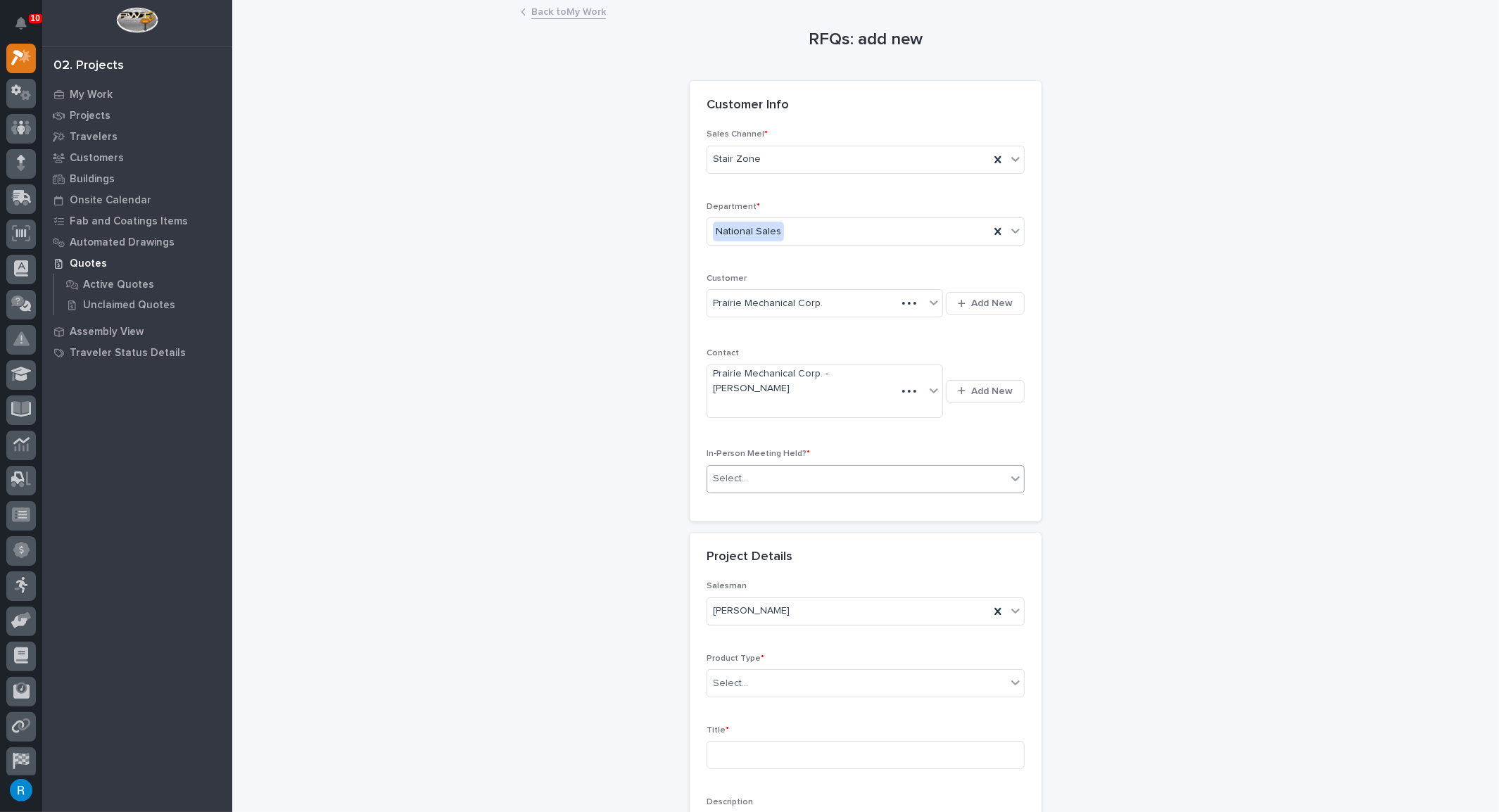
click at [801, 467] on div "Select..." at bounding box center [856, 479] width 299 height 23
click at [717, 504] on span "No" at bounding box center [717, 500] width 19 height 16
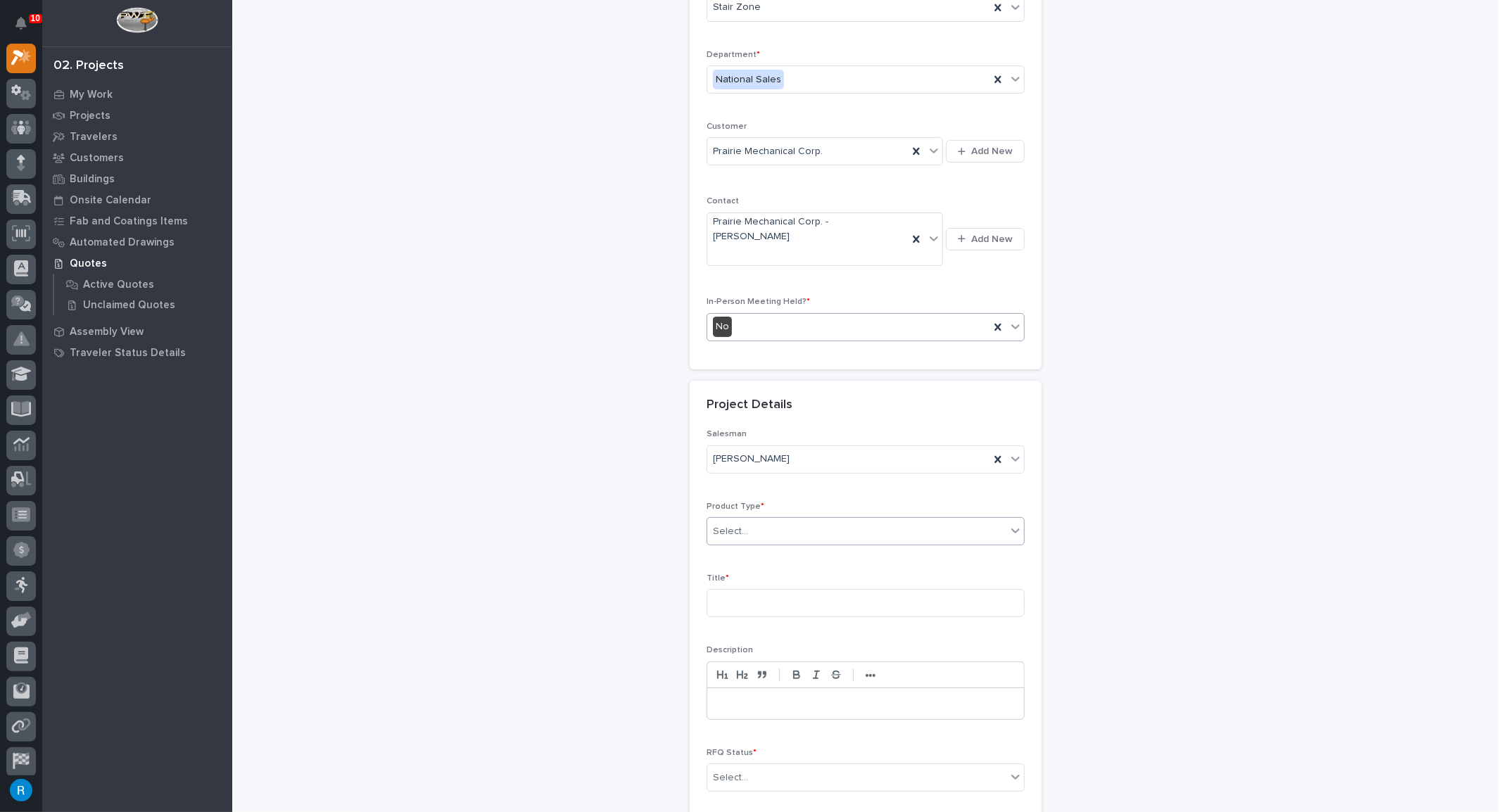
scroll to position [191, 0]
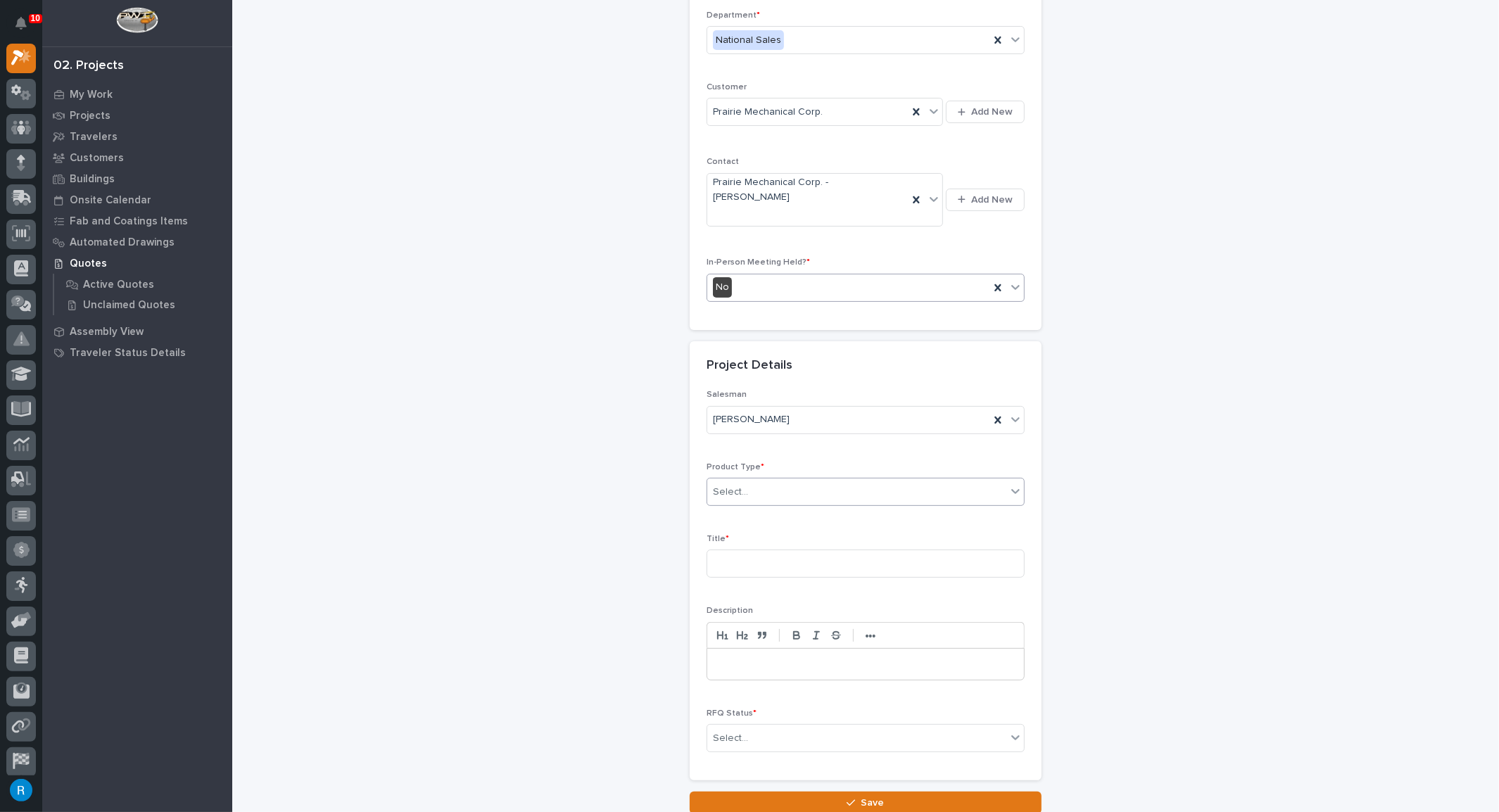
click at [737, 480] on div "Select..." at bounding box center [856, 492] width 299 height 23
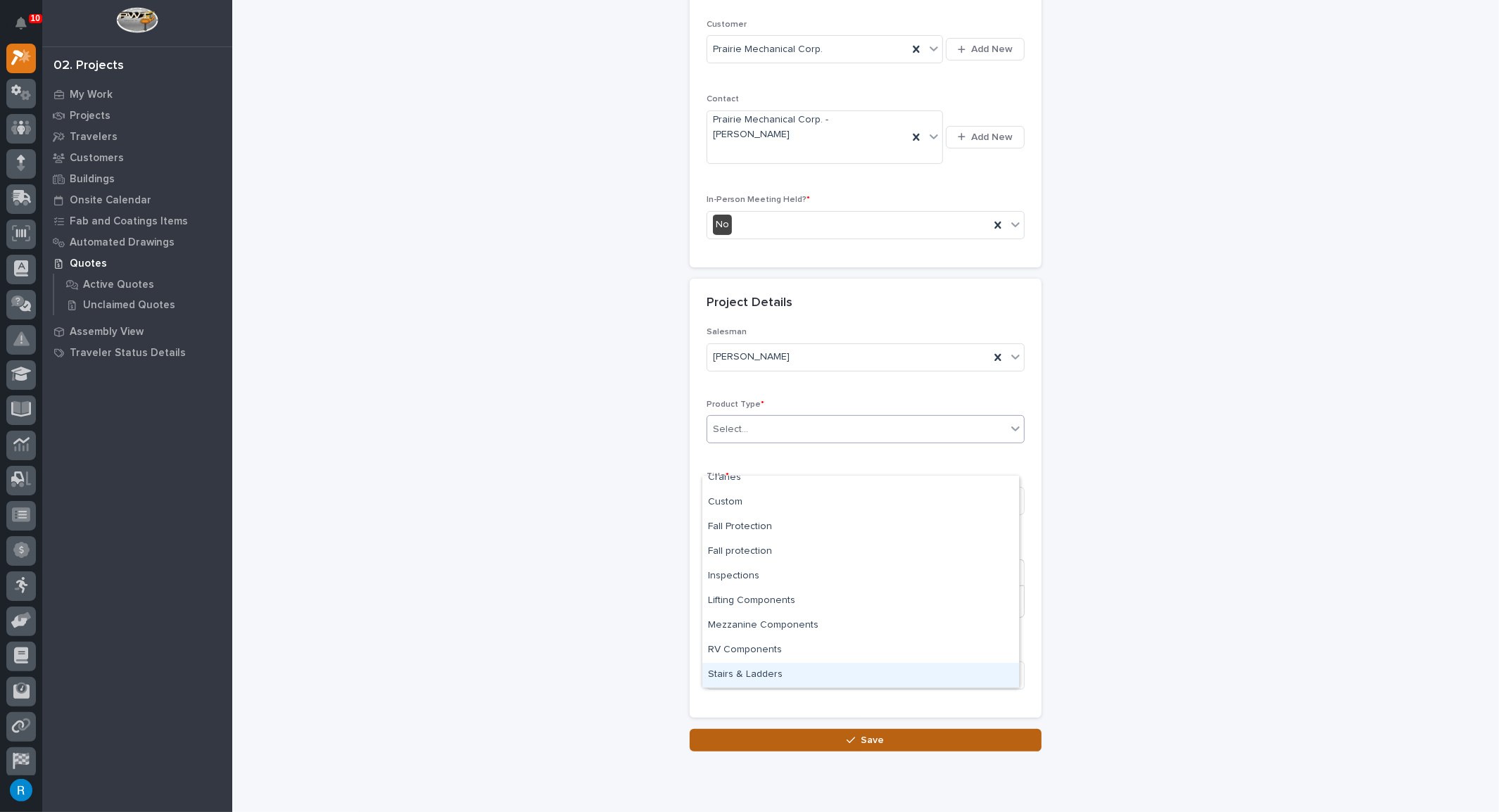
scroll to position [272, 0]
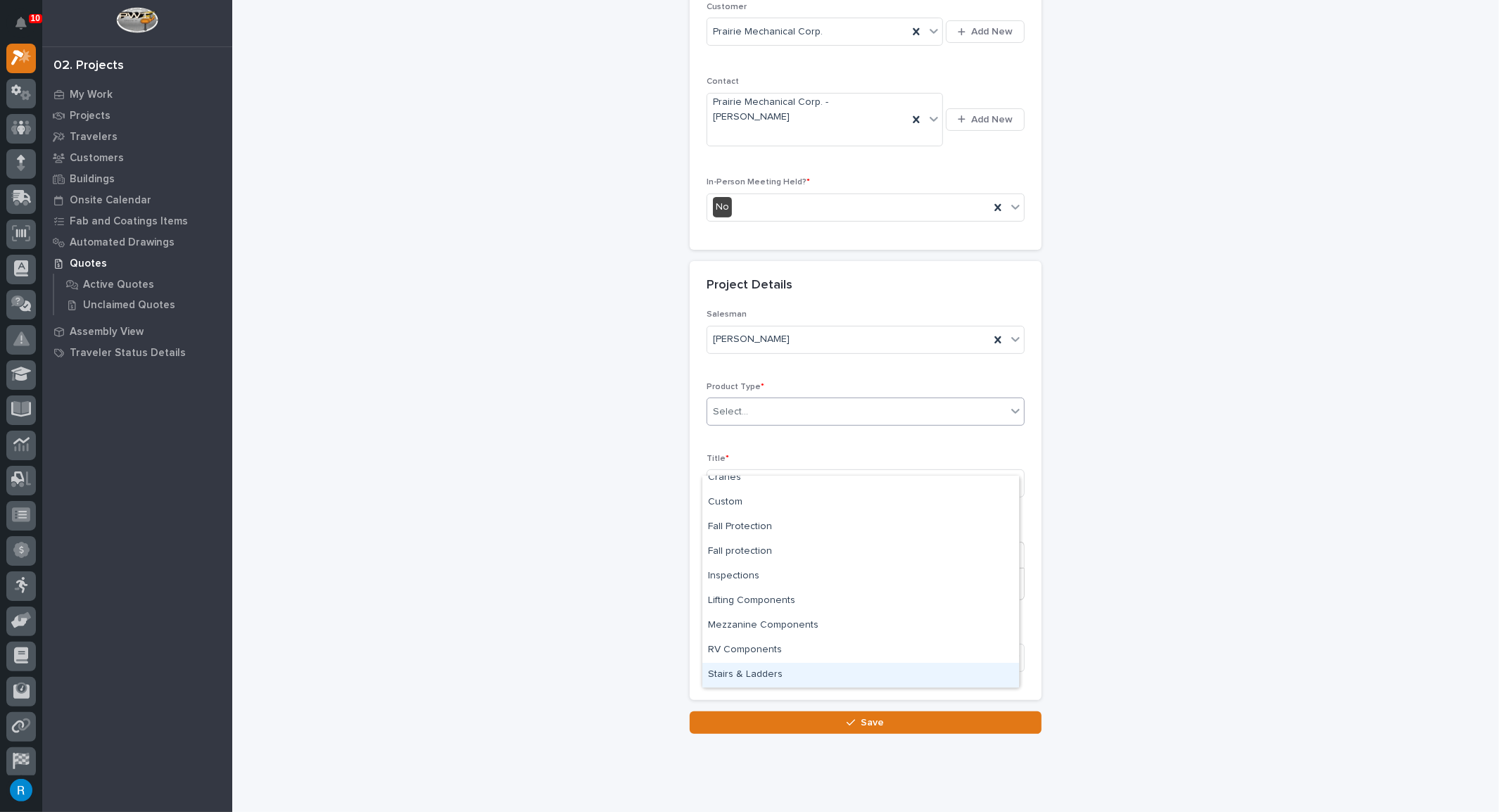
click at [745, 671] on div "Stairs & Ladders" at bounding box center [860, 674] width 317 height 24
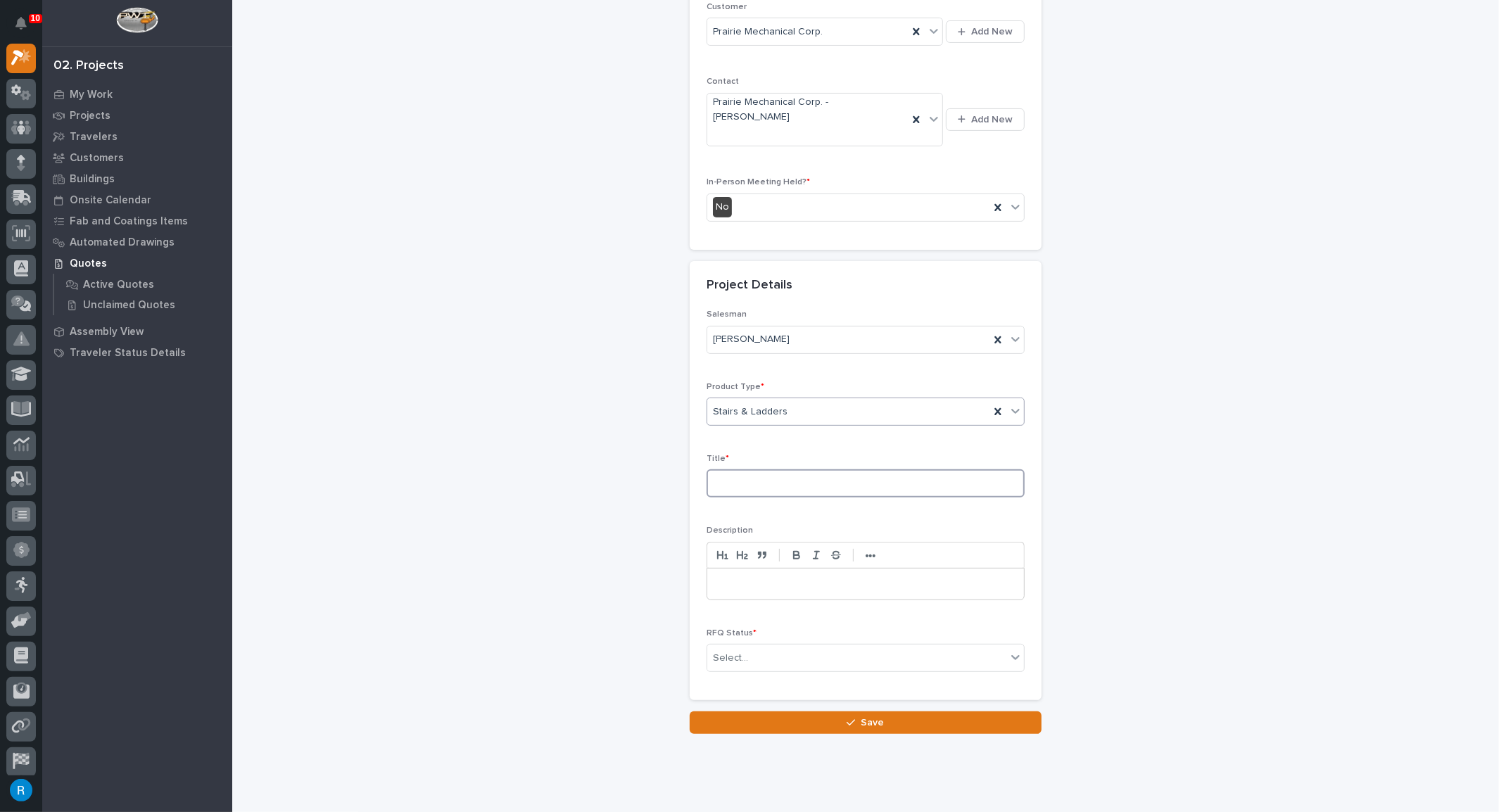
click at [710, 469] on input at bounding box center [865, 483] width 318 height 28
click at [779, 469] on input "Straight Stair wMid Landing" at bounding box center [865, 483] width 318 height 28
type input "Straight Stair w Mid Landing"
click at [720, 577] on p at bounding box center [865, 583] width 295 height 14
click at [944, 645] on div "Select..." at bounding box center [856, 657] width 299 height 23
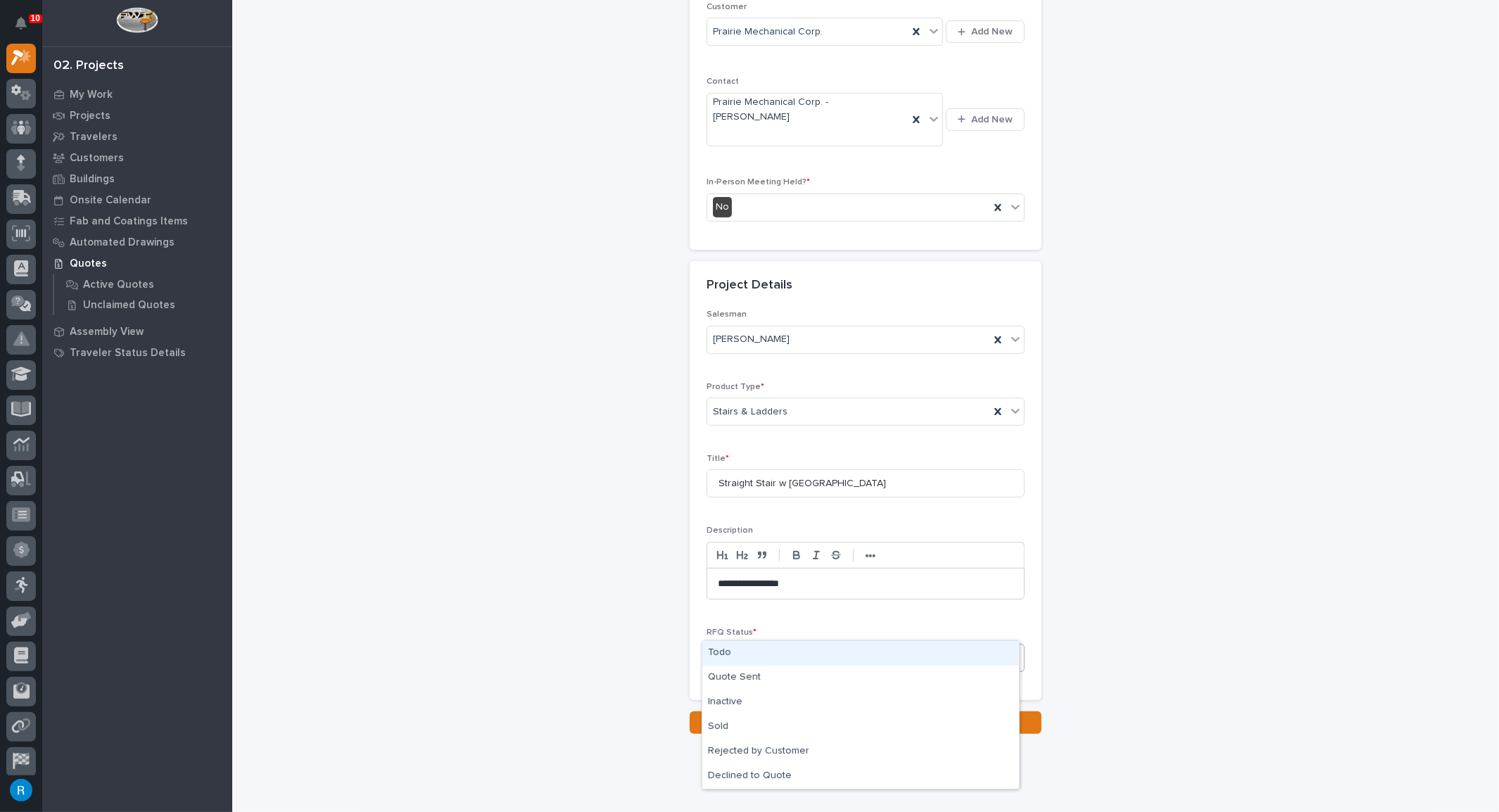
click at [720, 649] on div "Todo" at bounding box center [860, 653] width 317 height 24
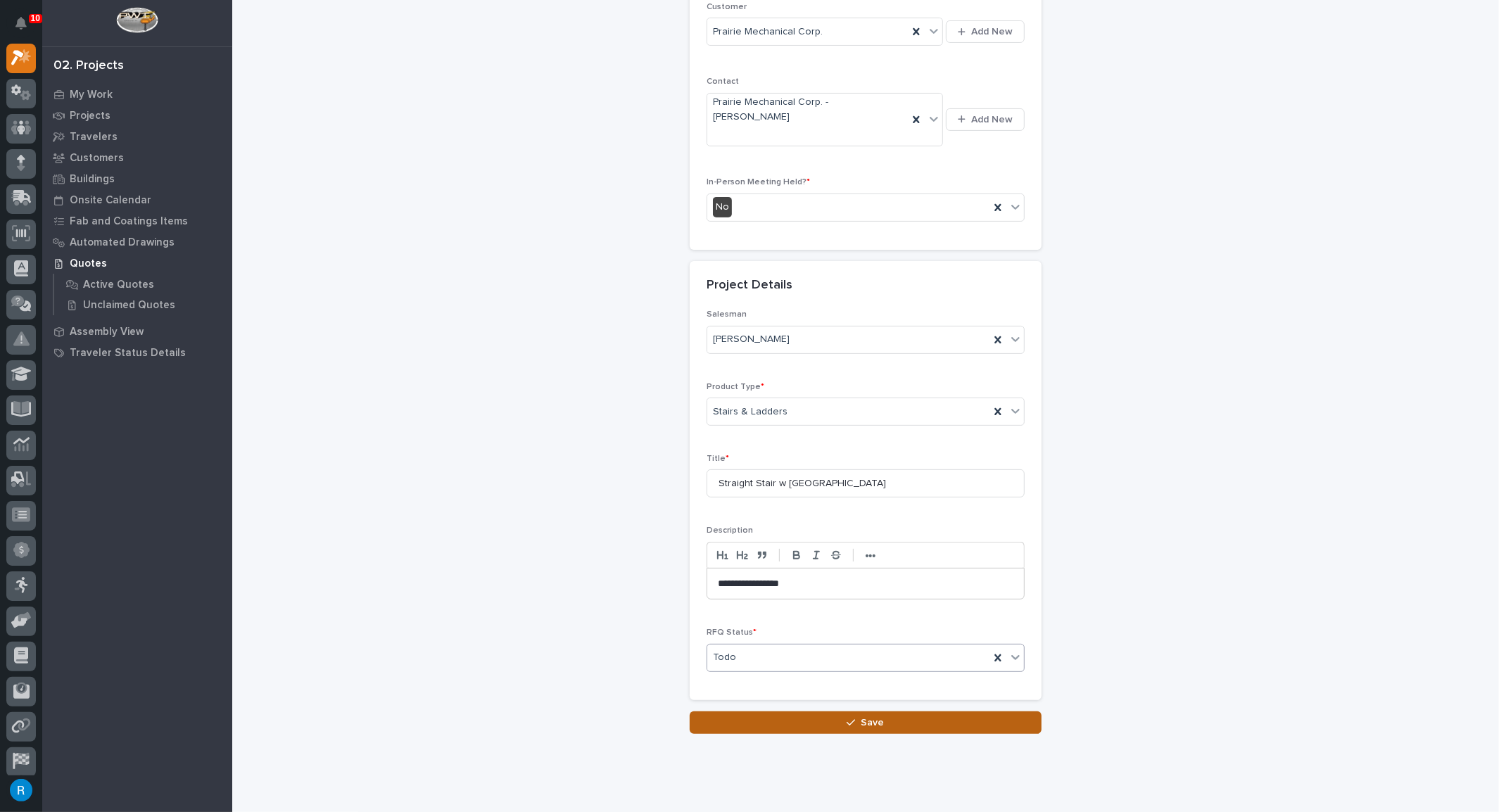
click at [873, 716] on span "Save" at bounding box center [872, 722] width 23 height 13
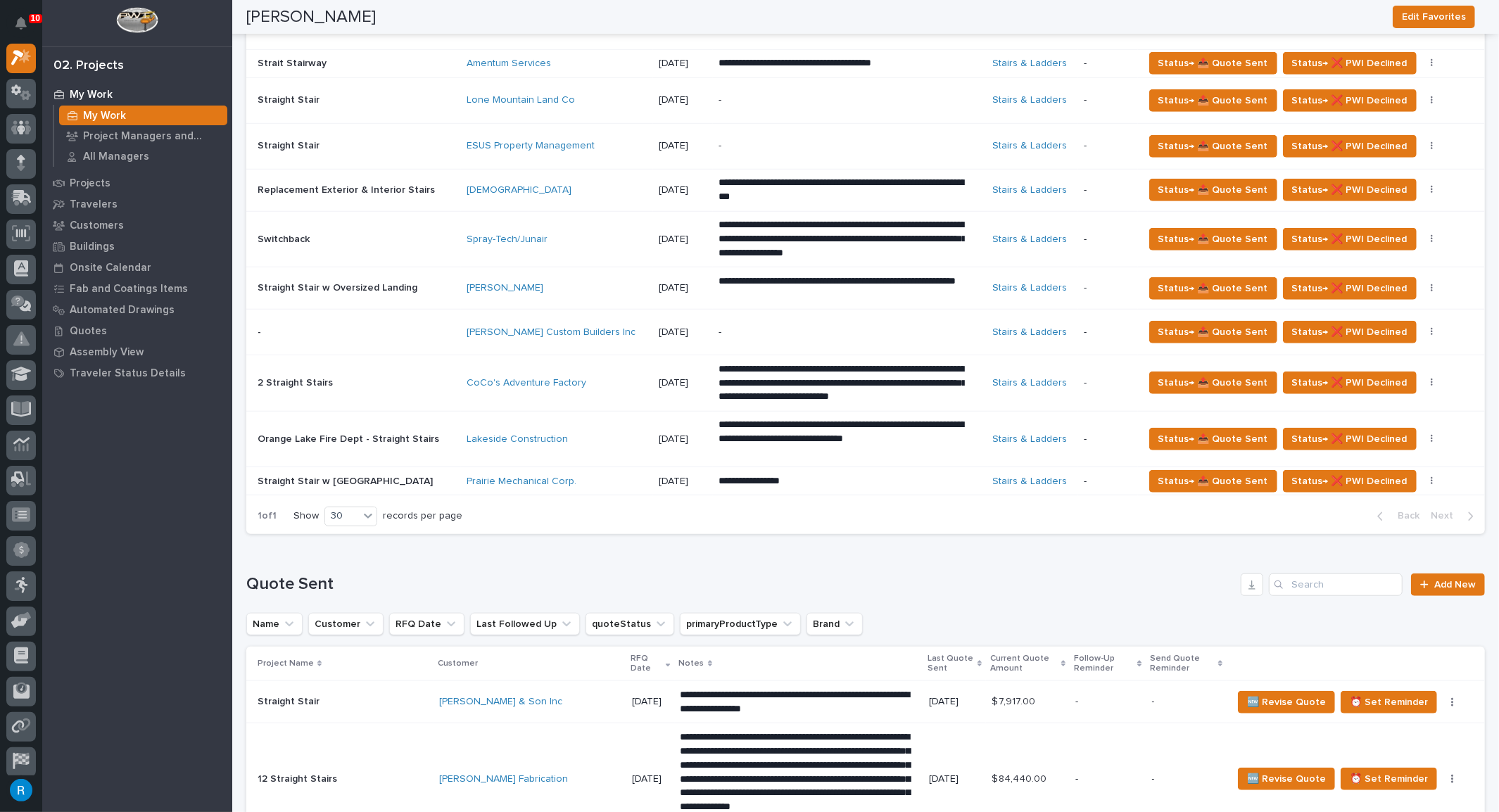
scroll to position [959, 0]
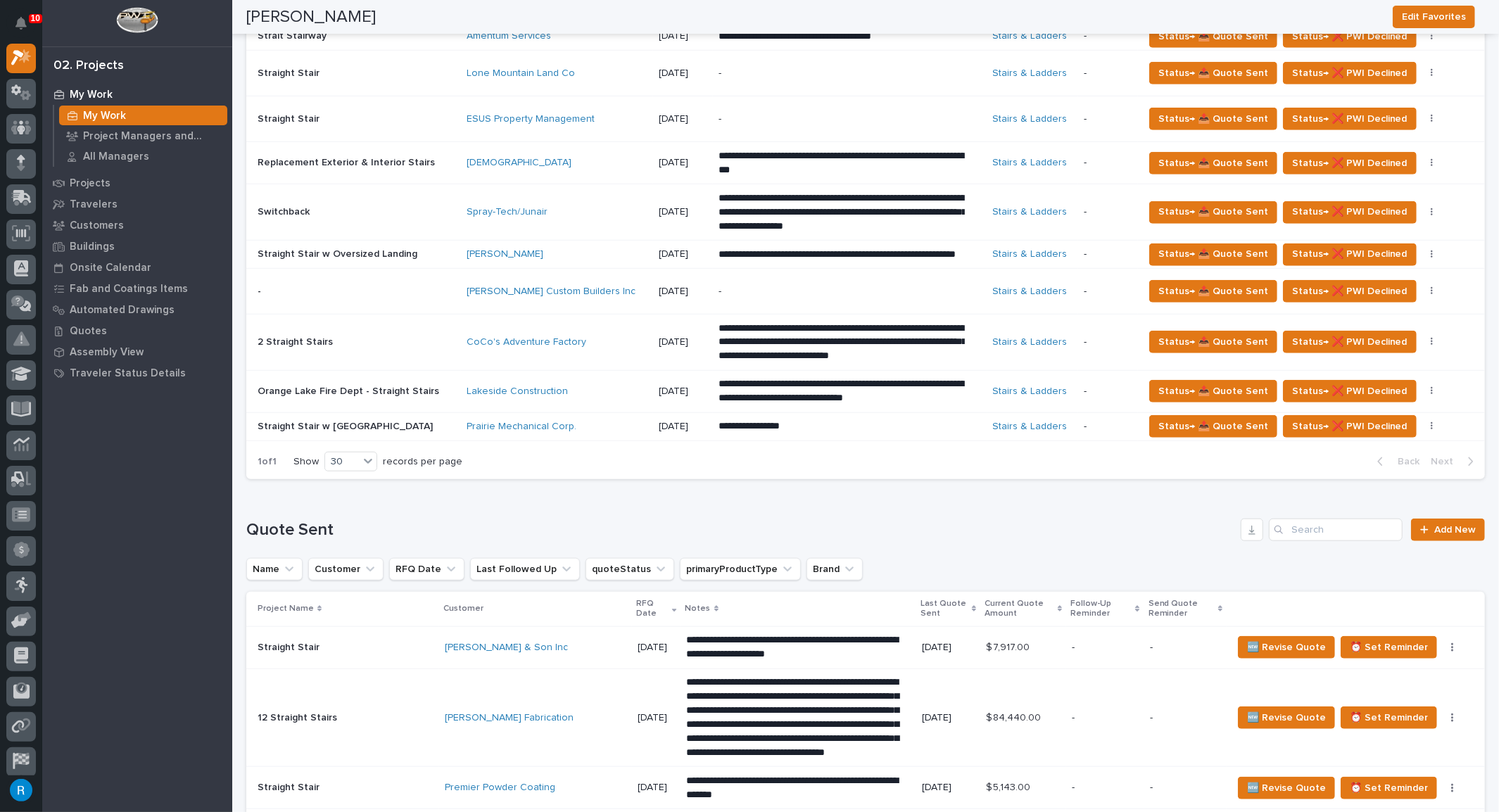
click at [849, 439] on div "**********" at bounding box center [850, 426] width 262 height 25
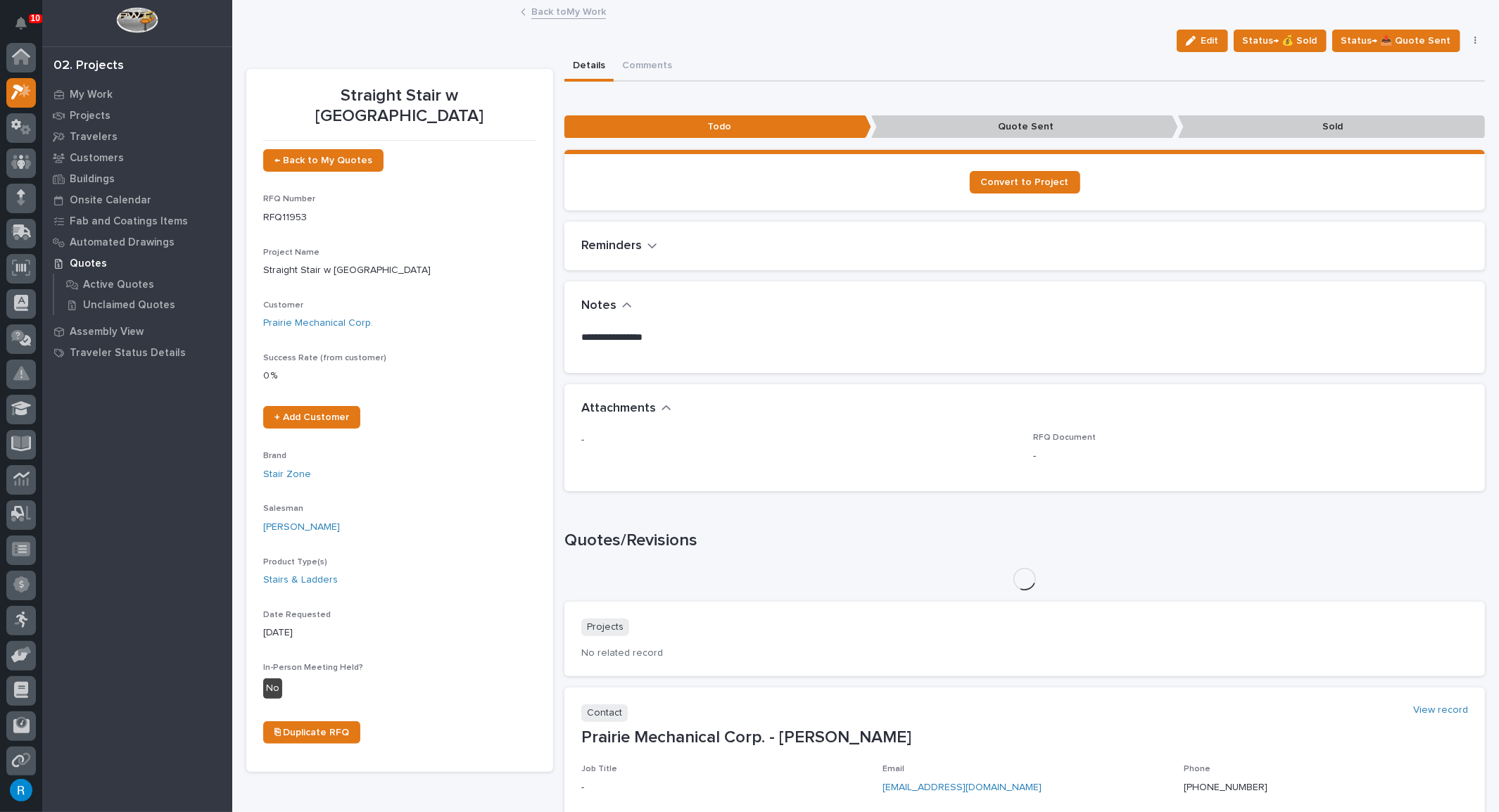
scroll to position [35, 0]
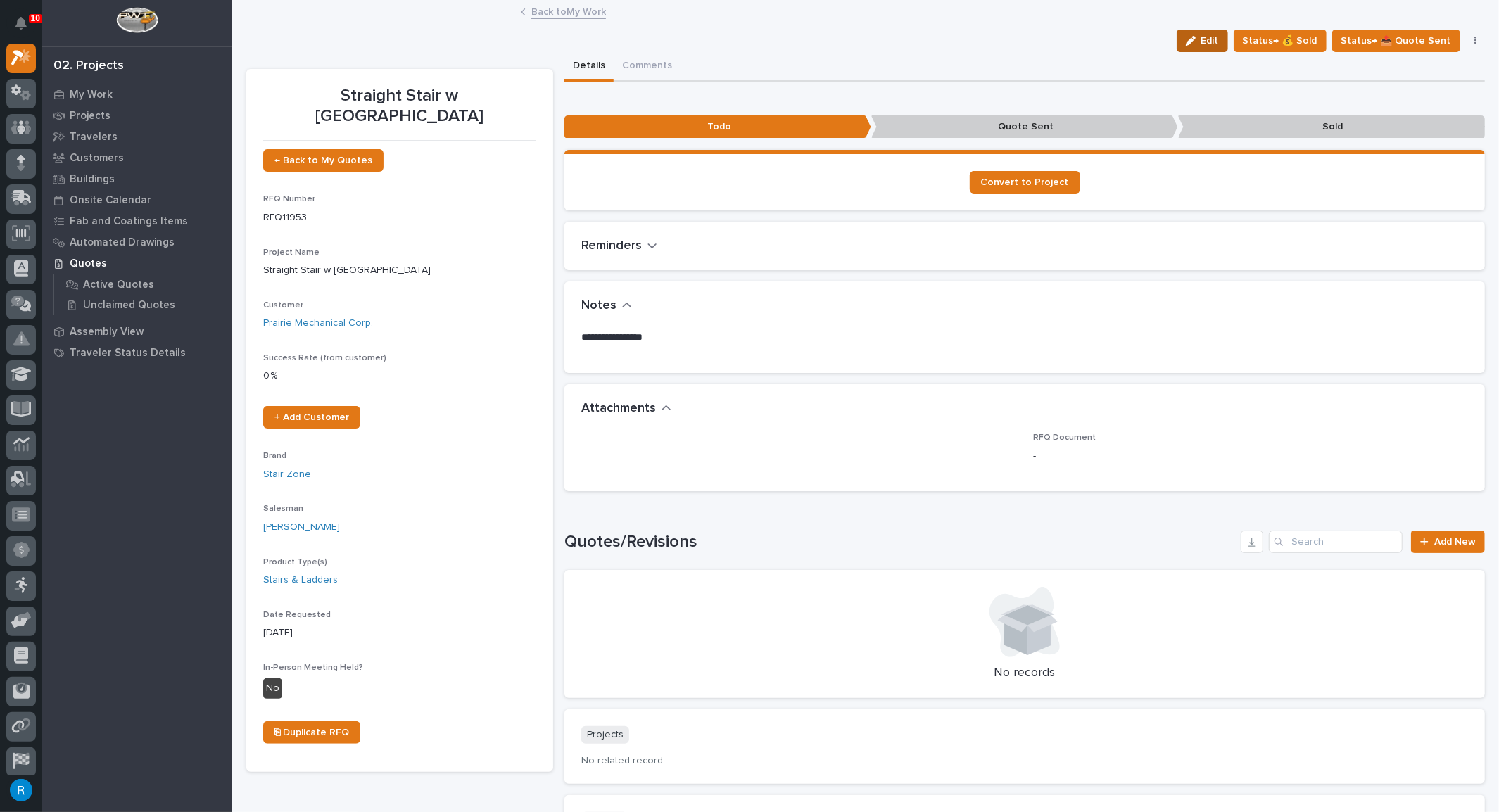
click at [1212, 47] on button "Edit" at bounding box center [1202, 41] width 52 height 22
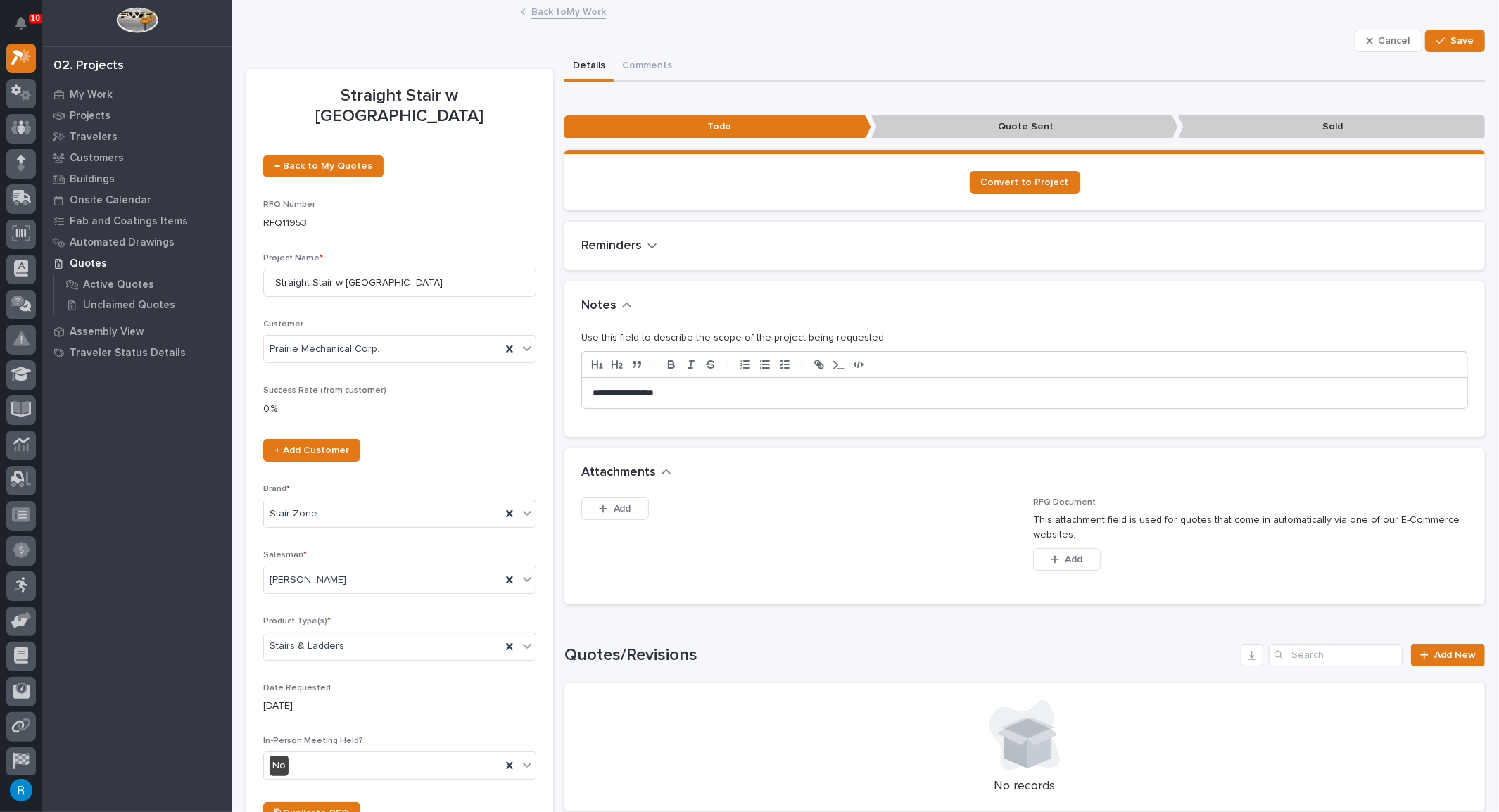
click at [592, 392] on p "**********" at bounding box center [1020, 392] width 857 height 14
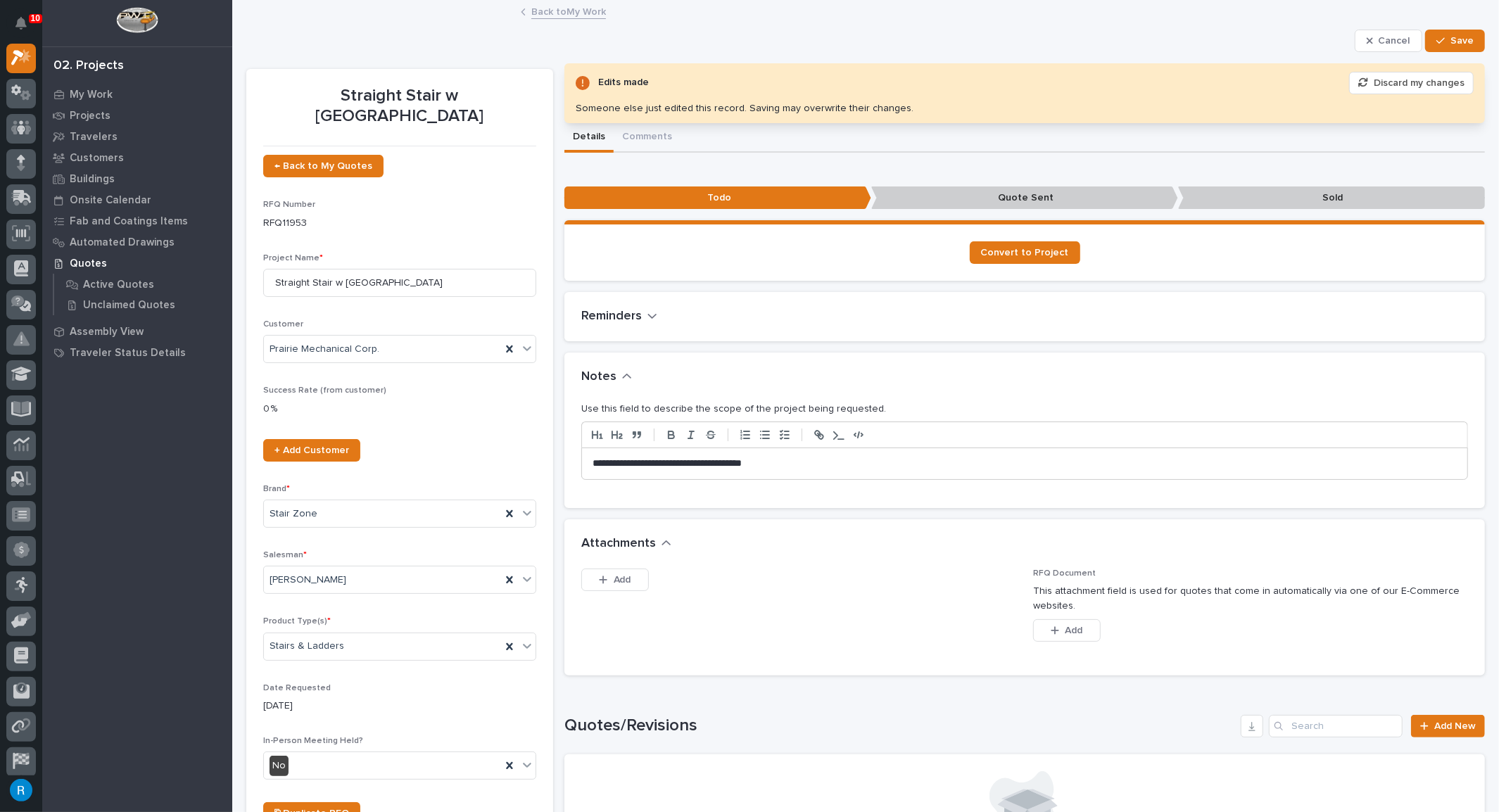
click at [612, 458] on p "**********" at bounding box center [1020, 463] width 857 height 14
click at [713, 460] on p "**********" at bounding box center [1020, 463] width 857 height 14
click at [809, 456] on p "**********" at bounding box center [1020, 463] width 857 height 14
click at [614, 580] on span "Add" at bounding box center [622, 580] width 18 height 13
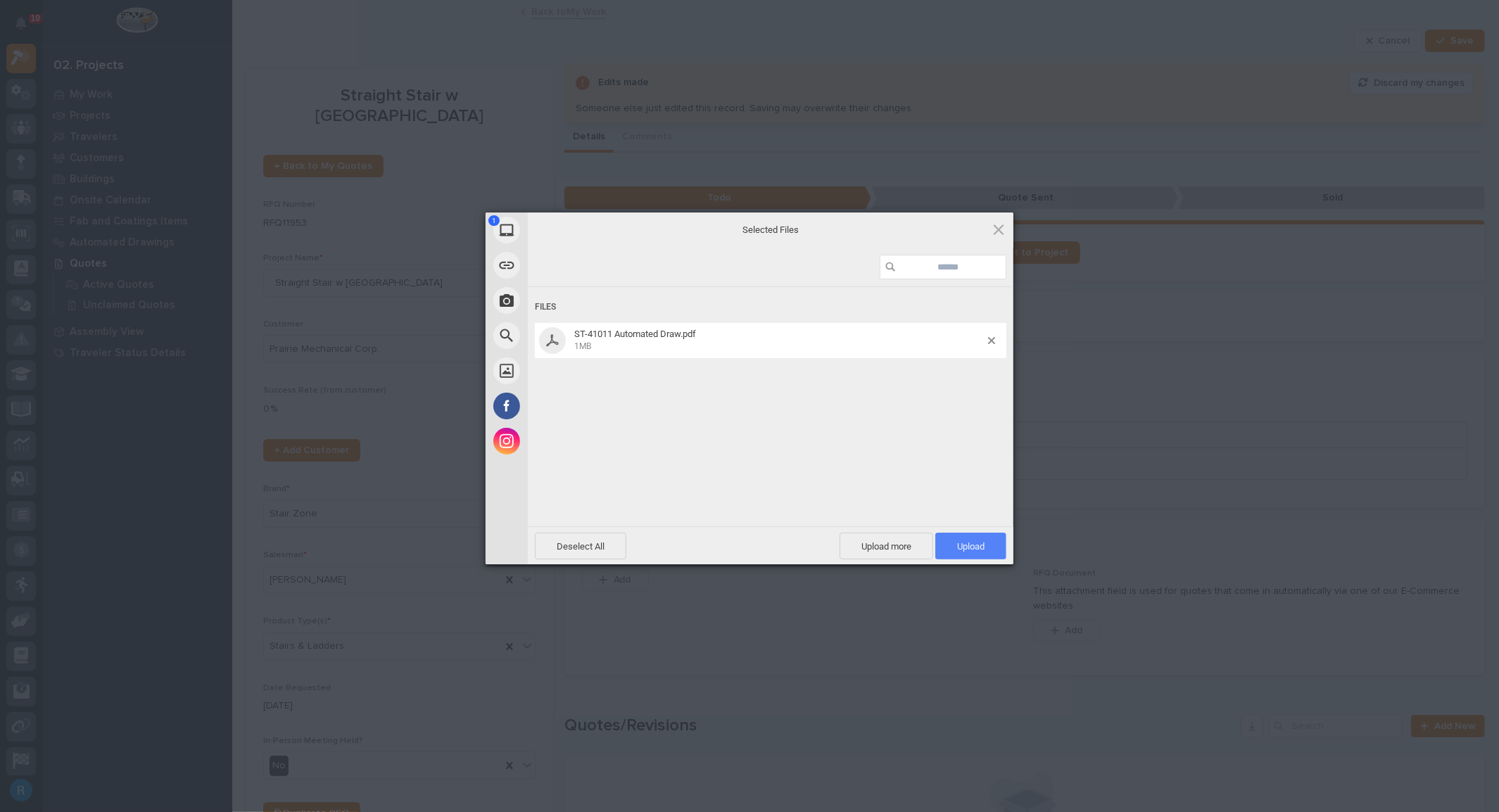
click at [953, 542] on span "Upload 1" at bounding box center [971, 545] width 71 height 27
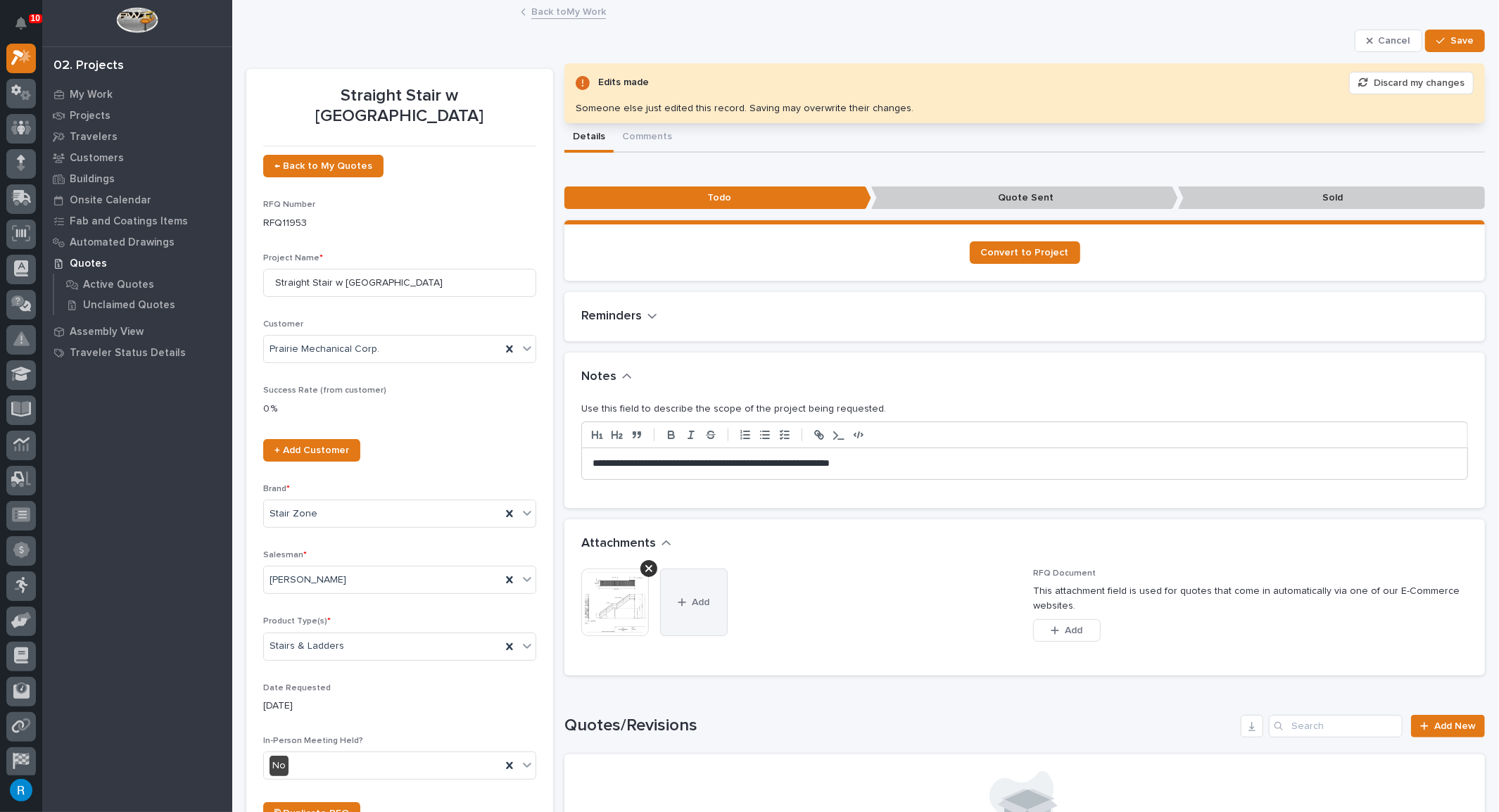
click at [702, 611] on button "Add" at bounding box center [693, 602] width 67 height 67
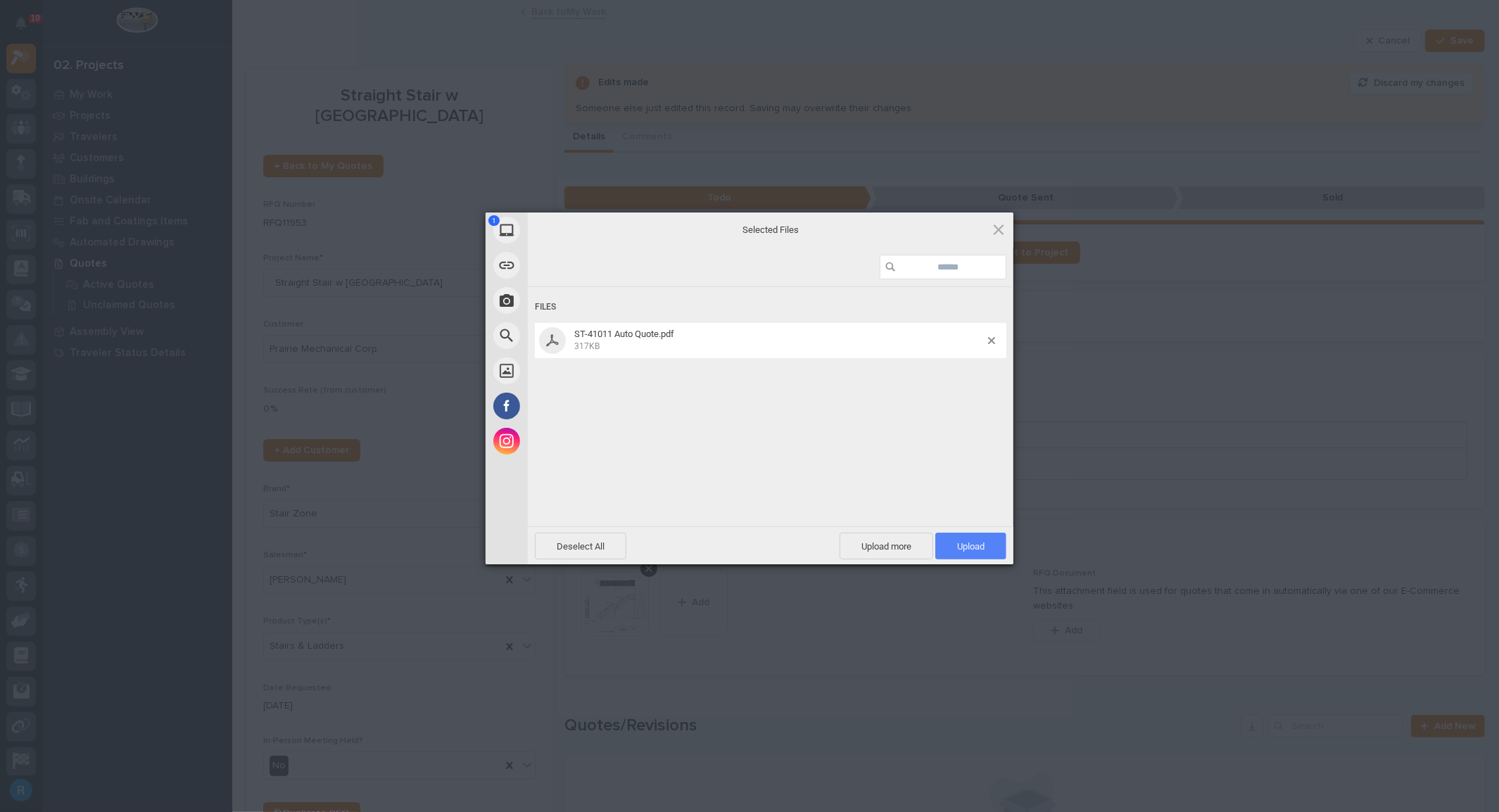
click at [972, 539] on span "Upload 1" at bounding box center [971, 545] width 71 height 27
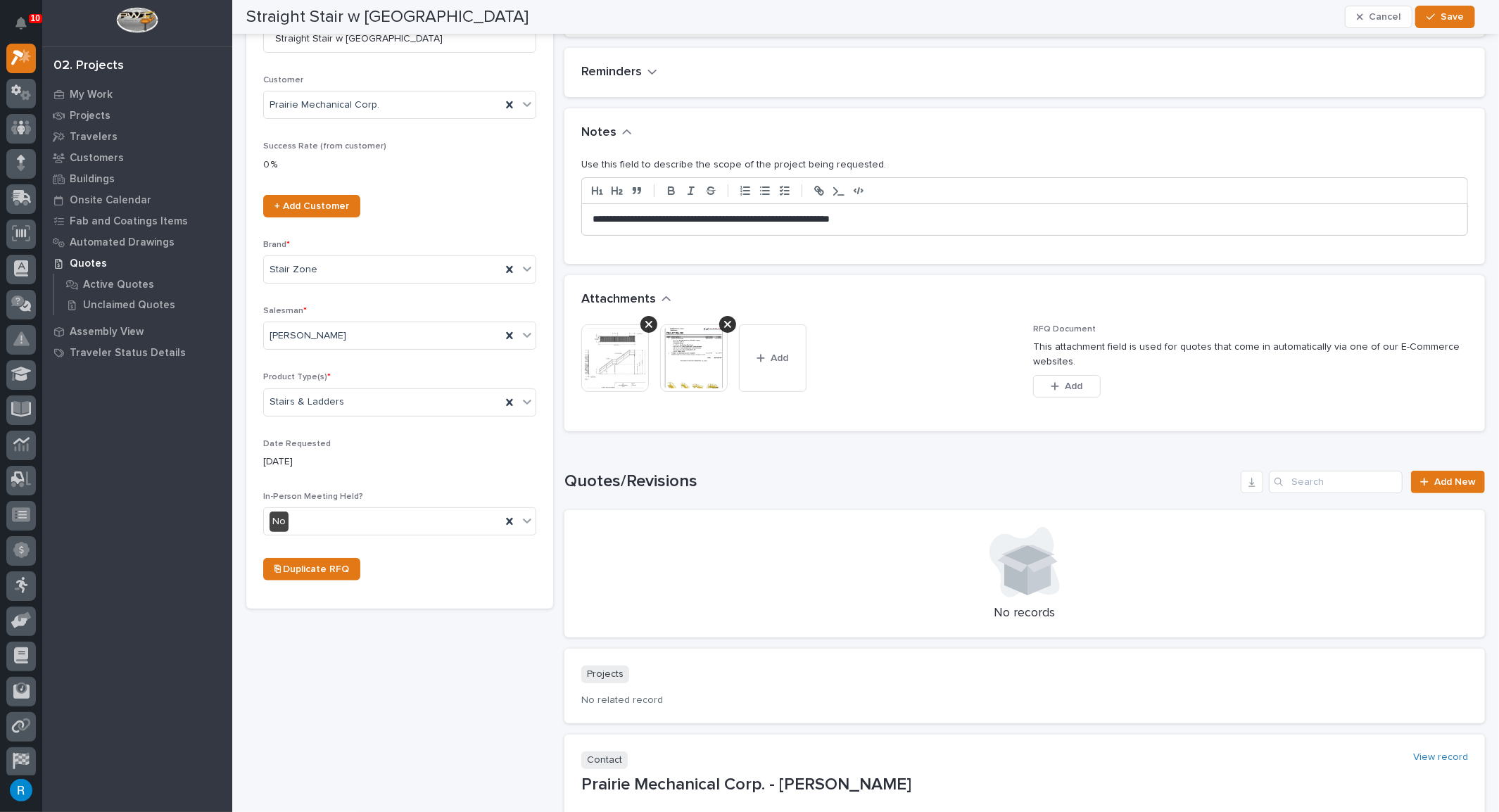
scroll to position [0, 0]
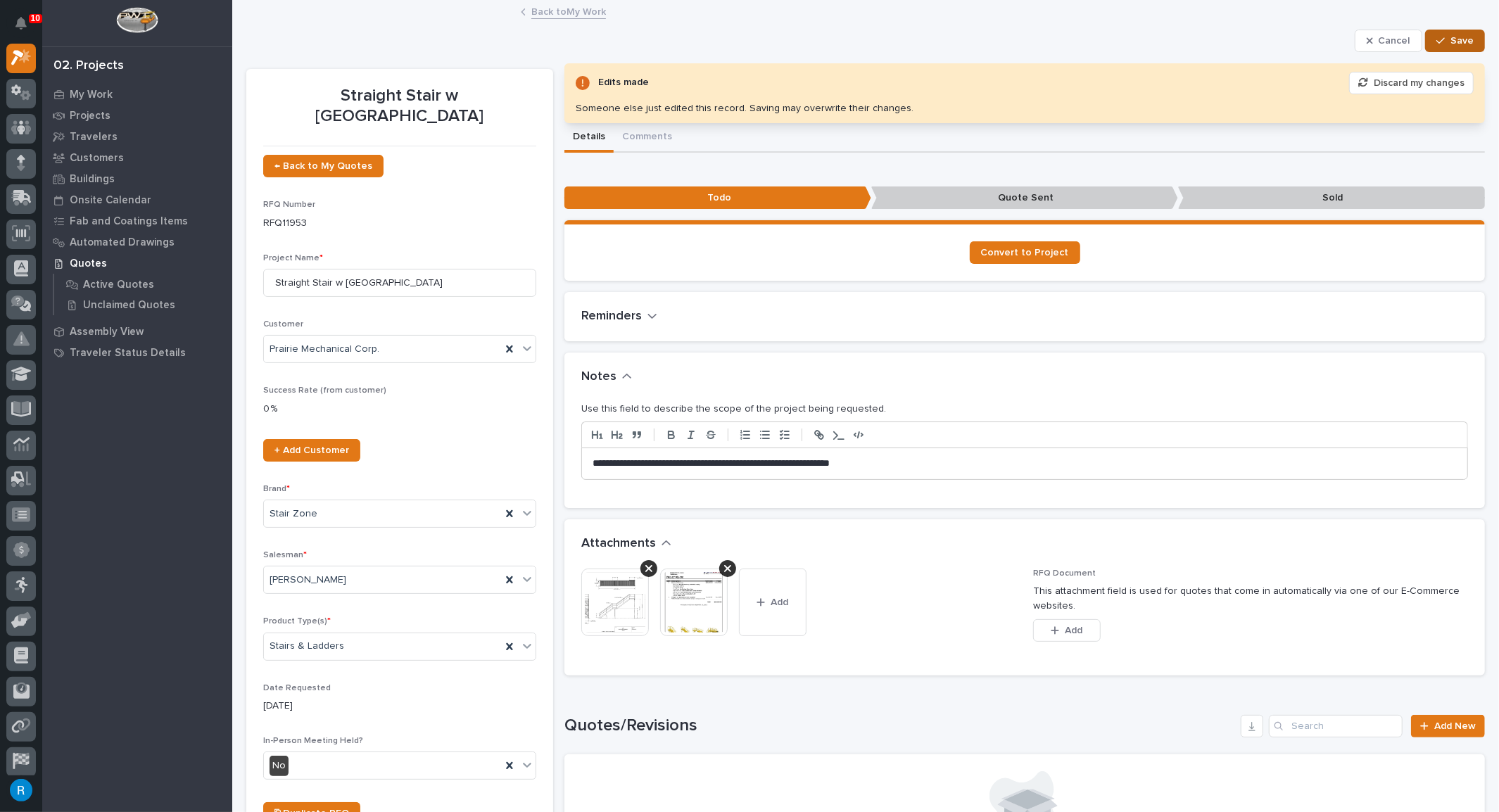
click at [1454, 41] on span "Save" at bounding box center [1462, 41] width 23 height 13
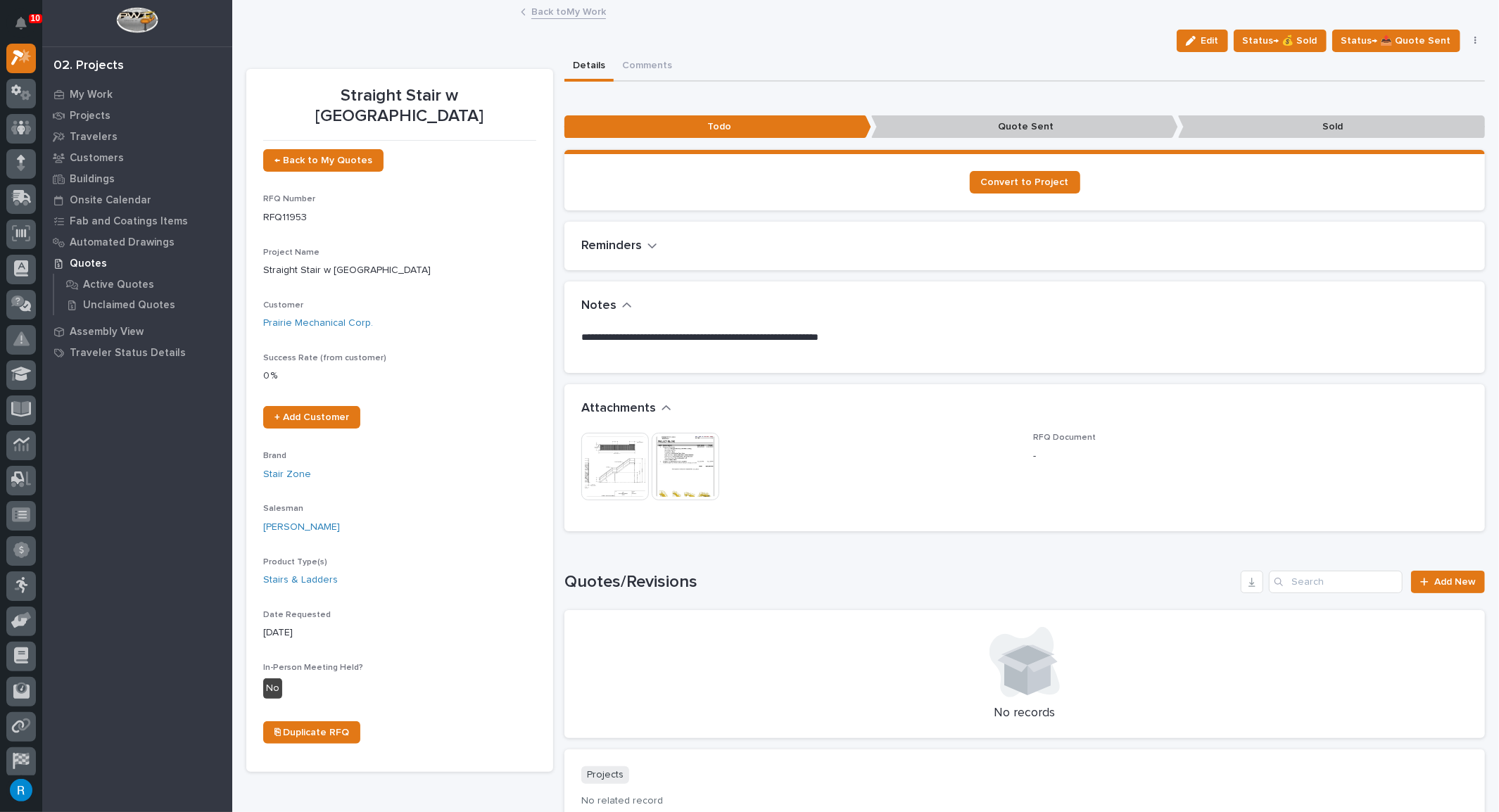
click at [556, 13] on link "Back to My Work" at bounding box center [569, 10] width 75 height 16
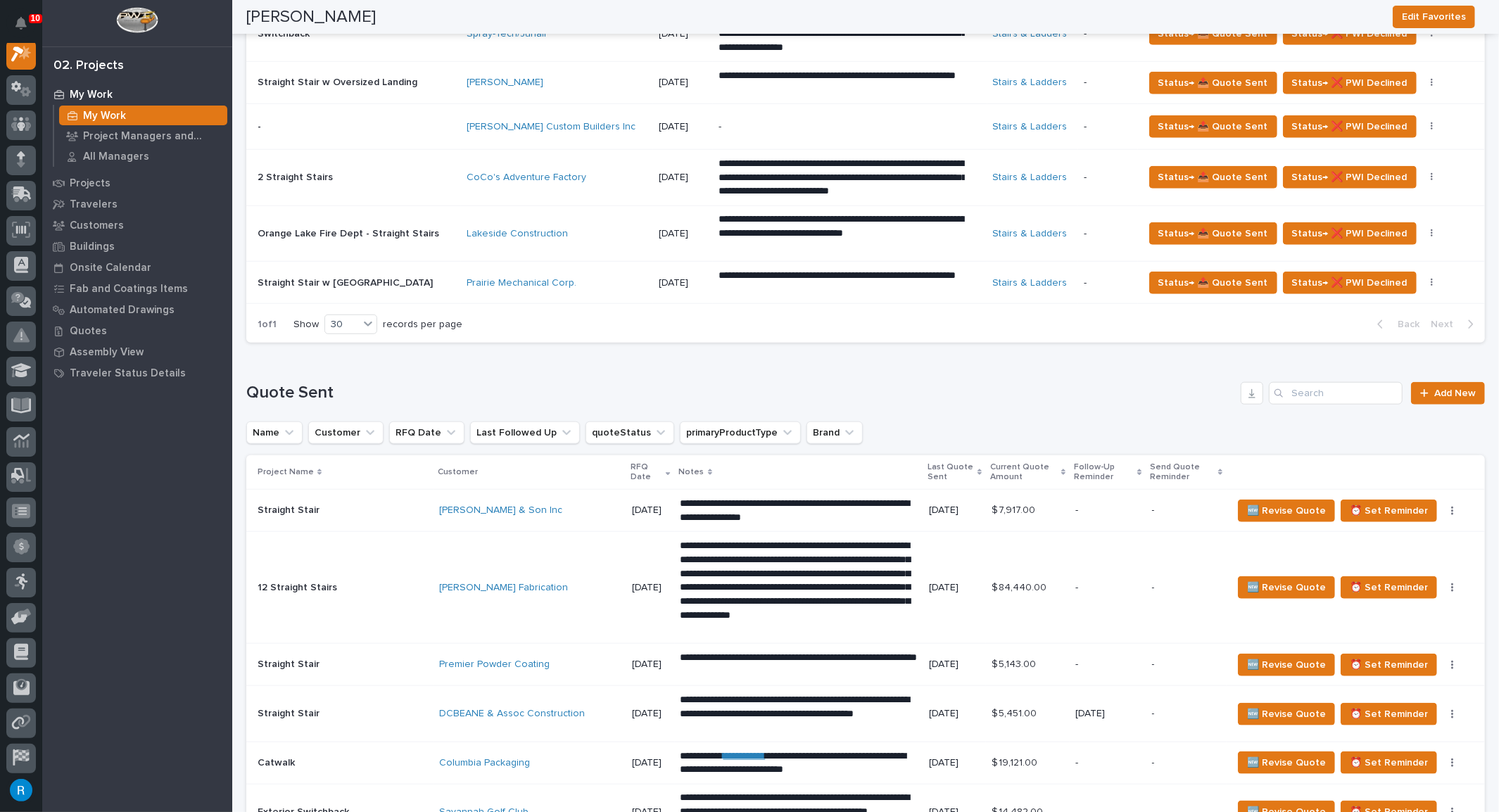
scroll to position [1151, 0]
click at [1218, 279] on span "Status→ 📤 Quote Sent" at bounding box center [1212, 283] width 110 height 17
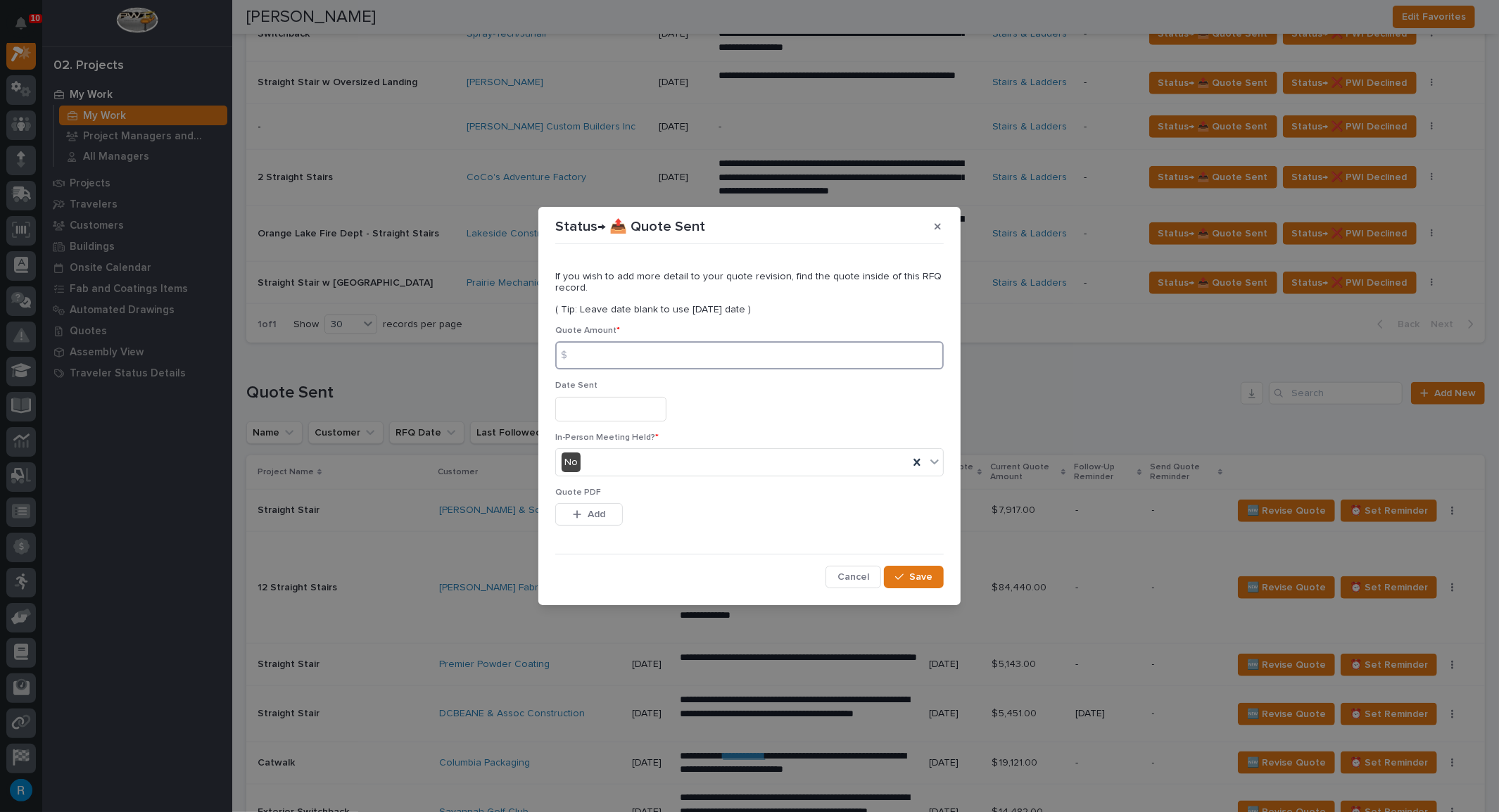
click at [596, 356] on input at bounding box center [750, 355] width 389 height 28
type input "14050.00"
click at [584, 407] on input "text" at bounding box center [611, 409] width 111 height 24
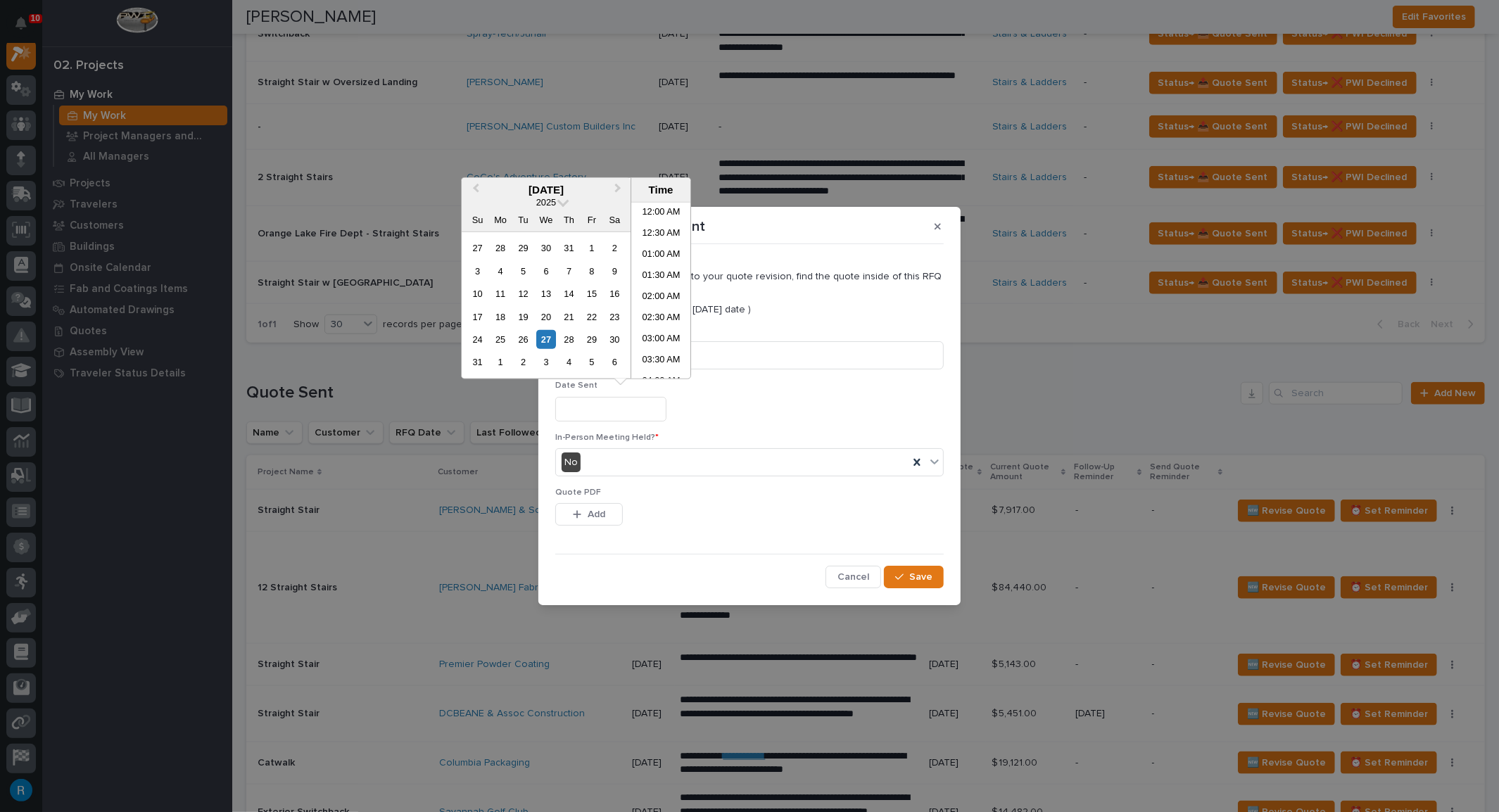
scroll to position [303, 0]
click at [542, 343] on div "27" at bounding box center [545, 339] width 19 height 19
type input "**********"
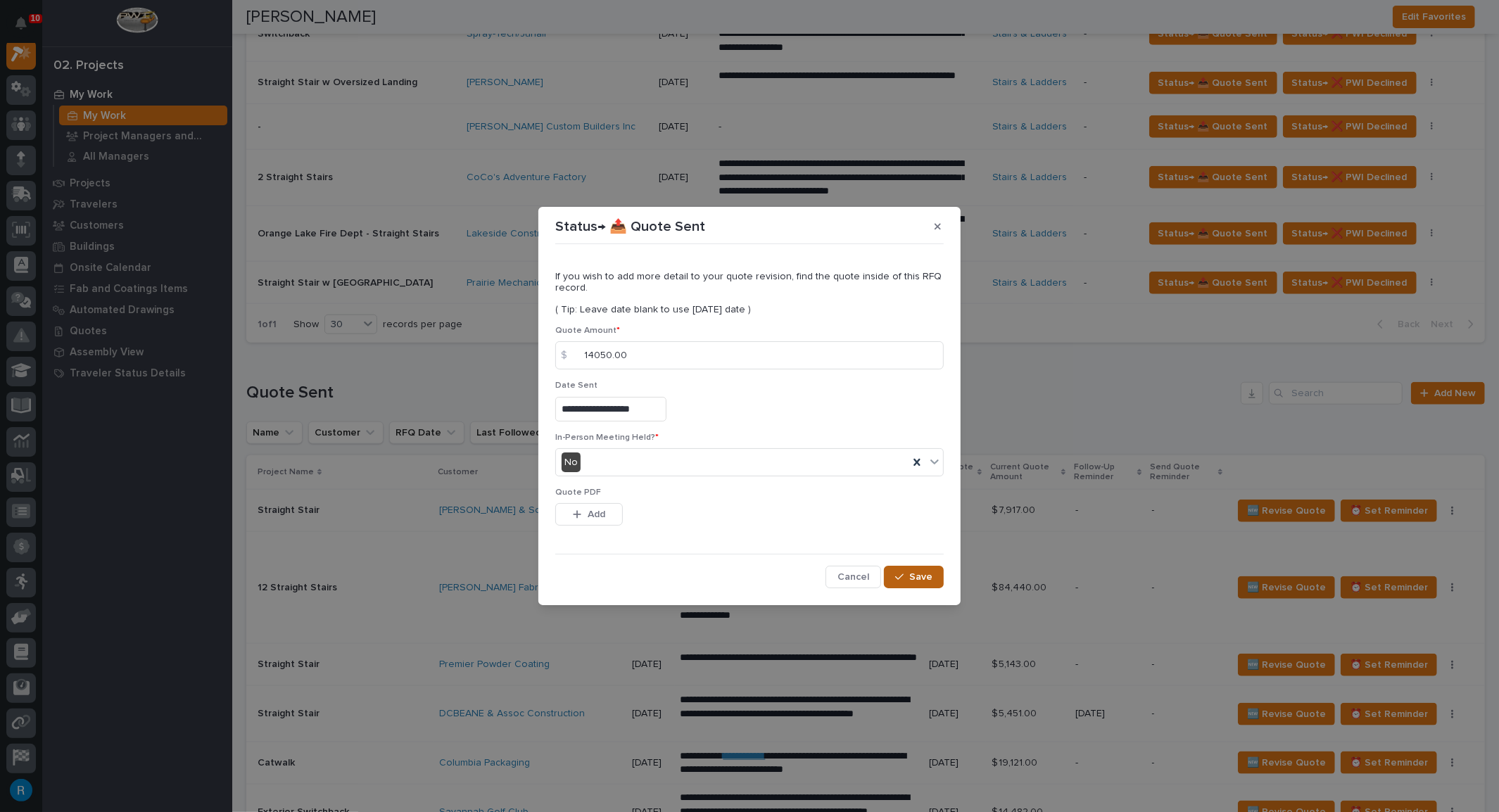
click at [917, 574] on span "Save" at bounding box center [920, 577] width 23 height 13
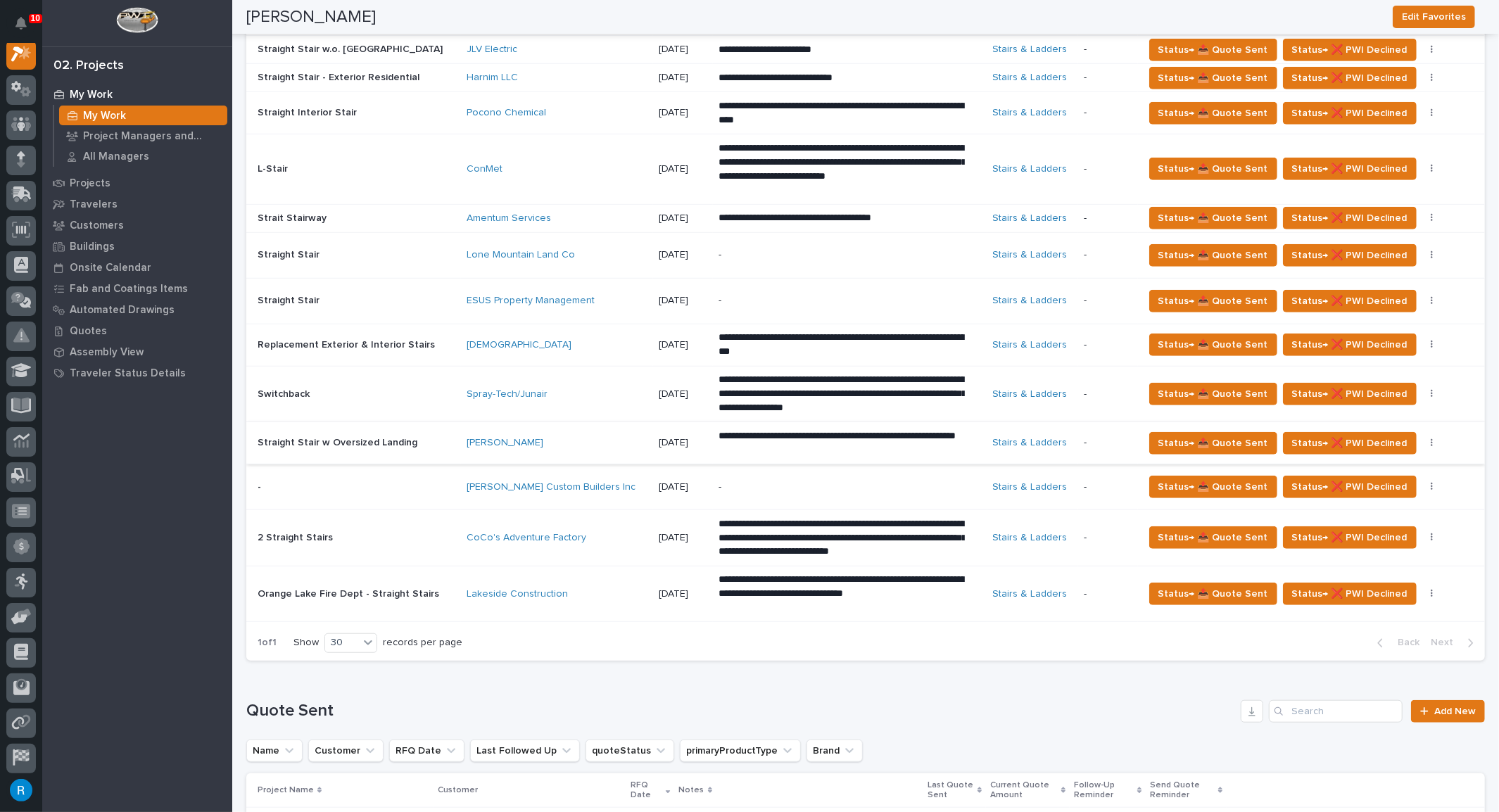
scroll to position [767, 0]
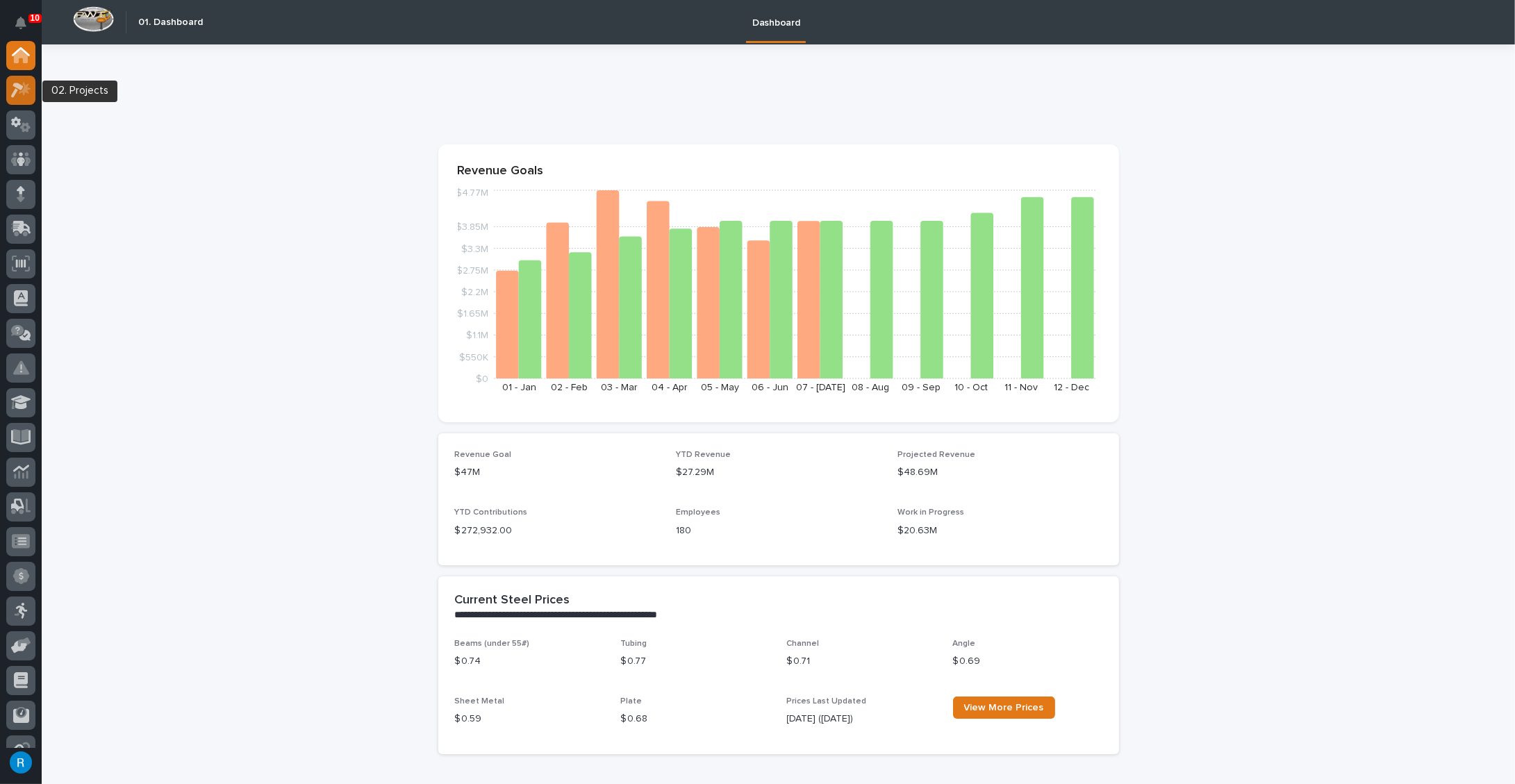
click at [18, 91] on icon at bounding box center [21, 90] width 20 height 16
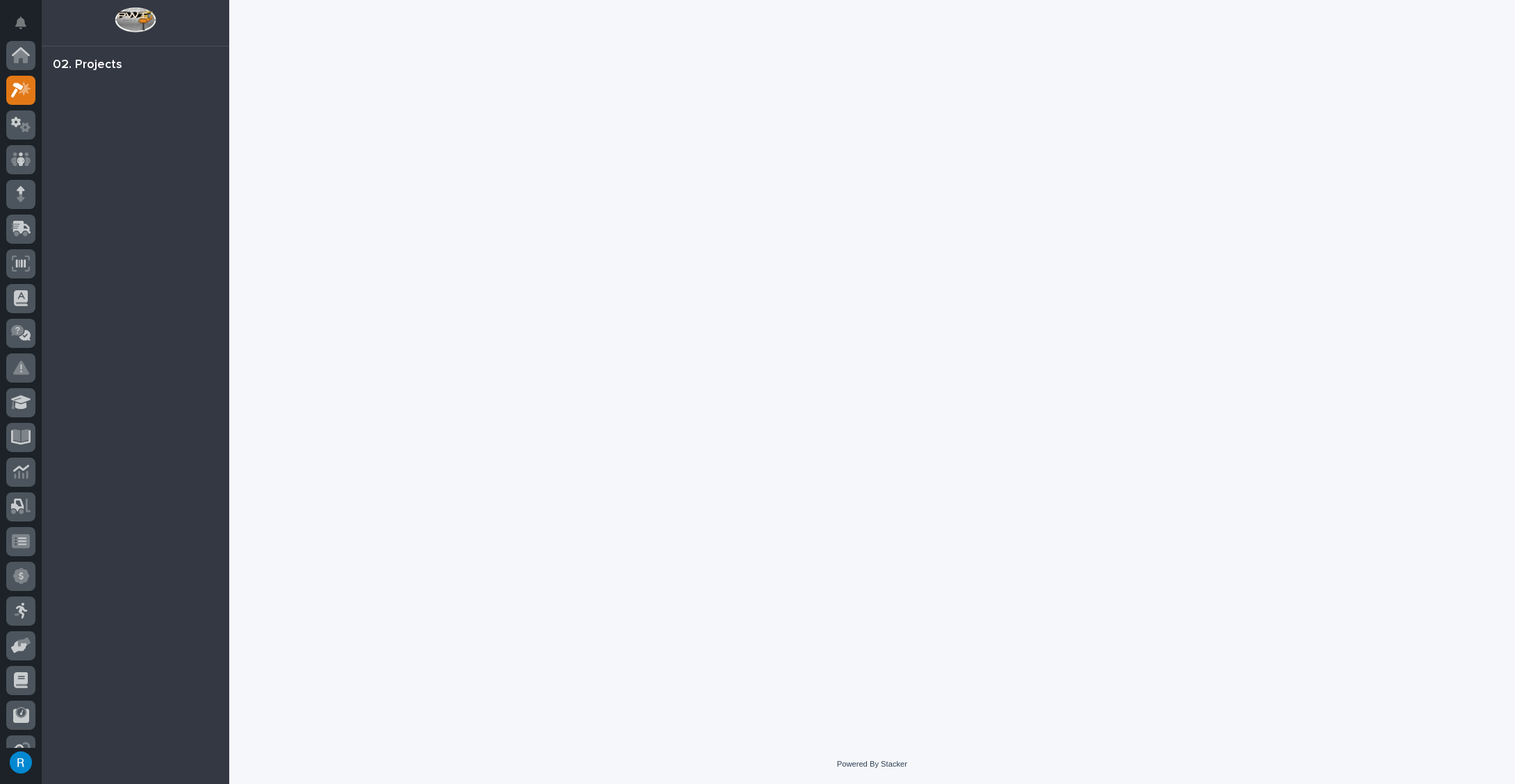
scroll to position [34, 0]
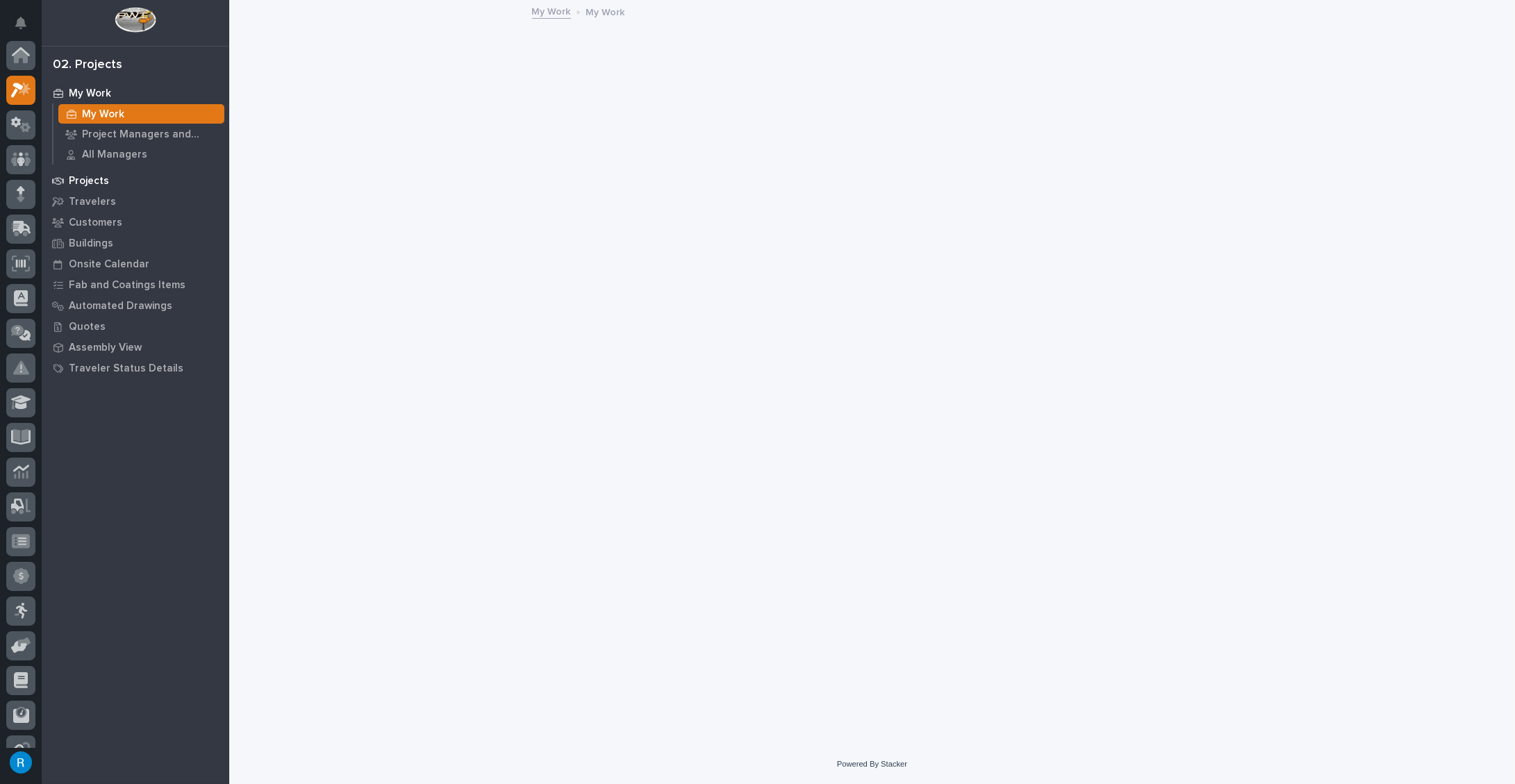
scroll to position [34, 0]
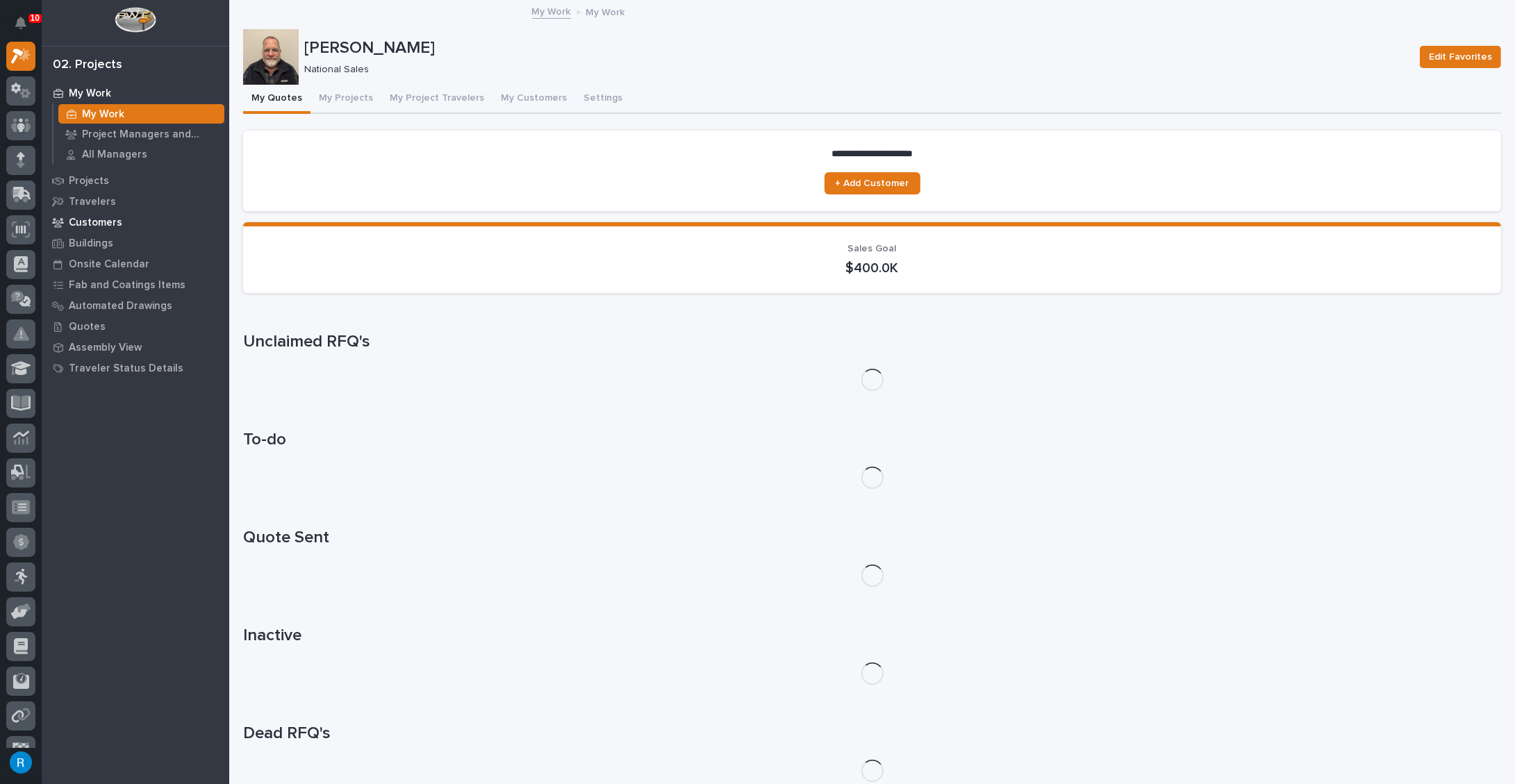
click at [89, 220] on p "Customers" at bounding box center [95, 223] width 54 height 13
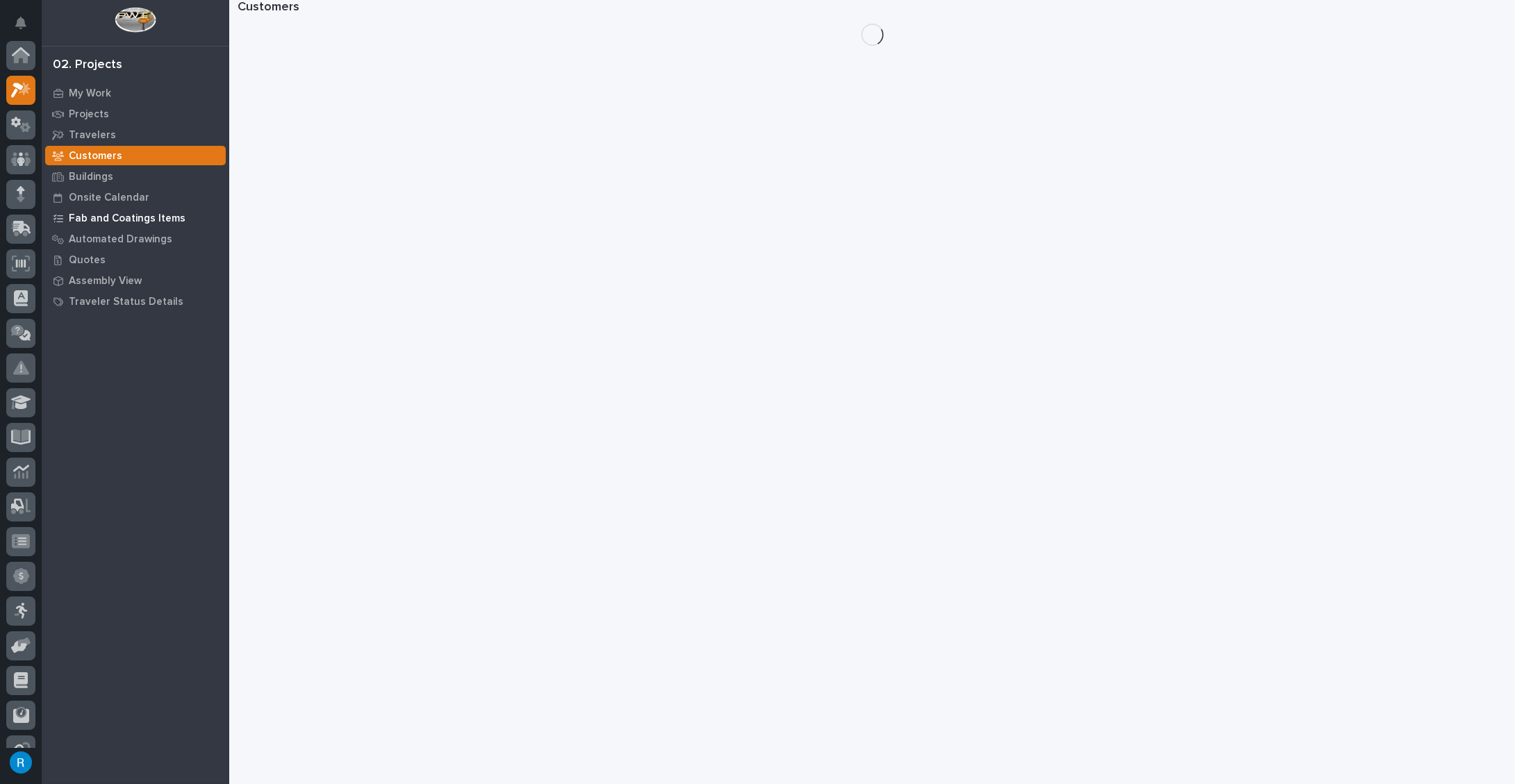
scroll to position [34, 0]
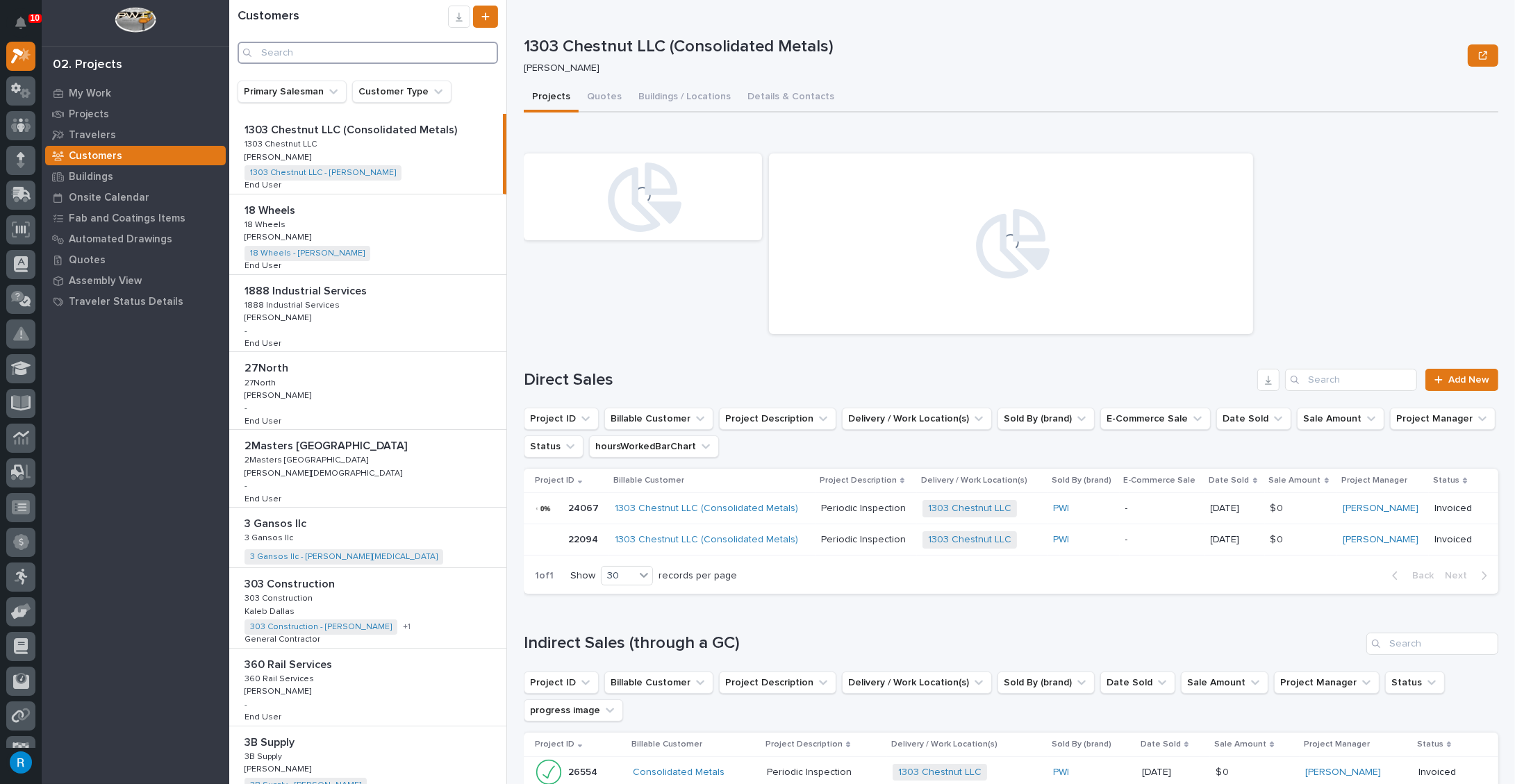
click at [271, 55] on input "Search" at bounding box center [368, 53] width 261 height 22
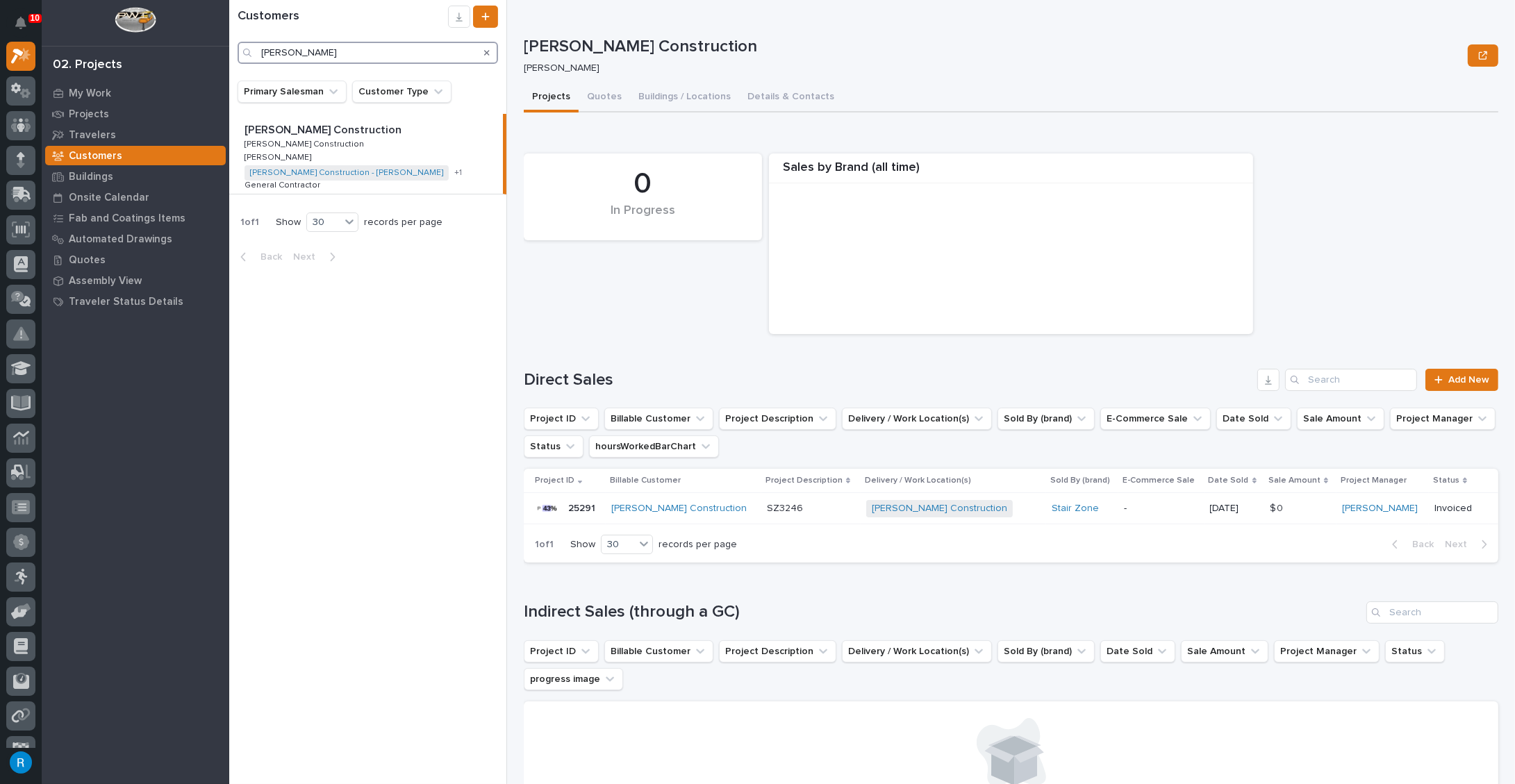
type input "gary jones"
click at [80, 136] on p "Travelers" at bounding box center [92, 136] width 47 height 13
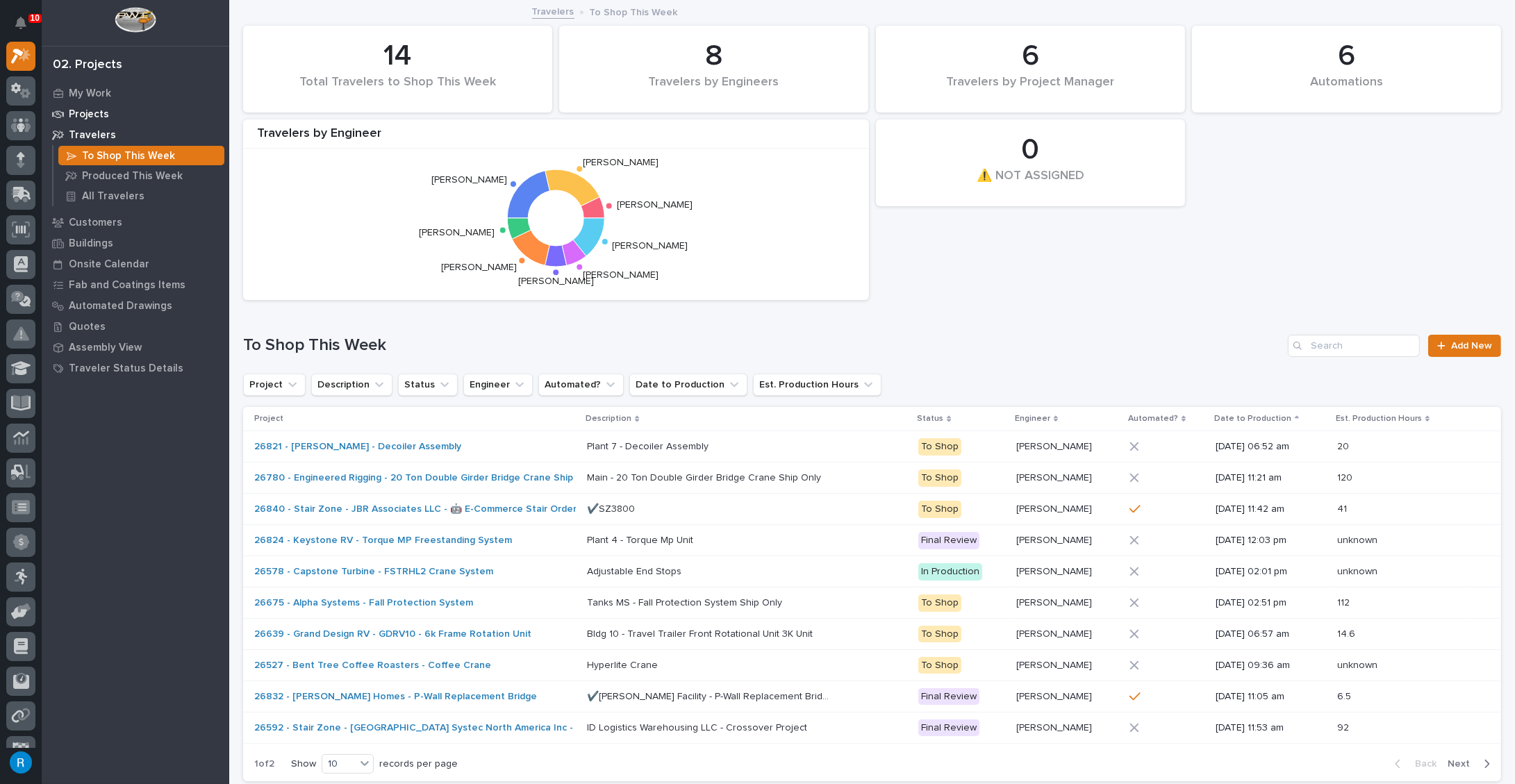
click at [74, 108] on p "Projects" at bounding box center [89, 115] width 41 height 13
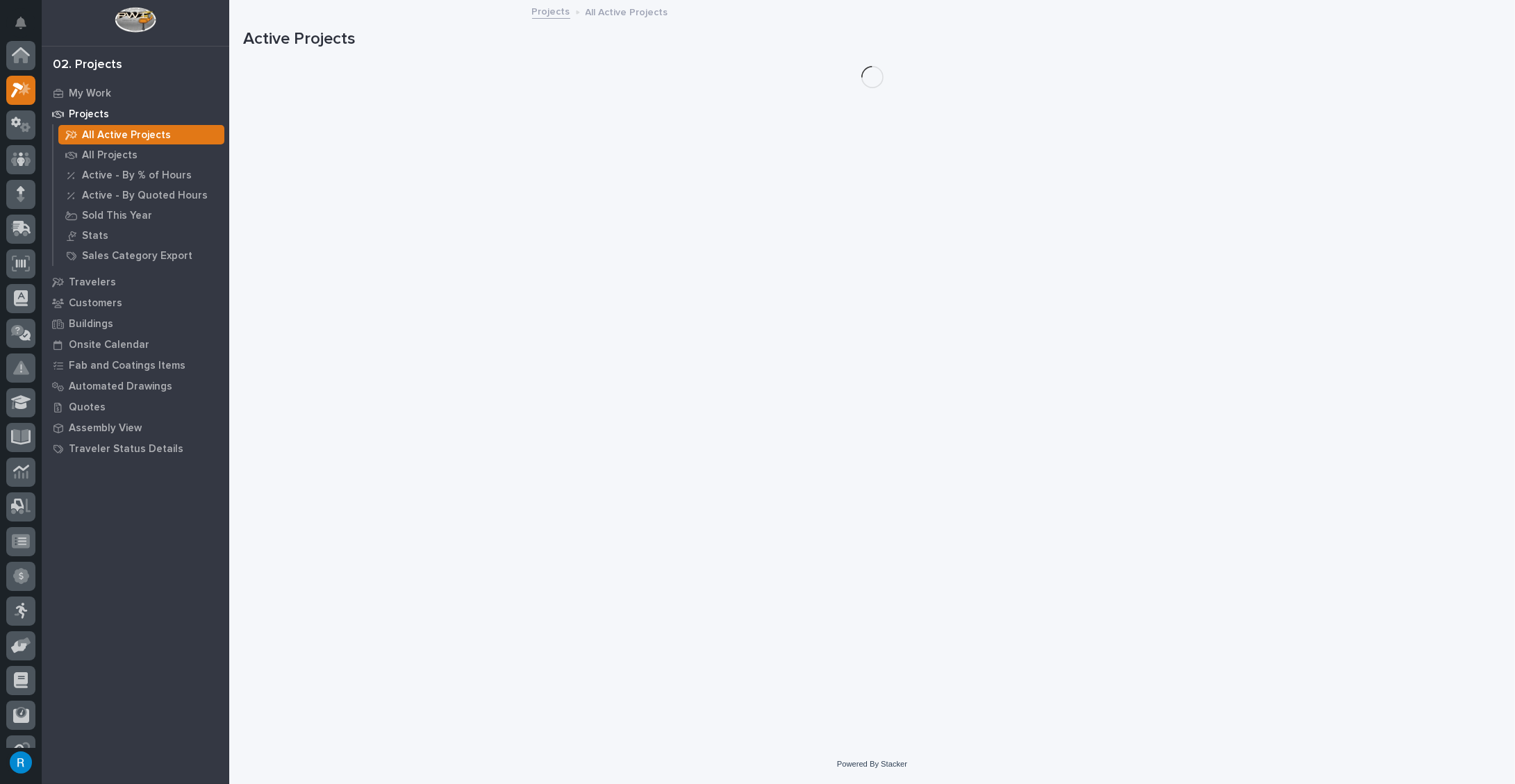
scroll to position [34, 0]
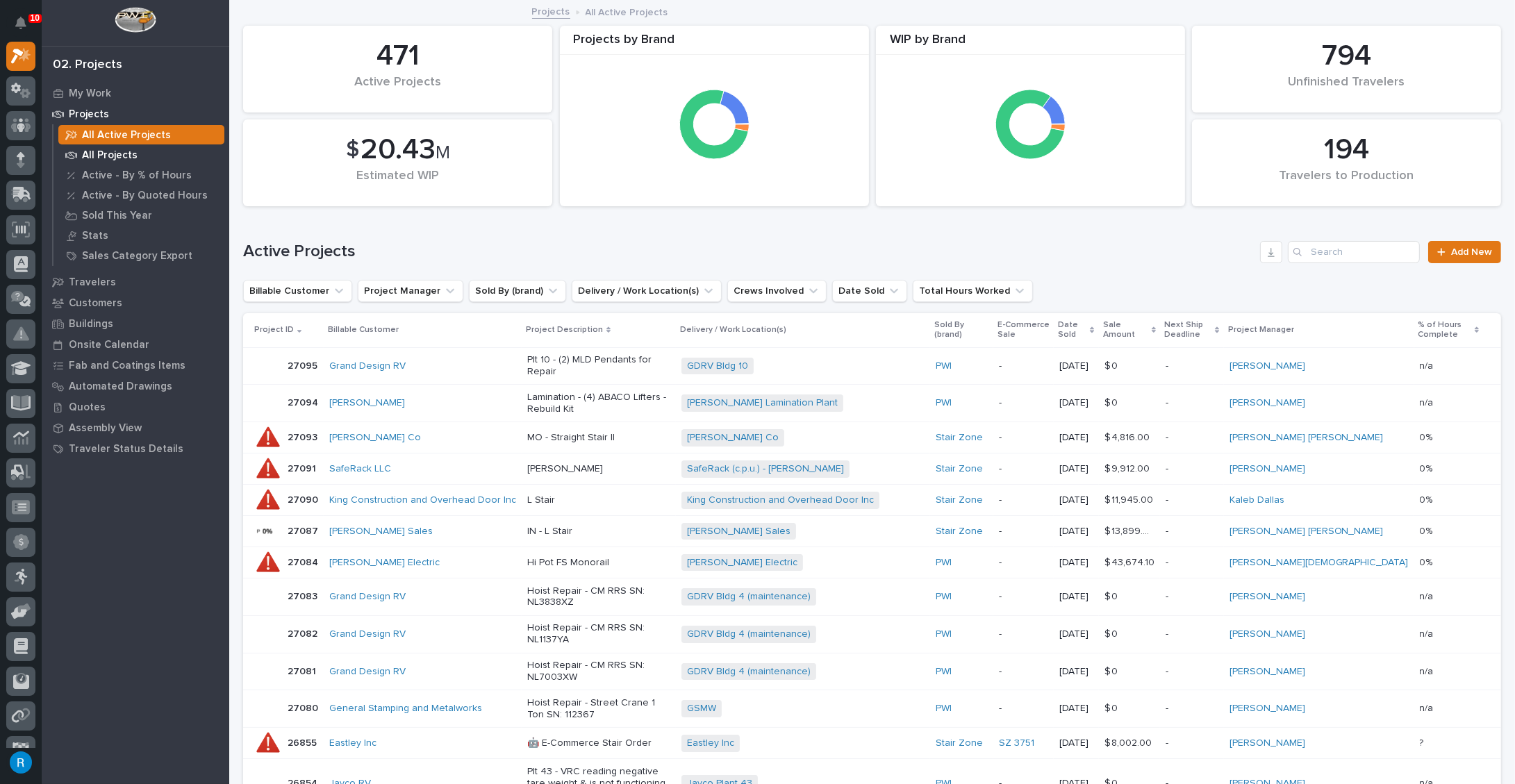
click at [105, 154] on p "All Projects" at bounding box center [110, 155] width 55 height 13
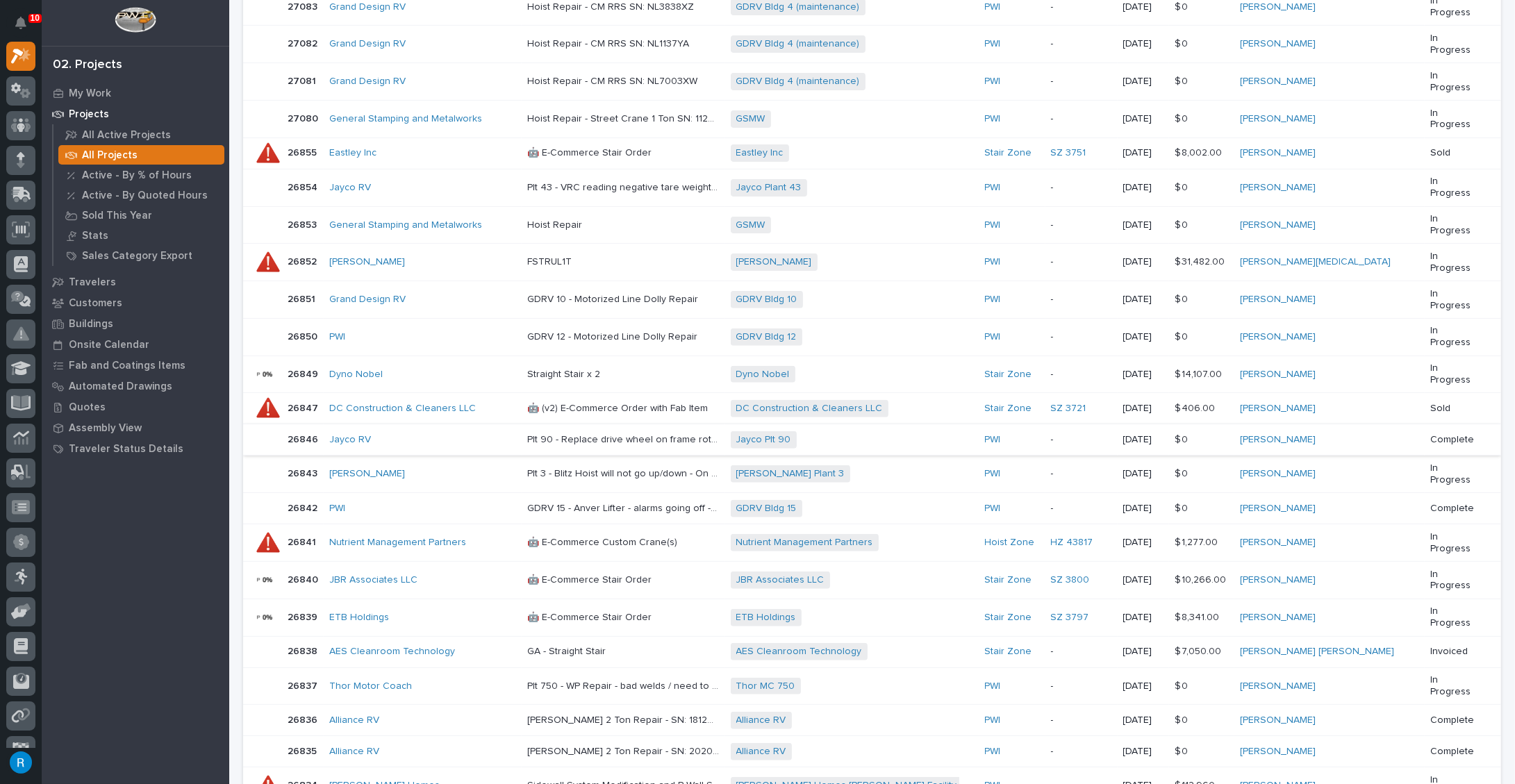
scroll to position [576, 0]
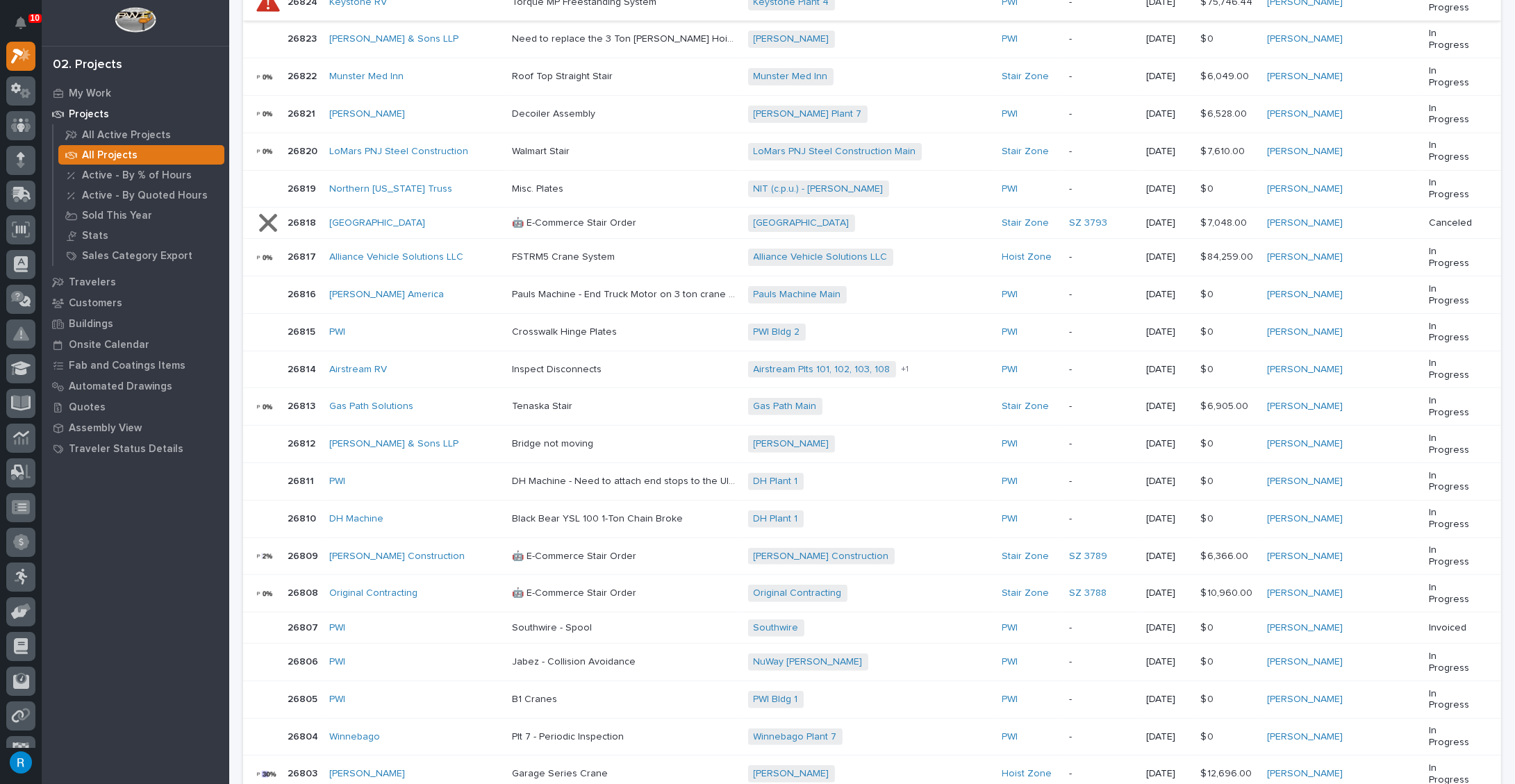
scroll to position [449, 0]
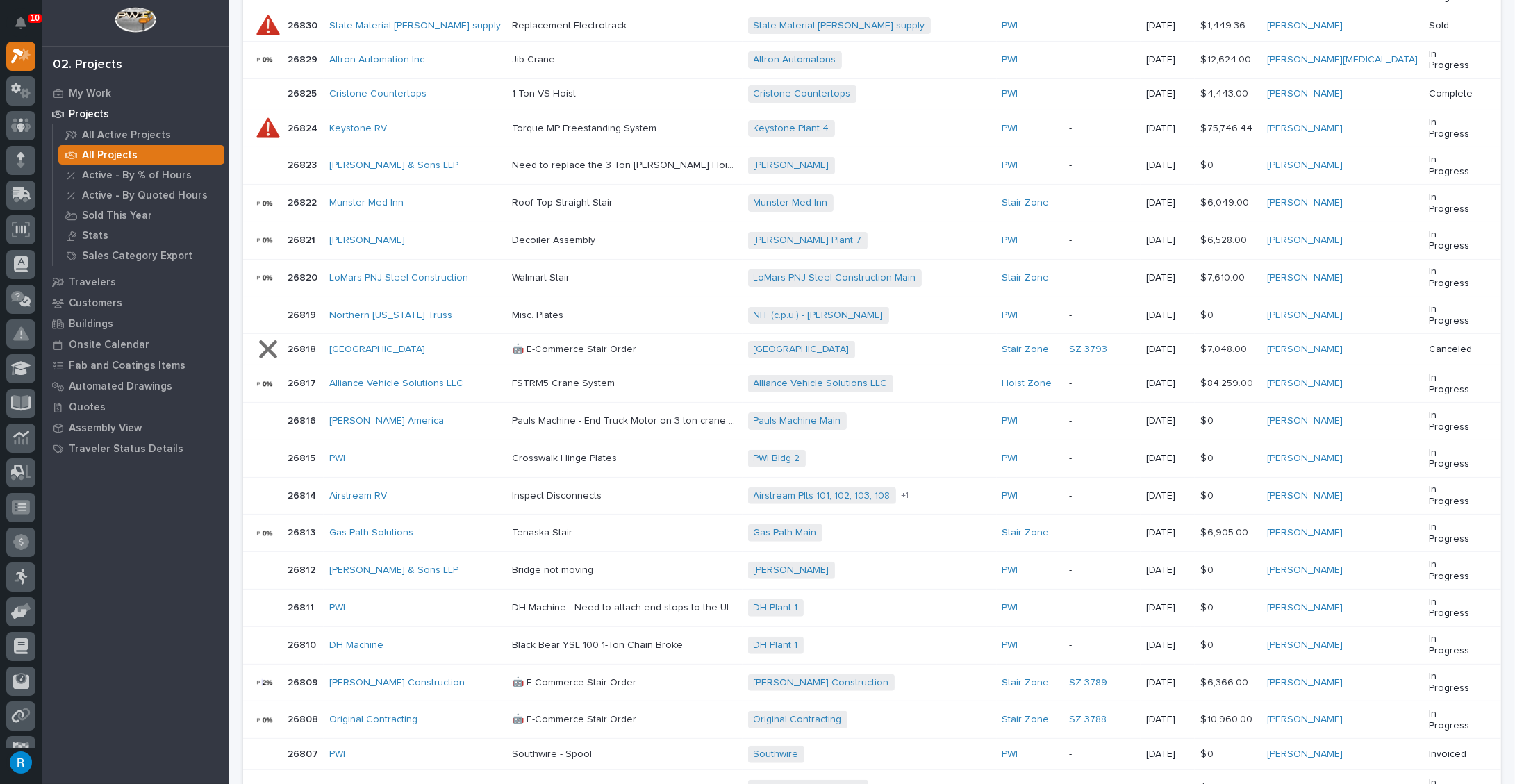
click at [449, 191] on div "Munster Med Inn" at bounding box center [414, 202] width 171 height 23
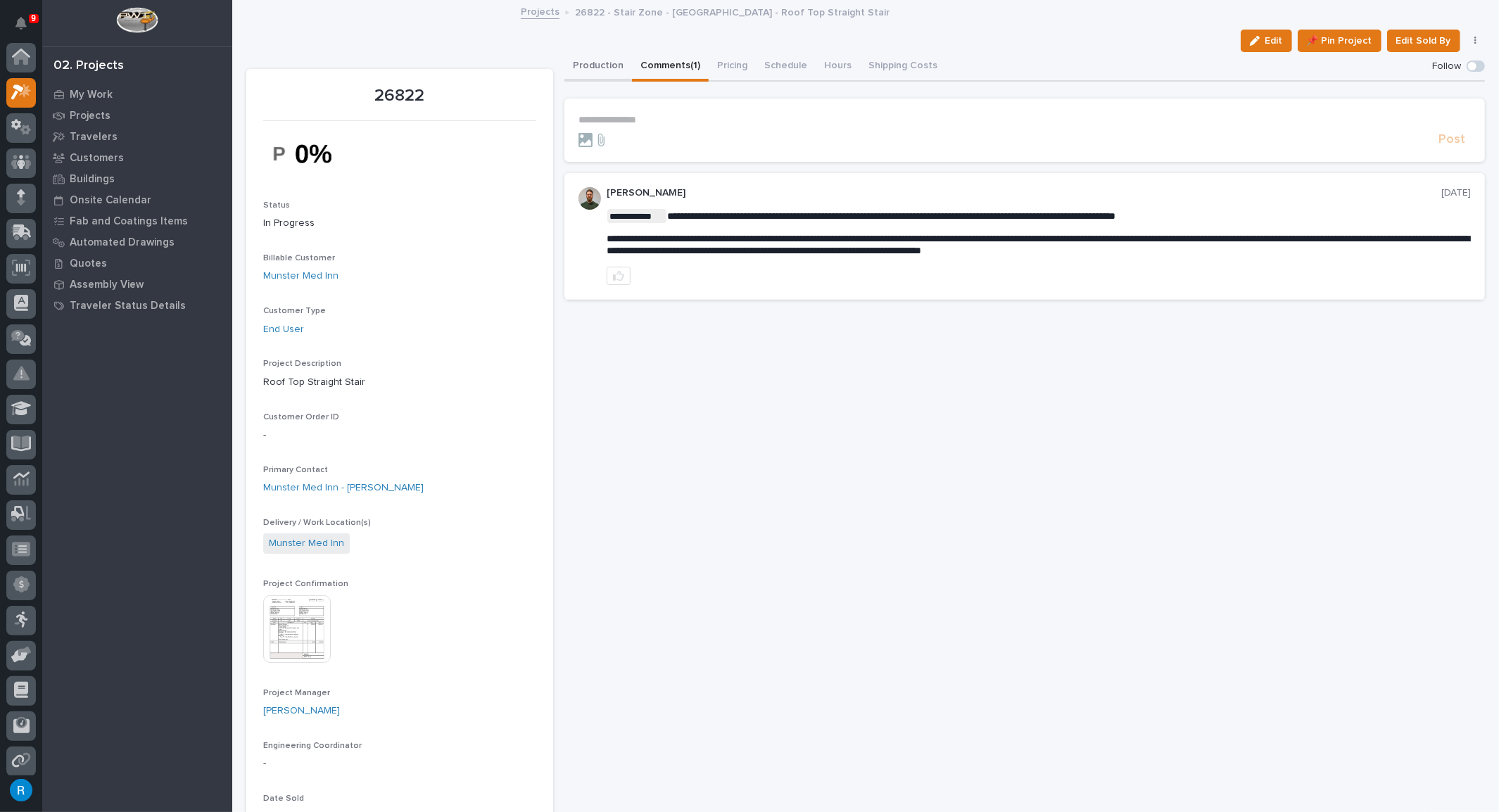
click at [586, 64] on button "Production" at bounding box center [598, 67] width 67 height 30
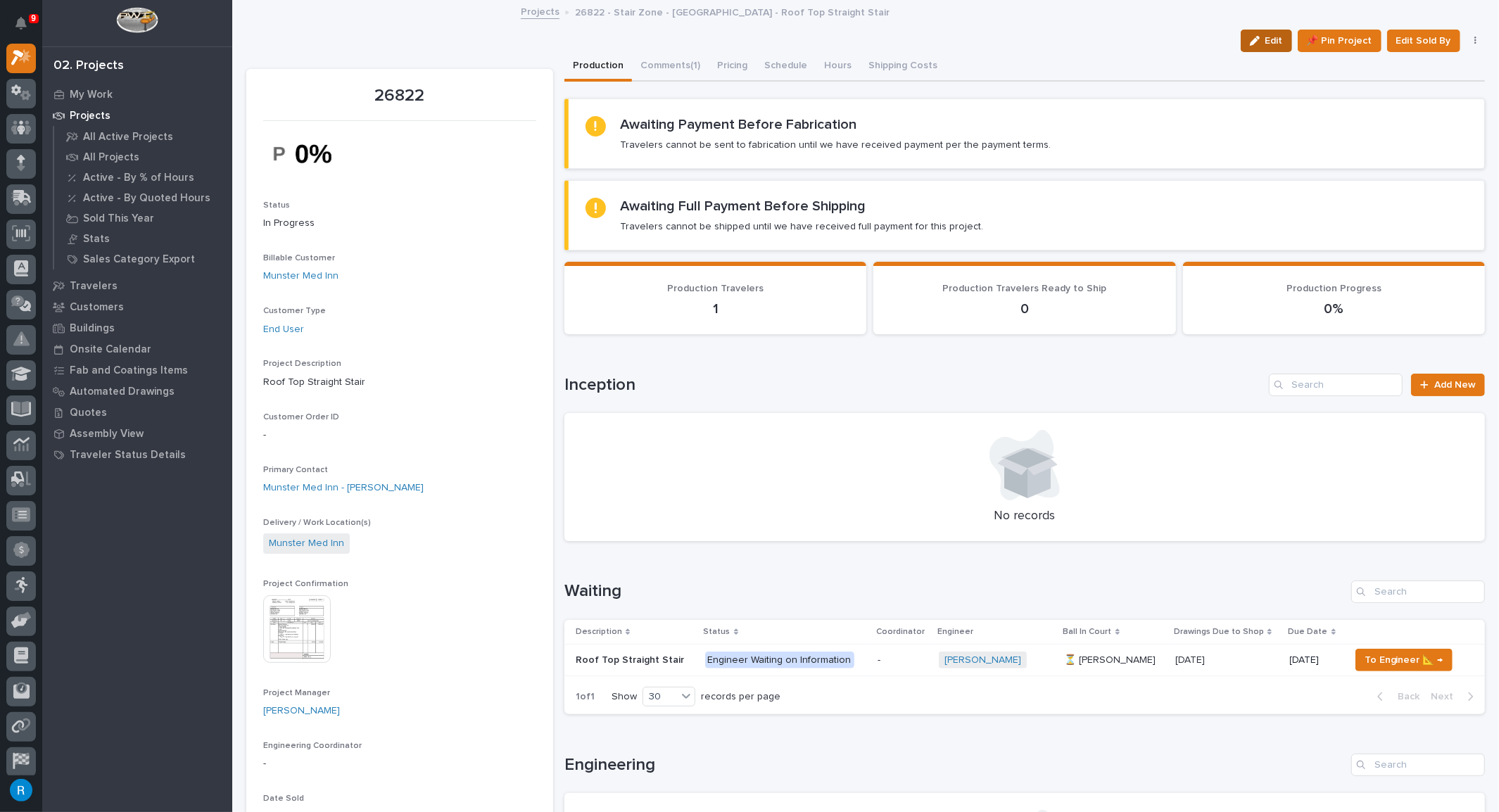
click at [1268, 37] on span "Edit" at bounding box center [1273, 41] width 18 height 13
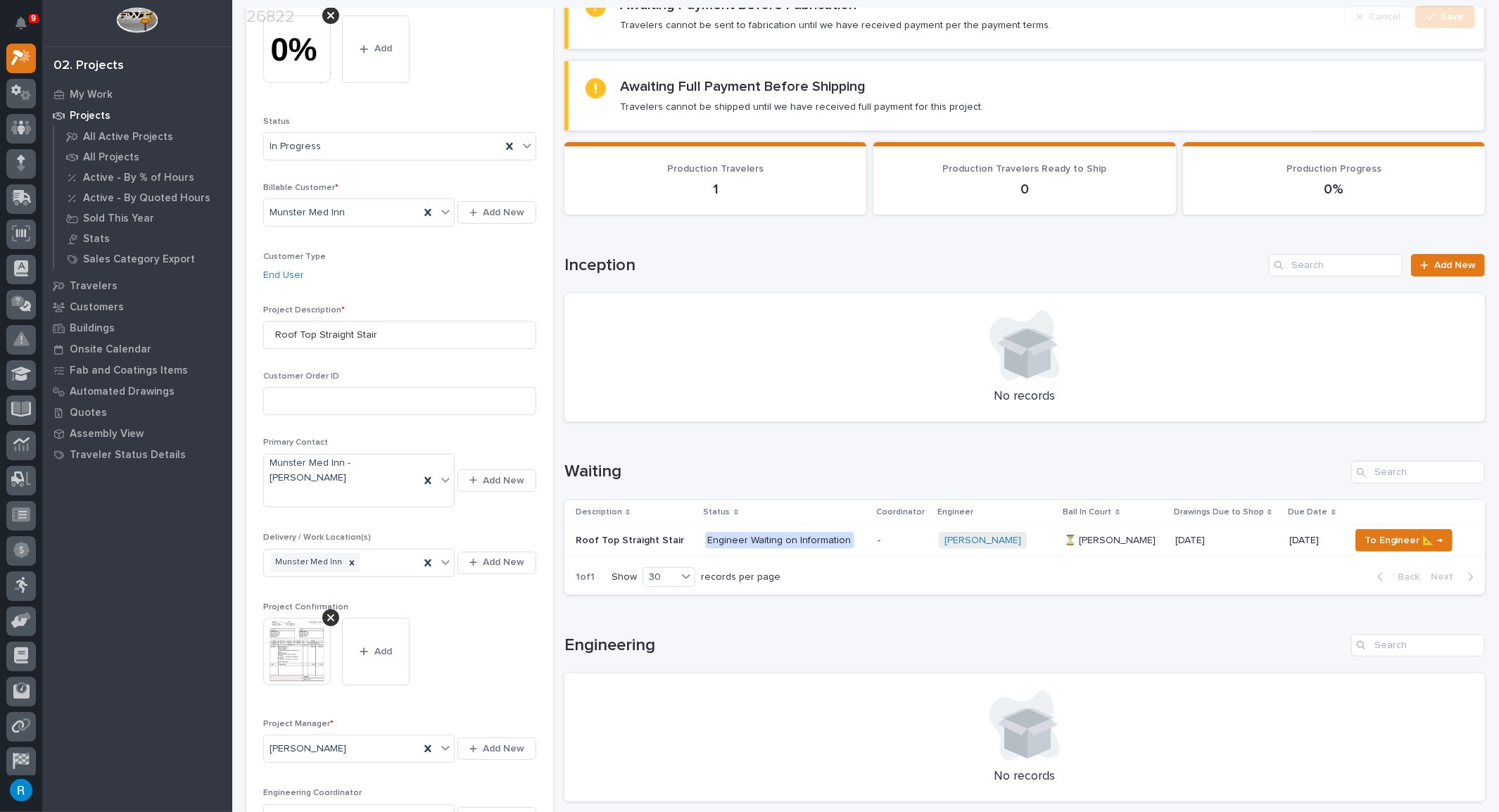
scroll to position [256, 0]
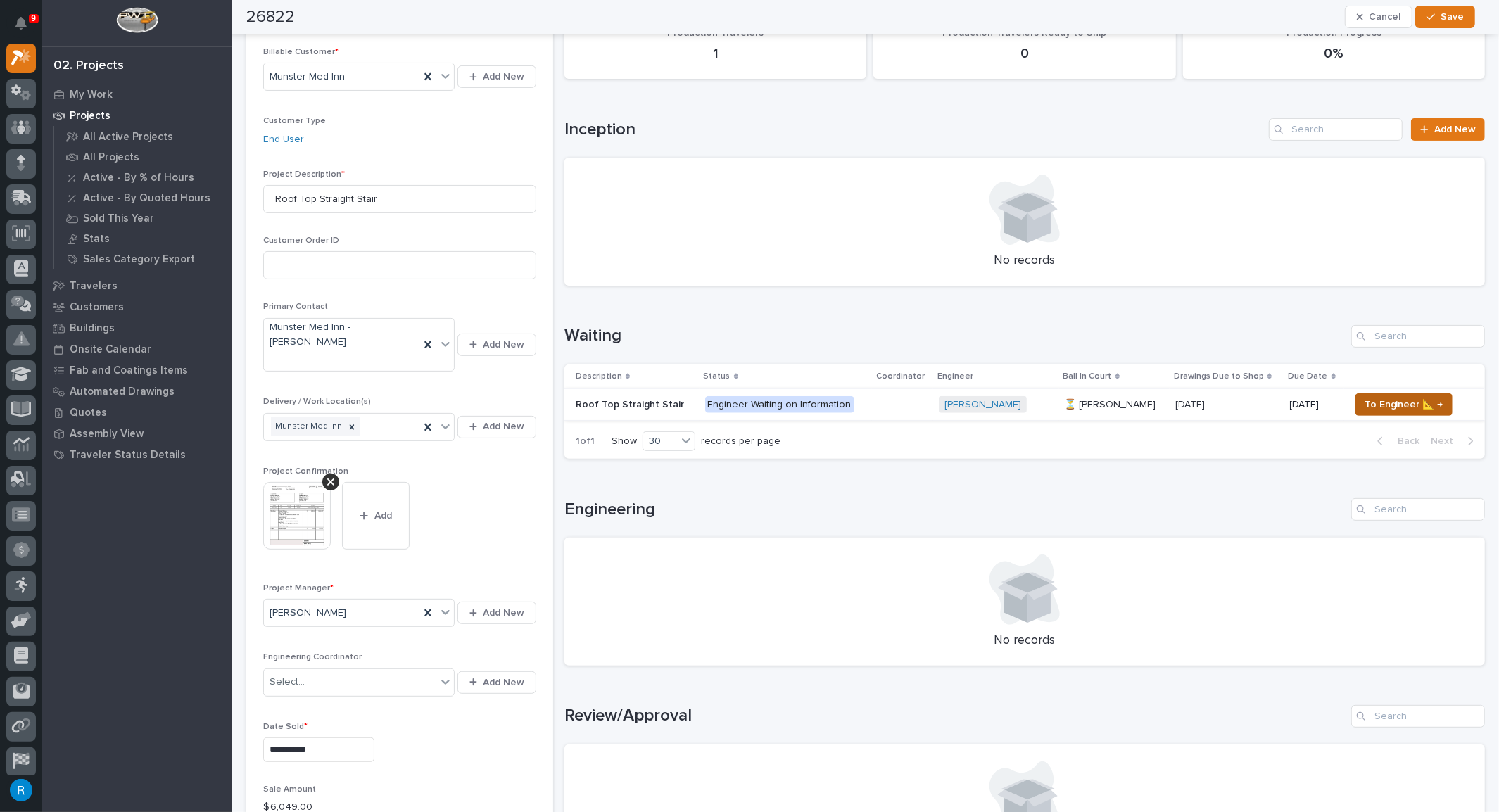
click at [1428, 400] on span "To Engineer 📐 →" at bounding box center [1403, 405] width 79 height 17
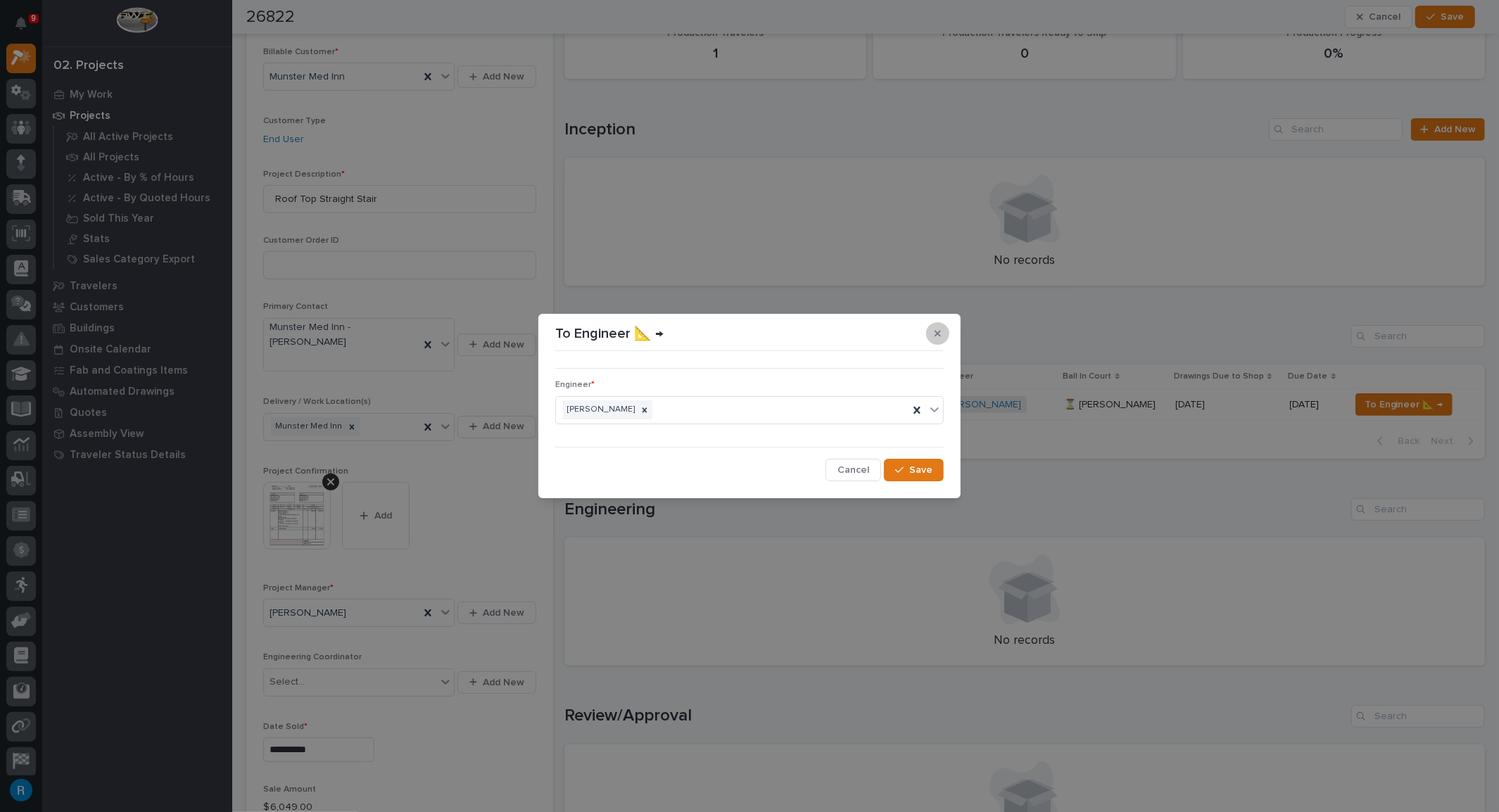
click at [940, 332] on button "button" at bounding box center [937, 333] width 23 height 22
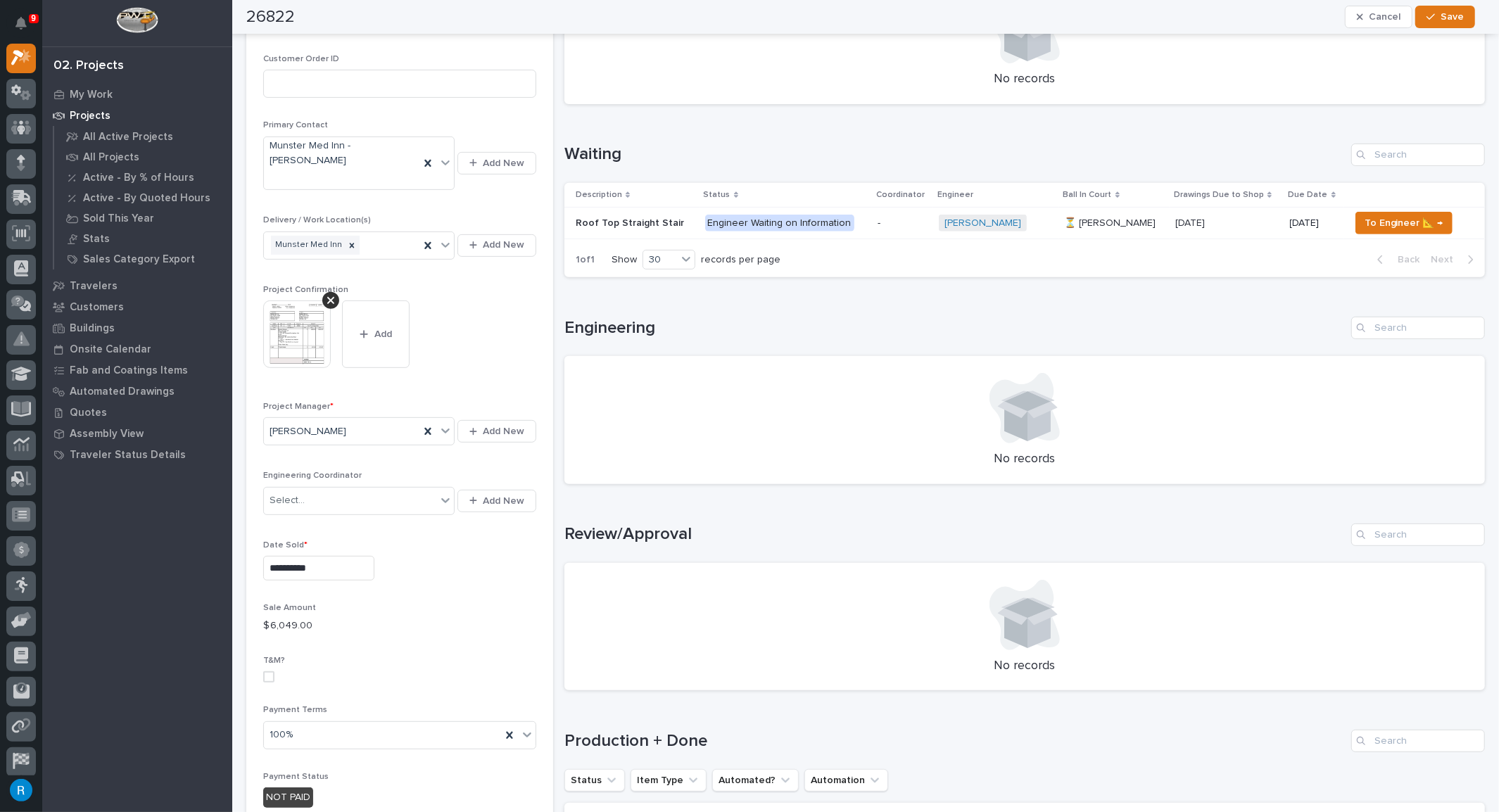
scroll to position [448, 0]
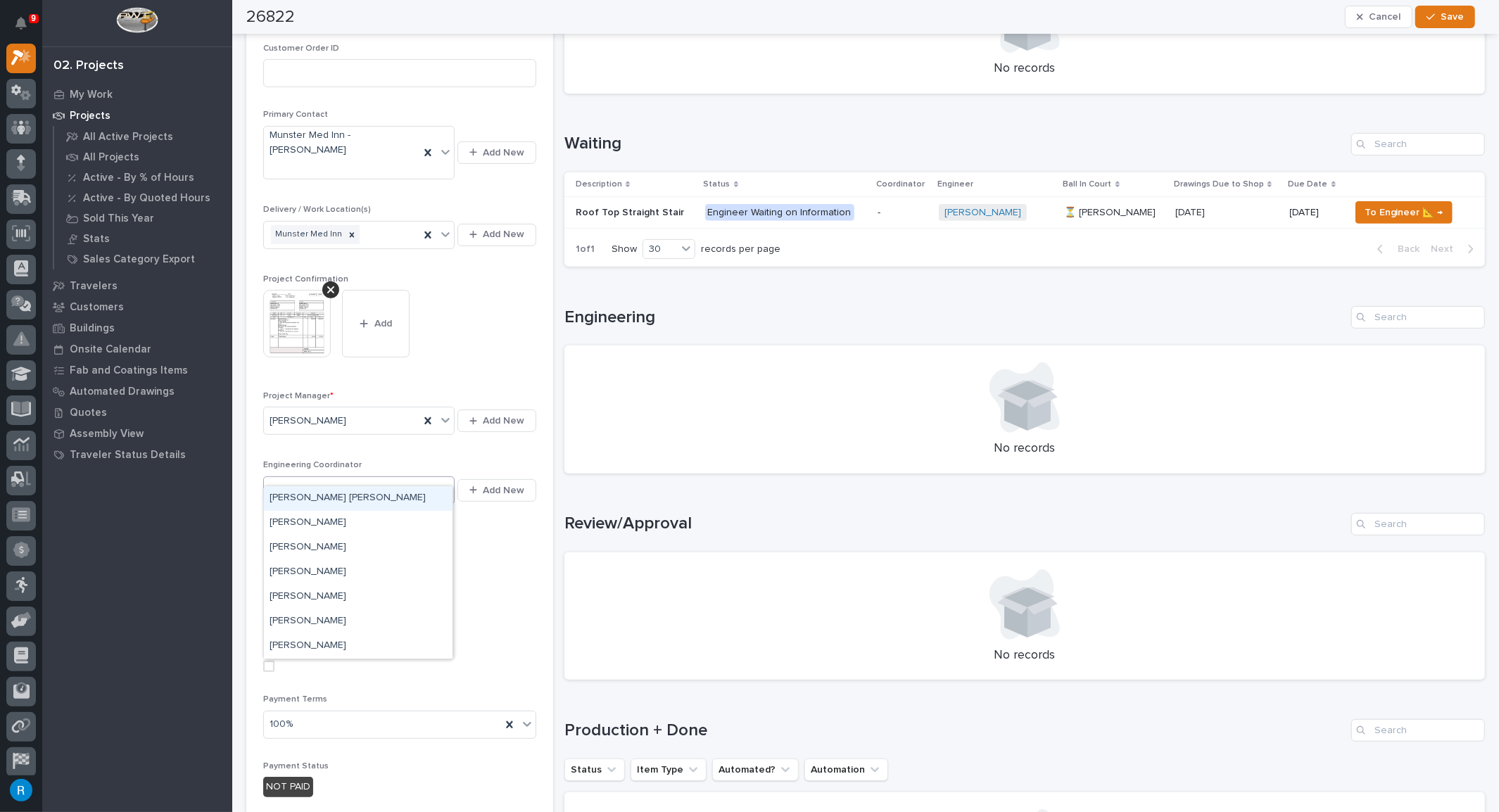
click at [370, 479] on div "Select..." at bounding box center [350, 490] width 172 height 23
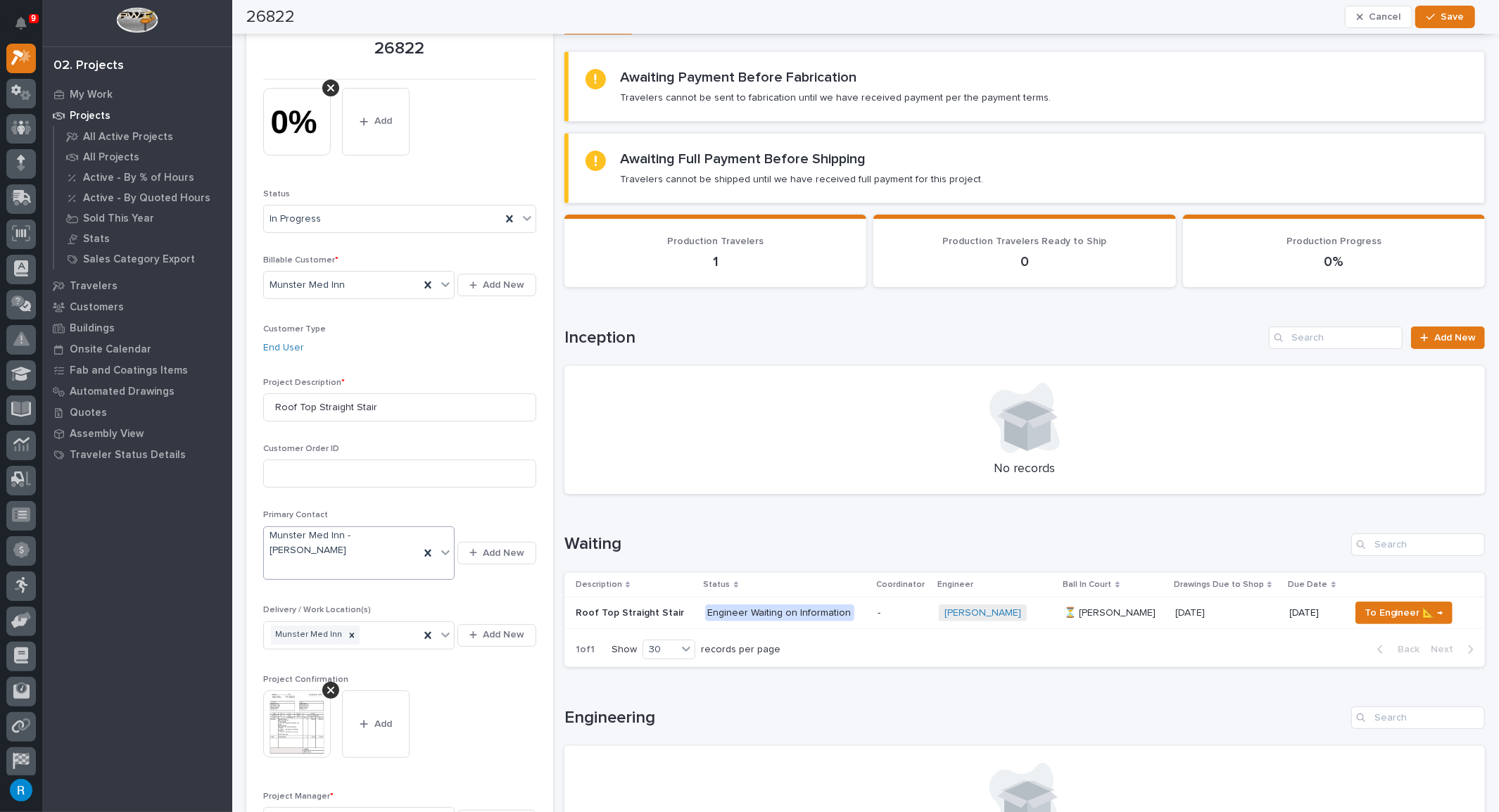
scroll to position [0, 0]
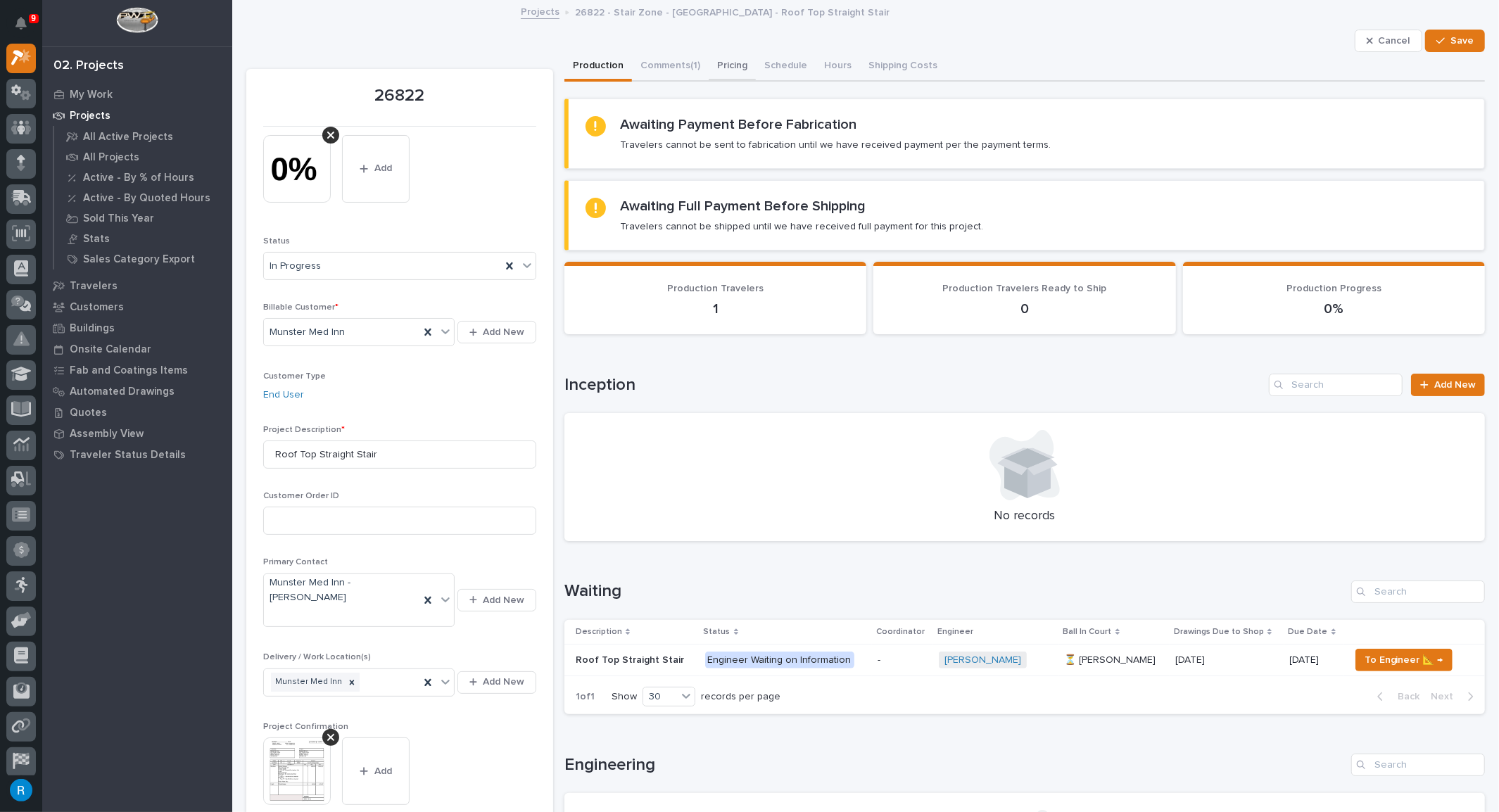
click at [727, 66] on button "Pricing" at bounding box center [732, 67] width 47 height 30
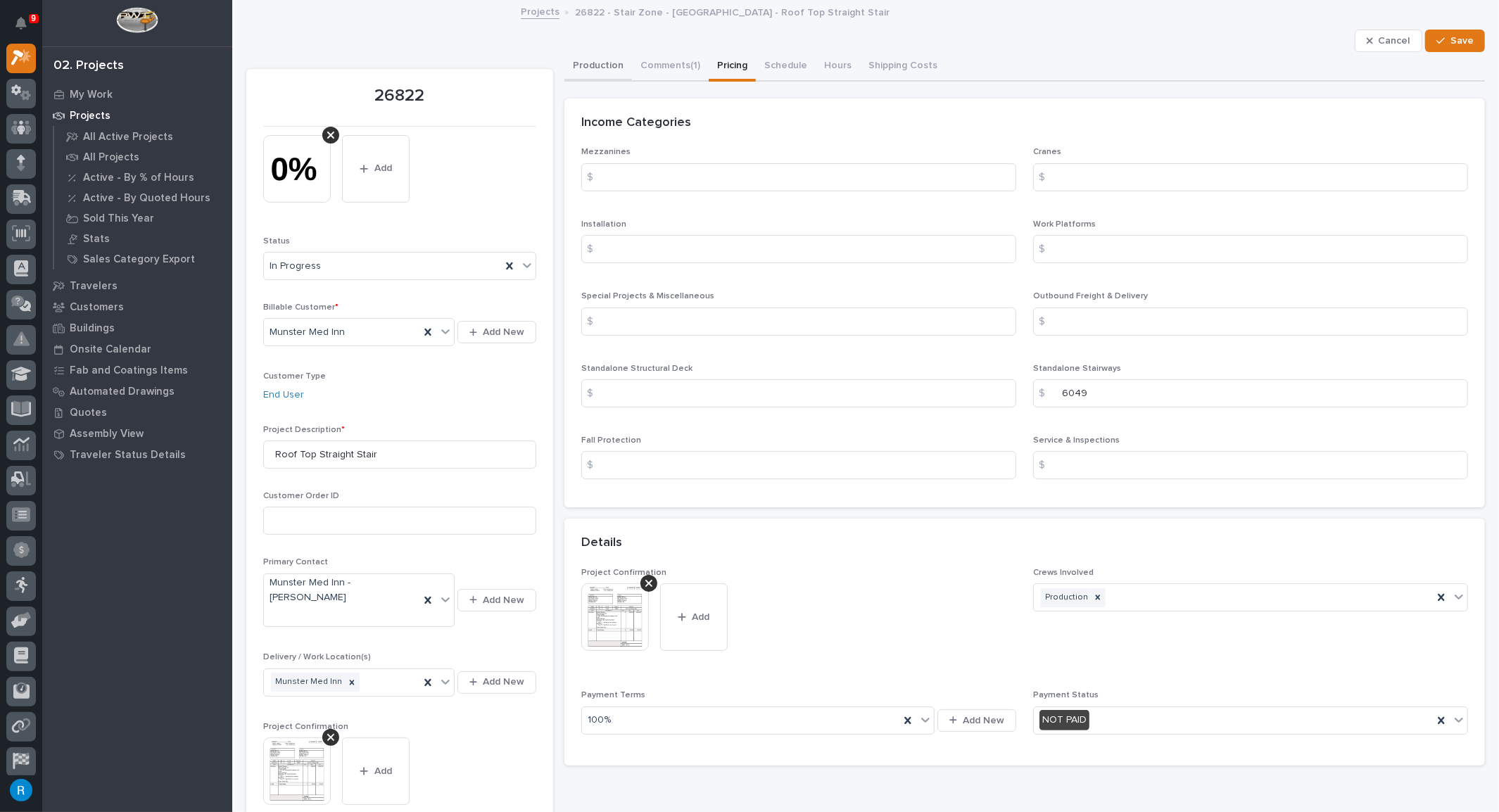
click at [596, 66] on button "Production" at bounding box center [598, 67] width 67 height 30
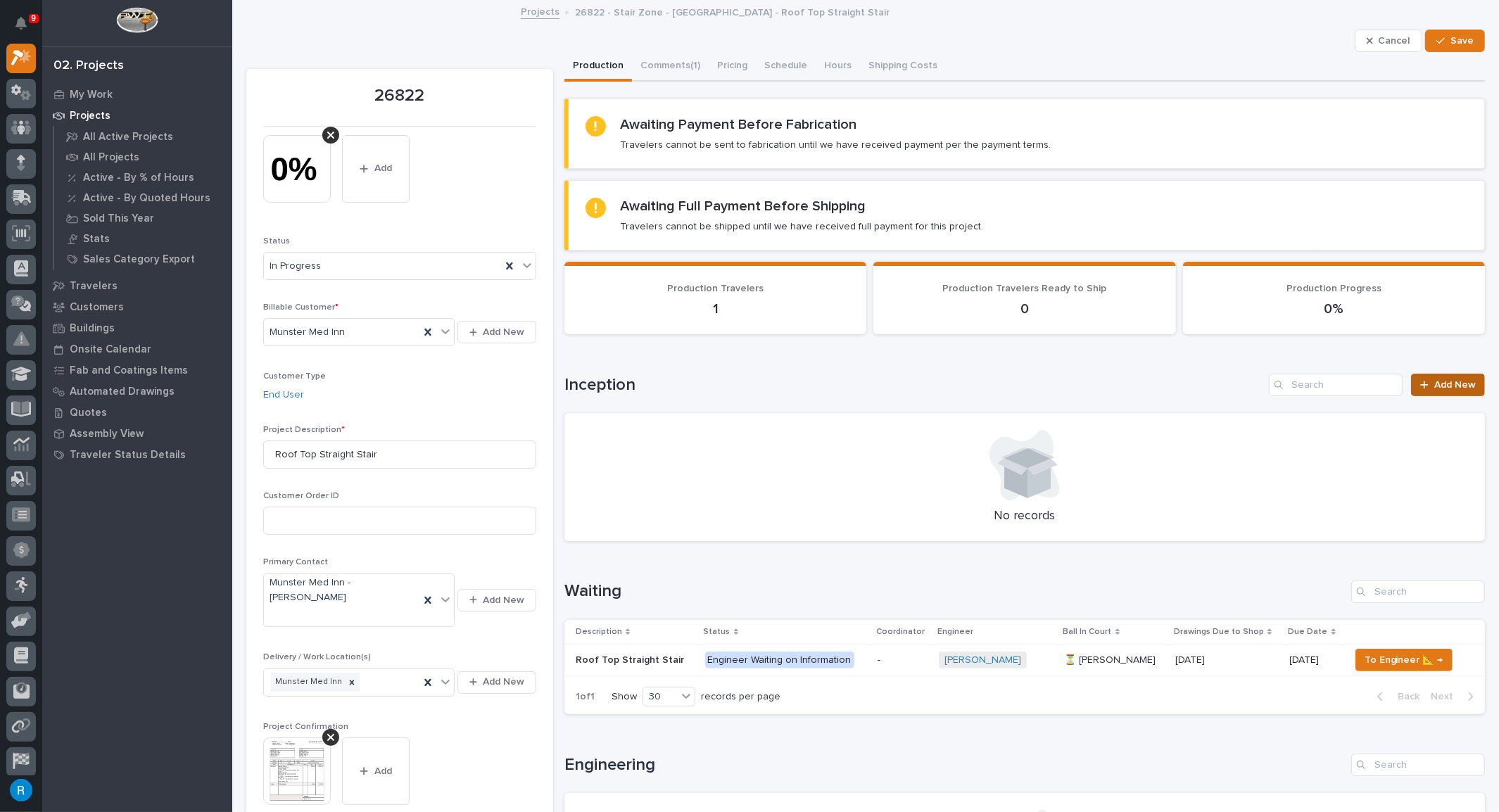
click at [1440, 384] on span "Add New" at bounding box center [1454, 385] width 41 height 10
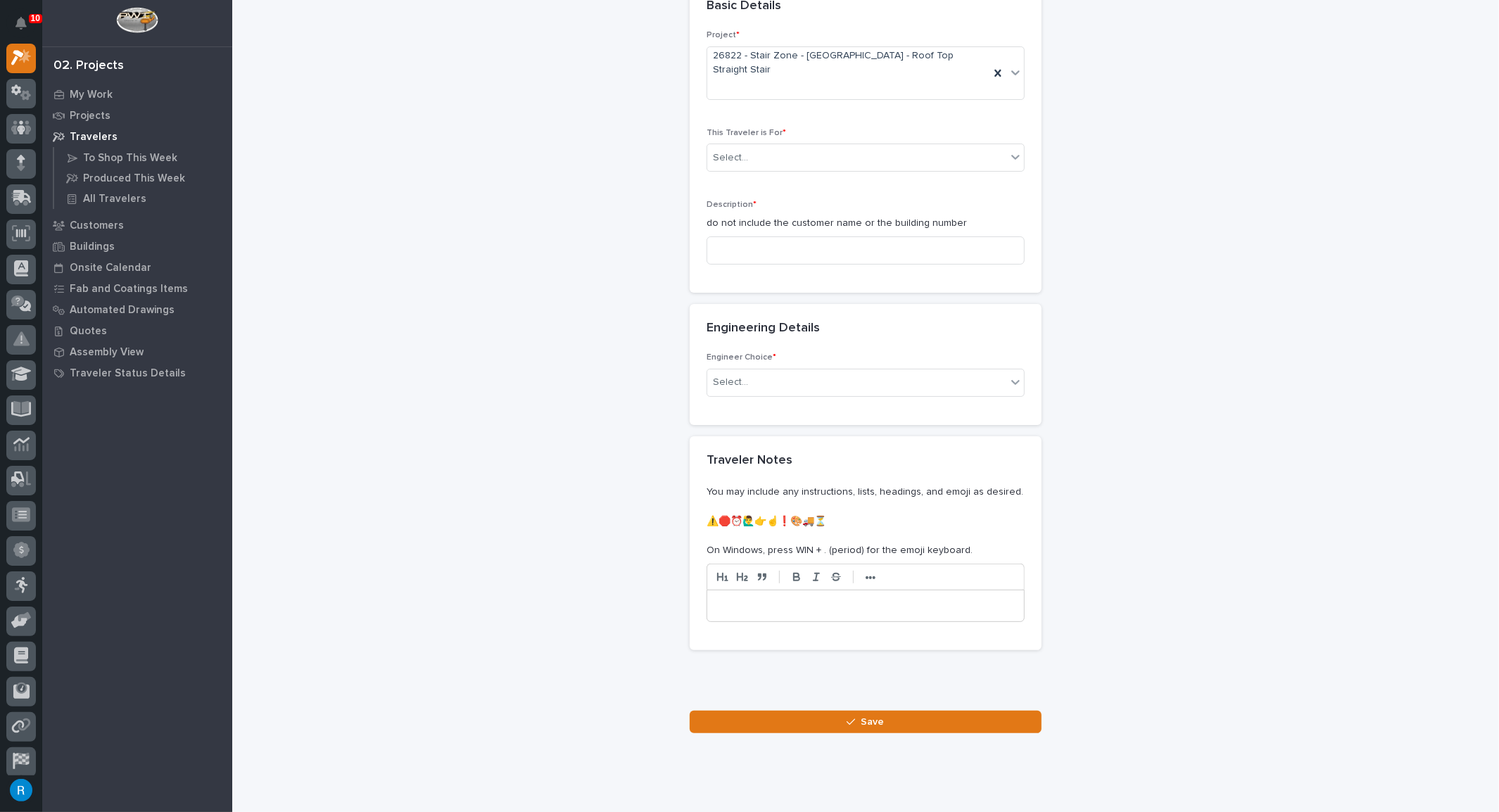
scroll to position [87, 0]
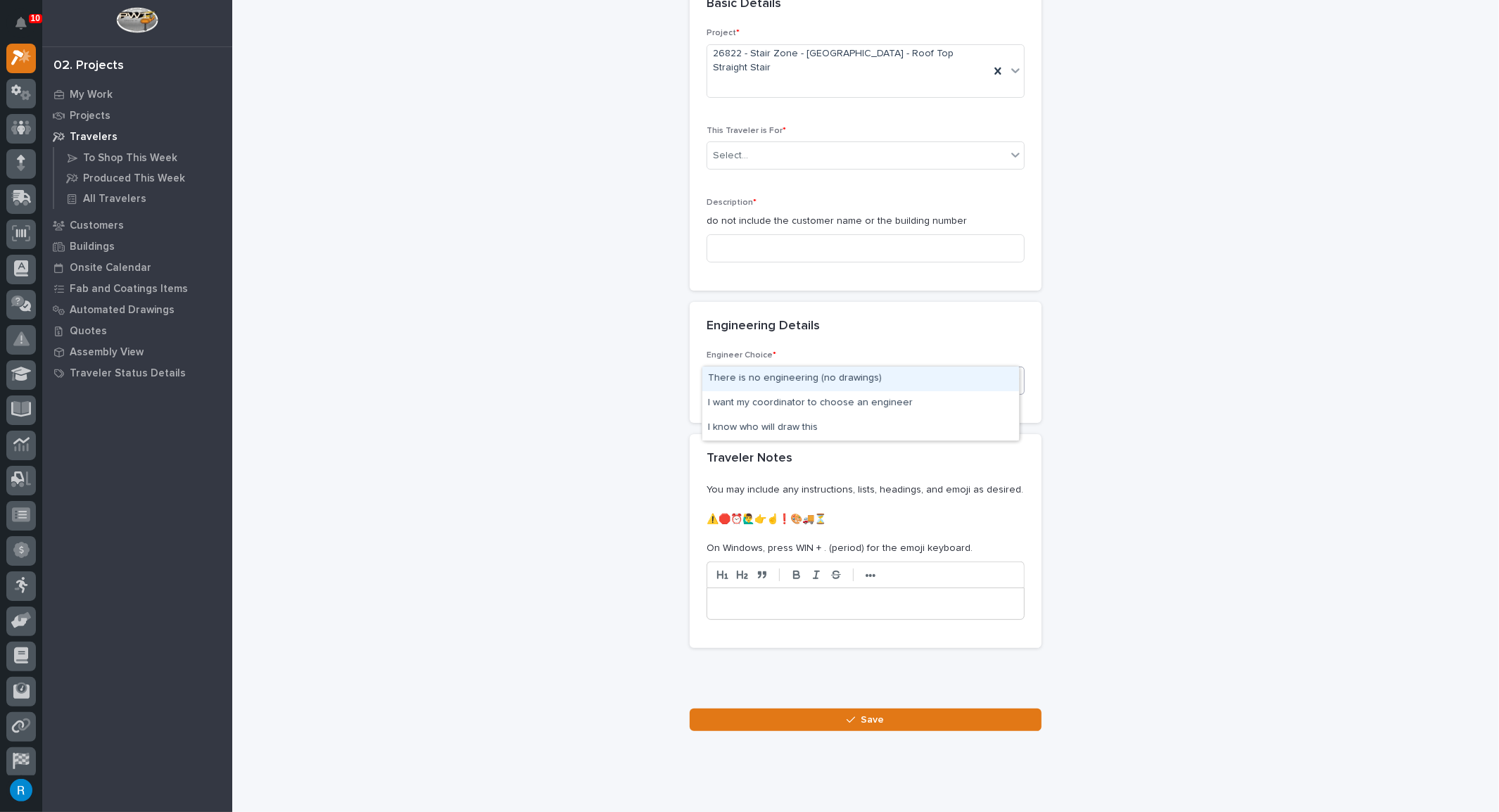
click at [1012, 373] on icon at bounding box center [1015, 379] width 14 height 14
click at [756, 379] on div "There is no engineering (no drawings)" at bounding box center [860, 378] width 317 height 24
click at [1010, 373] on icon at bounding box center [1015, 379] width 14 height 14
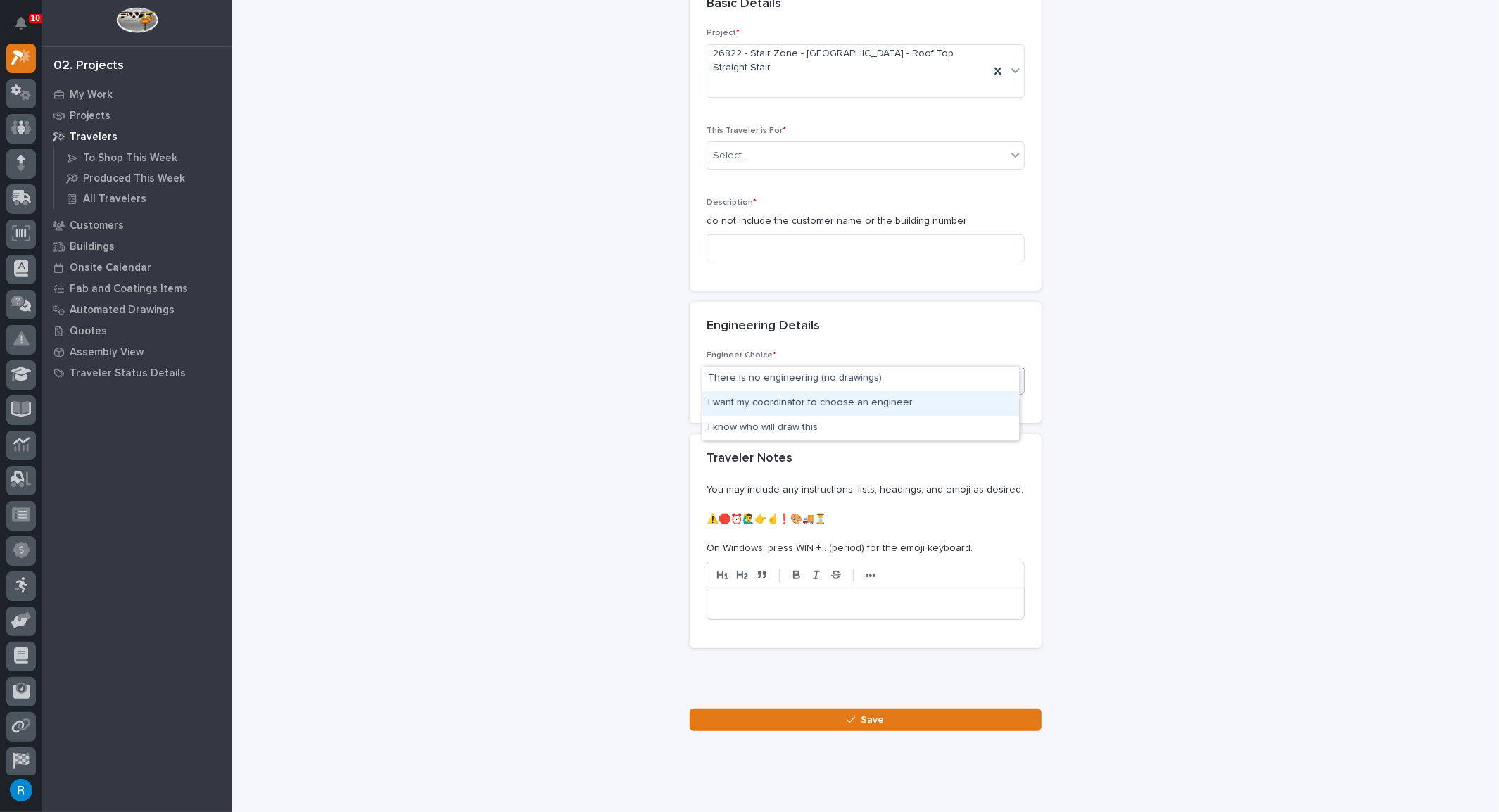
click at [828, 405] on div "I want my coordinator to choose an engineer" at bounding box center [860, 404] width 317 height 24
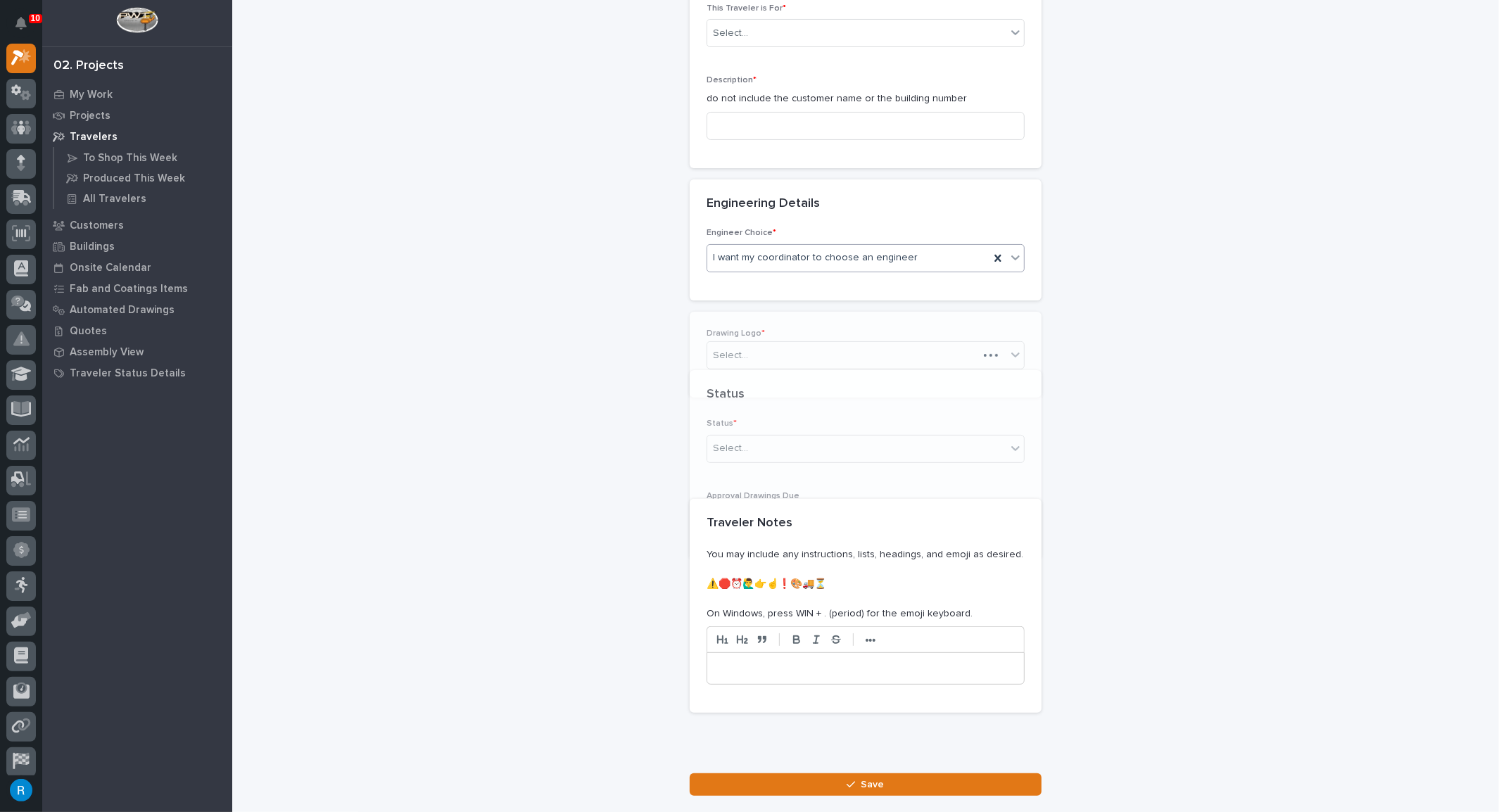
scroll to position [236, 0]
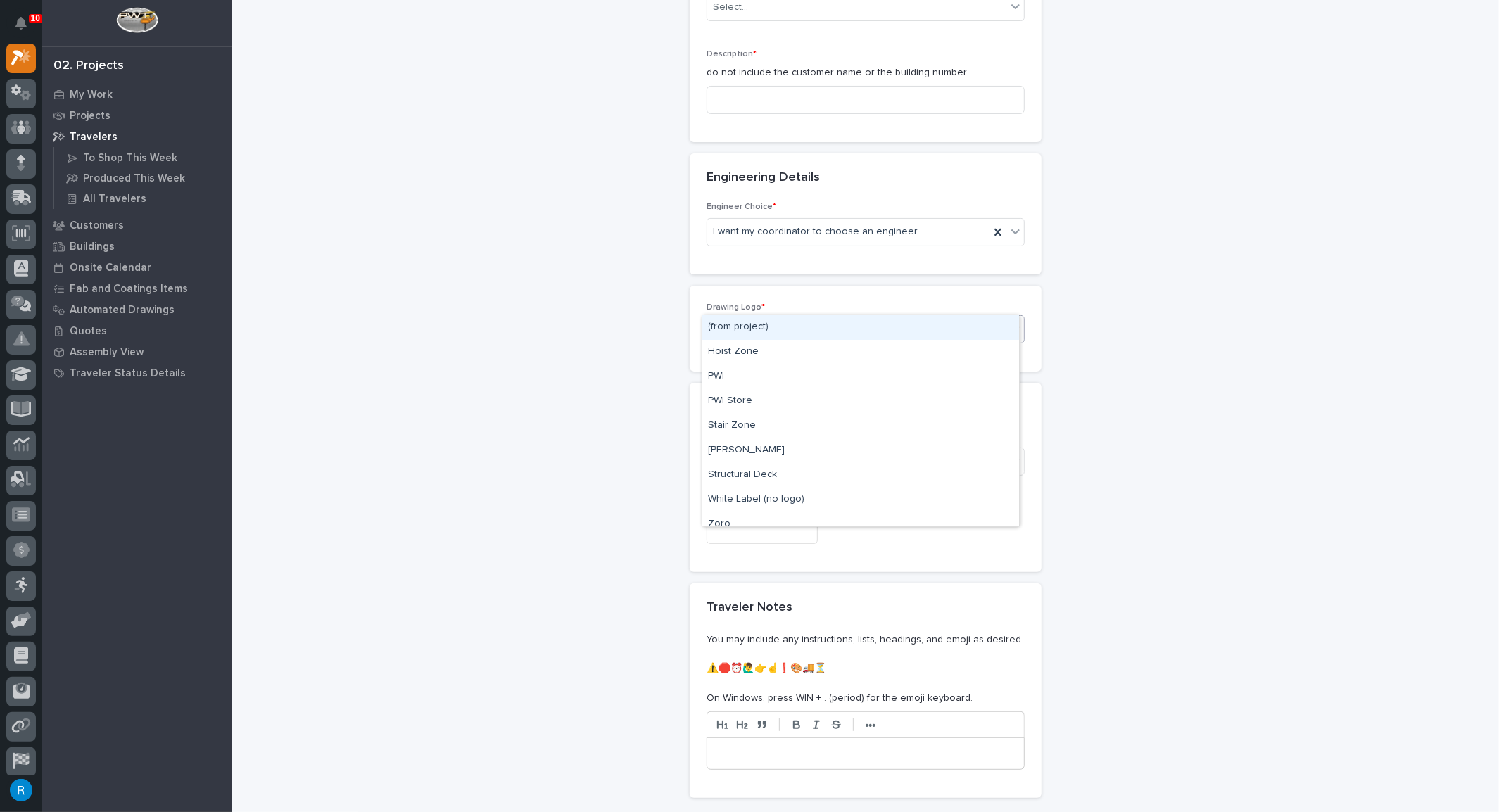
click at [881, 317] on div "(from project)" at bounding box center [848, 329] width 282 height 23
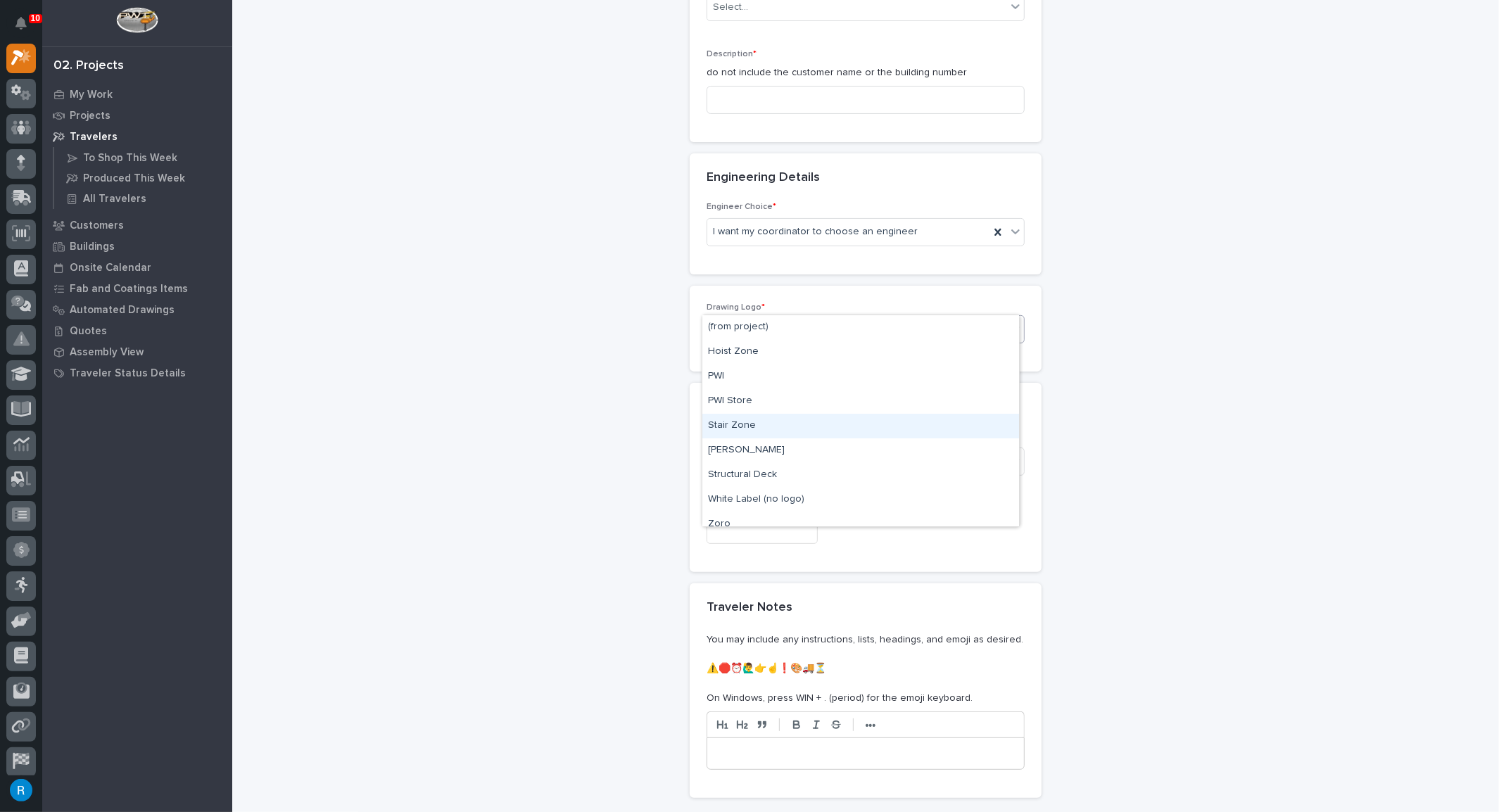
click at [738, 421] on div "Stair Zone" at bounding box center [860, 426] width 317 height 24
click at [857, 450] on div "Select..." at bounding box center [856, 462] width 299 height 23
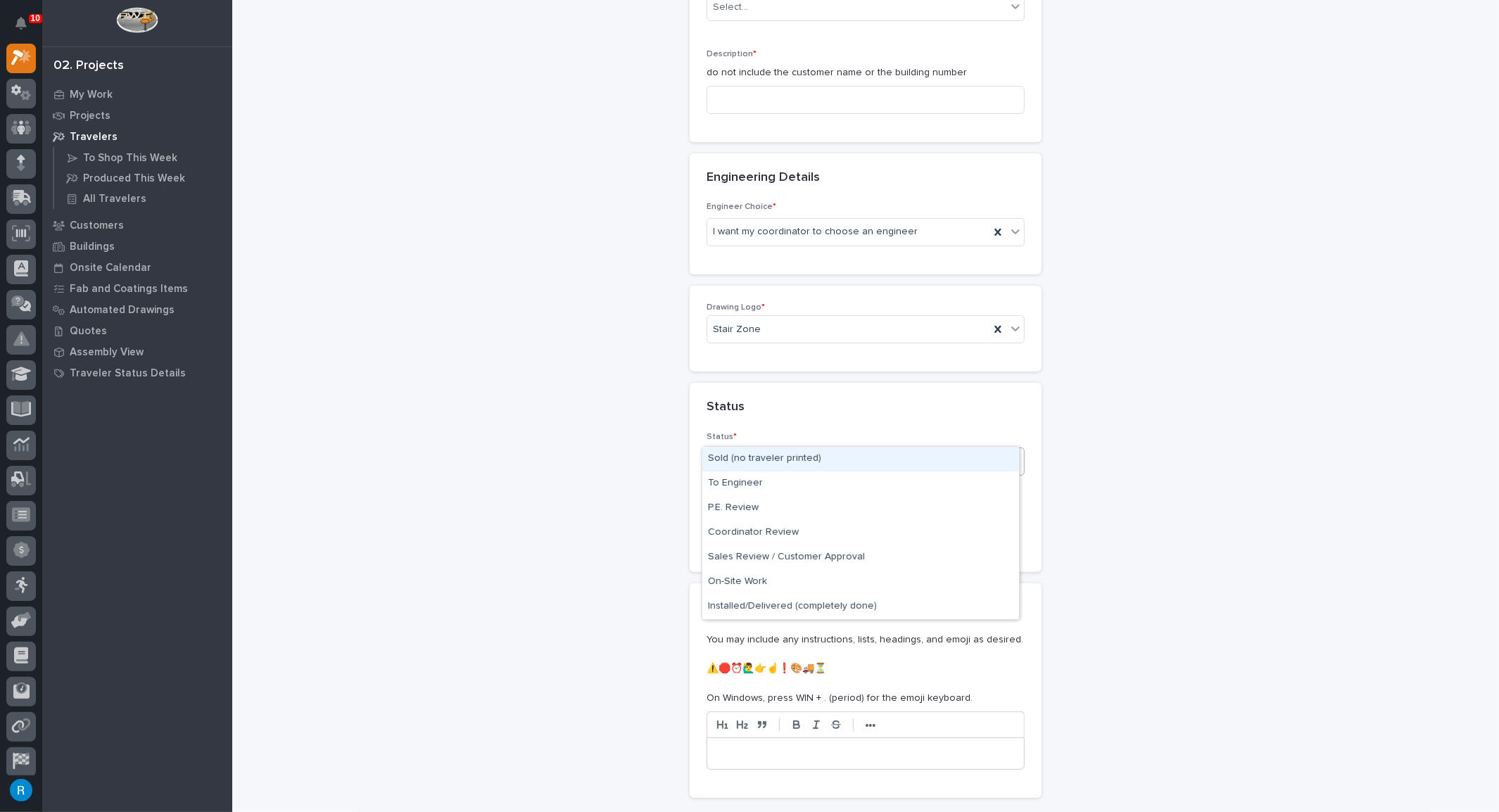
click at [745, 459] on div "Sold (no traveler printed)" at bounding box center [860, 459] width 317 height 24
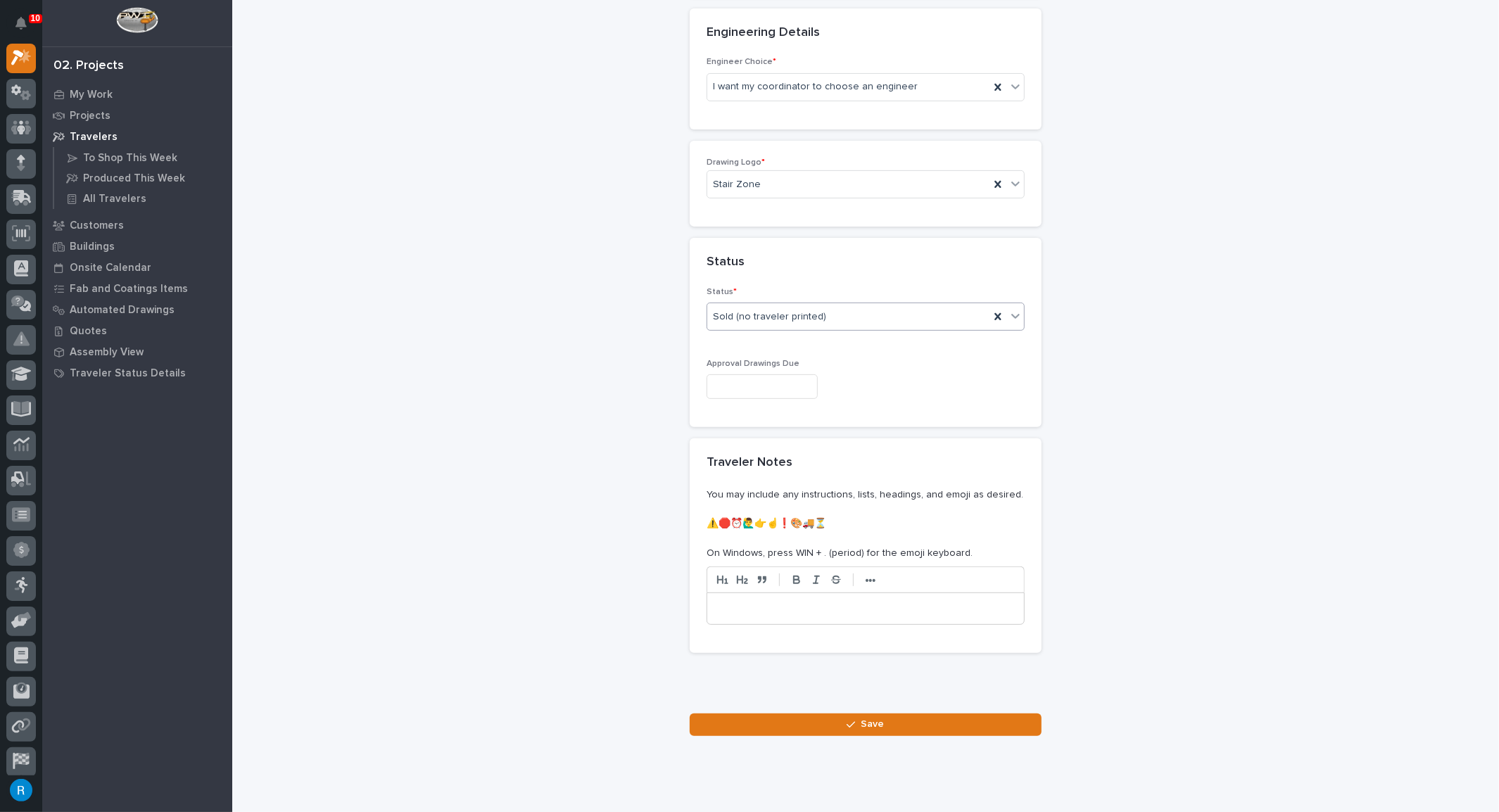
scroll to position [384, 0]
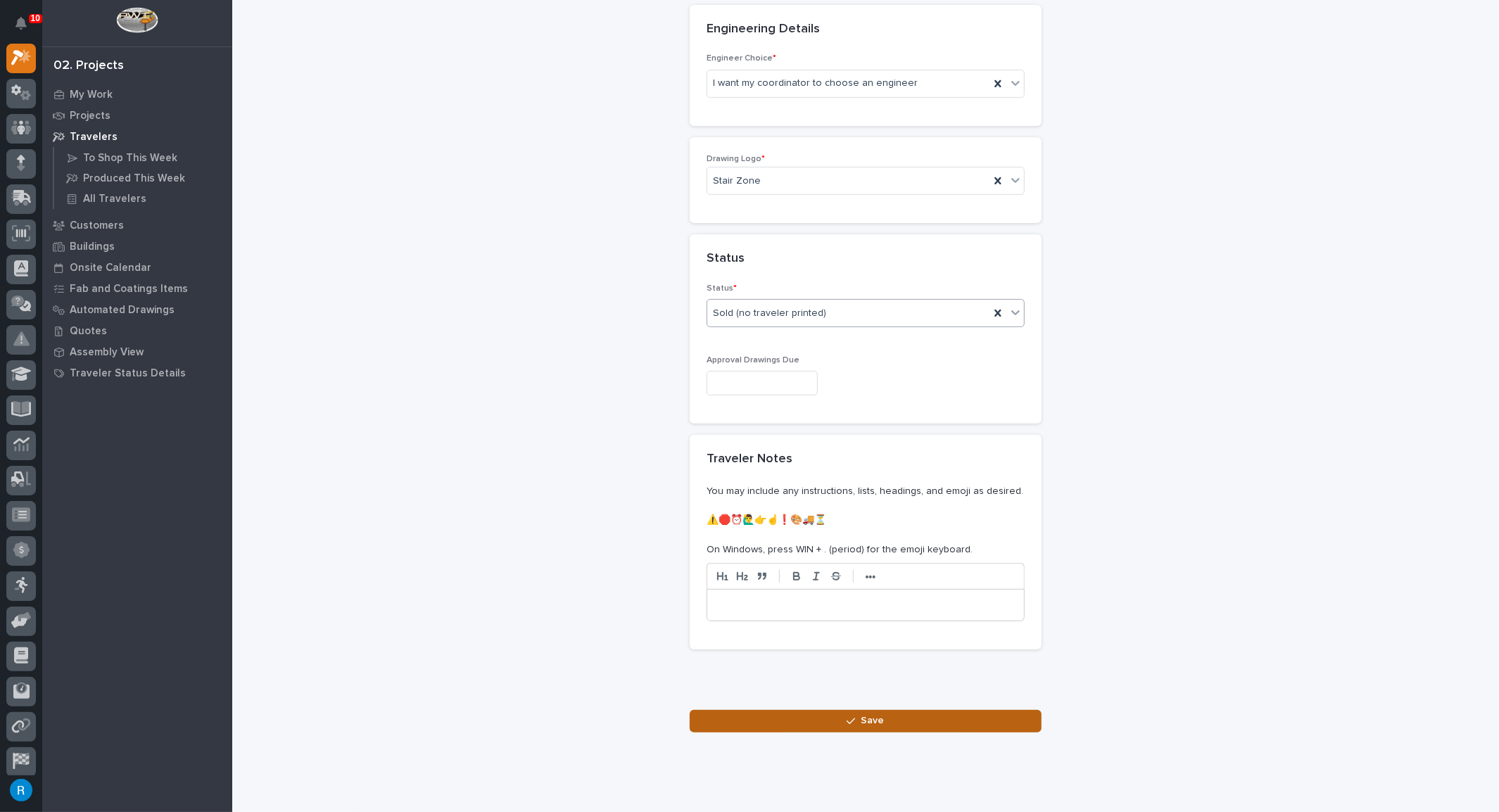
click at [881, 710] on button "Save" at bounding box center [865, 721] width 351 height 22
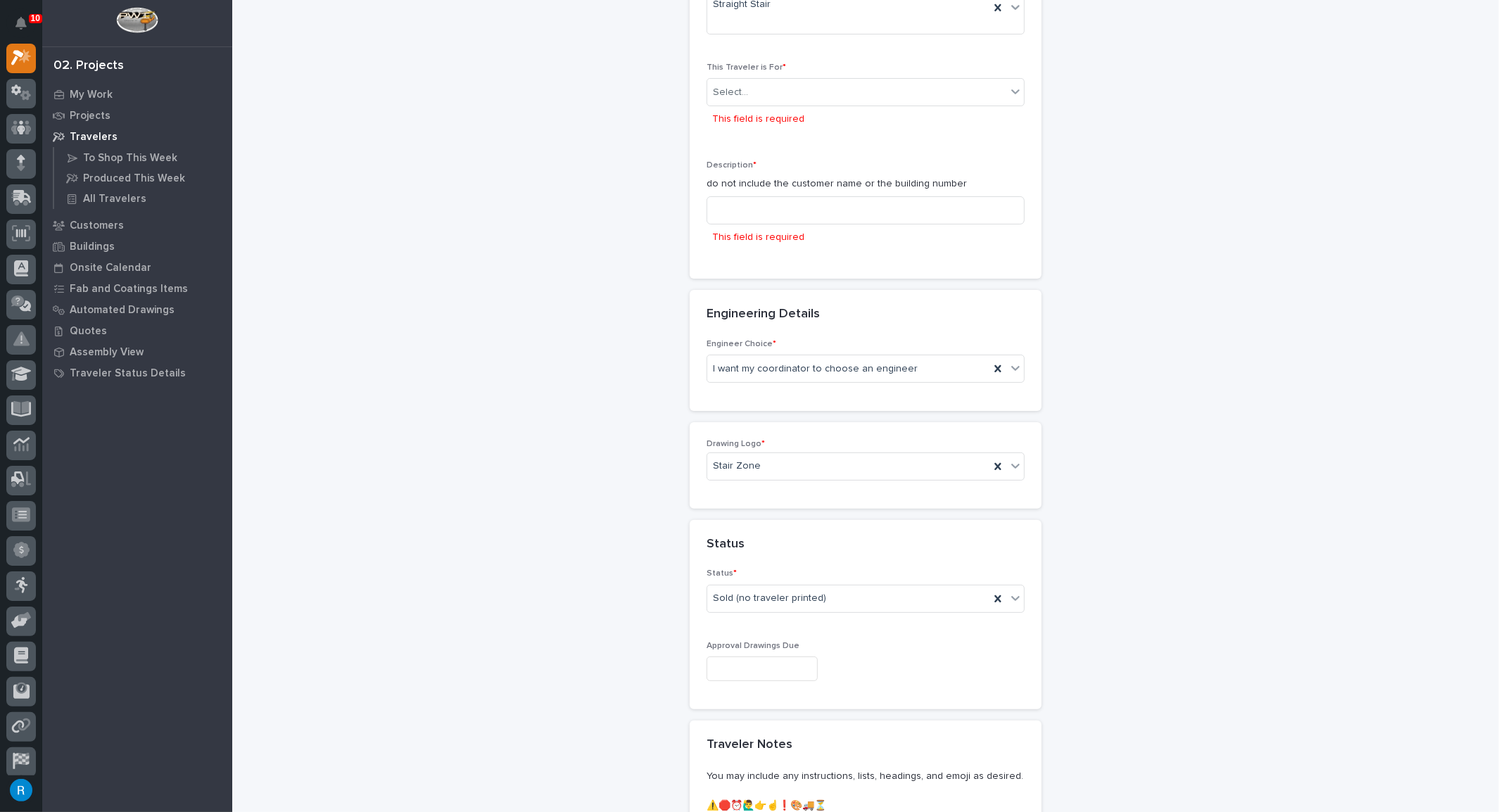
scroll to position [0, 0]
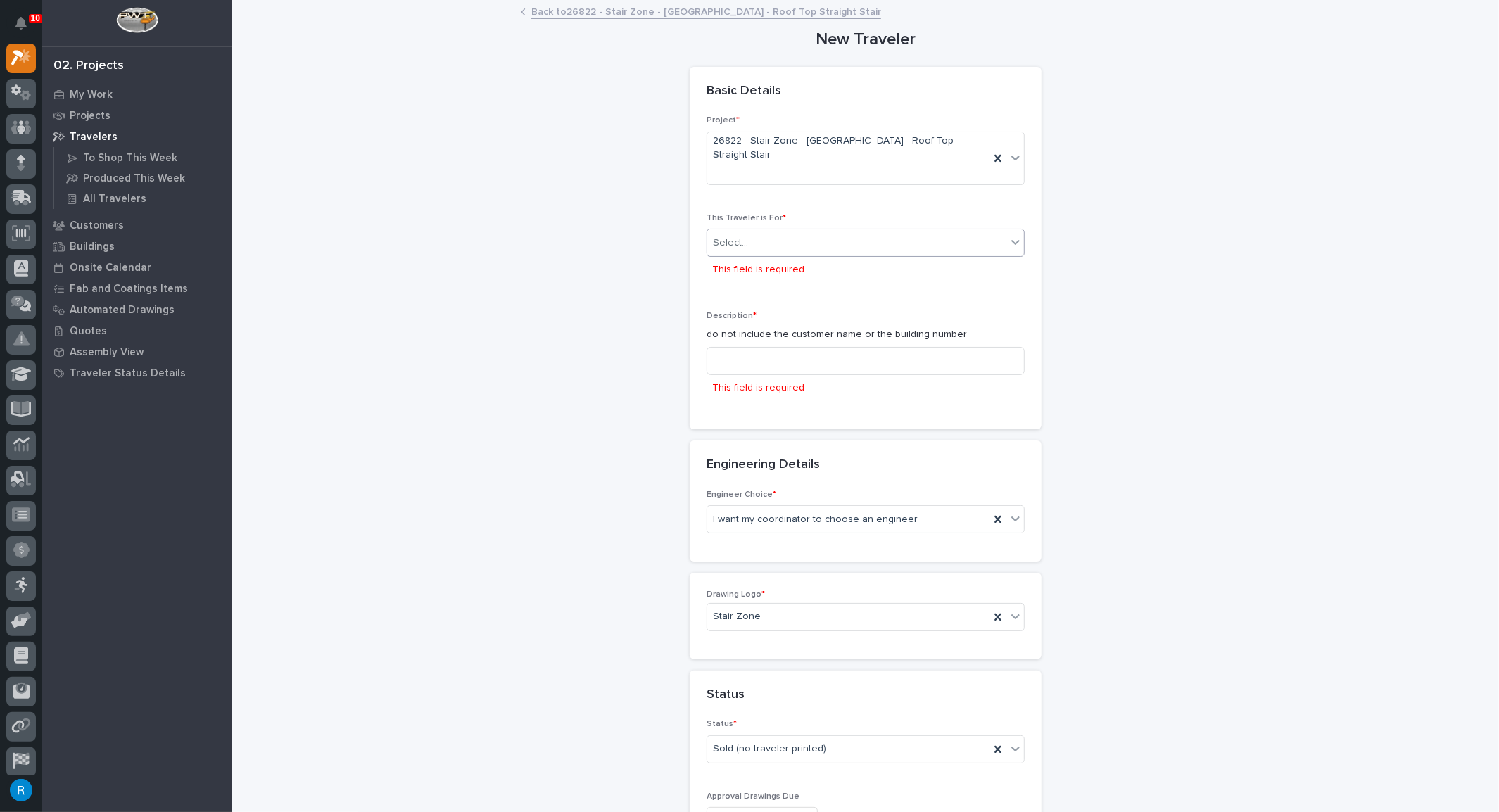
click at [854, 231] on div "Select..." at bounding box center [856, 243] width 299 height 23
click at [735, 244] on span "Production" at bounding box center [735, 242] width 54 height 16
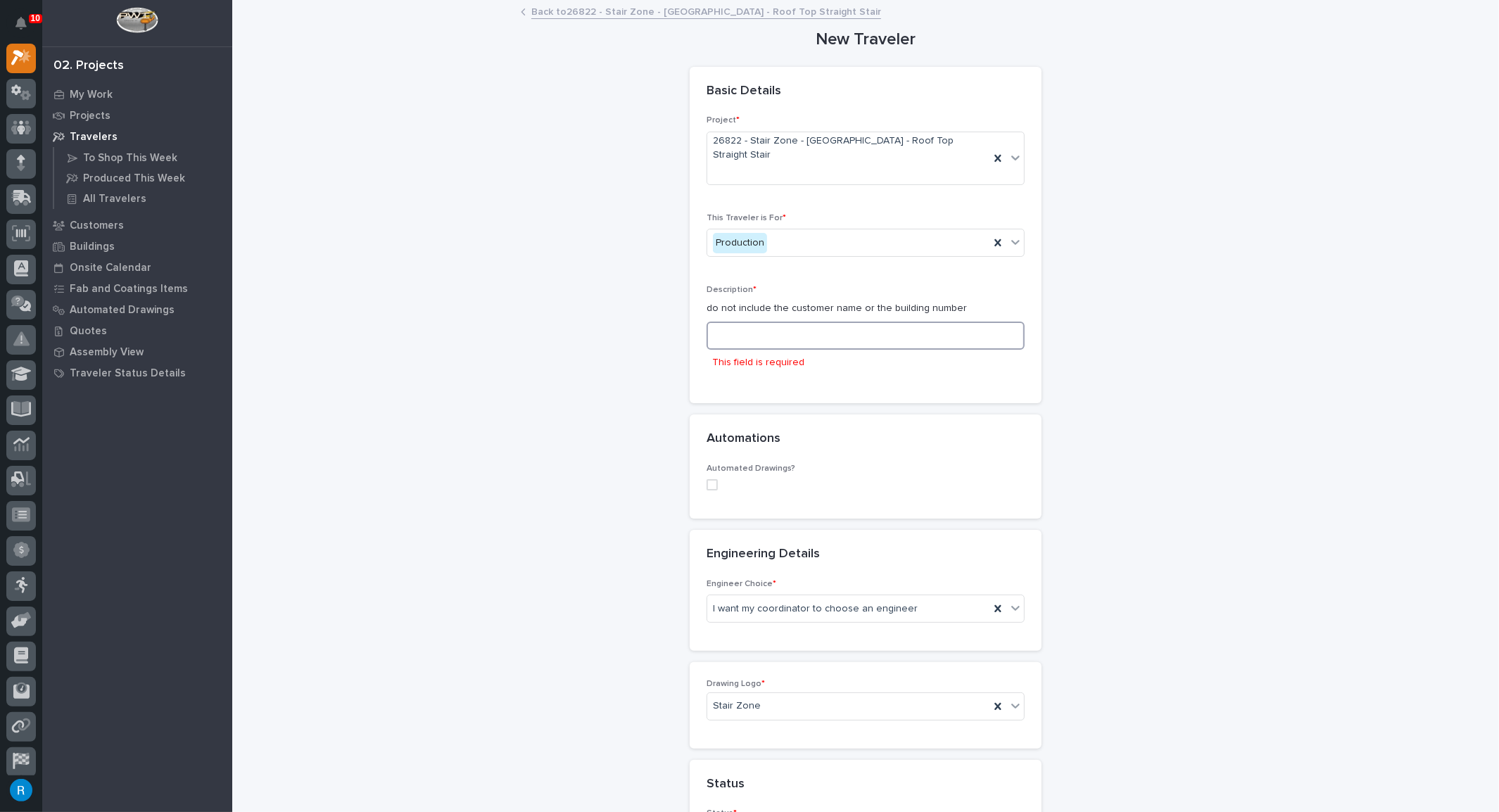
click at [715, 321] on input at bounding box center [865, 335] width 318 height 28
click at [747, 321] on input at bounding box center [865, 335] width 318 height 28
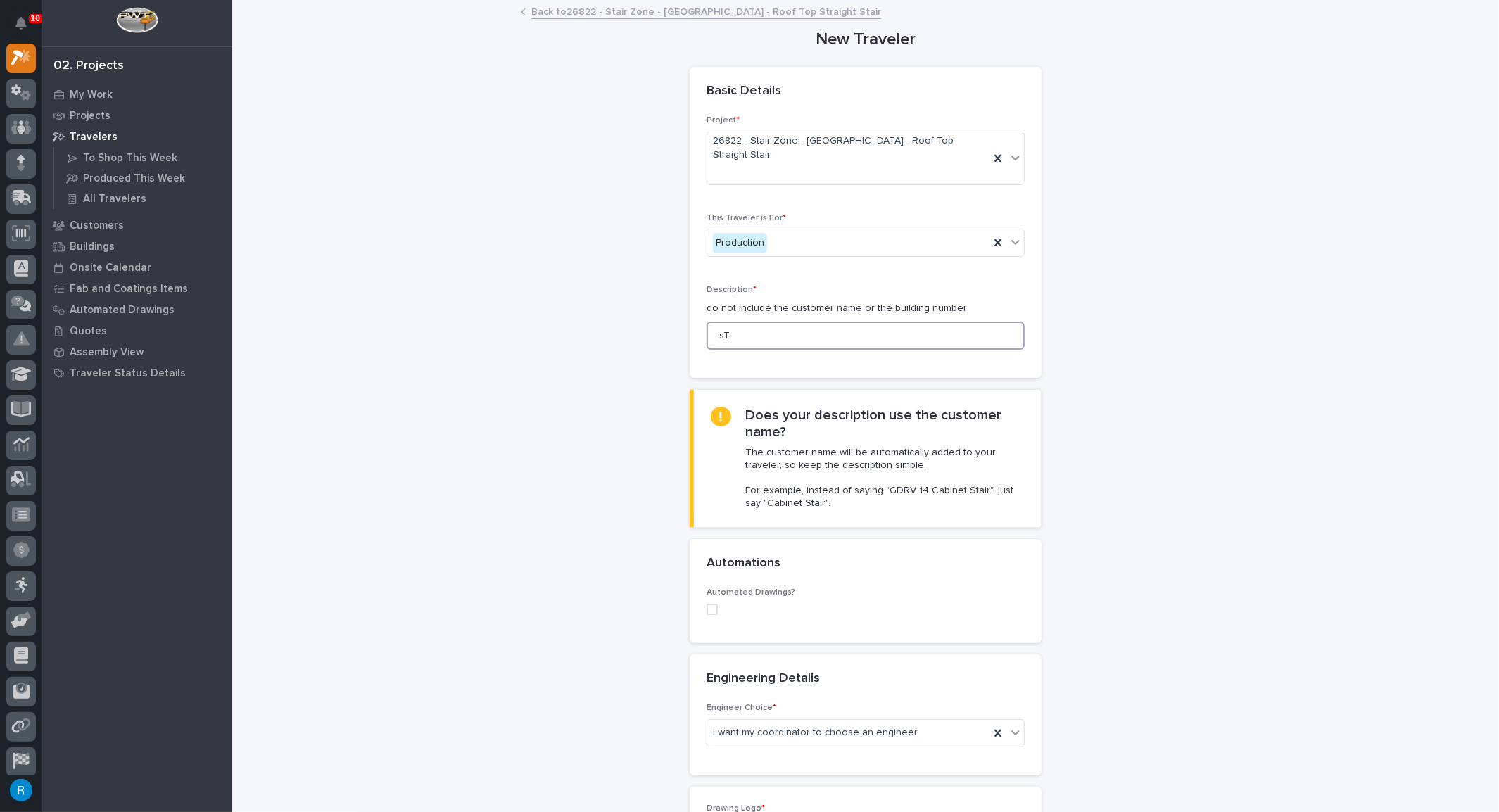
type input "s"
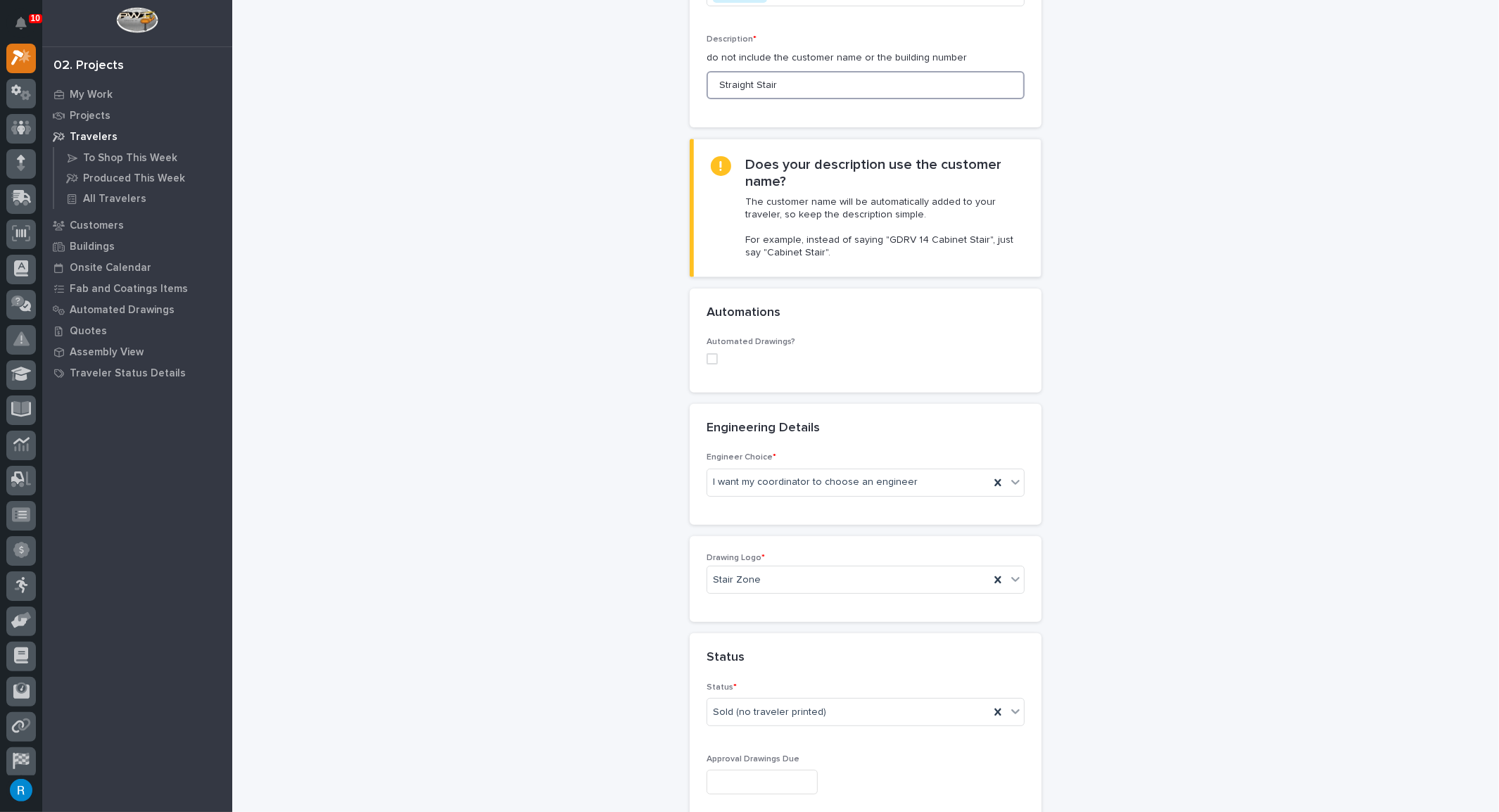
scroll to position [256, 0]
click at [707, 348] on span at bounding box center [712, 354] width 11 height 11
type input "Straight Stair"
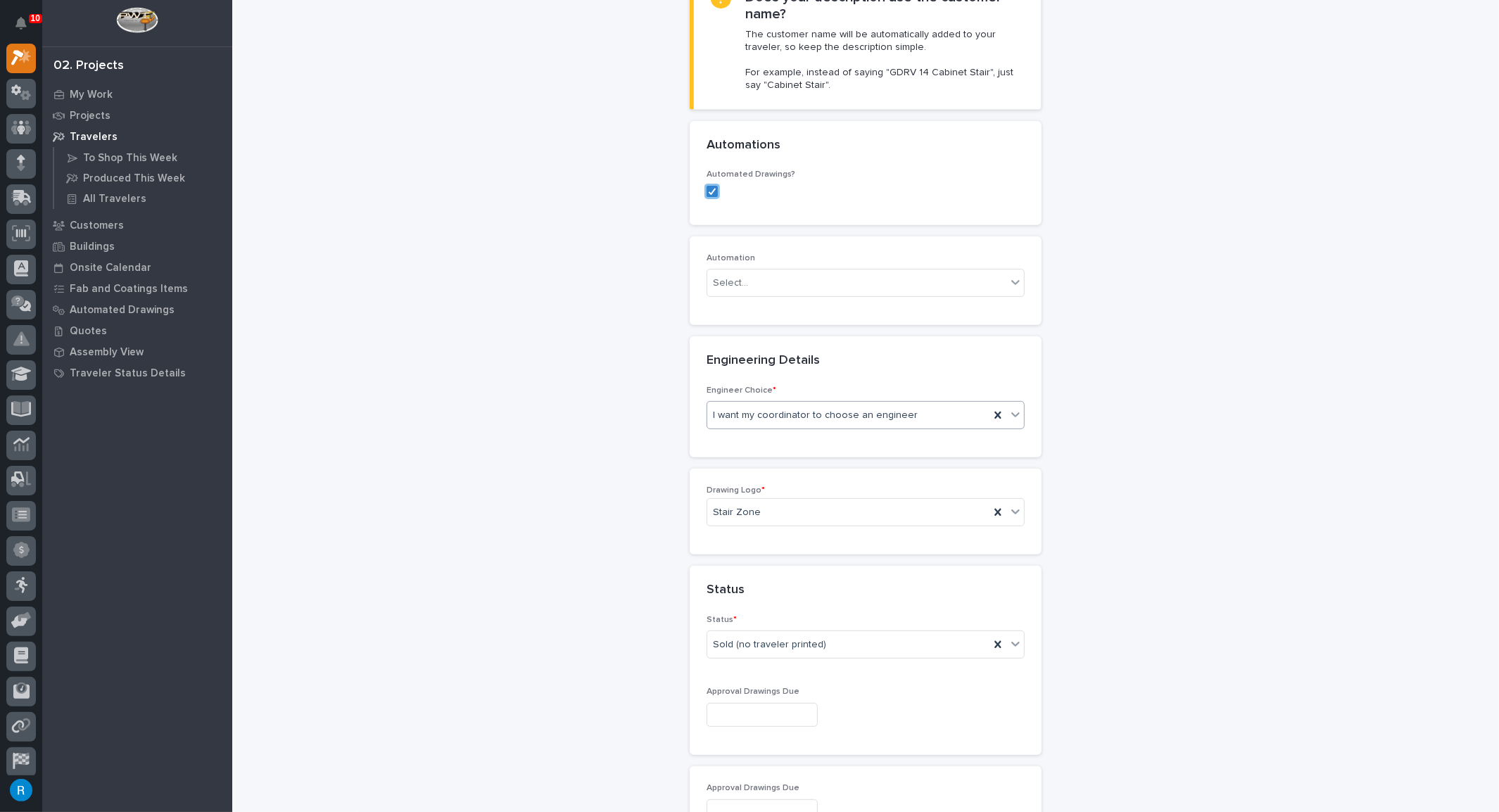
scroll to position [448, 0]
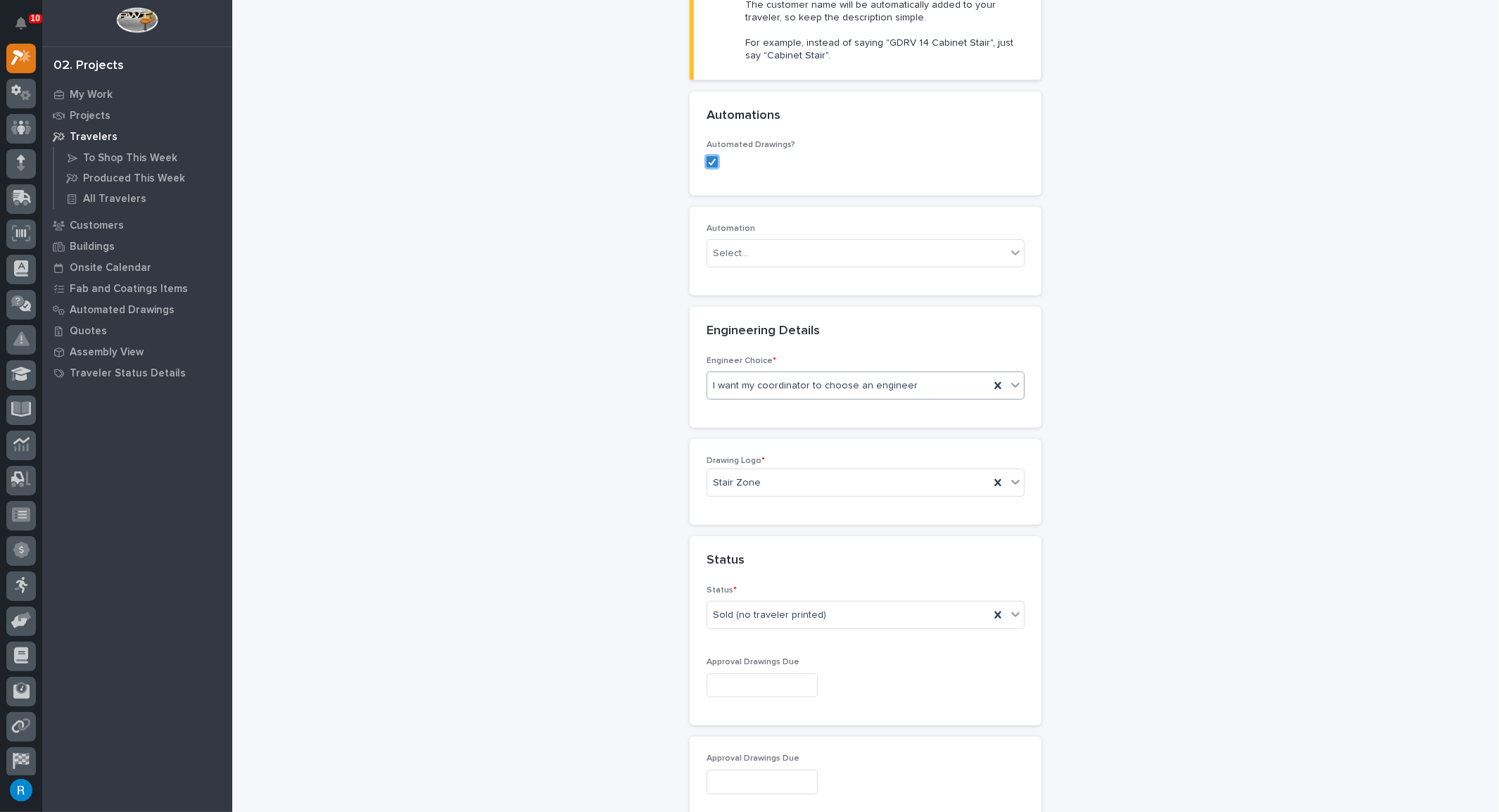
click at [1008, 377] on icon at bounding box center [1015, 384] width 14 height 14
click at [776, 384] on div "There is no engineering (no drawings)" at bounding box center [860, 384] width 317 height 24
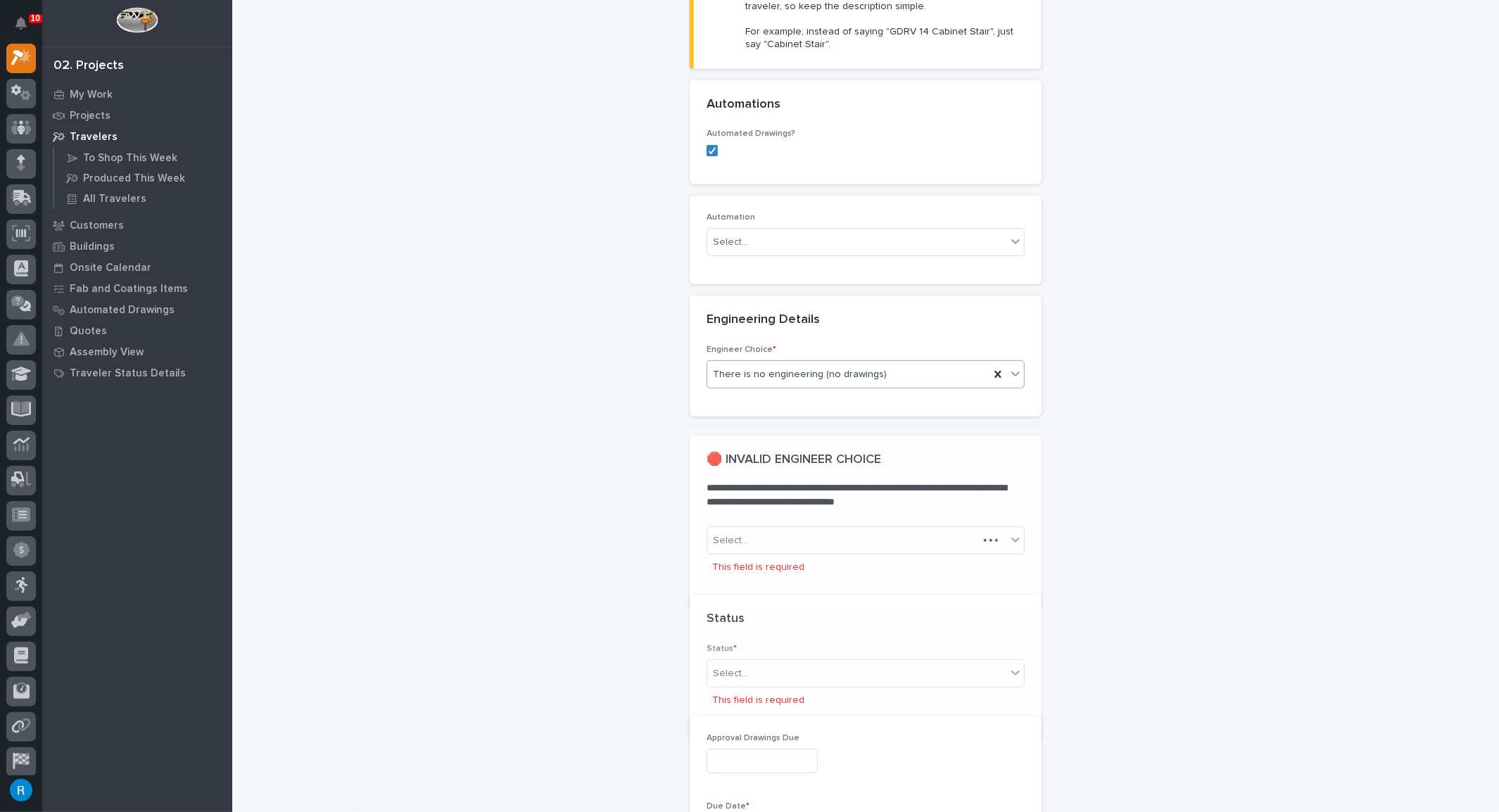
scroll to position [470, 0]
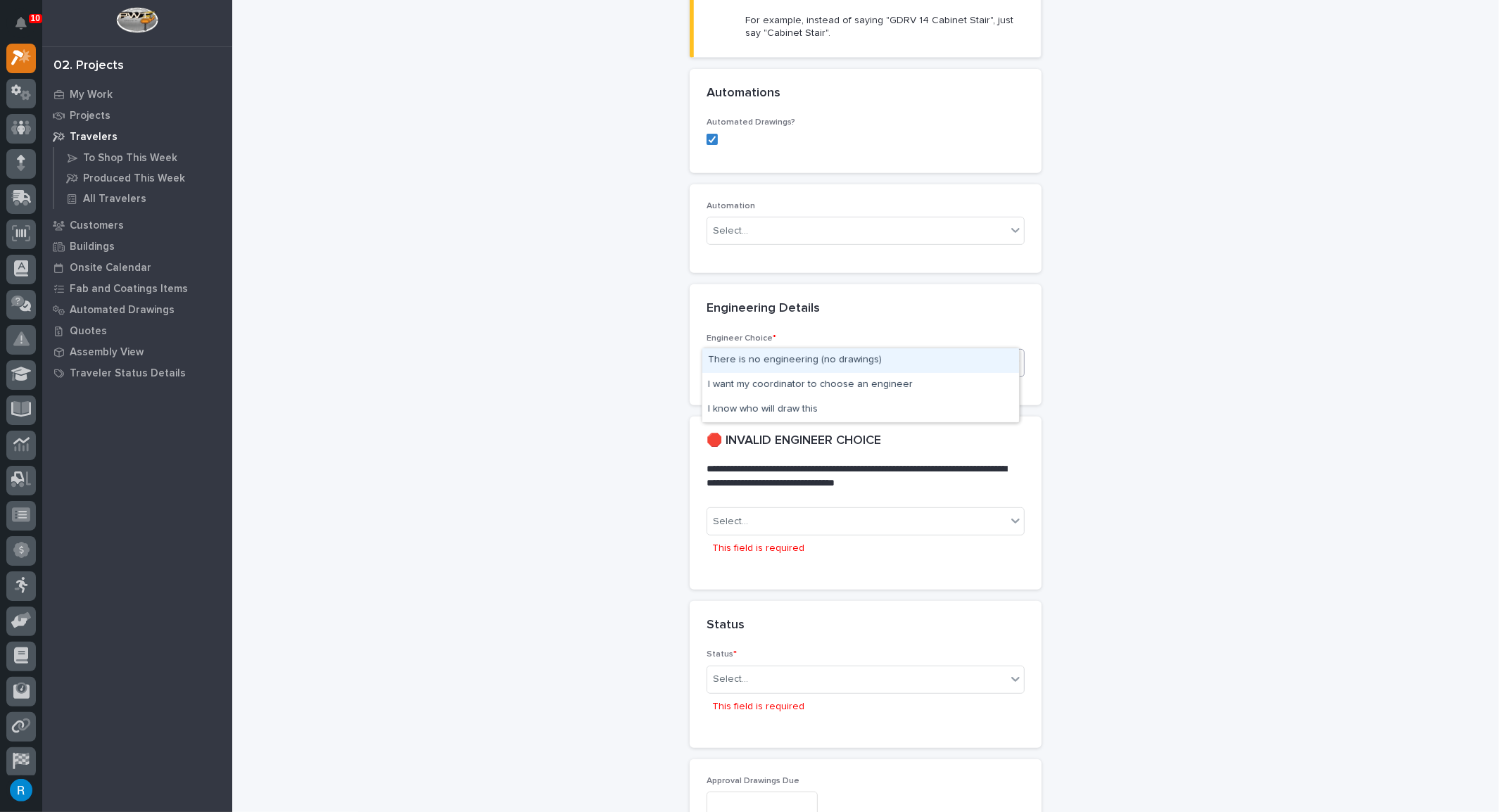
click at [1013, 355] on icon at bounding box center [1015, 362] width 14 height 14
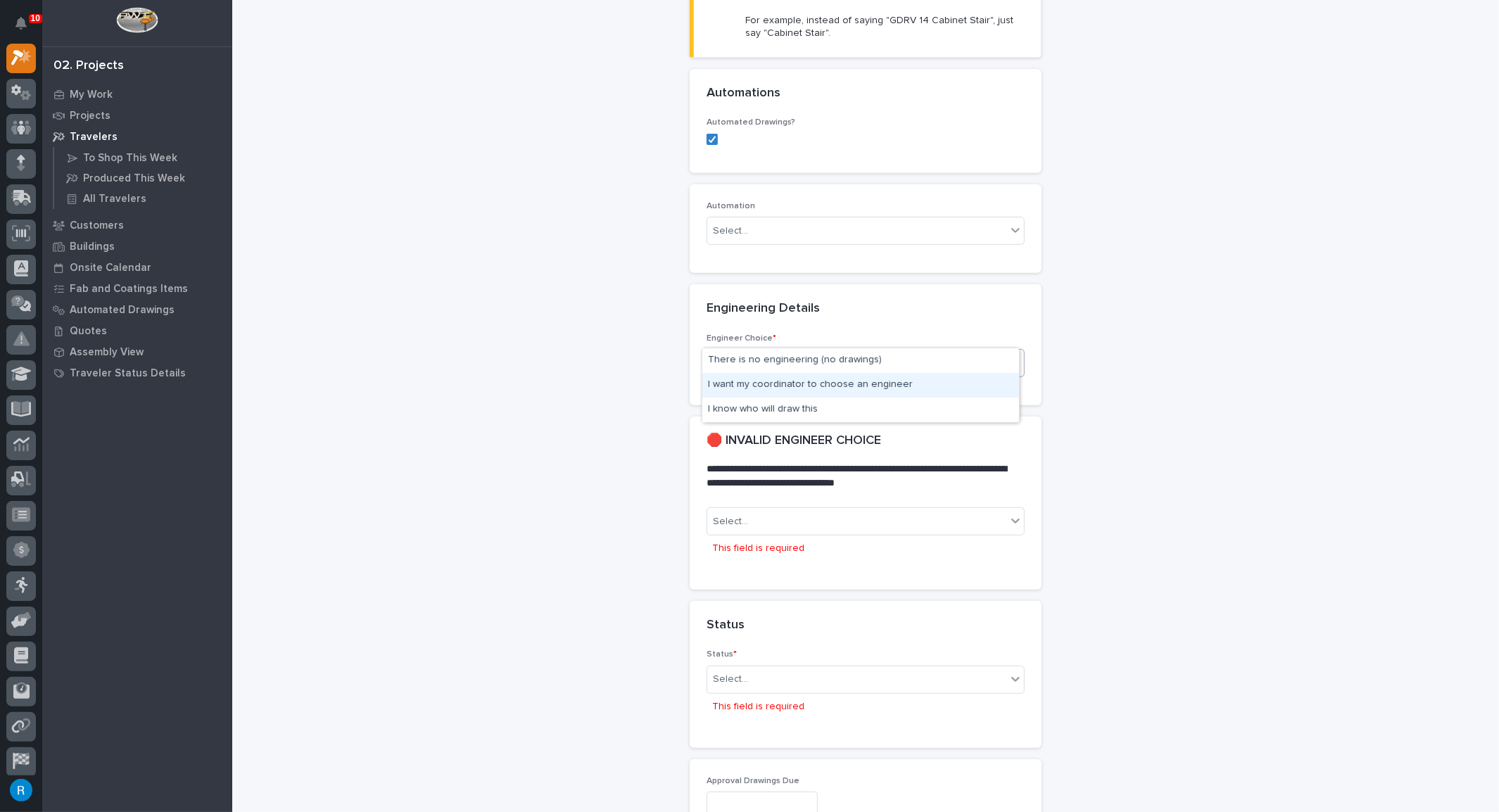
click at [761, 384] on div "I want my coordinator to choose an engineer" at bounding box center [860, 385] width 317 height 24
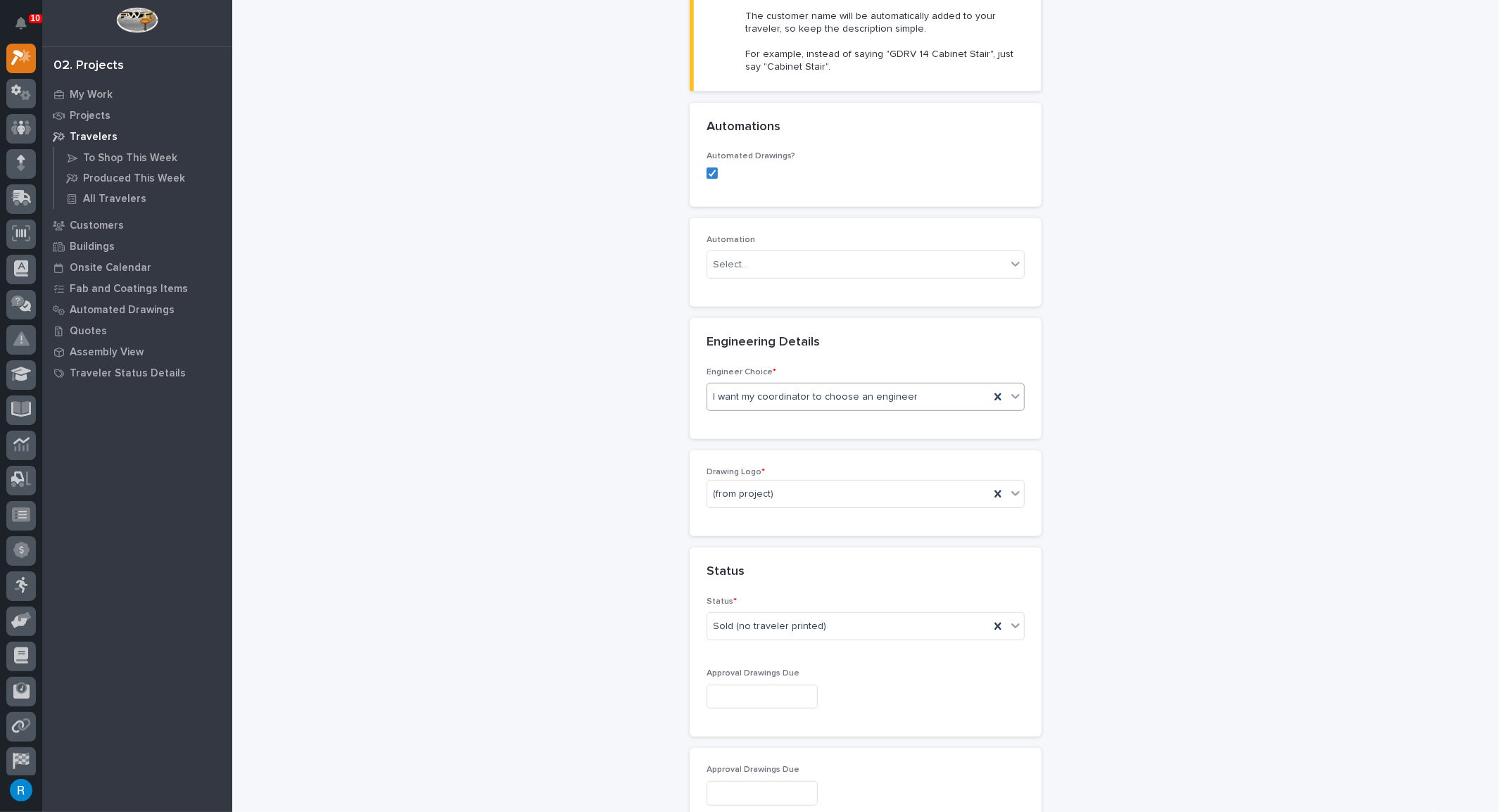
scroll to position [448, 0]
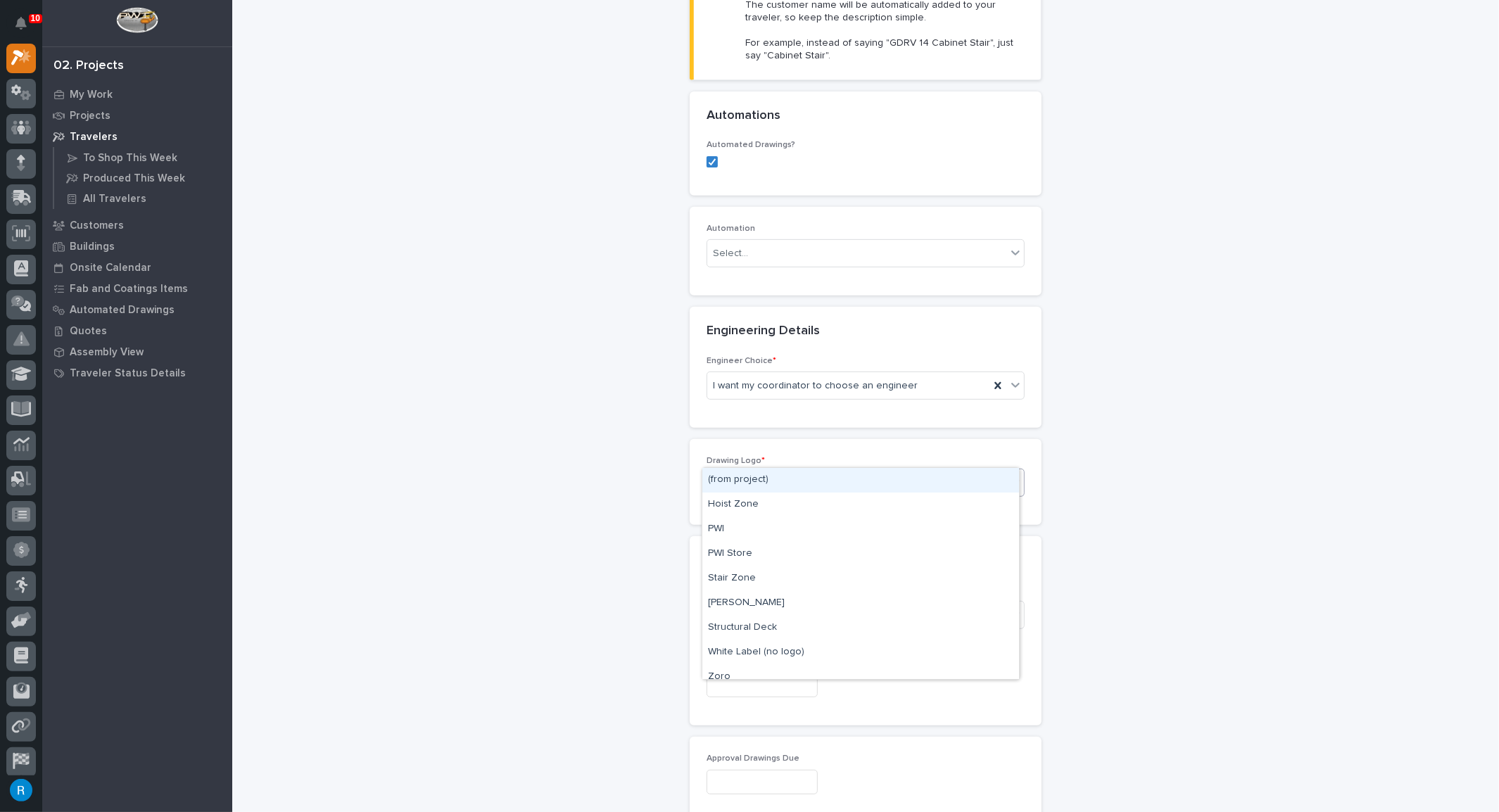
click at [934, 471] on div "(from project)" at bounding box center [848, 482] width 282 height 23
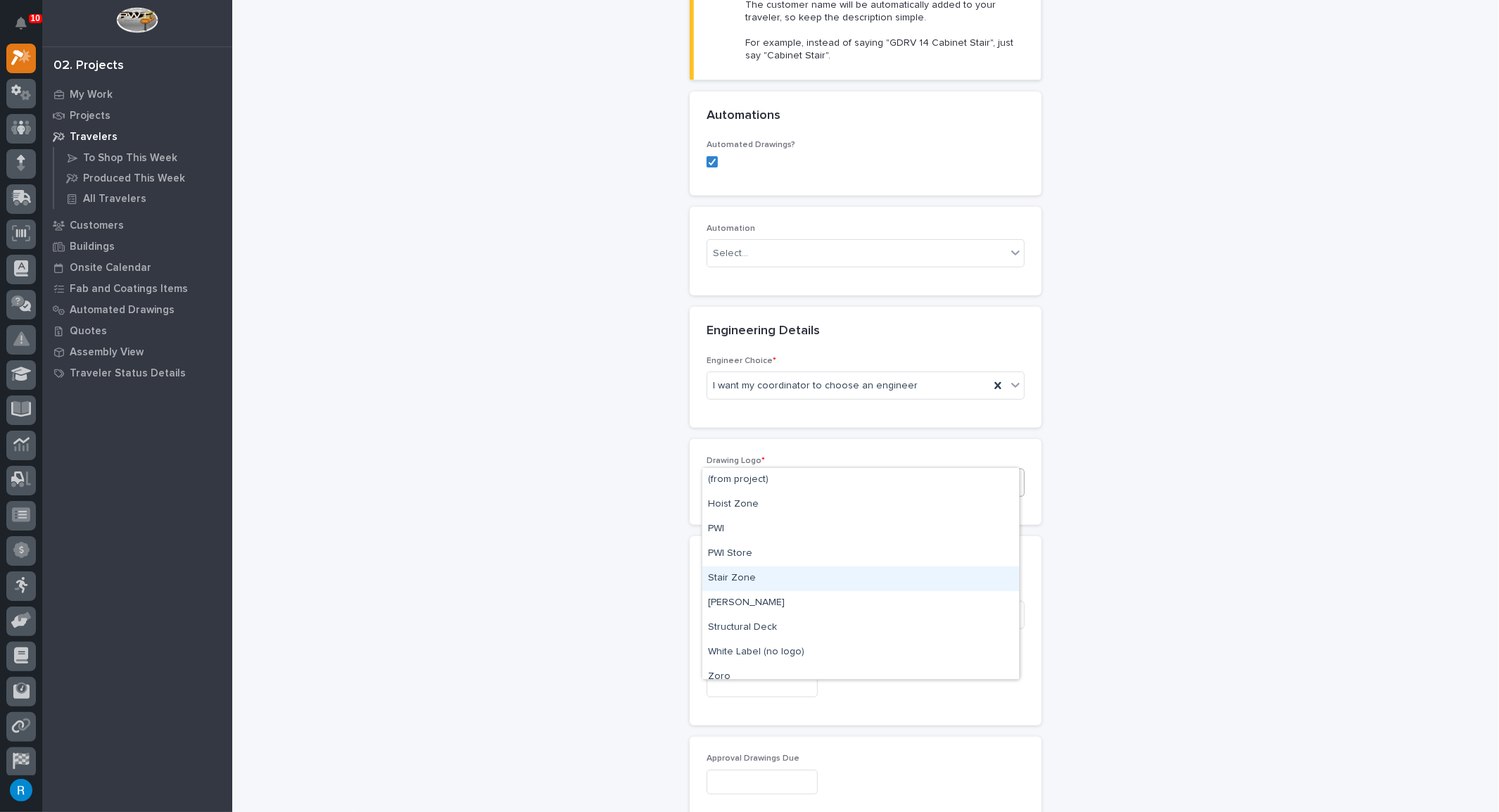
click at [730, 581] on div "Stair Zone" at bounding box center [860, 579] width 317 height 24
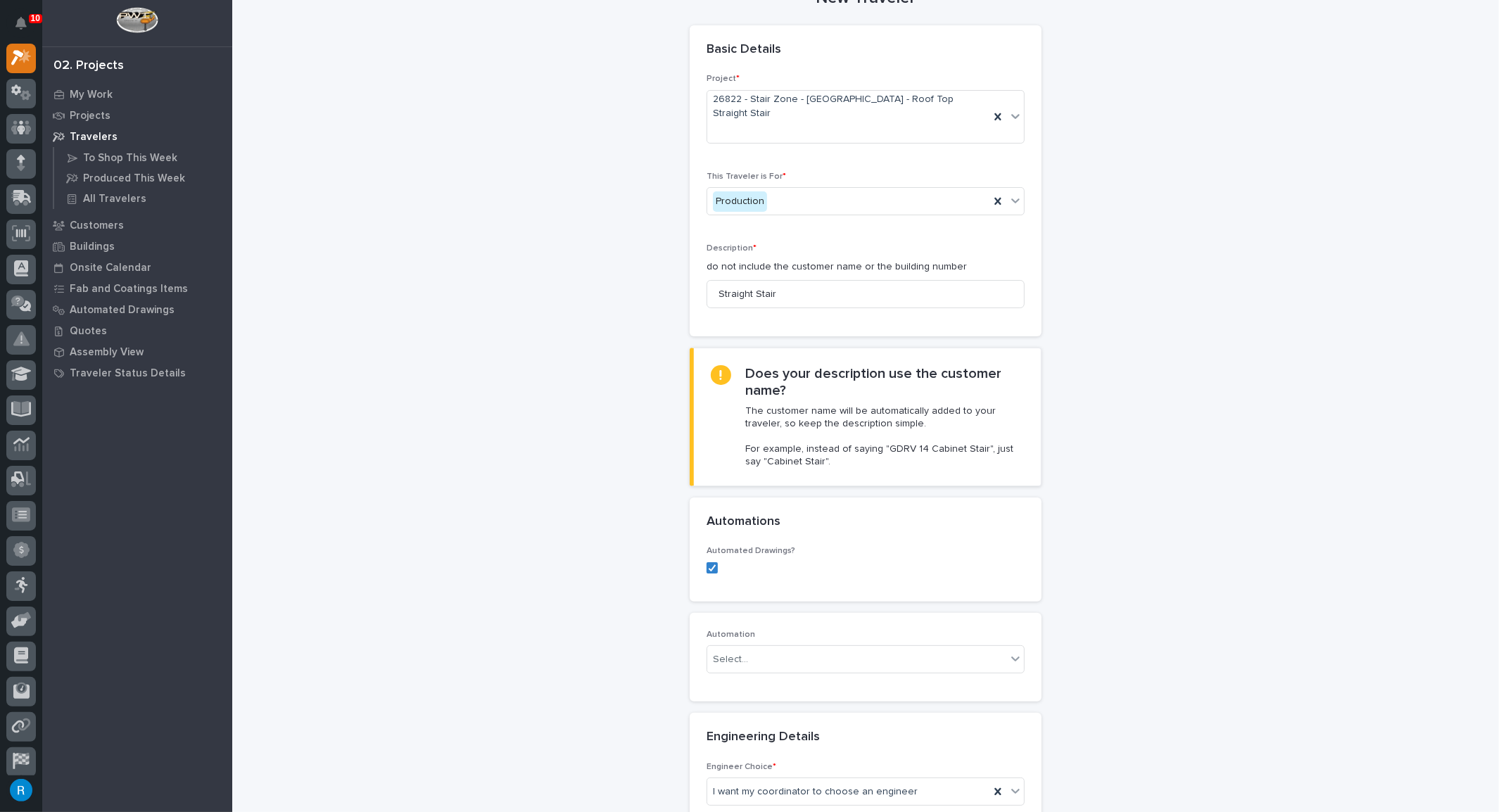
scroll to position [0, 0]
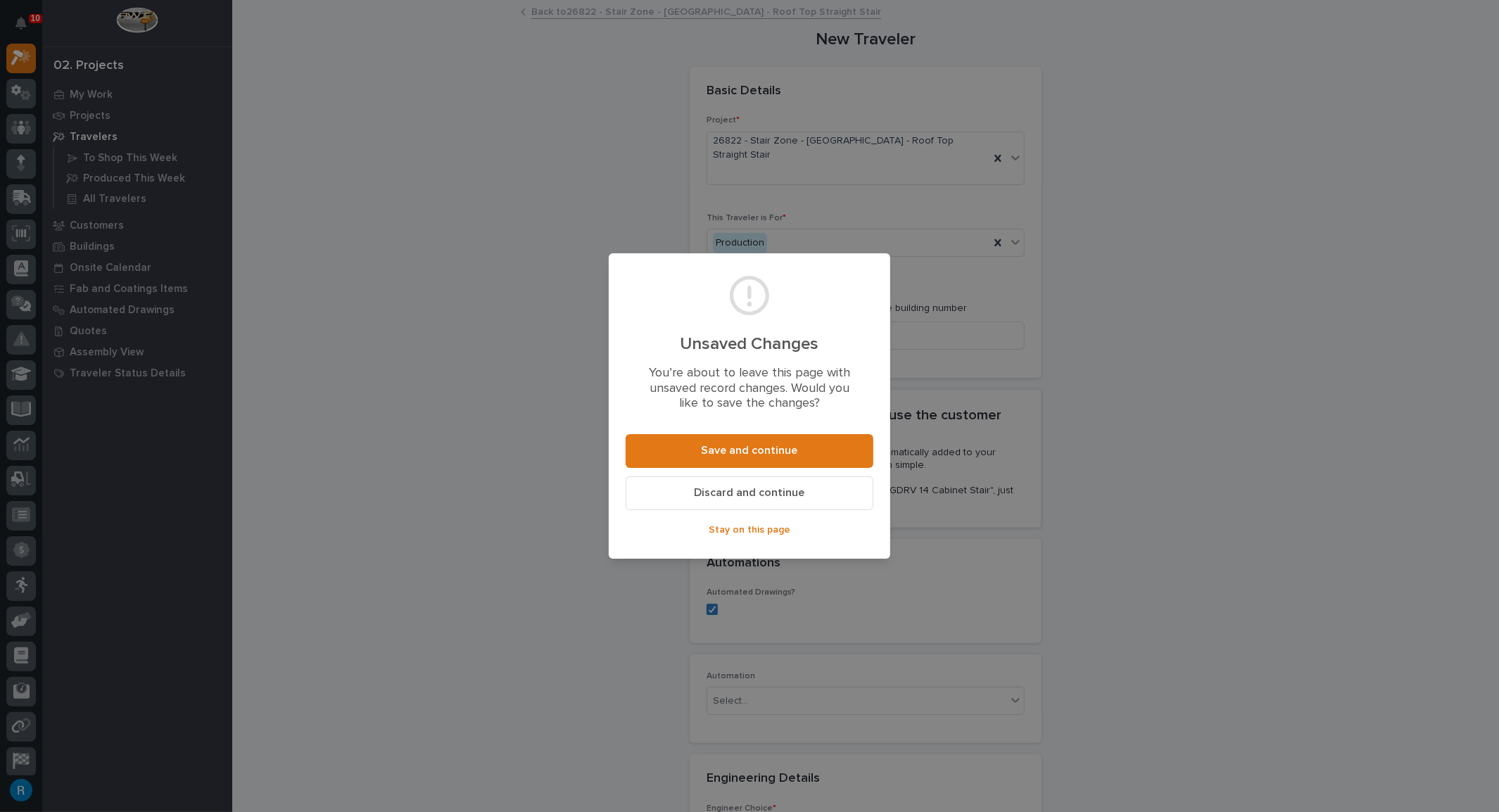
click at [731, 495] on span "Discard and continue" at bounding box center [750, 493] width 111 height 15
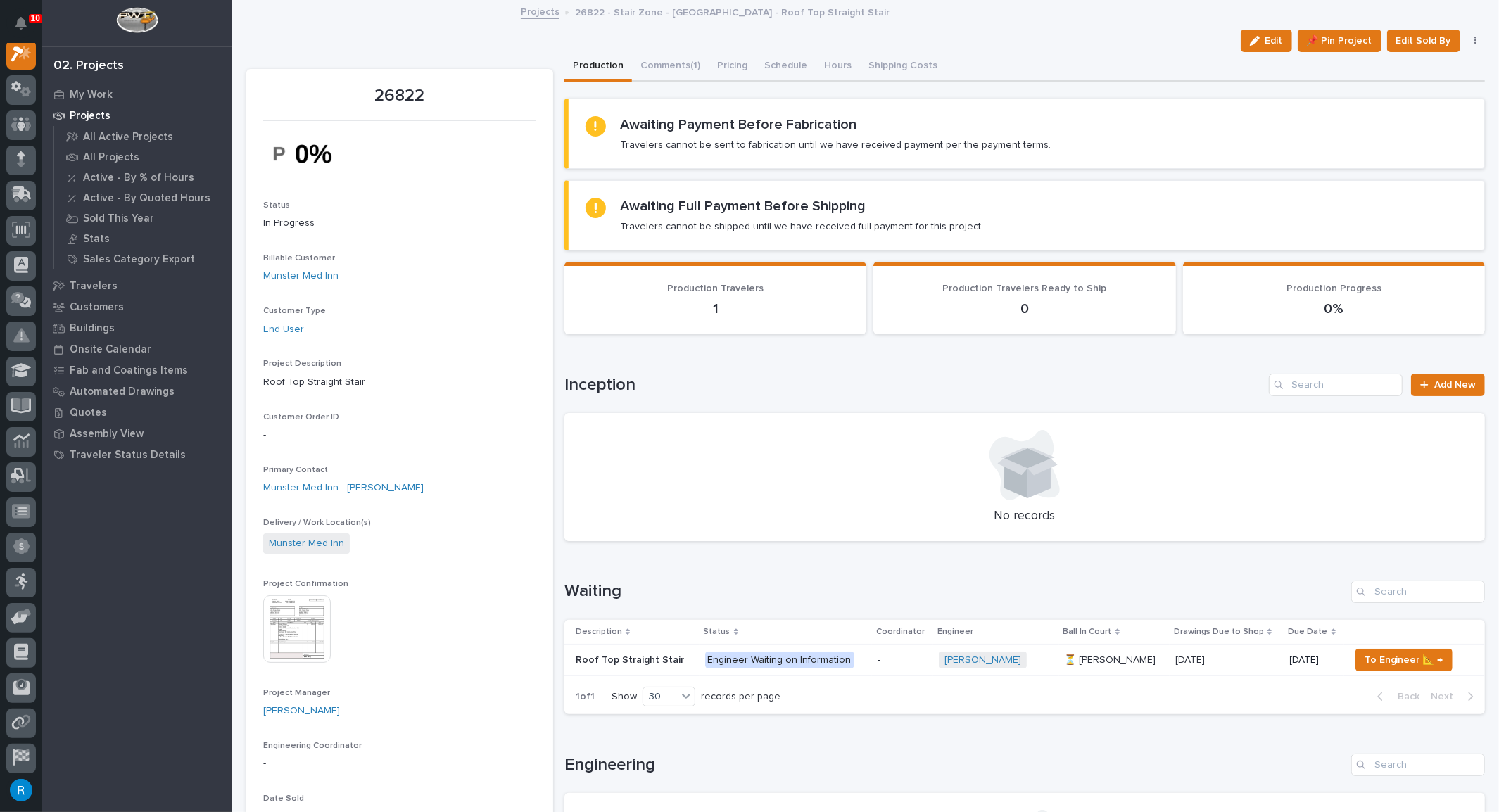
scroll to position [191, 0]
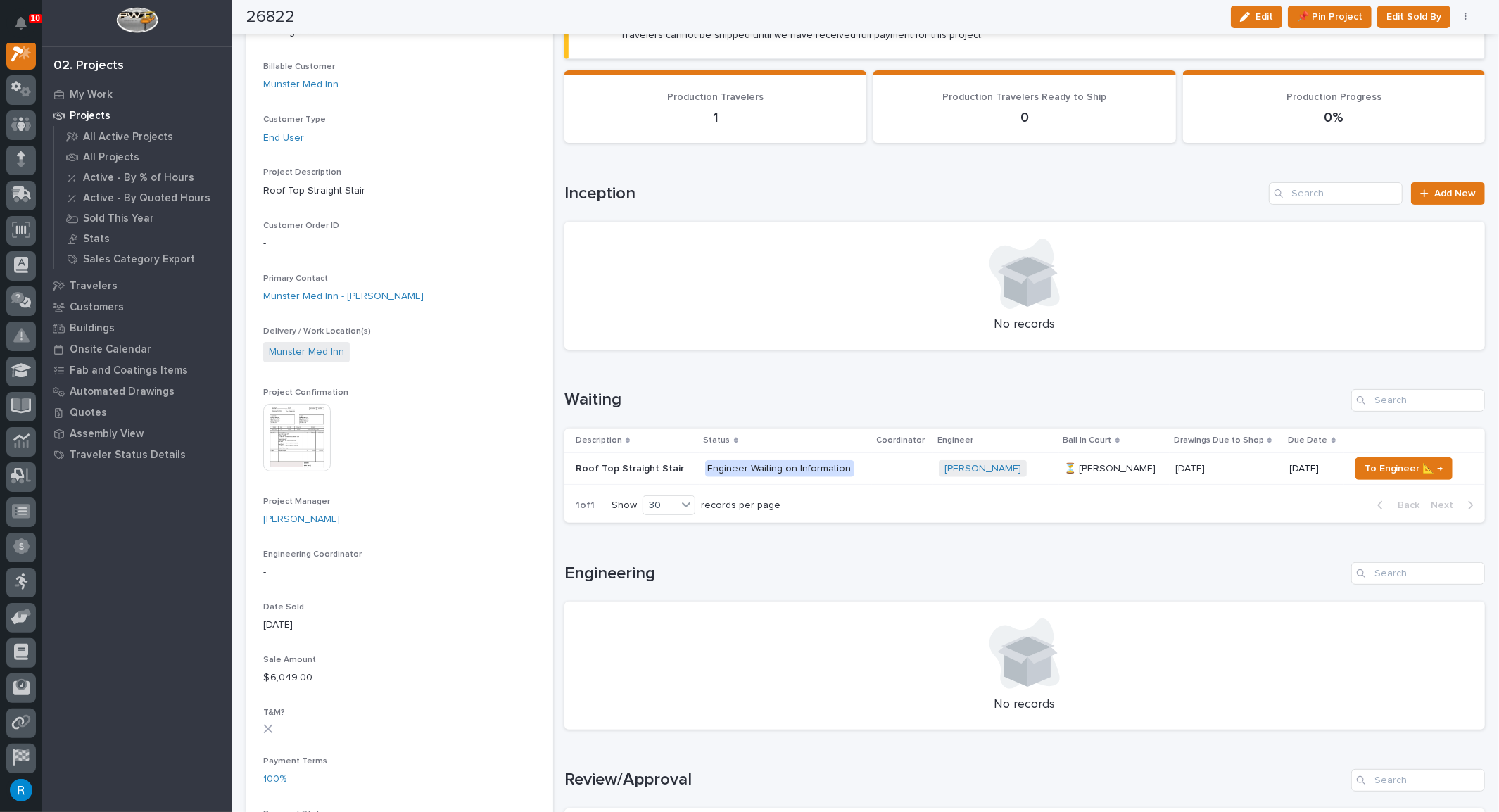
click at [650, 466] on p "Roof Top Straight Stair" at bounding box center [631, 467] width 111 height 15
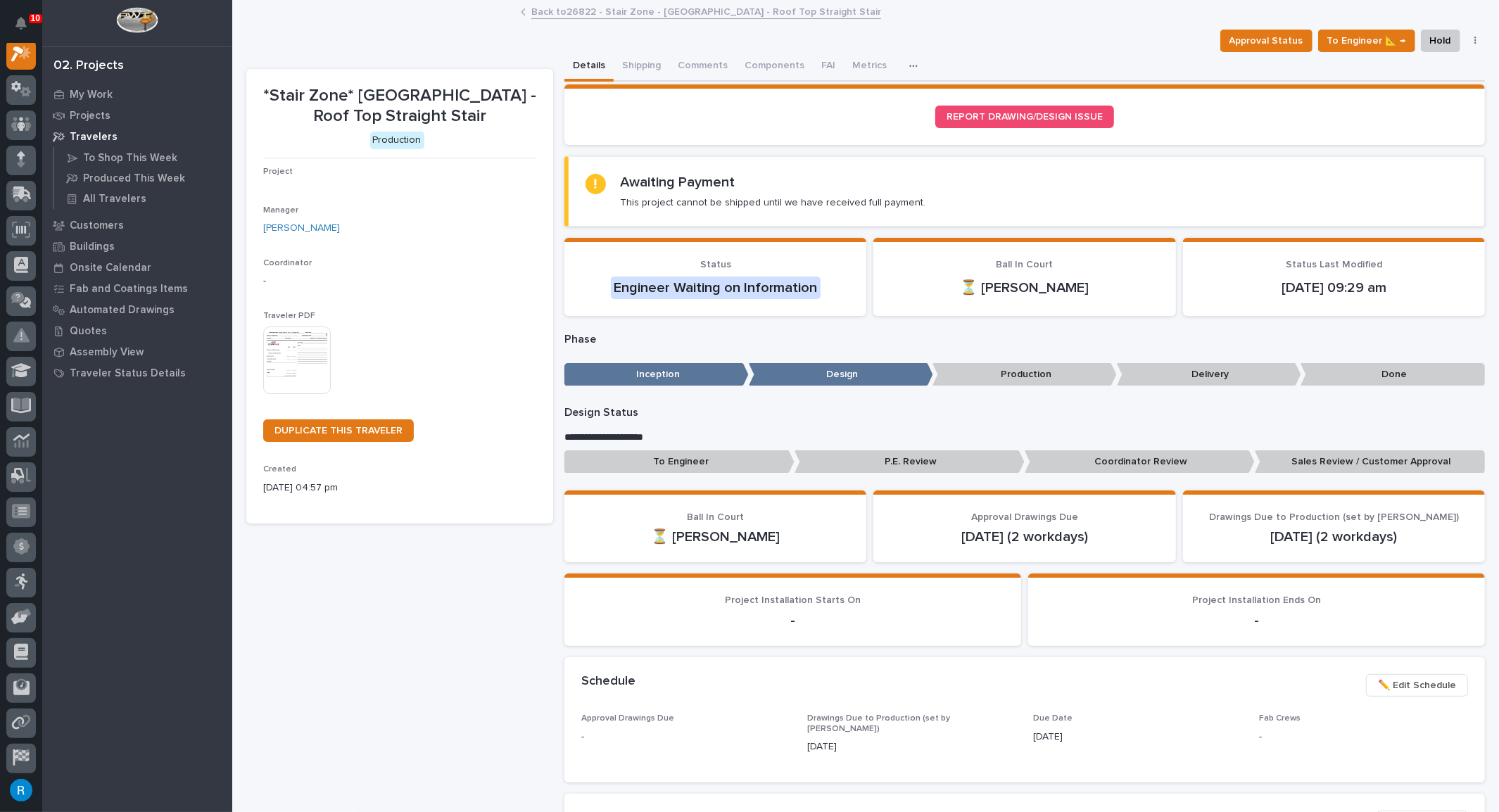
scroll to position [35, 0]
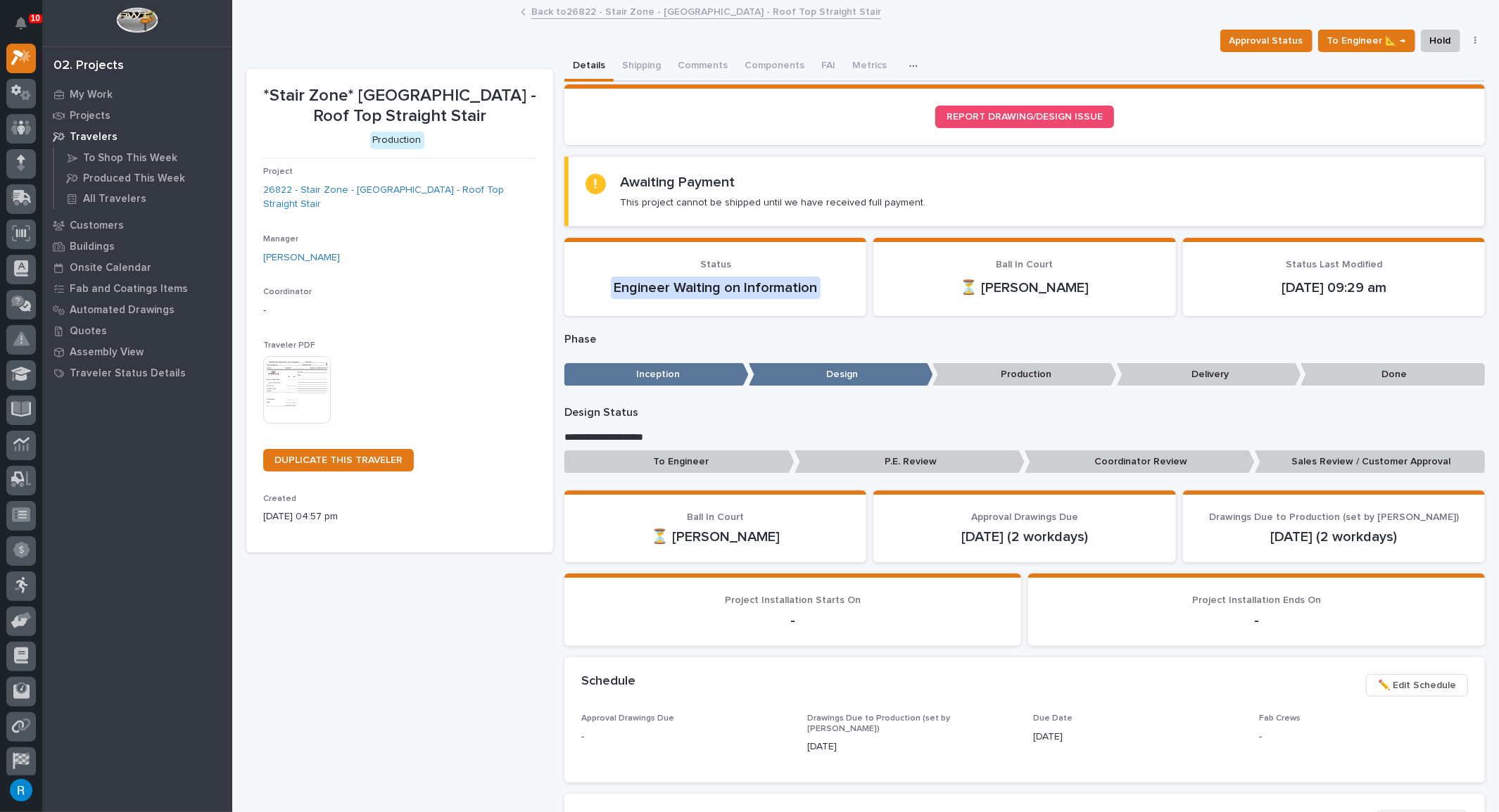
click at [299, 369] on img at bounding box center [297, 390] width 67 height 67
